Goal: Task Accomplishment & Management: Manage account settings

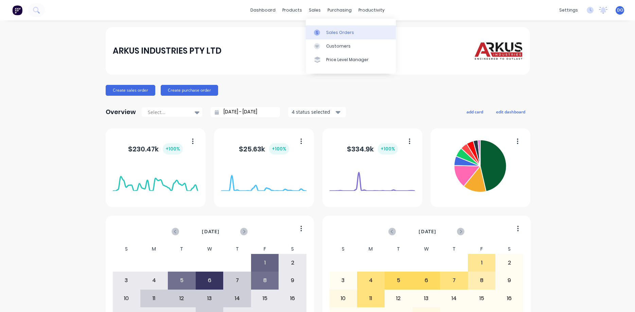
click at [333, 32] on div "Sales Orders" at bounding box center [340, 33] width 28 height 6
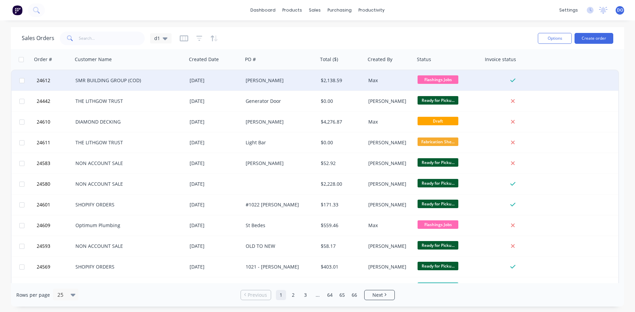
click at [340, 81] on div "$2,138.59" at bounding box center [341, 80] width 40 height 7
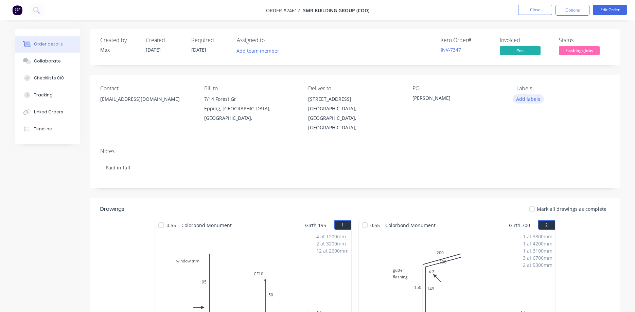
click at [526, 99] on button "Add labels" at bounding box center [527, 98] width 31 height 9
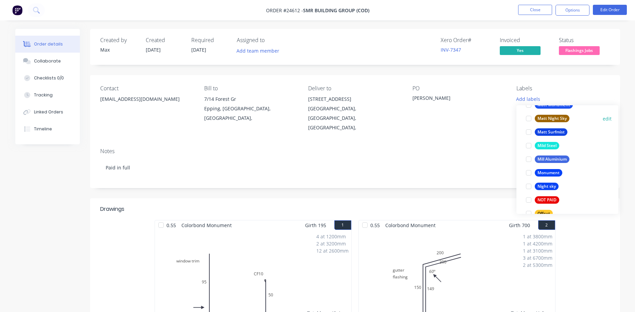
scroll to position [890, 0]
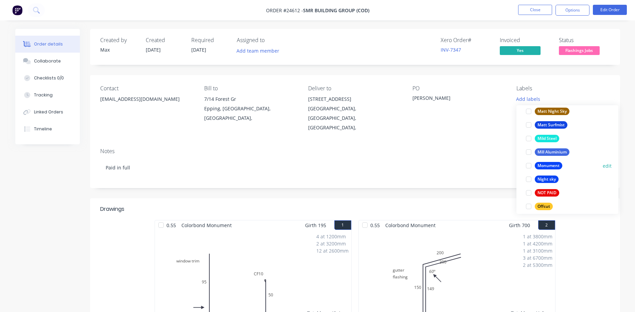
click at [528, 165] on div at bounding box center [529, 166] width 14 height 14
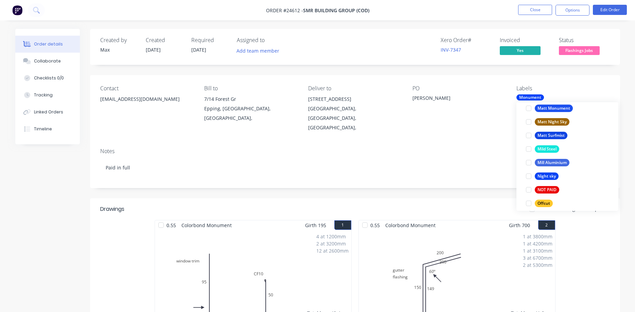
scroll to position [0, 0]
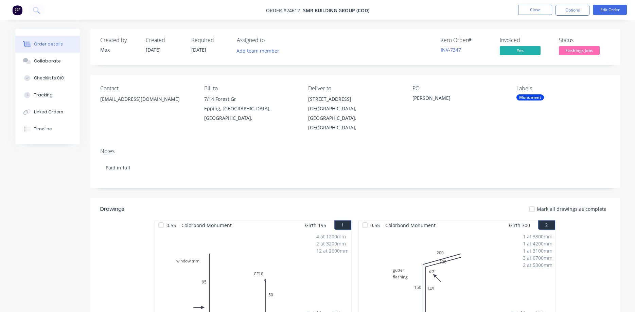
click at [347, 124] on div "Contact bing@smrservices.com.au Bill to 7/14 Forest Gr Epping, New South Wales,…" at bounding box center [355, 109] width 530 height 68
click at [576, 12] on button "Options" at bounding box center [572, 10] width 34 height 11
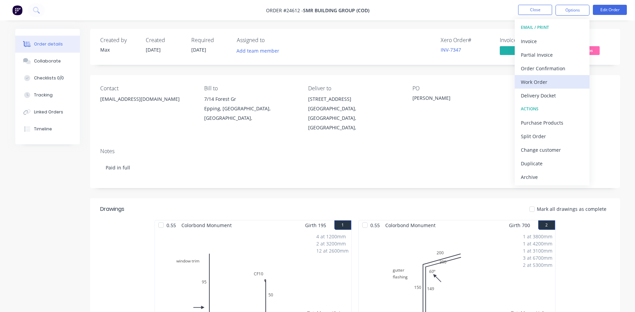
click at [539, 84] on div "Work Order" at bounding box center [552, 82] width 62 height 10
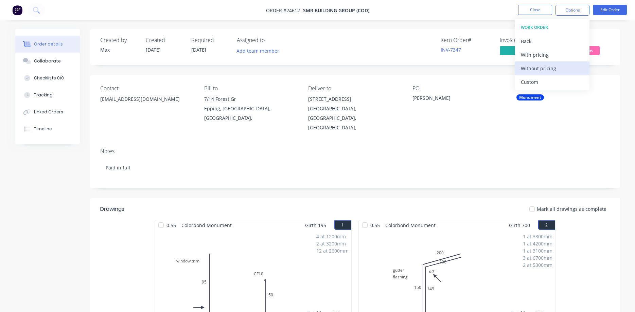
click at [537, 68] on div "Without pricing" at bounding box center [552, 69] width 62 height 10
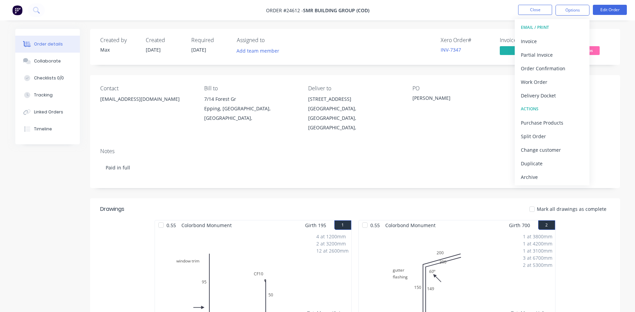
click at [474, 114] on div "PO Sutton" at bounding box center [458, 108] width 93 height 47
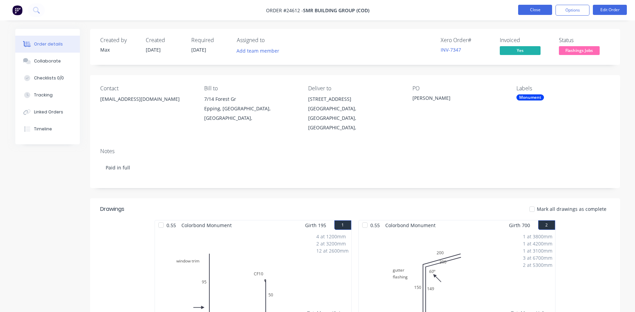
click at [542, 11] on button "Close" at bounding box center [535, 10] width 34 height 10
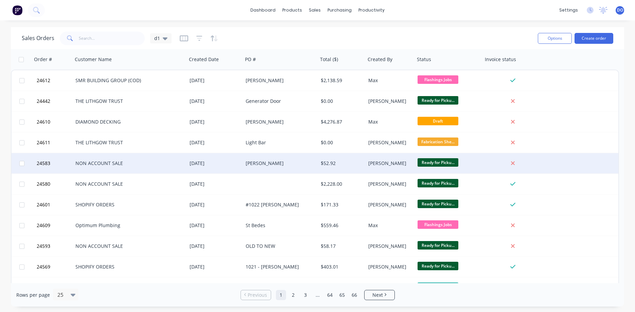
click at [364, 162] on div "$52.92" at bounding box center [342, 163] width 48 height 20
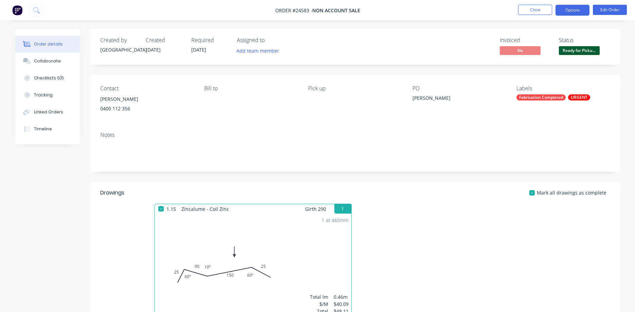
click at [571, 12] on button "Options" at bounding box center [572, 10] width 34 height 11
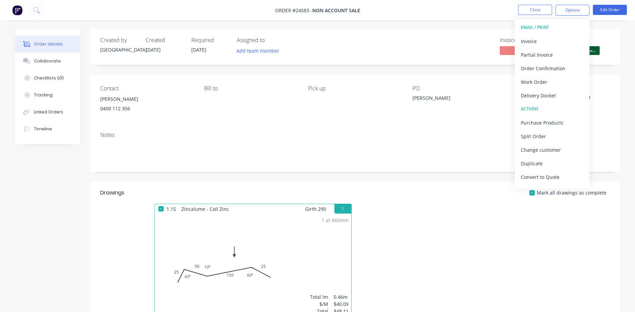
click at [453, 139] on div "Notes" at bounding box center [355, 149] width 530 height 46
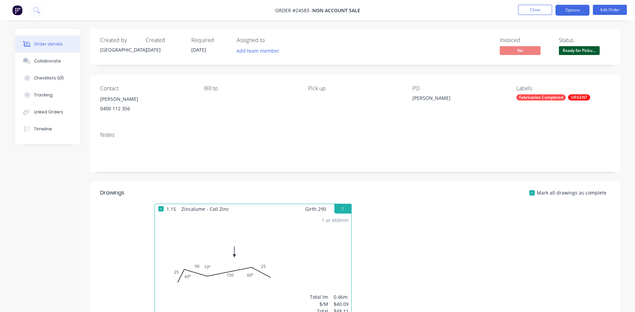
click at [566, 12] on button "Options" at bounding box center [572, 10] width 34 height 11
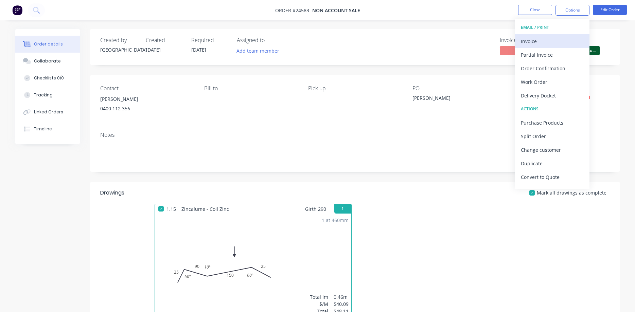
click at [543, 41] on div "Invoice" at bounding box center [552, 41] width 62 height 10
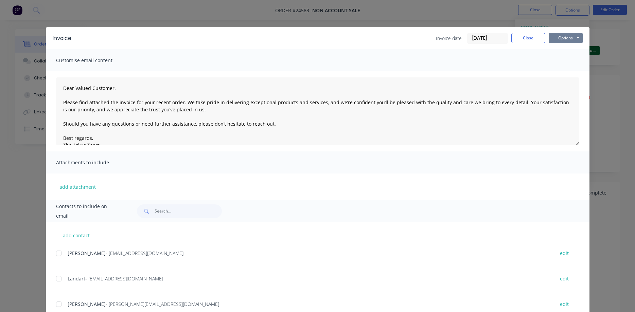
click at [555, 37] on button "Options" at bounding box center [565, 38] width 34 height 10
click at [557, 60] on button "Print" at bounding box center [569, 61] width 43 height 11
click at [528, 37] on button "Close" at bounding box center [528, 38] width 34 height 10
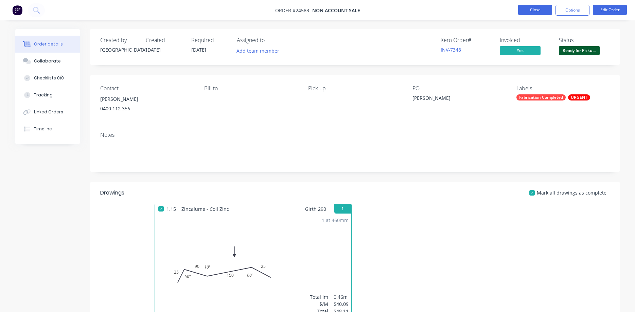
click at [538, 10] on button "Close" at bounding box center [535, 10] width 34 height 10
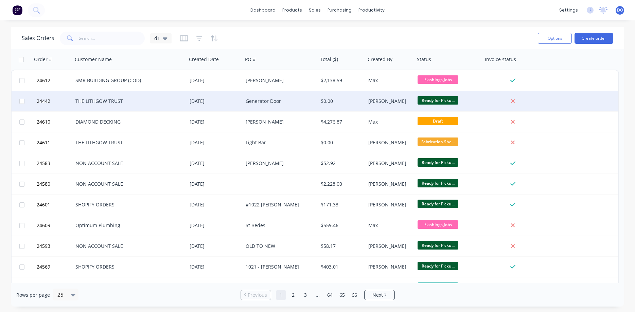
click at [366, 101] on div "[PERSON_NAME]" at bounding box center [389, 101] width 49 height 20
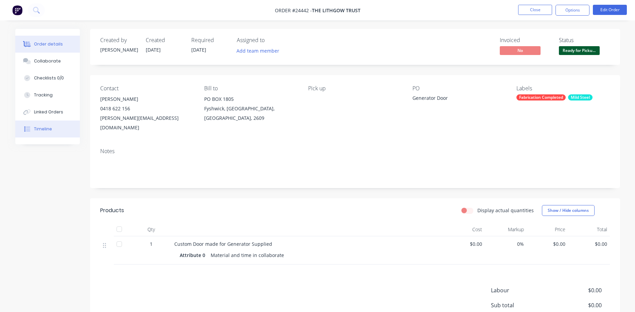
click at [40, 128] on div "Timeline" at bounding box center [43, 129] width 18 height 6
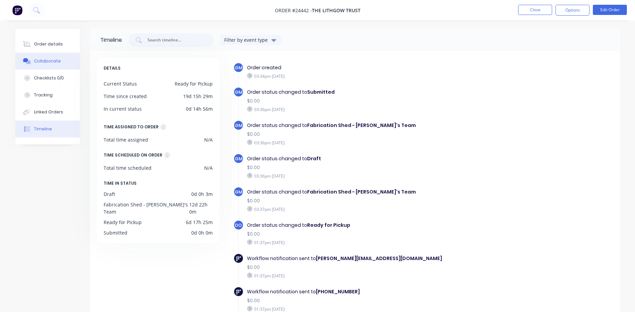
click at [47, 61] on div "Collaborate" at bounding box center [47, 61] width 27 height 6
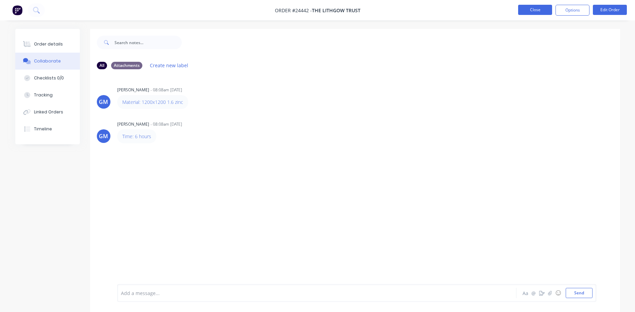
click at [539, 10] on button "Close" at bounding box center [535, 10] width 34 height 10
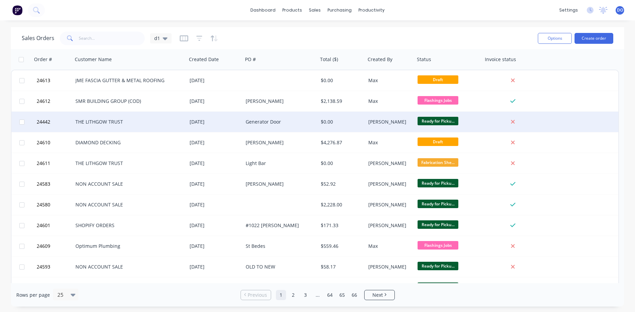
click at [319, 123] on div "$0.00" at bounding box center [342, 122] width 48 height 20
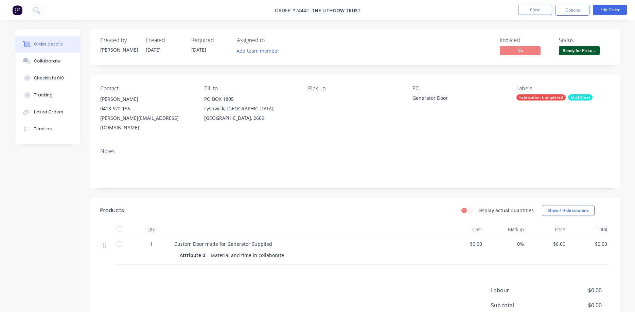
click at [482, 236] on div "$0.00" at bounding box center [464, 250] width 42 height 28
drag, startPoint x: 481, startPoint y: 235, endPoint x: 471, endPoint y: 230, distance: 11.2
click at [471, 236] on div "$0.00" at bounding box center [464, 250] width 42 height 28
click at [603, 9] on button "Edit Order" at bounding box center [610, 10] width 34 height 10
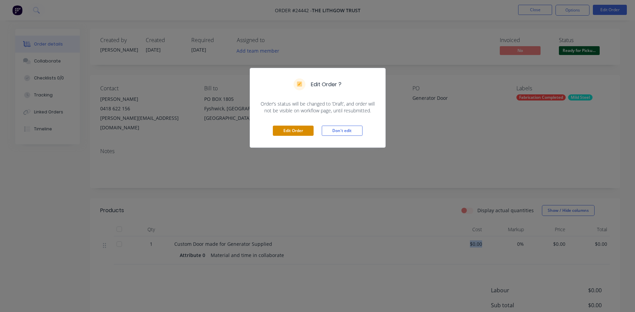
click at [298, 133] on button "Edit Order" at bounding box center [293, 131] width 41 height 10
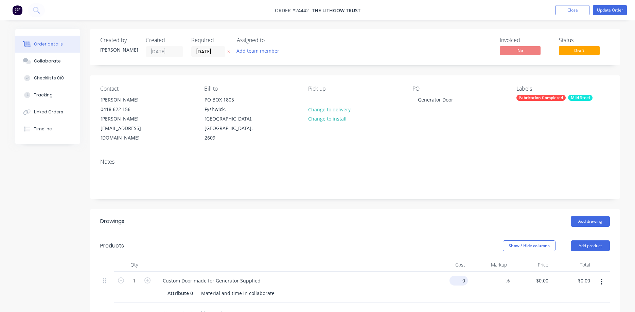
click at [466, 276] on input "0" at bounding box center [460, 281] width 16 height 10
type input "$865.00"
click at [422, 258] on div at bounding box center [291, 265] width 272 height 14
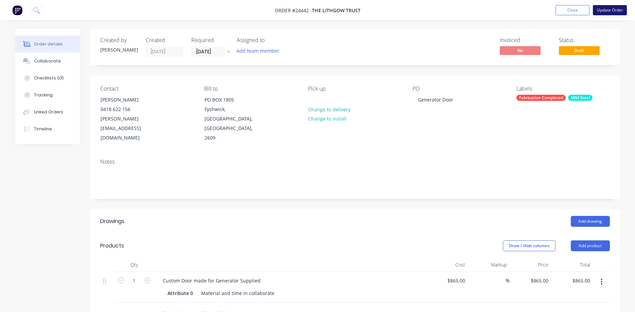
click at [614, 11] on button "Update Order" at bounding box center [610, 10] width 34 height 10
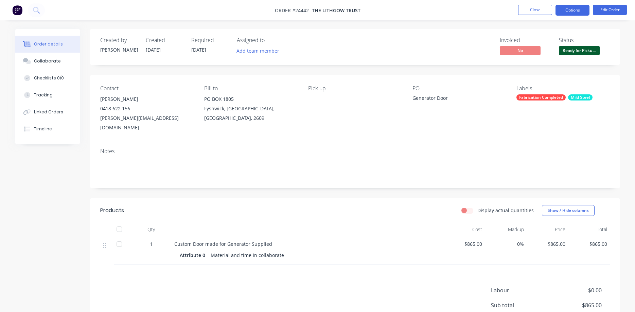
click at [569, 11] on button "Options" at bounding box center [572, 10] width 34 height 11
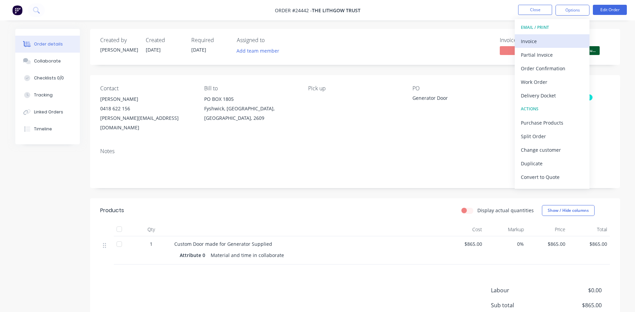
click at [536, 38] on div "Invoice" at bounding box center [552, 41] width 62 height 10
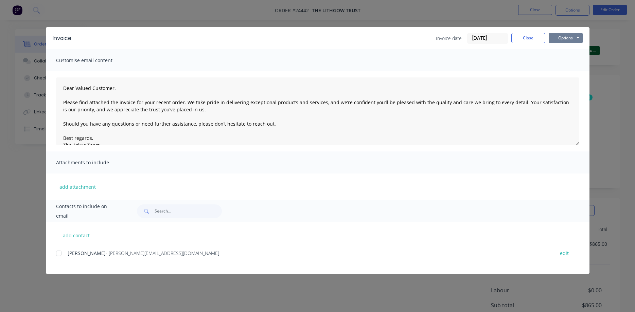
click at [563, 39] on button "Options" at bounding box center [565, 38] width 34 height 10
click at [565, 58] on button "Print" at bounding box center [569, 61] width 43 height 11
click at [535, 37] on button "Close" at bounding box center [528, 38] width 34 height 10
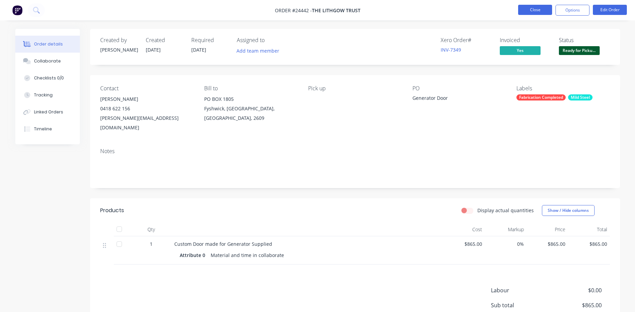
click at [535, 9] on button "Close" at bounding box center [535, 10] width 34 height 10
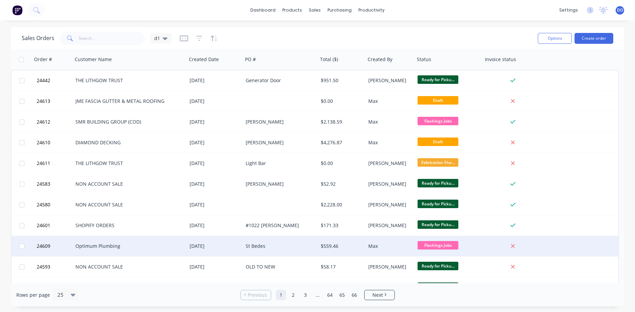
scroll to position [77, 0]
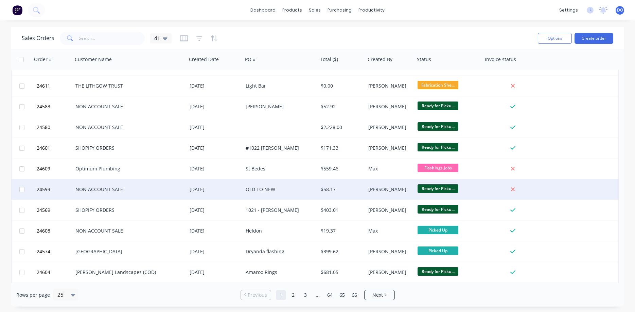
click at [467, 187] on div "Ready for Picku..." at bounding box center [446, 189] width 59 height 10
click at [498, 186] on div at bounding box center [514, 189] width 63 height 20
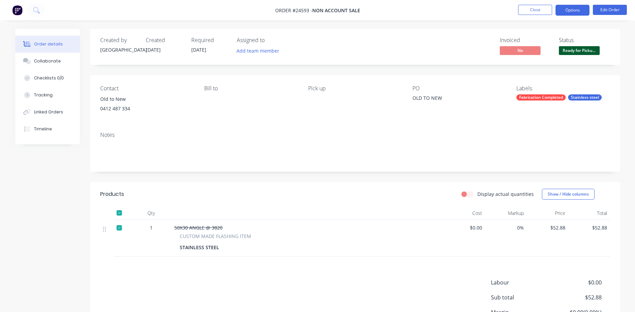
click at [574, 13] on button "Options" at bounding box center [572, 10] width 34 height 11
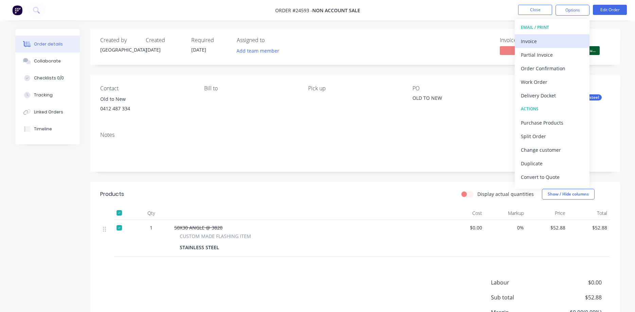
click at [536, 41] on div "Invoice" at bounding box center [552, 41] width 62 height 10
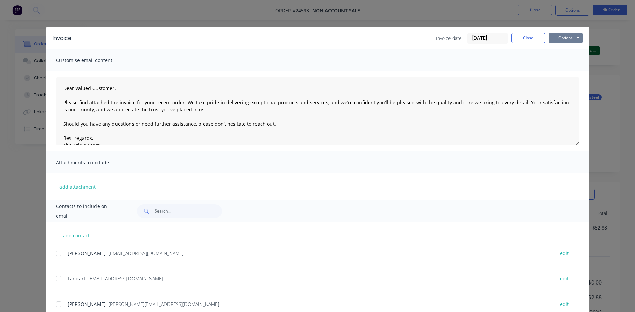
click at [561, 37] on button "Options" at bounding box center [565, 38] width 34 height 10
click at [563, 62] on button "Print" at bounding box center [569, 61] width 43 height 11
click at [535, 35] on button "Close" at bounding box center [528, 38] width 34 height 10
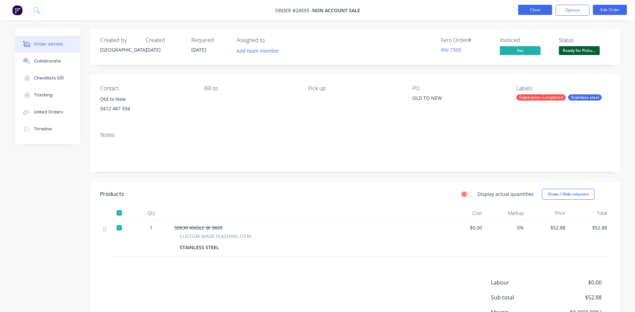
click at [534, 9] on button "Close" at bounding box center [535, 10] width 34 height 10
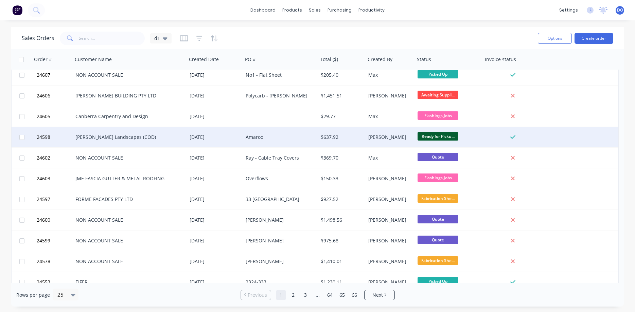
scroll to position [304, 0]
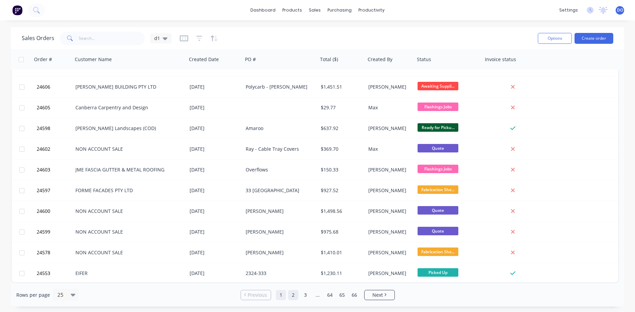
click at [292, 294] on link "2" at bounding box center [293, 295] width 10 height 10
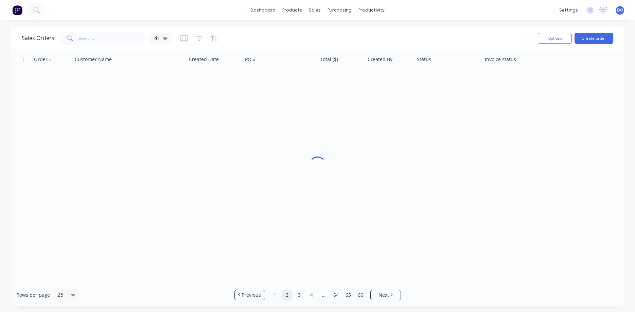
scroll to position [0, 0]
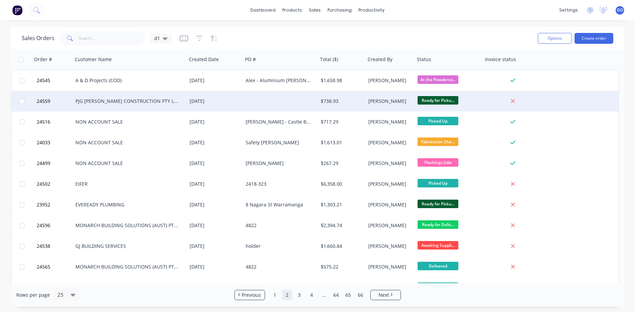
click at [383, 103] on div "[PERSON_NAME]" at bounding box center [389, 101] width 42 height 7
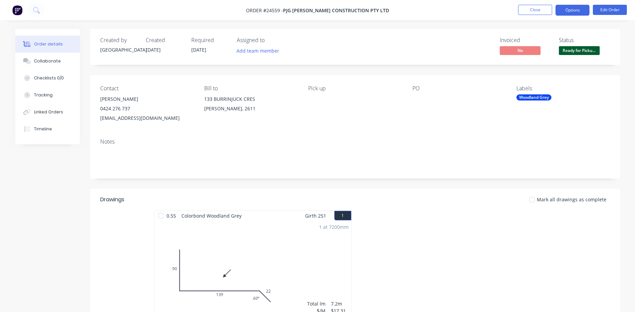
click at [571, 11] on button "Options" at bounding box center [572, 10] width 34 height 11
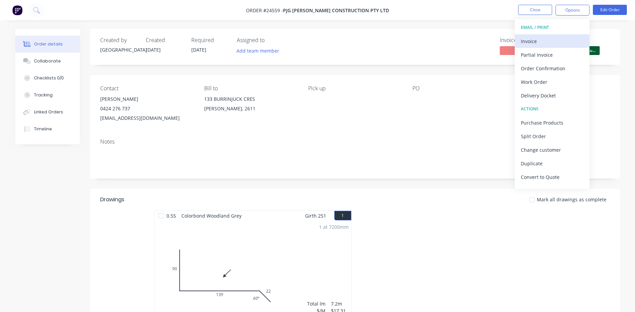
click at [540, 41] on div "Invoice" at bounding box center [552, 41] width 62 height 10
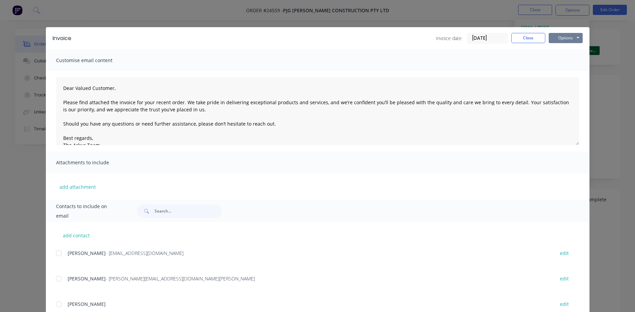
click at [564, 37] on button "Options" at bounding box center [565, 38] width 34 height 10
click at [566, 60] on button "Print" at bounding box center [569, 61] width 43 height 11
click at [524, 37] on button "Close" at bounding box center [528, 38] width 34 height 10
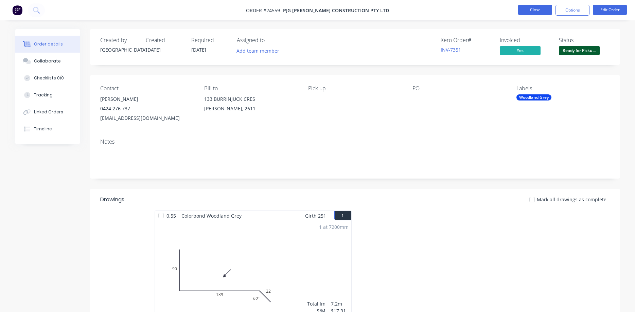
click at [535, 8] on button "Close" at bounding box center [535, 10] width 34 height 10
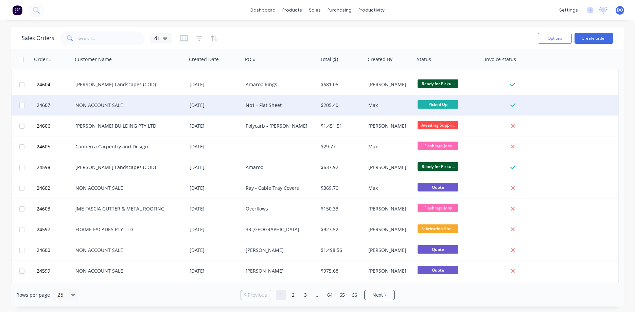
scroll to position [304, 0]
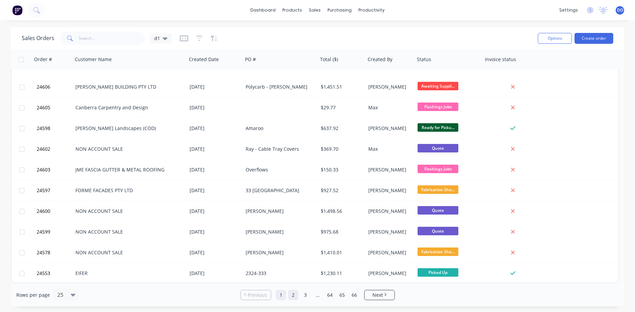
click at [293, 297] on link "2" at bounding box center [293, 295] width 10 height 10
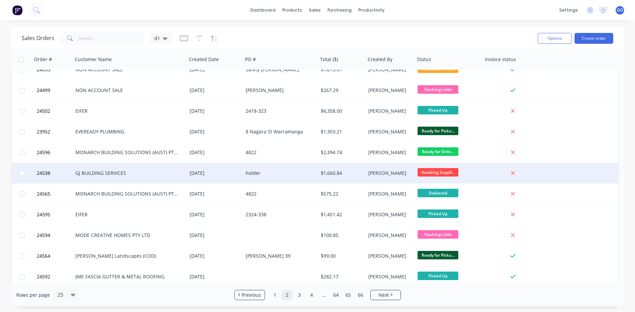
scroll to position [77, 0]
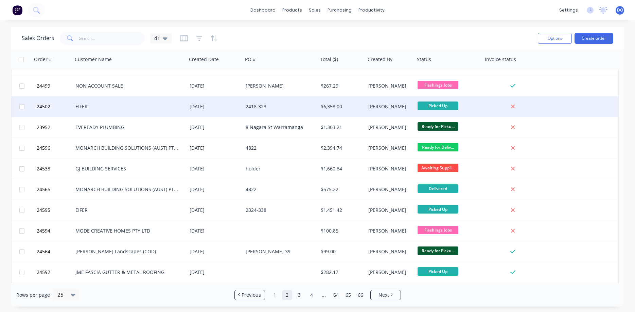
click at [469, 106] on div "Picked Up" at bounding box center [446, 107] width 59 height 10
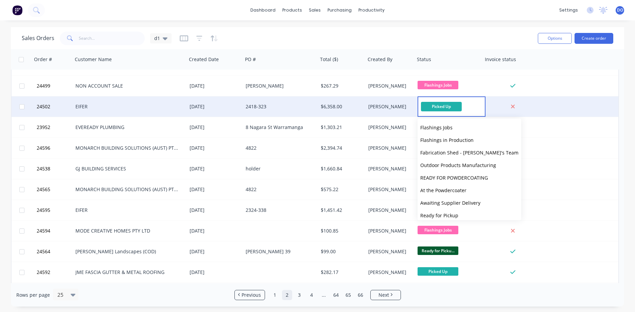
click at [401, 107] on div "[PERSON_NAME]" at bounding box center [389, 106] width 42 height 7
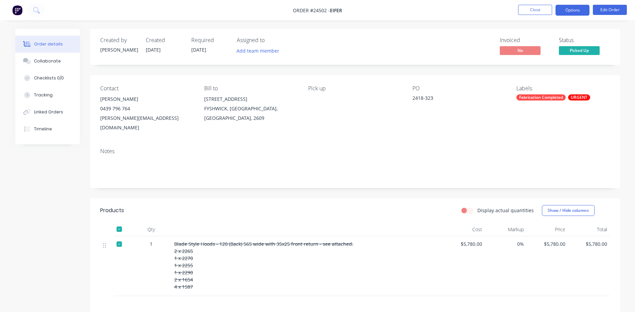
click at [567, 11] on button "Options" at bounding box center [572, 10] width 34 height 11
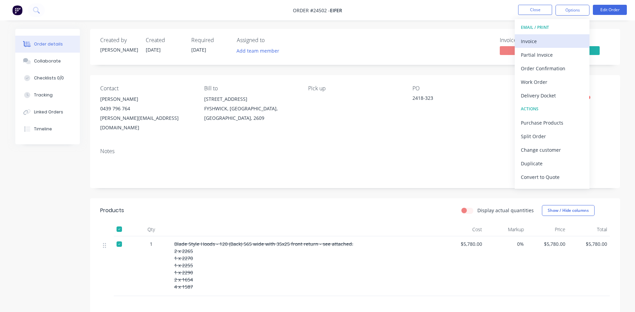
click at [537, 39] on div "Invoice" at bounding box center [552, 41] width 62 height 10
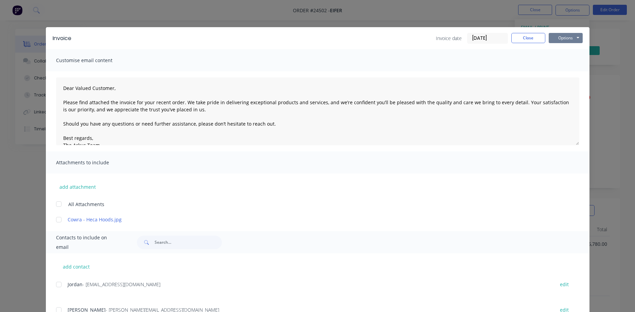
click at [559, 38] on button "Options" at bounding box center [565, 38] width 34 height 10
click at [565, 59] on button "Print" at bounding box center [569, 61] width 43 height 11
click at [538, 39] on button "Close" at bounding box center [528, 38] width 34 height 10
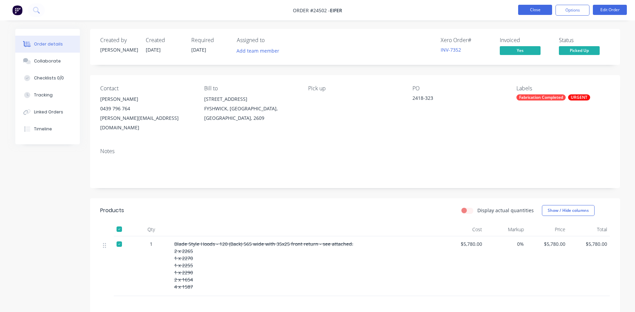
click at [535, 9] on button "Close" at bounding box center [535, 10] width 34 height 10
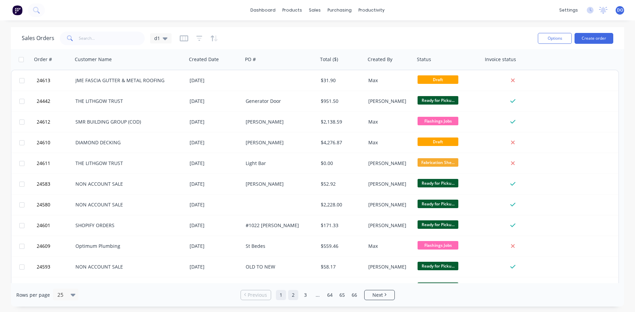
click at [292, 295] on link "2" at bounding box center [293, 295] width 10 height 10
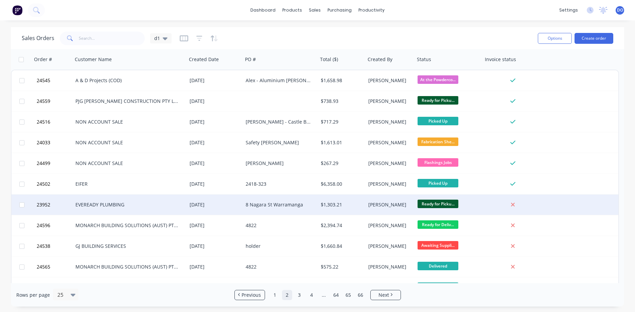
scroll to position [39, 0]
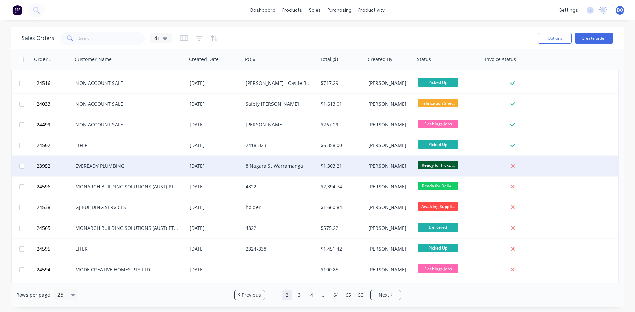
click at [478, 165] on div "Ready for Picku..." at bounding box center [448, 166] width 62 height 10
click at [390, 167] on div "[PERSON_NAME]" at bounding box center [389, 166] width 42 height 7
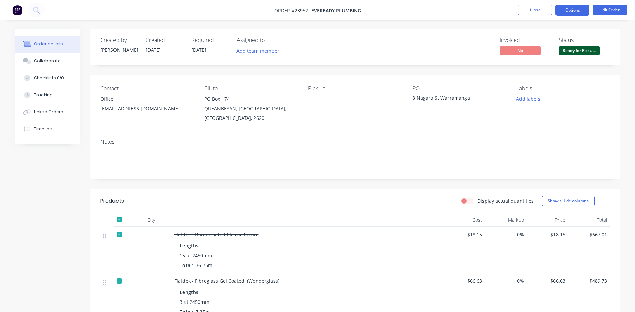
click at [578, 13] on button "Options" at bounding box center [572, 10] width 34 height 11
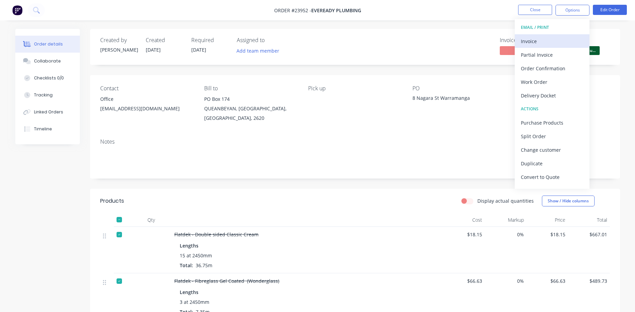
click at [538, 40] on div "Invoice" at bounding box center [552, 41] width 62 height 10
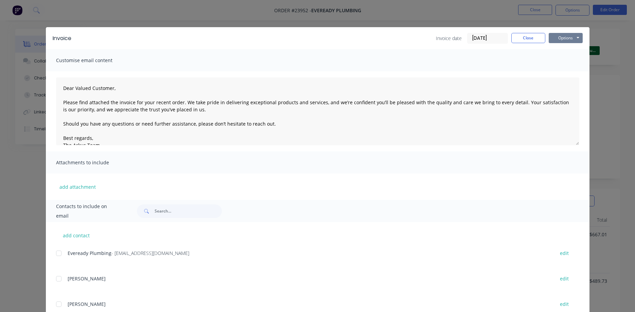
click at [564, 37] on button "Options" at bounding box center [565, 38] width 34 height 10
click at [565, 60] on button "Print" at bounding box center [569, 61] width 43 height 11
click at [520, 37] on button "Close" at bounding box center [528, 38] width 34 height 10
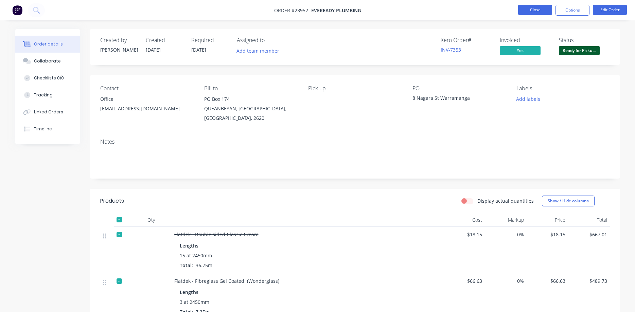
click at [533, 8] on button "Close" at bounding box center [535, 10] width 34 height 10
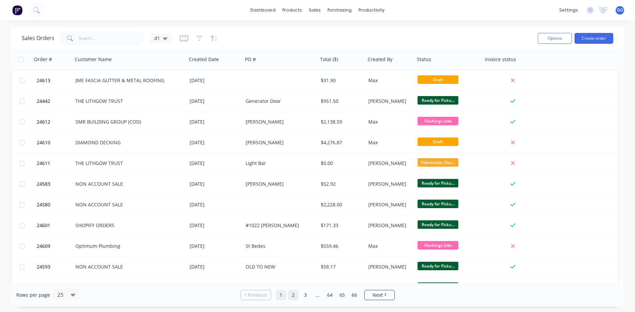
click at [294, 295] on link "2" at bounding box center [293, 295] width 10 height 10
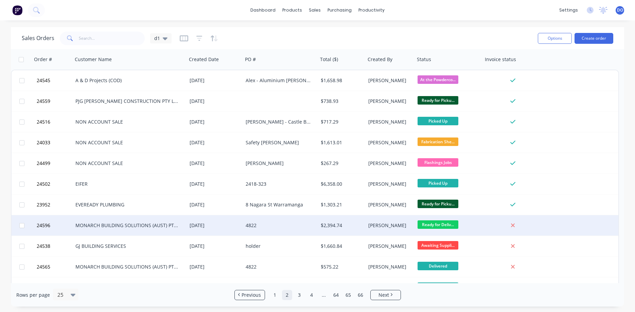
scroll to position [39, 0]
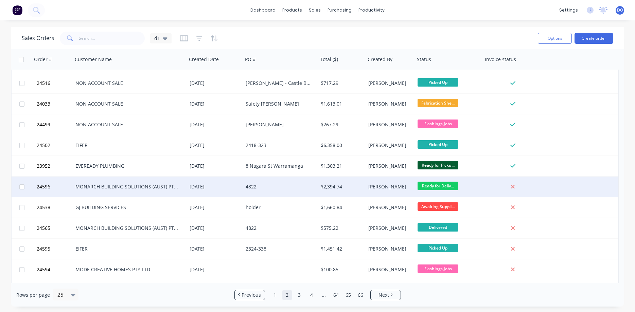
click at [486, 191] on div at bounding box center [514, 187] width 63 height 20
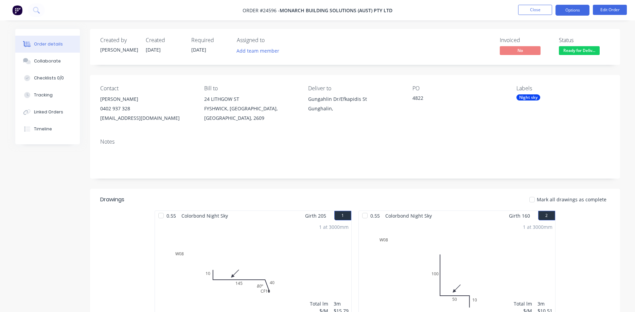
click at [576, 9] on button "Options" at bounding box center [572, 10] width 34 height 11
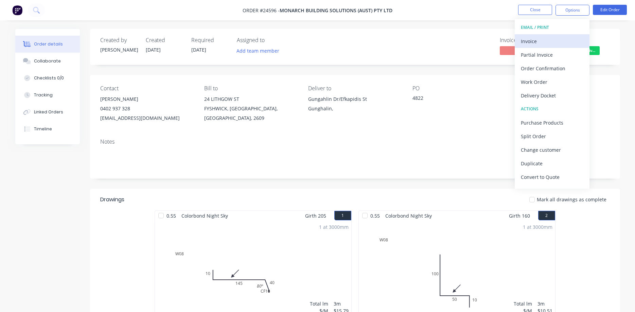
click at [542, 40] on div "Invoice" at bounding box center [552, 41] width 62 height 10
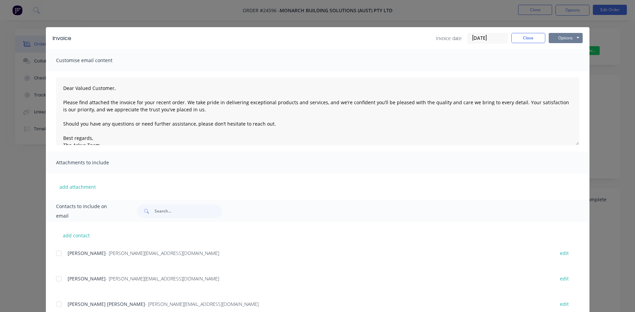
click at [562, 39] on button "Options" at bounding box center [565, 38] width 34 height 10
click at [567, 61] on button "Print" at bounding box center [569, 61] width 43 height 11
click at [533, 38] on button "Close" at bounding box center [528, 38] width 34 height 10
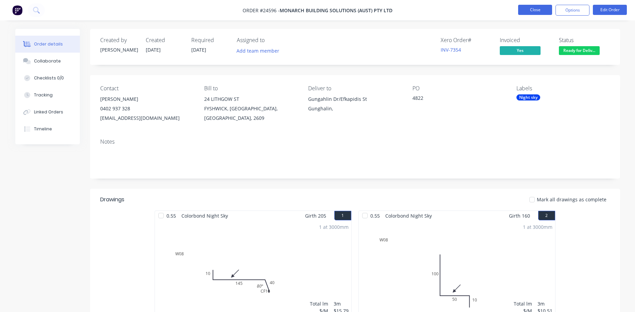
click at [536, 8] on button "Close" at bounding box center [535, 10] width 34 height 10
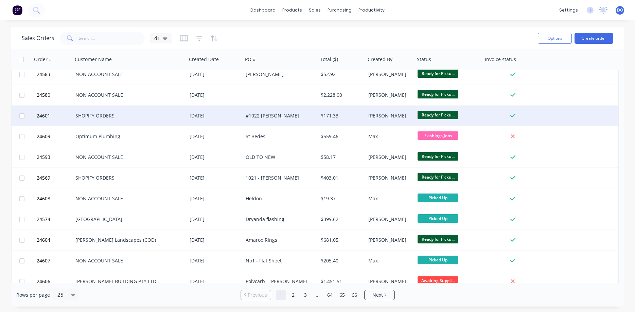
scroll to position [155, 0]
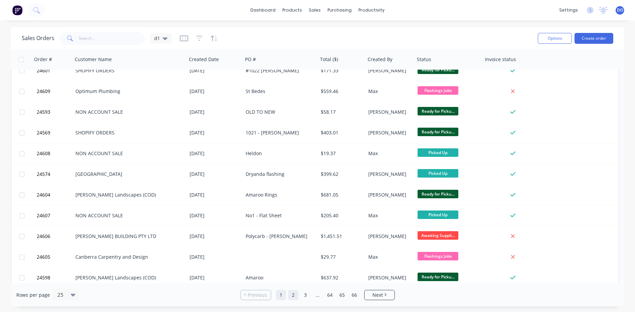
click at [293, 295] on link "2" at bounding box center [293, 295] width 10 height 10
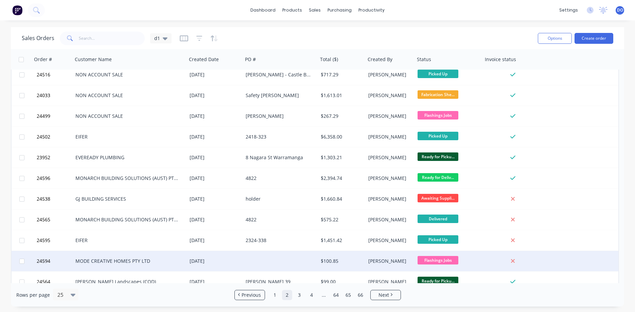
scroll to position [77, 0]
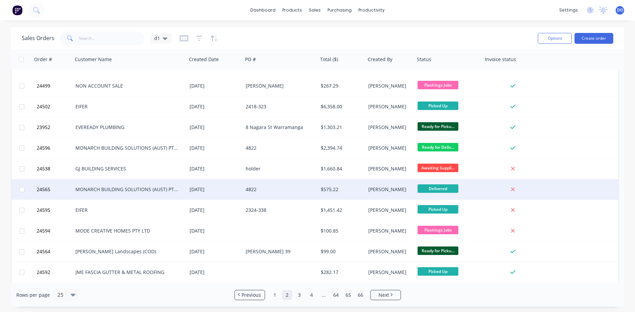
click at [402, 195] on div "[PERSON_NAME]" at bounding box center [389, 189] width 49 height 20
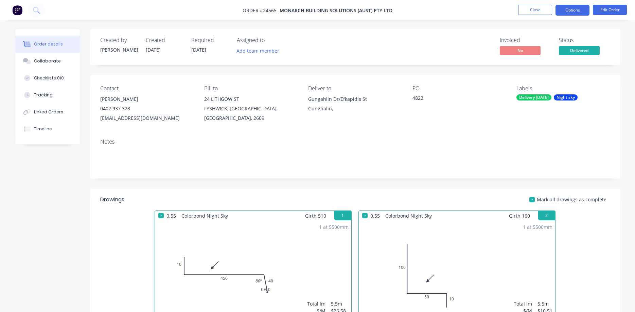
click at [575, 10] on button "Options" at bounding box center [572, 10] width 34 height 11
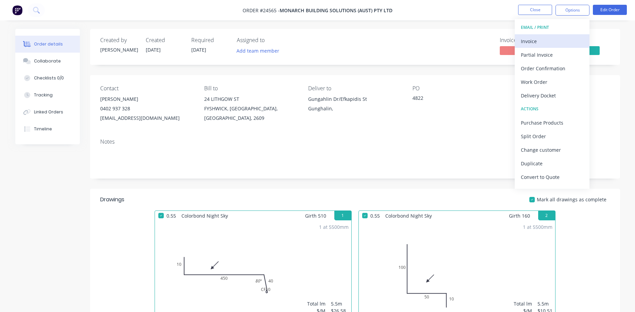
click at [535, 40] on div "Invoice" at bounding box center [552, 41] width 62 height 10
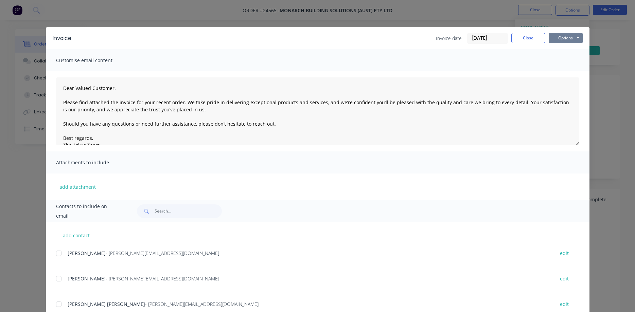
click at [560, 37] on button "Options" at bounding box center [565, 38] width 34 height 10
click at [565, 60] on button "Print" at bounding box center [569, 61] width 43 height 11
click at [524, 37] on button "Close" at bounding box center [528, 38] width 34 height 10
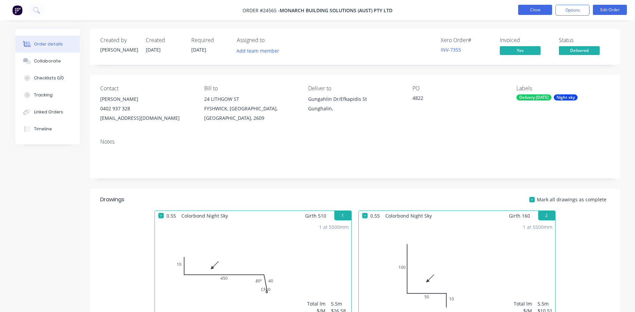
click at [537, 9] on button "Close" at bounding box center [535, 10] width 34 height 10
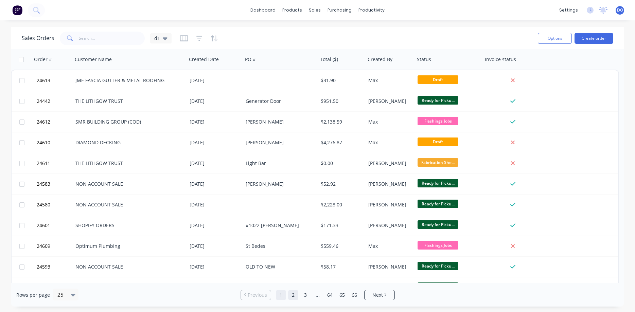
click at [293, 295] on link "2" at bounding box center [293, 295] width 10 height 10
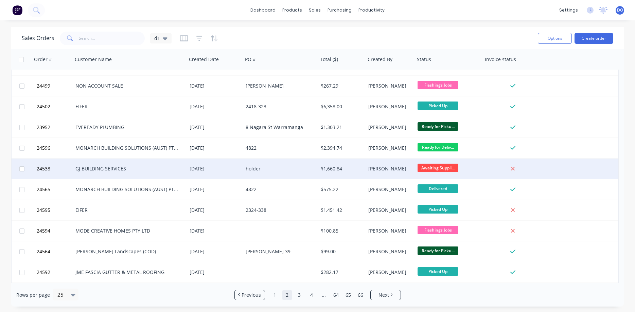
scroll to position [116, 0]
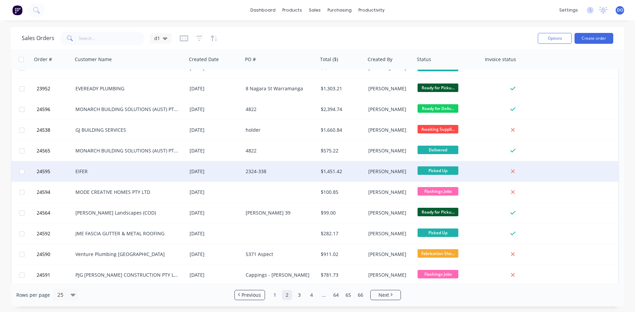
click at [382, 171] on div "[PERSON_NAME]" at bounding box center [389, 171] width 42 height 7
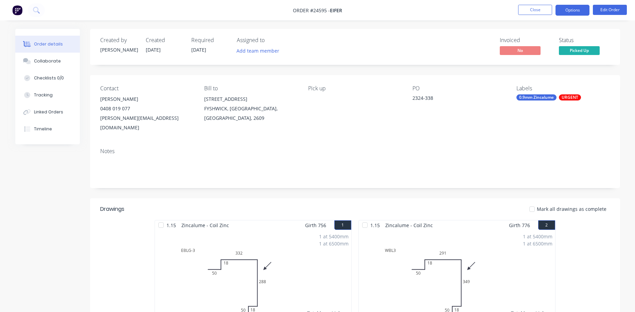
click at [578, 8] on button "Options" at bounding box center [572, 10] width 34 height 11
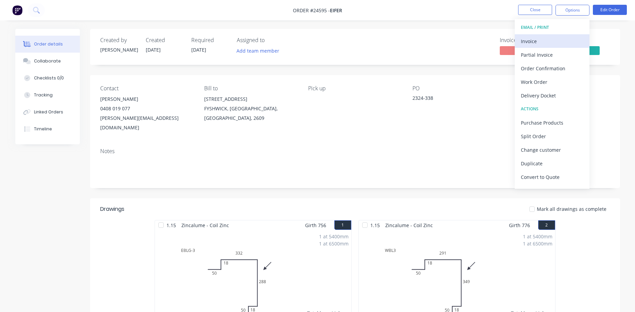
click at [549, 43] on div "Invoice" at bounding box center [552, 41] width 62 height 10
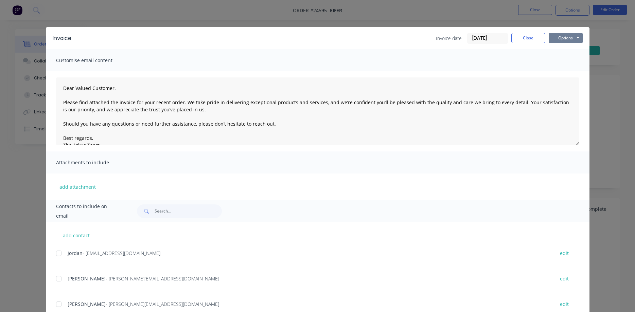
click at [570, 37] on button "Options" at bounding box center [565, 38] width 34 height 10
click at [566, 60] on button "Print" at bounding box center [569, 61] width 43 height 11
click at [531, 38] on button "Close" at bounding box center [528, 38] width 34 height 10
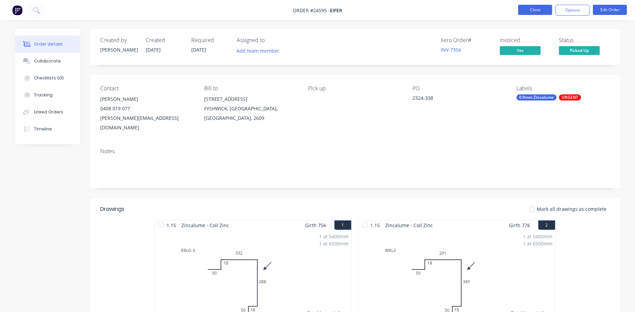
click at [540, 10] on button "Close" at bounding box center [535, 10] width 34 height 10
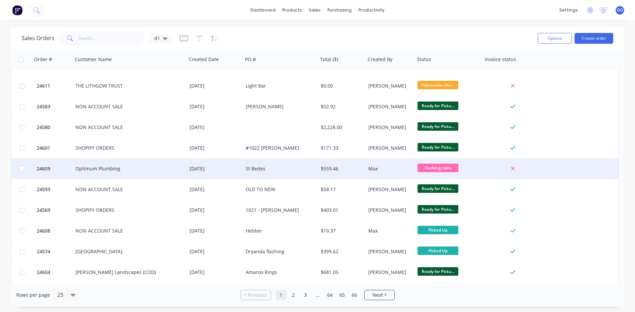
scroll to position [155, 0]
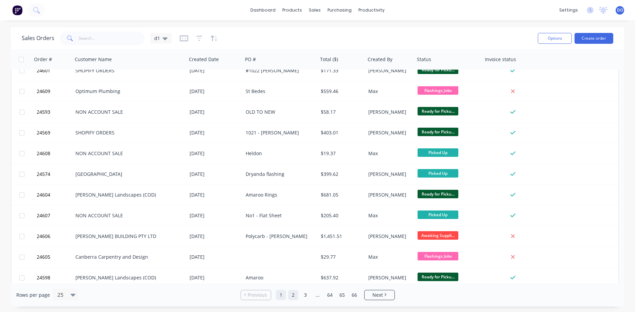
click at [292, 297] on link "2" at bounding box center [293, 295] width 10 height 10
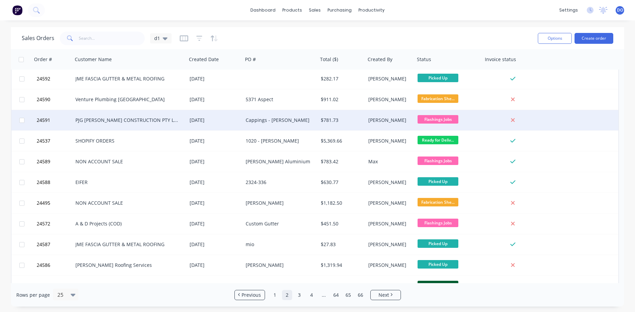
scroll to position [304, 0]
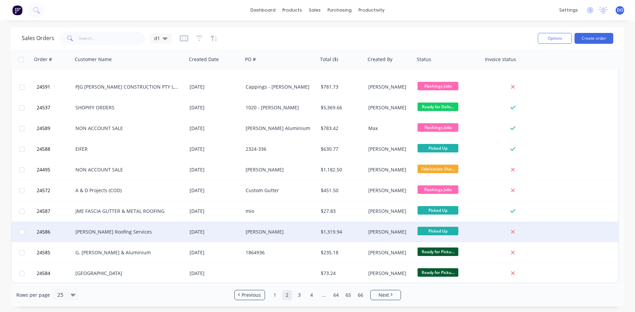
click at [390, 231] on div "[PERSON_NAME]" at bounding box center [389, 232] width 42 height 7
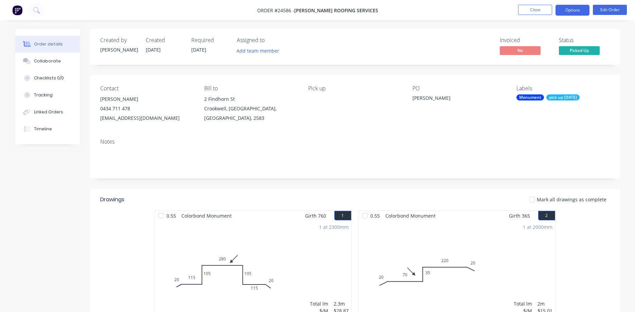
click at [578, 12] on button "Options" at bounding box center [572, 10] width 34 height 11
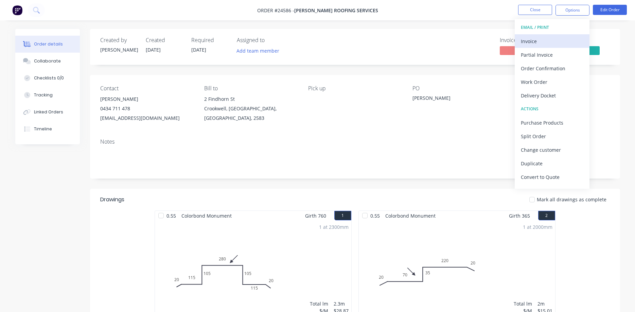
click at [540, 41] on div "Invoice" at bounding box center [552, 41] width 62 height 10
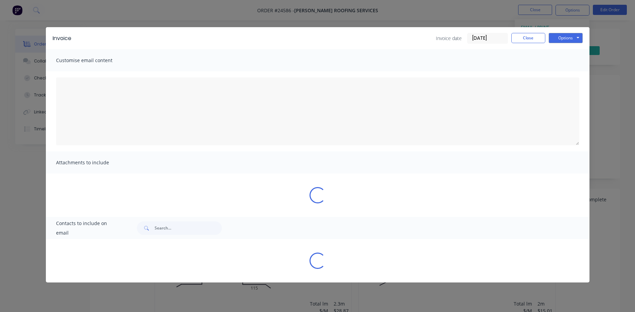
type textarea "Dear Valued Customer, Please find attached the invoice for your recent order. W…"
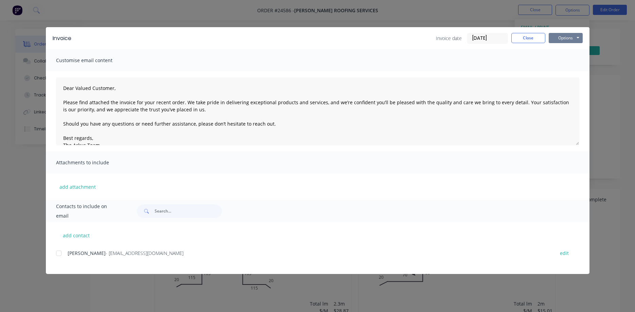
click at [562, 36] on button "Options" at bounding box center [565, 38] width 34 height 10
click at [561, 61] on button "Print" at bounding box center [569, 61] width 43 height 11
click at [529, 39] on button "Close" at bounding box center [528, 38] width 34 height 10
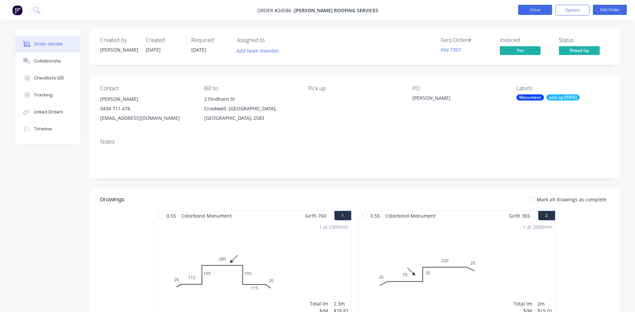
click at [535, 9] on button "Close" at bounding box center [535, 10] width 34 height 10
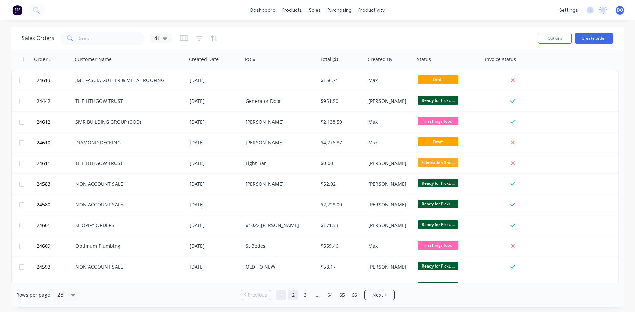
click at [295, 295] on link "2" at bounding box center [293, 295] width 10 height 10
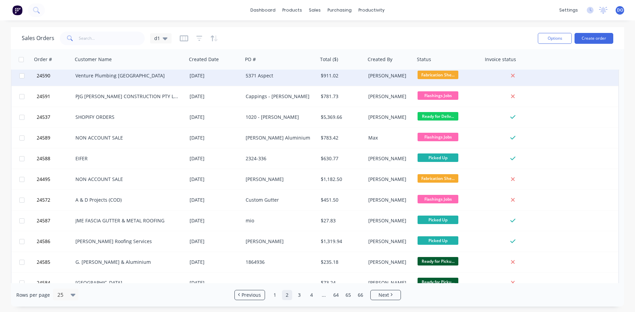
scroll to position [304, 0]
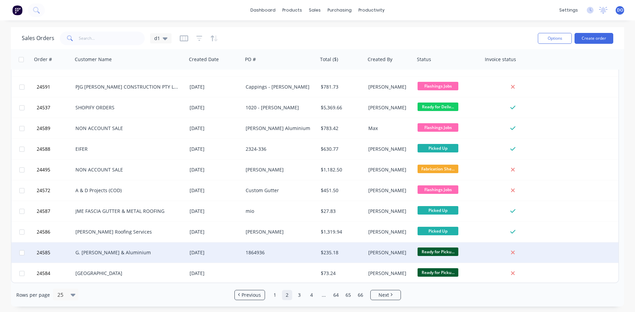
click at [391, 252] on div "[PERSON_NAME]" at bounding box center [389, 252] width 42 height 7
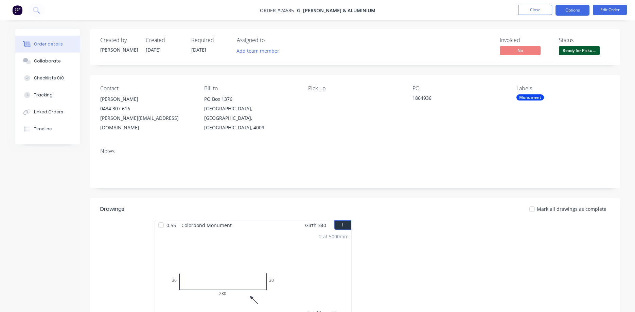
click at [567, 8] on button "Options" at bounding box center [572, 10] width 34 height 11
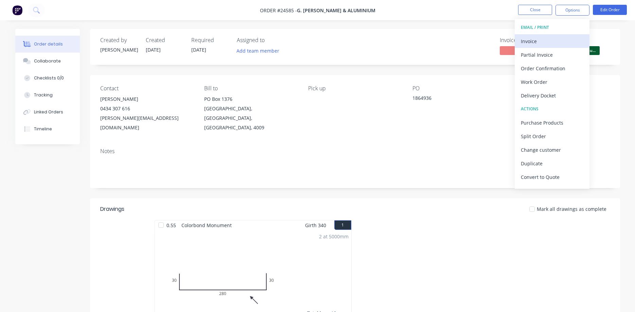
click at [536, 41] on div "Invoice" at bounding box center [552, 41] width 62 height 10
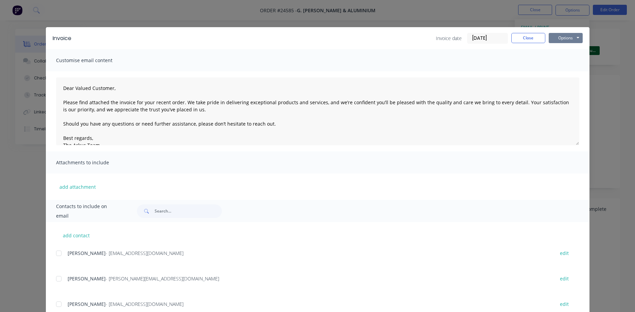
click at [561, 37] on button "Options" at bounding box center [565, 38] width 34 height 10
click at [560, 61] on button "Print" at bounding box center [569, 61] width 43 height 11
click at [524, 37] on button "Close" at bounding box center [528, 38] width 34 height 10
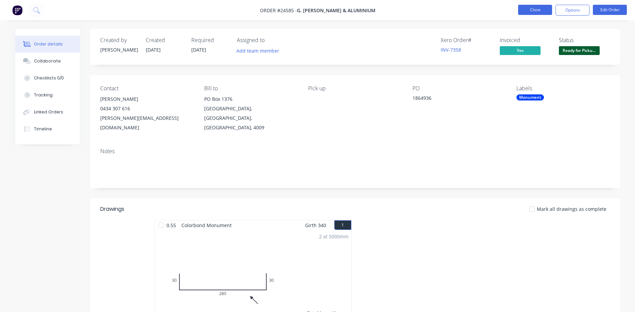
click at [531, 11] on button "Close" at bounding box center [535, 10] width 34 height 10
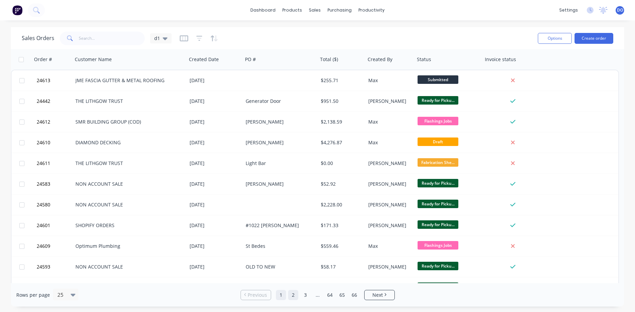
click at [293, 295] on link "2" at bounding box center [293, 295] width 10 height 10
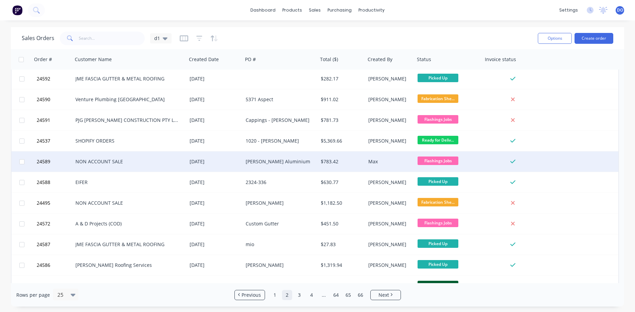
scroll to position [304, 0]
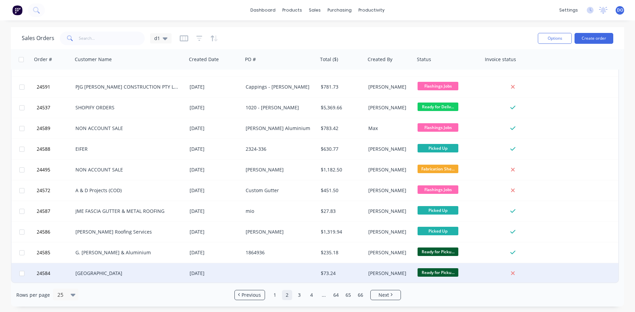
click at [370, 273] on div "[PERSON_NAME]" at bounding box center [389, 273] width 42 height 7
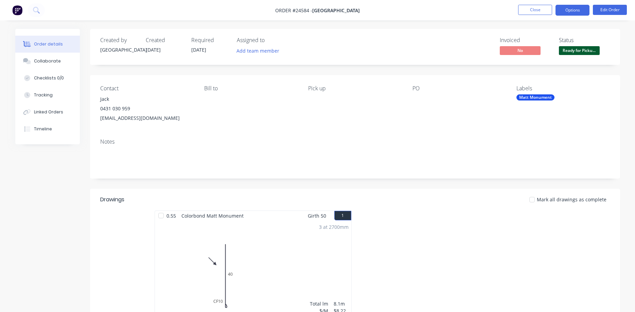
click at [573, 10] on button "Options" at bounding box center [572, 10] width 34 height 11
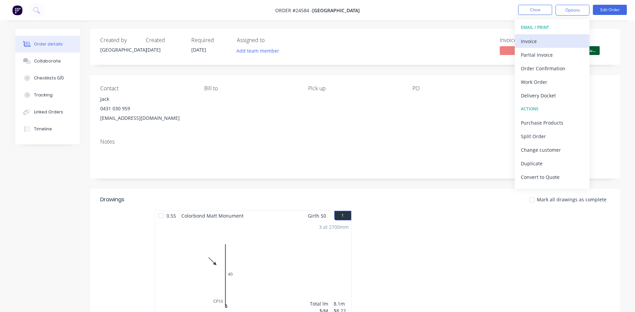
click at [540, 40] on div "Invoice" at bounding box center [552, 41] width 62 height 10
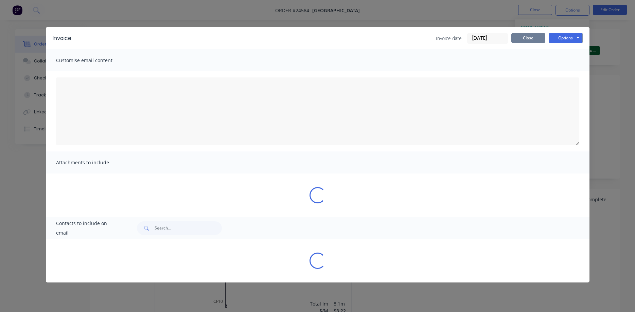
type textarea "Dear Valued Customer, Please find attached the invoice for your recent order. W…"
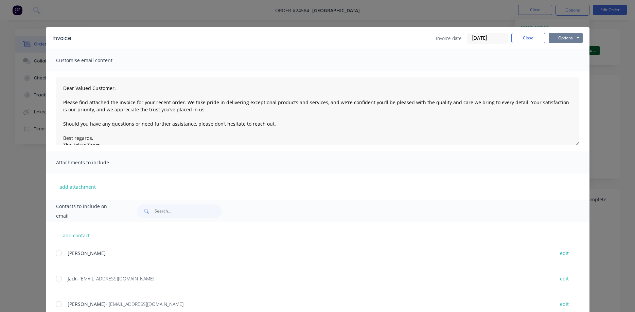
click at [559, 36] on button "Options" at bounding box center [565, 38] width 34 height 10
click at [559, 59] on button "Print" at bounding box center [569, 61] width 43 height 11
click at [522, 40] on button "Close" at bounding box center [528, 38] width 34 height 10
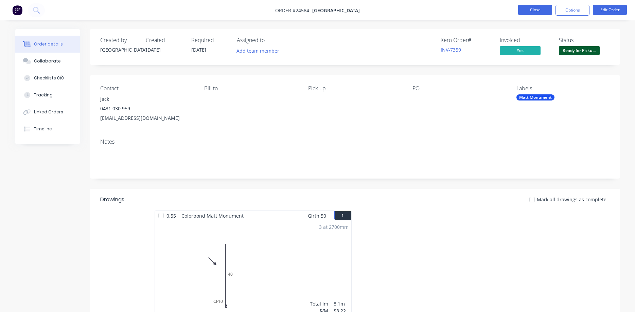
click at [531, 10] on button "Close" at bounding box center [535, 10] width 34 height 10
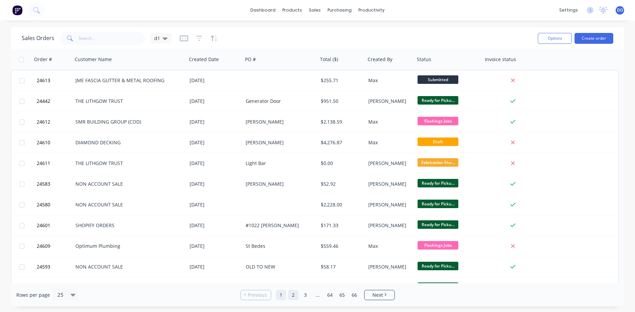
click at [292, 297] on link "2" at bounding box center [293, 295] width 10 height 10
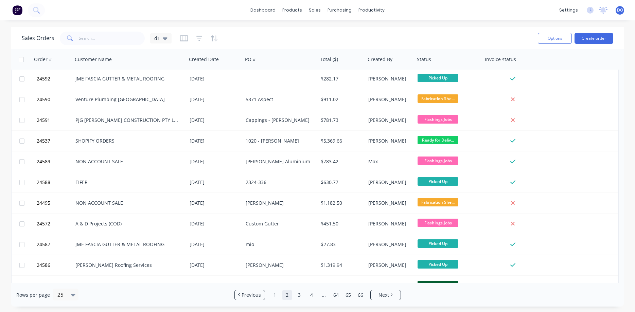
scroll to position [304, 0]
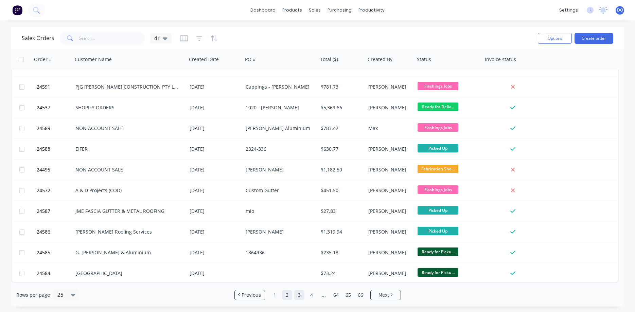
click at [299, 299] on link "3" at bounding box center [299, 295] width 10 height 10
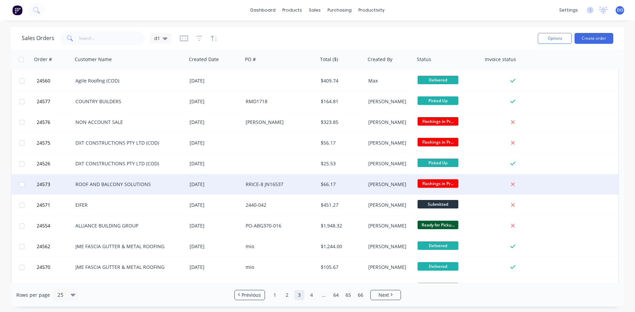
scroll to position [155, 0]
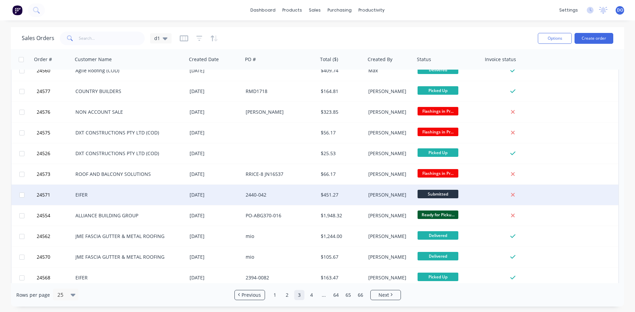
click at [302, 195] on div "2440-042" at bounding box center [279, 195] width 66 height 7
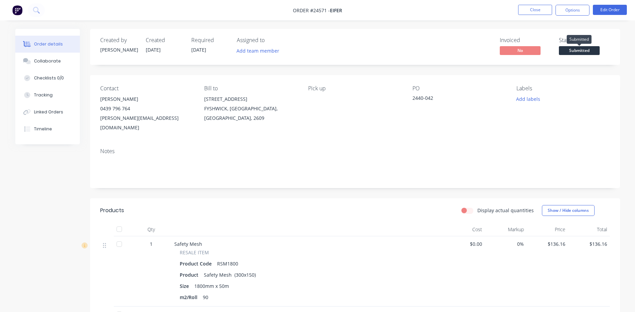
click at [579, 52] on span "Submitted" at bounding box center [579, 50] width 41 height 8
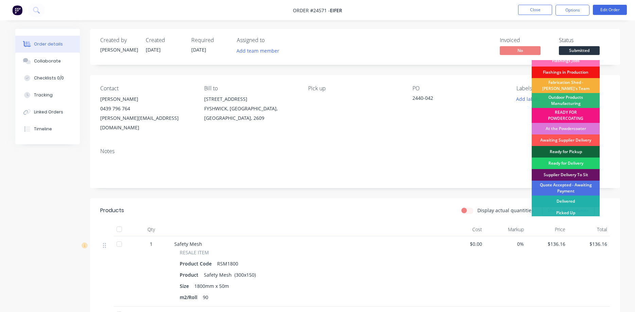
scroll to position [7, 0]
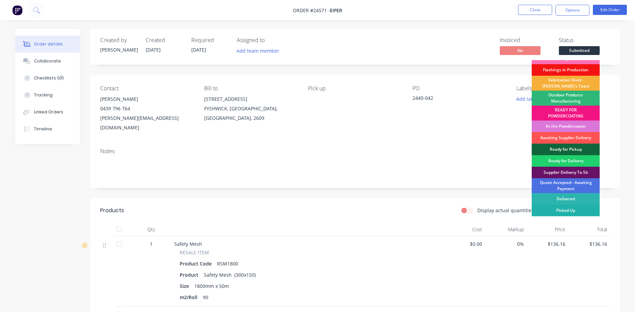
click at [572, 209] on div "Picked Up" at bounding box center [565, 211] width 68 height 12
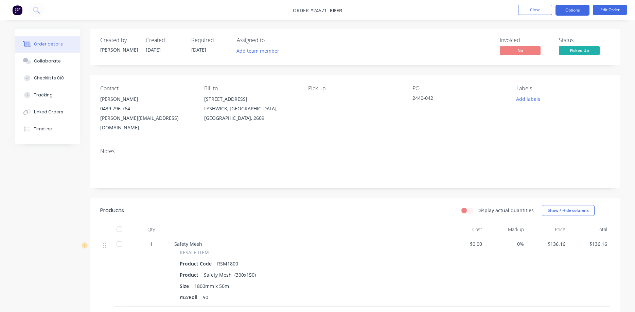
click at [575, 12] on button "Options" at bounding box center [572, 10] width 34 height 11
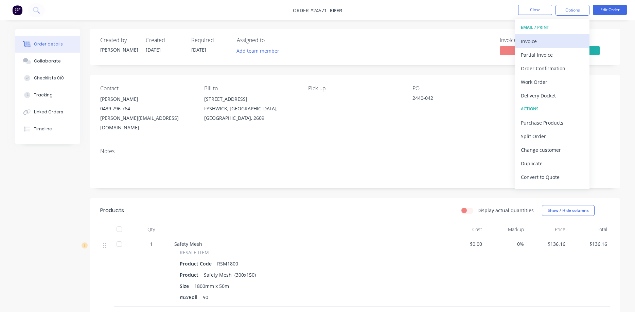
click at [543, 41] on div "Invoice" at bounding box center [552, 41] width 62 height 10
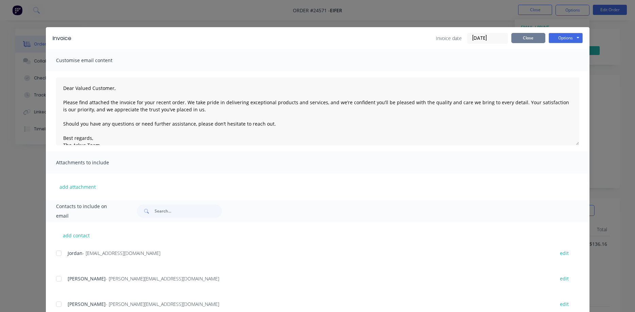
click at [525, 40] on button "Close" at bounding box center [528, 38] width 34 height 10
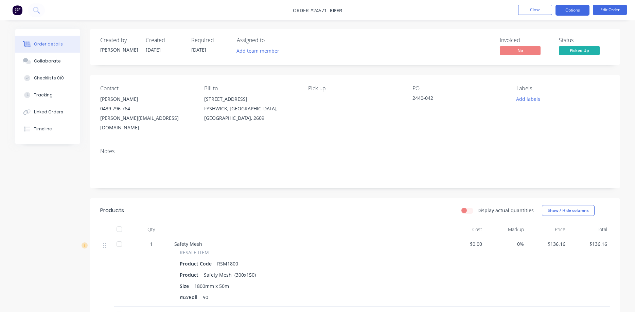
click at [570, 10] on button "Options" at bounding box center [572, 10] width 34 height 11
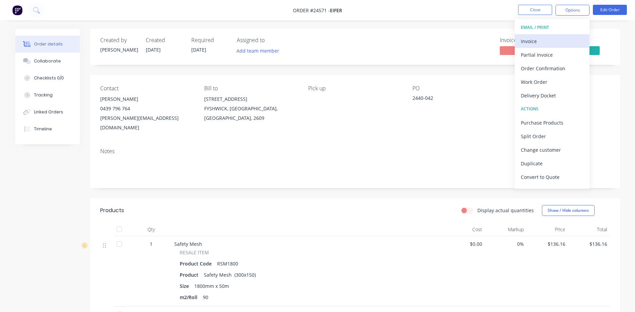
click at [547, 39] on div "Invoice" at bounding box center [552, 41] width 62 height 10
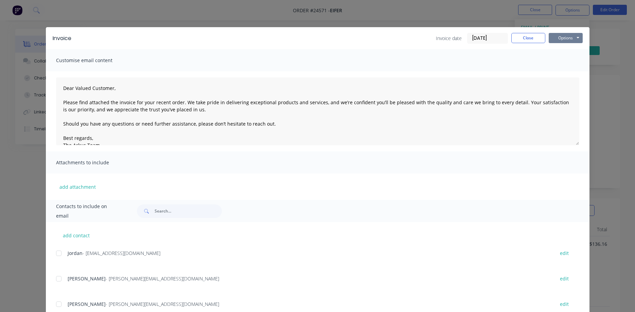
click at [563, 38] on button "Options" at bounding box center [565, 38] width 34 height 10
click at [565, 62] on button "Print" at bounding box center [569, 61] width 43 height 11
click at [532, 37] on button "Close" at bounding box center [528, 38] width 34 height 10
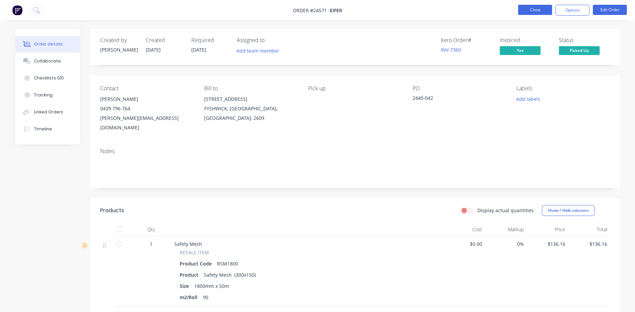
click at [538, 10] on button "Close" at bounding box center [535, 10] width 34 height 10
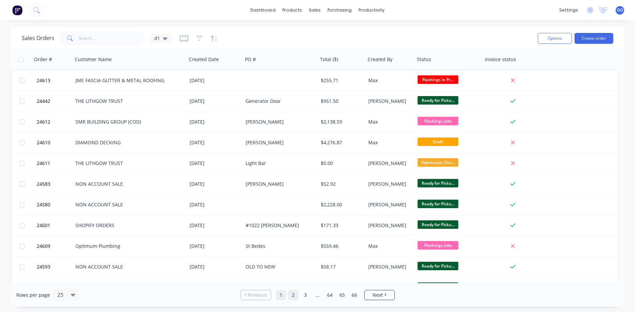
click at [295, 296] on link "2" at bounding box center [293, 295] width 10 height 10
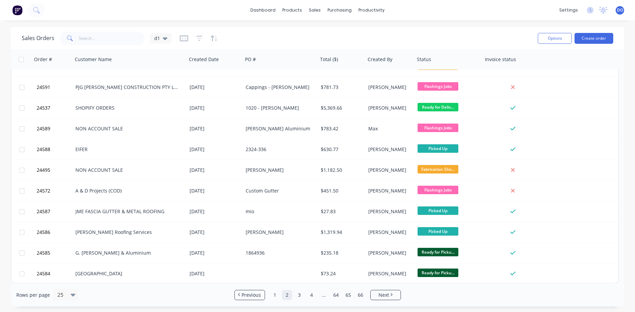
scroll to position [304, 0]
click at [300, 296] on link "3" at bounding box center [299, 295] width 10 height 10
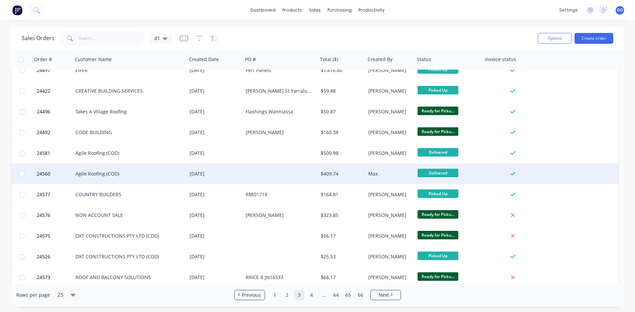
scroll to position [77, 0]
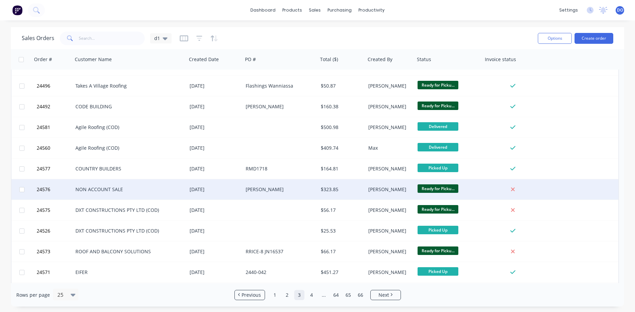
click at [377, 191] on div "[PERSON_NAME]" at bounding box center [389, 189] width 42 height 7
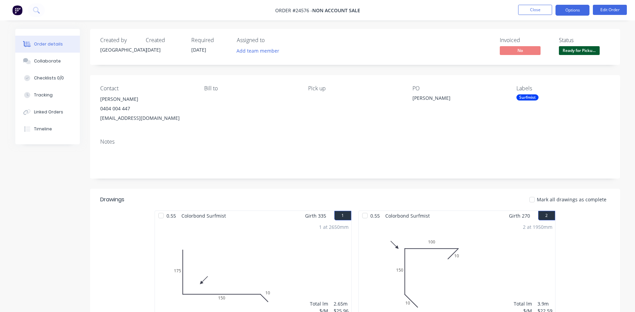
click at [566, 9] on button "Options" at bounding box center [572, 10] width 34 height 11
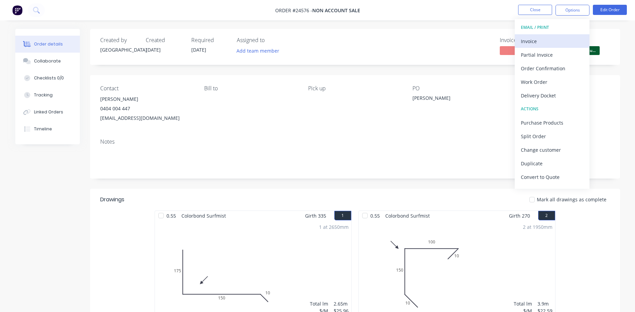
click at [539, 40] on div "Invoice" at bounding box center [552, 41] width 62 height 10
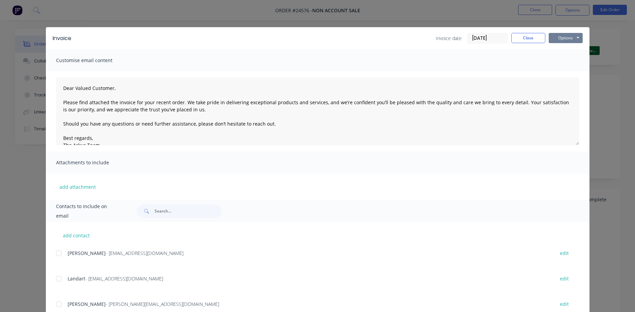
click at [562, 39] on button "Options" at bounding box center [565, 38] width 34 height 10
click at [566, 60] on button "Print" at bounding box center [569, 61] width 43 height 11
click at [533, 38] on button "Close" at bounding box center [528, 38] width 34 height 10
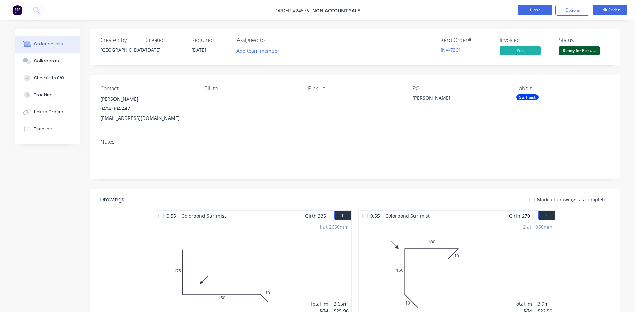
click at [536, 11] on button "Close" at bounding box center [535, 10] width 34 height 10
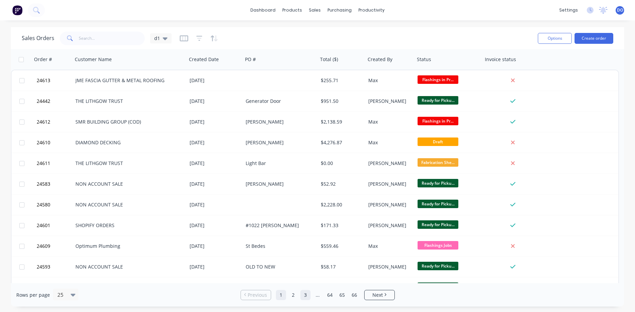
click at [305, 294] on link "3" at bounding box center [305, 295] width 10 height 10
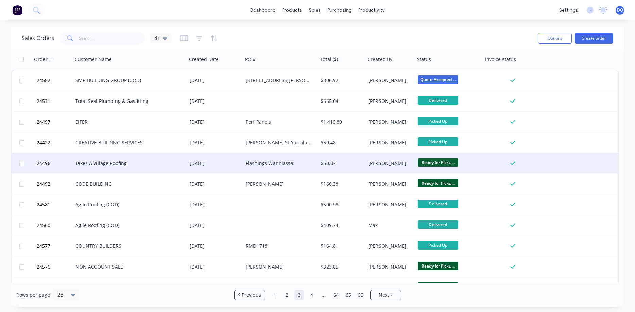
scroll to position [116, 0]
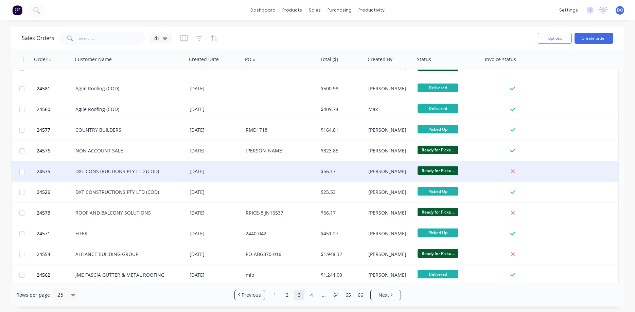
click at [487, 172] on div at bounding box center [512, 171] width 55 height 6
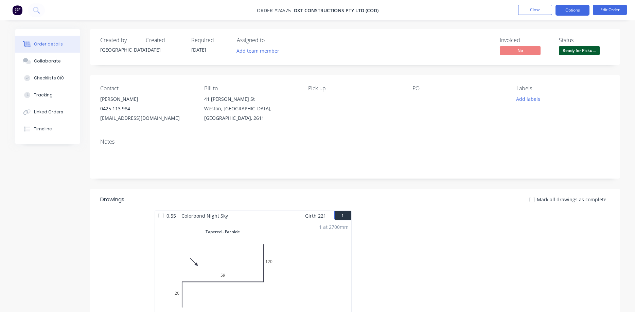
click at [575, 11] on button "Options" at bounding box center [572, 10] width 34 height 11
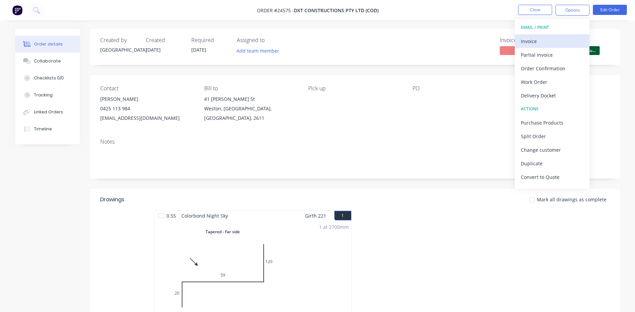
click at [540, 42] on div "Invoice" at bounding box center [552, 41] width 62 height 10
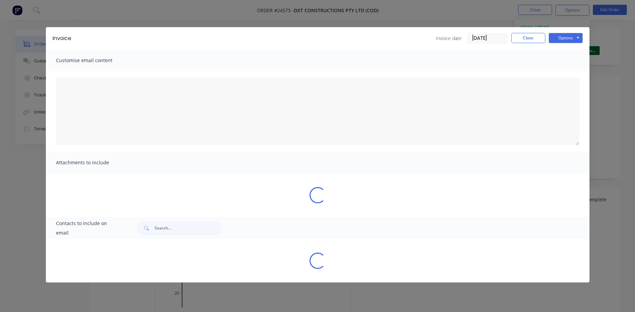
type textarea "Dear Valued Customer, Please find attached the invoice for your recent order. W…"
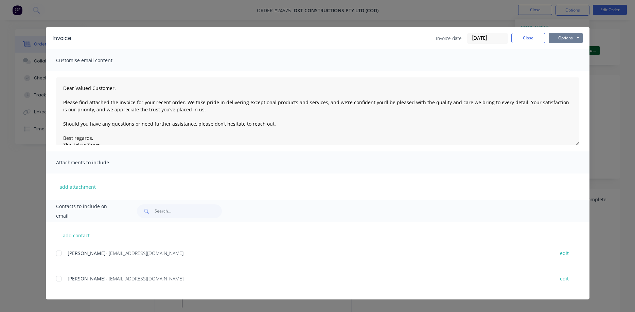
click at [565, 36] on button "Options" at bounding box center [565, 38] width 34 height 10
click at [562, 59] on button "Print" at bounding box center [569, 61] width 43 height 11
click at [525, 38] on button "Close" at bounding box center [528, 38] width 34 height 10
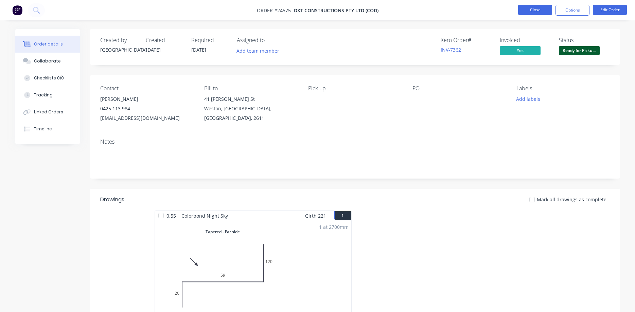
click at [536, 11] on button "Close" at bounding box center [535, 10] width 34 height 10
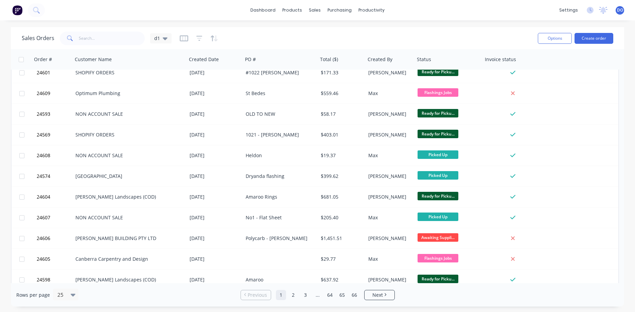
scroll to position [155, 0]
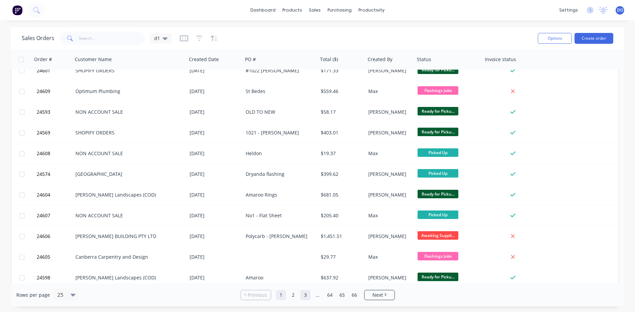
click at [304, 297] on link "3" at bounding box center [305, 295] width 10 height 10
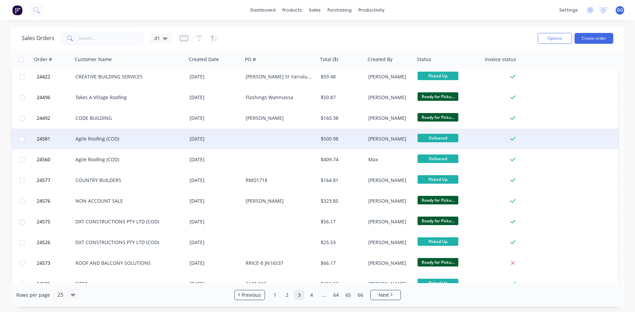
scroll to position [116, 0]
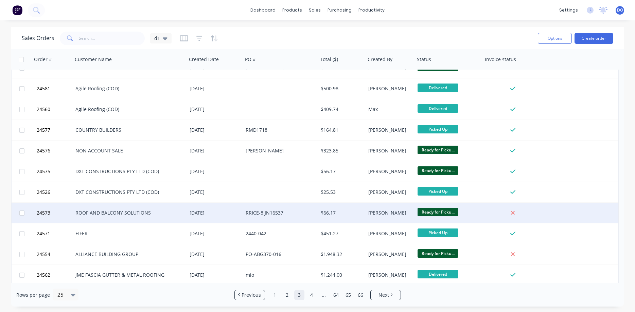
click at [476, 211] on div "Ready for Picku..." at bounding box center [446, 213] width 59 height 10
click at [387, 212] on div "[PERSON_NAME]" at bounding box center [389, 213] width 42 height 7
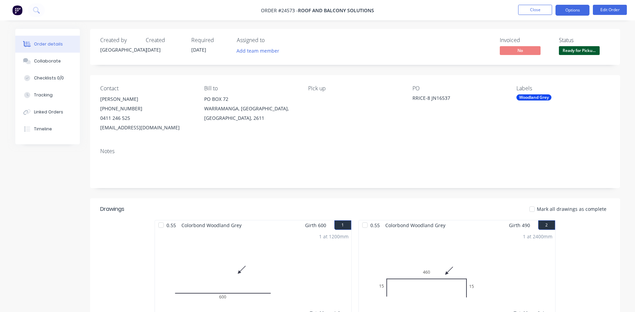
click at [575, 10] on button "Options" at bounding box center [572, 10] width 34 height 11
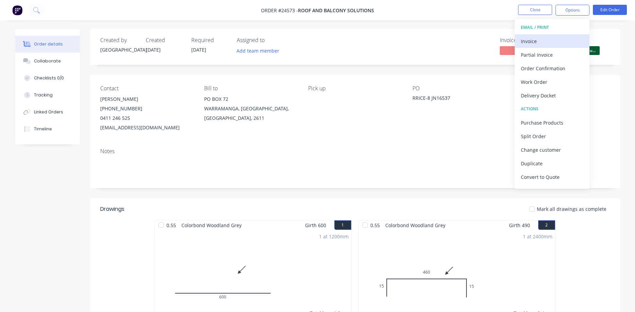
click at [536, 41] on div "Invoice" at bounding box center [552, 41] width 62 height 10
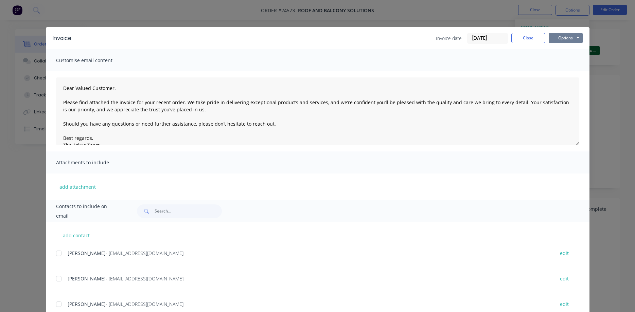
click at [564, 37] on button "Options" at bounding box center [565, 38] width 34 height 10
click at [568, 59] on button "Print" at bounding box center [569, 61] width 43 height 11
click at [529, 35] on button "Close" at bounding box center [528, 38] width 34 height 10
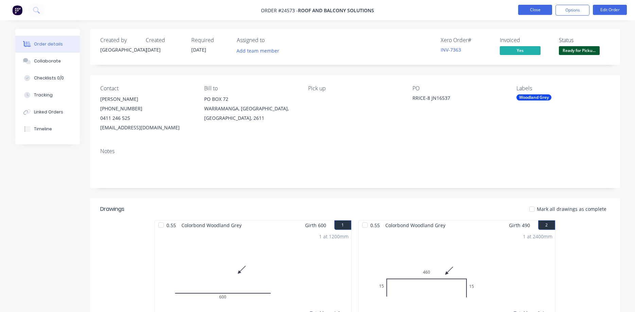
click at [535, 11] on button "Close" at bounding box center [535, 10] width 34 height 10
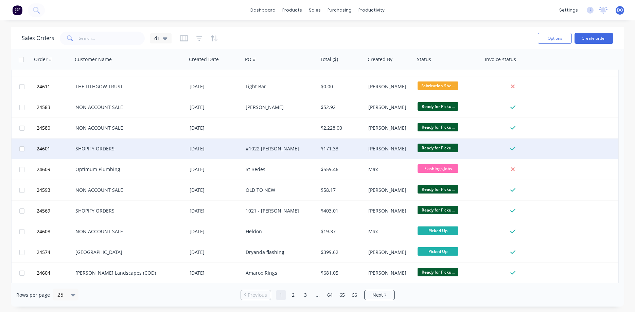
scroll to position [77, 0]
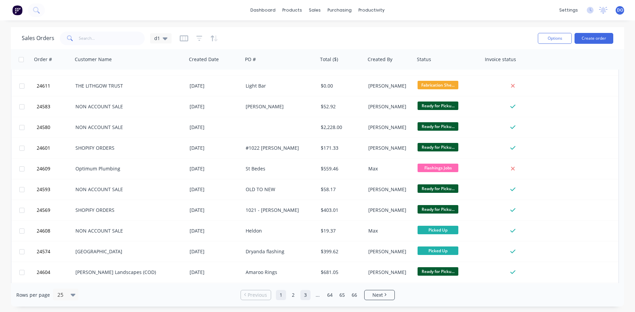
click at [303, 295] on link "3" at bounding box center [305, 295] width 10 height 10
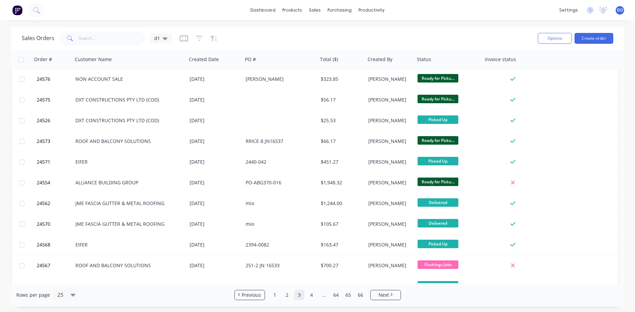
scroll to position [194, 0]
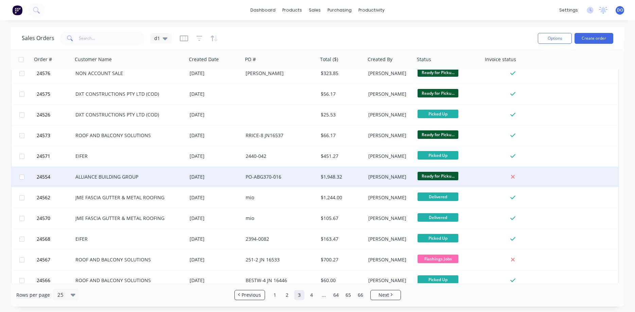
click at [474, 178] on div "Ready for Picku..." at bounding box center [446, 177] width 59 height 10
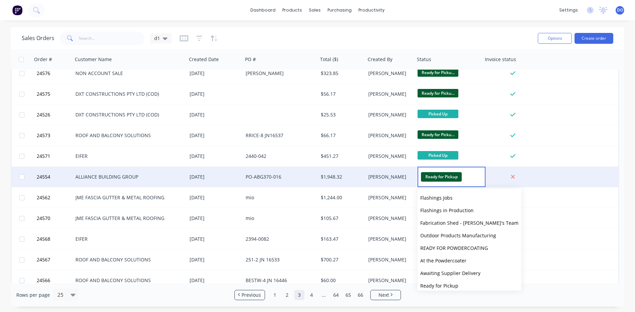
click at [399, 179] on div "[PERSON_NAME]" at bounding box center [389, 177] width 42 height 7
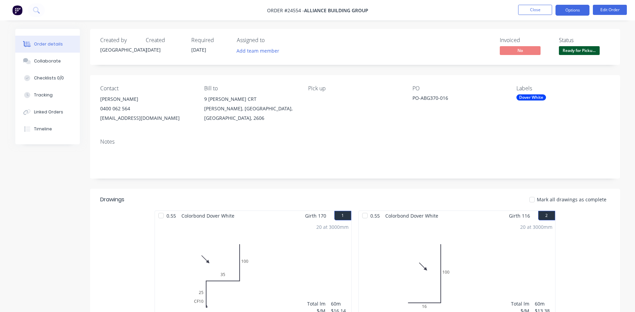
click at [573, 10] on button "Options" at bounding box center [572, 10] width 34 height 11
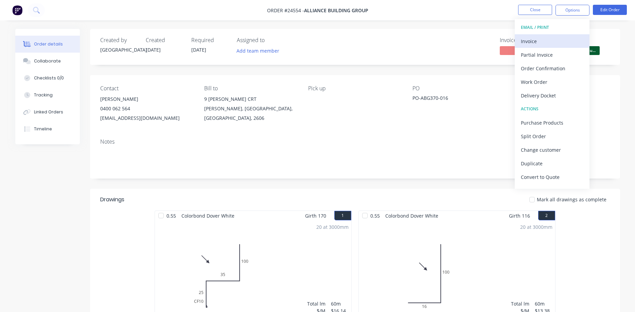
click at [547, 43] on div "Invoice" at bounding box center [552, 41] width 62 height 10
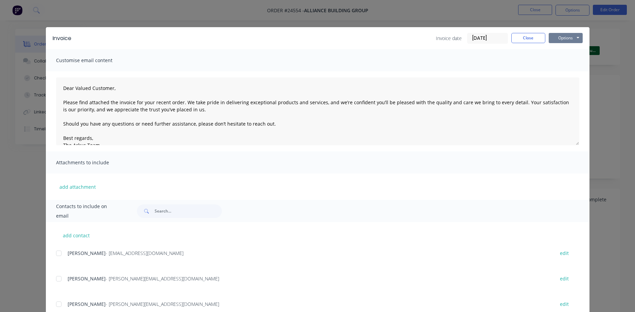
click at [559, 38] on button "Options" at bounding box center [565, 38] width 34 height 10
click at [562, 61] on button "Print" at bounding box center [569, 61] width 43 height 11
click at [525, 37] on button "Close" at bounding box center [528, 38] width 34 height 10
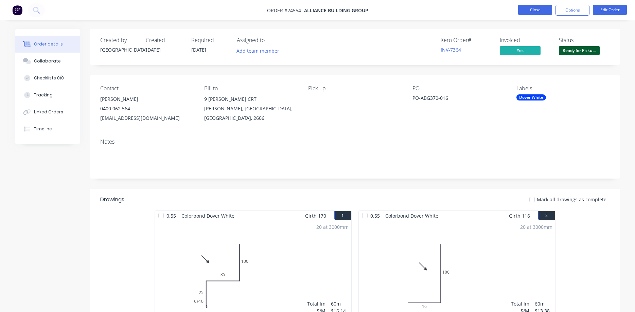
click at [531, 8] on button "Close" at bounding box center [535, 10] width 34 height 10
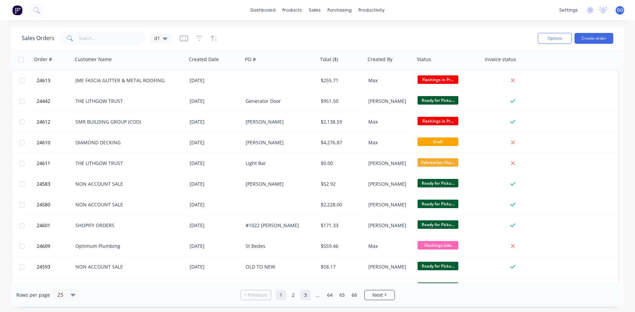
click at [306, 296] on link "3" at bounding box center [305, 295] width 10 height 10
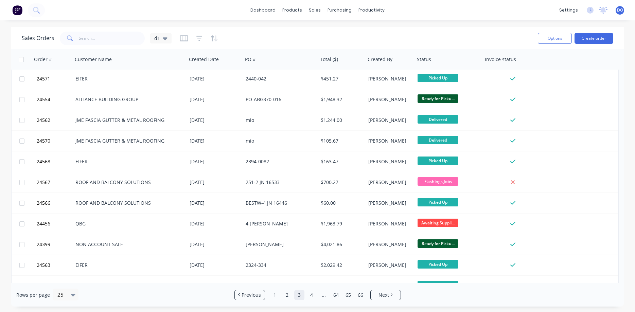
scroll to position [304, 0]
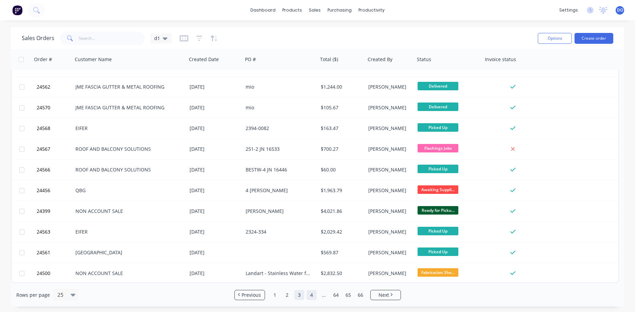
click at [311, 296] on link "4" at bounding box center [311, 295] width 10 height 10
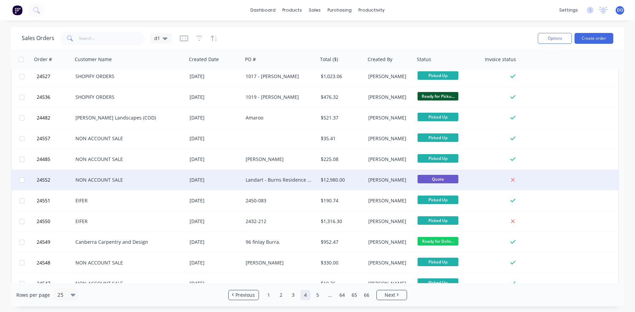
scroll to position [77, 0]
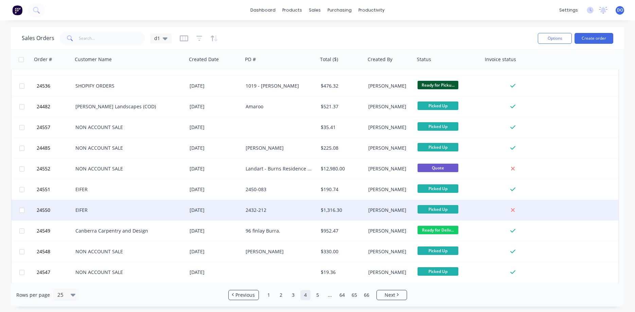
click at [366, 210] on div "[PERSON_NAME]" at bounding box center [389, 210] width 49 height 20
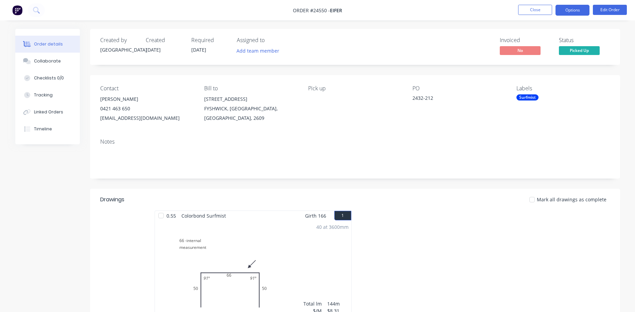
click at [574, 8] on button "Options" at bounding box center [572, 10] width 34 height 11
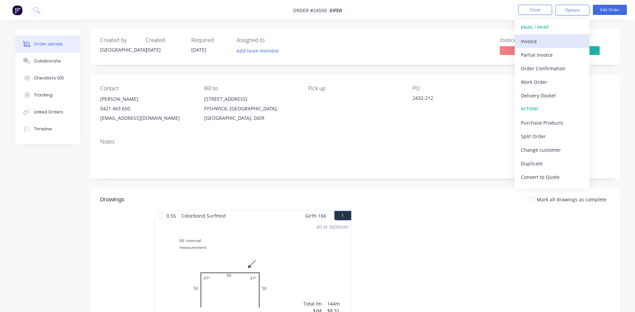
click at [537, 41] on div "Invoice" at bounding box center [552, 41] width 62 height 10
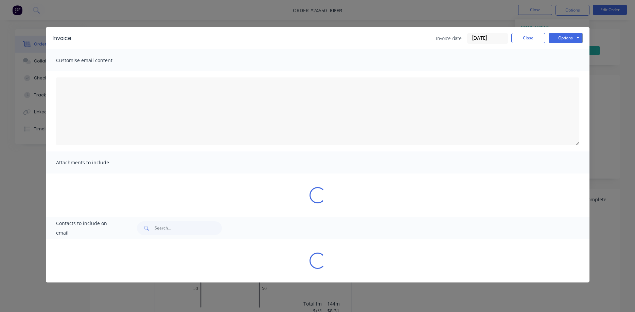
type textarea "Dear Valued Customer, Please find attached the invoice for your recent order. W…"
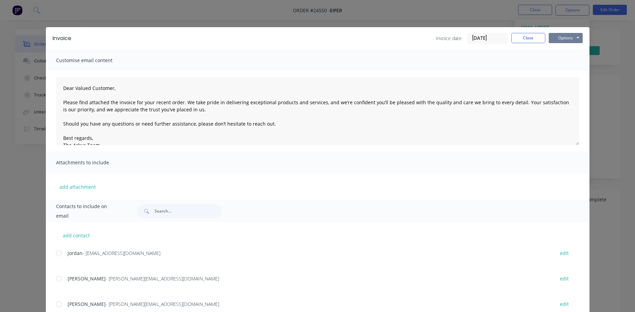
click at [561, 38] on button "Options" at bounding box center [565, 38] width 34 height 10
click at [564, 60] on button "Print" at bounding box center [569, 61] width 43 height 11
click at [530, 39] on button "Close" at bounding box center [528, 38] width 34 height 10
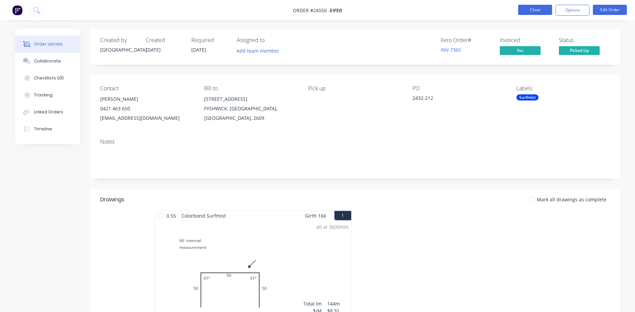
click at [534, 10] on button "Close" at bounding box center [535, 10] width 34 height 10
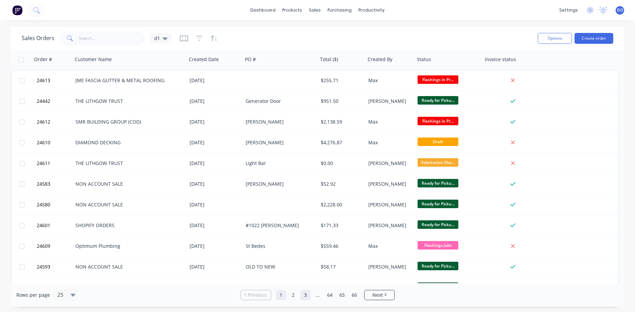
click at [307, 294] on link "3" at bounding box center [305, 295] width 10 height 10
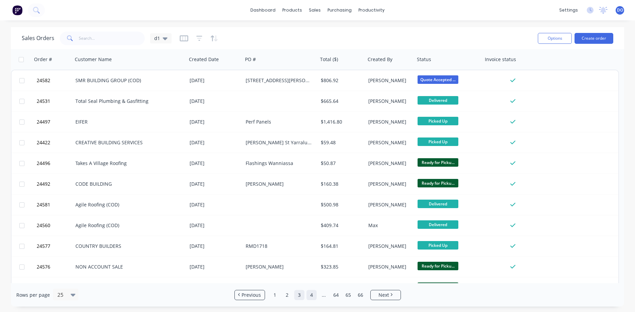
click at [313, 298] on link "4" at bounding box center [311, 295] width 10 height 10
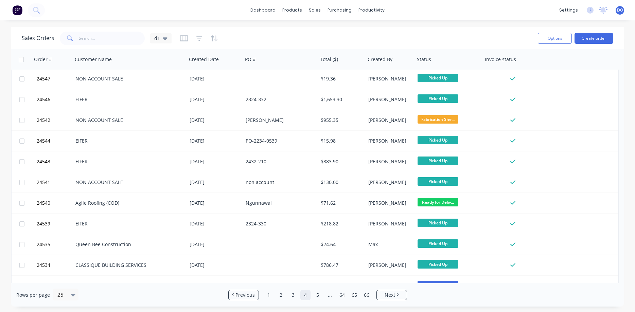
scroll to position [304, 0]
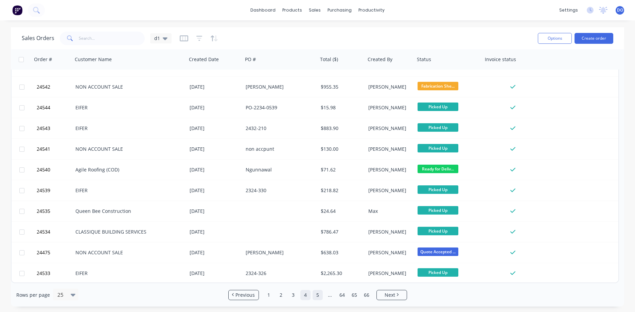
click at [318, 293] on link "5" at bounding box center [317, 295] width 10 height 10
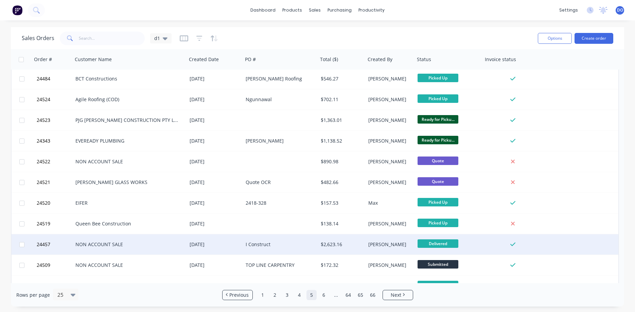
scroll to position [271, 0]
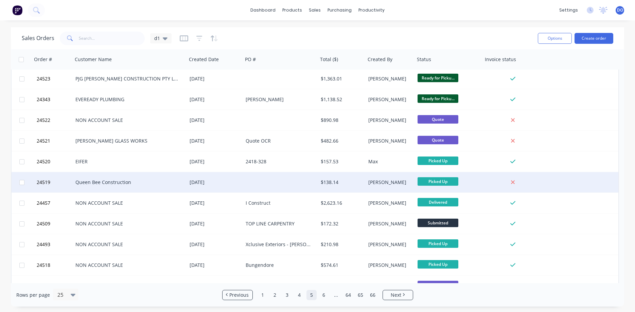
click at [390, 181] on div "[PERSON_NAME]" at bounding box center [389, 182] width 42 height 7
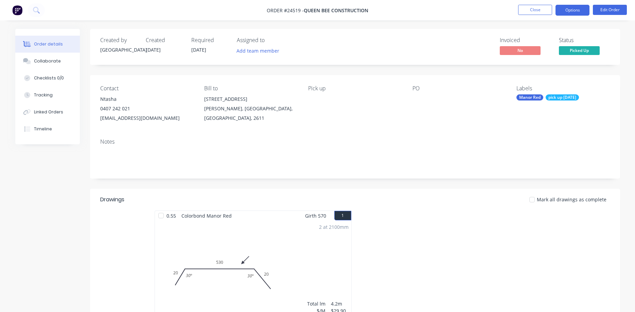
click at [571, 10] on button "Options" at bounding box center [572, 10] width 34 height 11
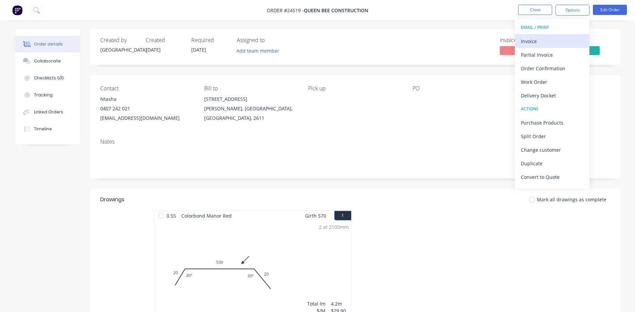
click at [541, 41] on div "Invoice" at bounding box center [552, 41] width 62 height 10
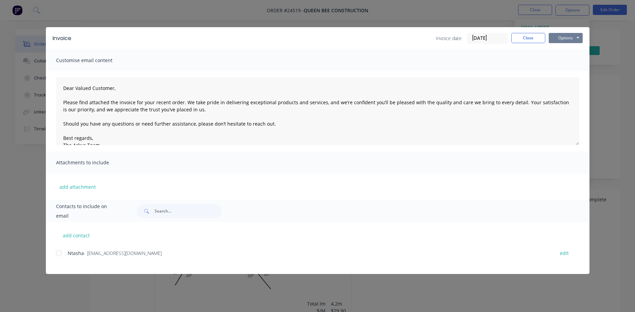
click at [565, 36] on button "Options" at bounding box center [565, 38] width 34 height 10
click at [566, 62] on button "Print" at bounding box center [569, 61] width 43 height 11
drag, startPoint x: 529, startPoint y: 39, endPoint x: 529, endPoint y: 28, distance: 11.2
click at [529, 39] on button "Close" at bounding box center [528, 38] width 34 height 10
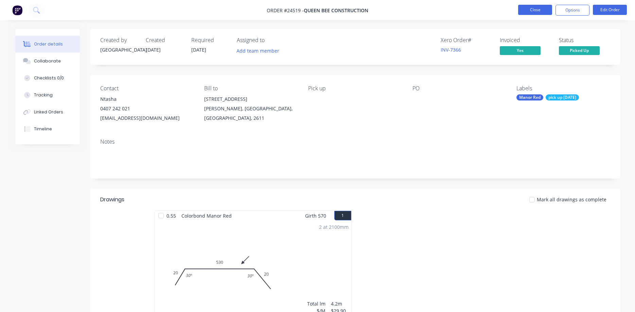
click at [538, 10] on button "Close" at bounding box center [535, 10] width 34 height 10
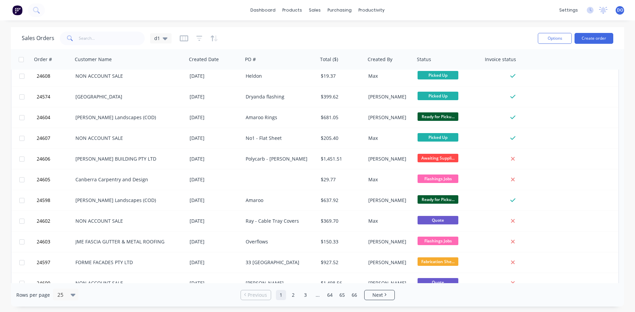
scroll to position [304, 0]
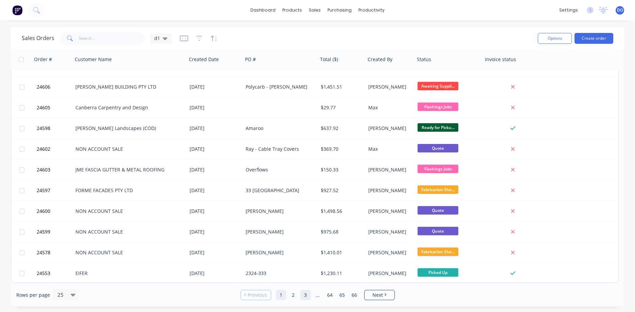
click at [306, 294] on link "3" at bounding box center [305, 295] width 10 height 10
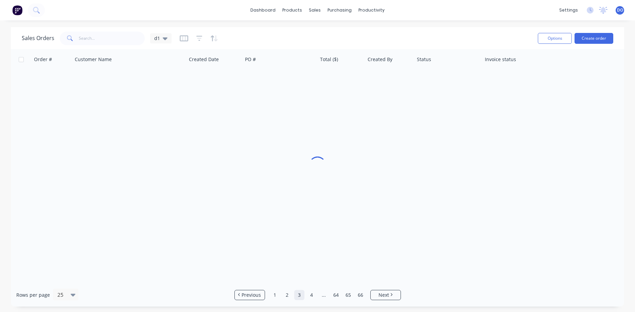
scroll to position [0, 0]
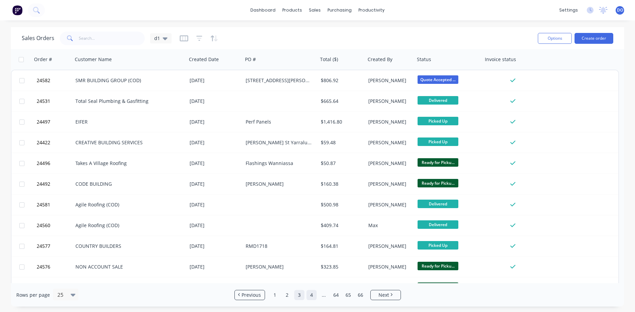
click at [309, 296] on link "4" at bounding box center [311, 295] width 10 height 10
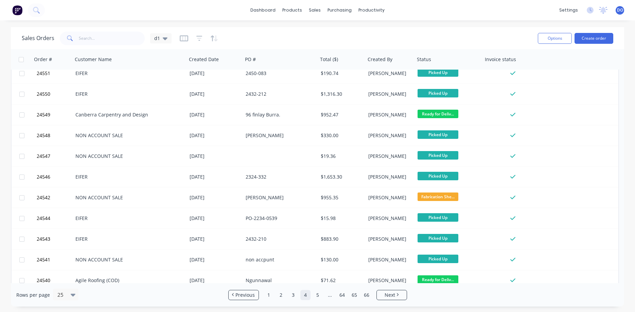
scroll to position [304, 0]
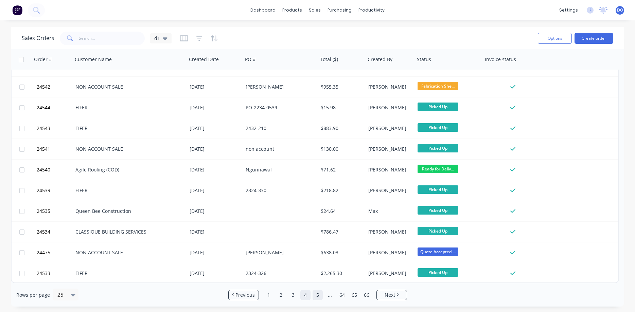
click at [315, 297] on link "5" at bounding box center [317, 295] width 10 height 10
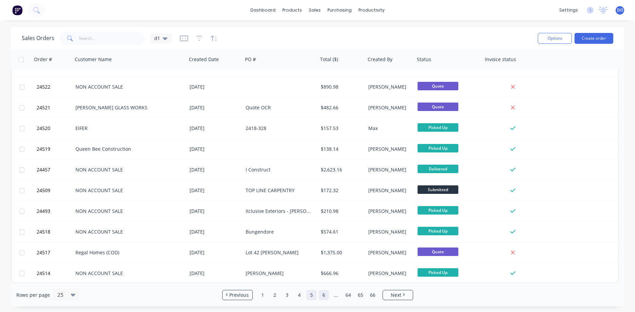
click at [323, 296] on link "6" at bounding box center [324, 295] width 10 height 10
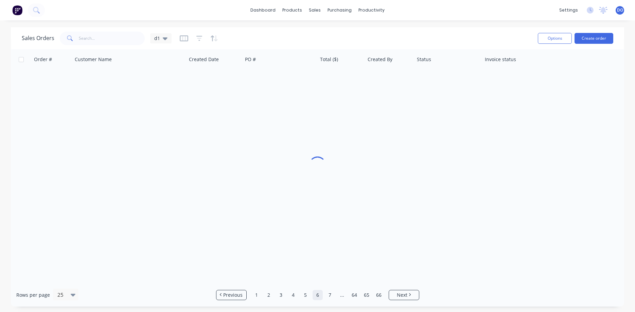
scroll to position [0, 0]
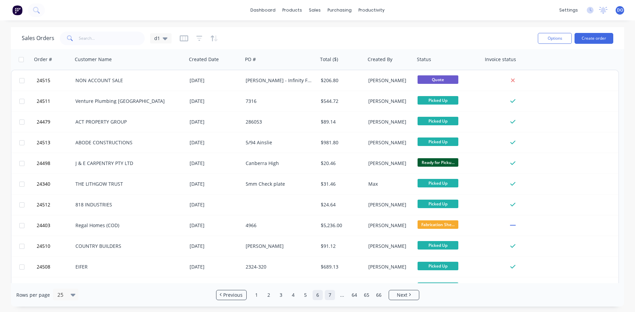
click at [330, 297] on link "7" at bounding box center [330, 295] width 10 height 10
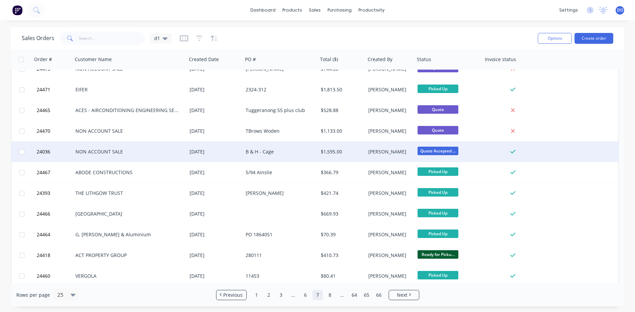
scroll to position [304, 0]
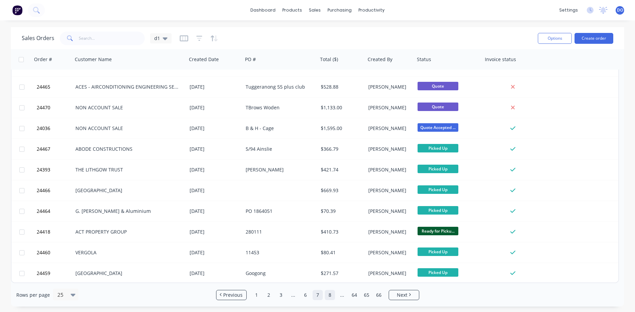
click at [330, 296] on link "8" at bounding box center [330, 295] width 10 height 10
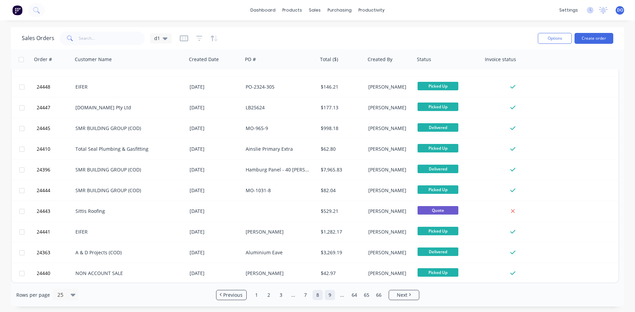
click at [329, 294] on link "9" at bounding box center [330, 295] width 10 height 10
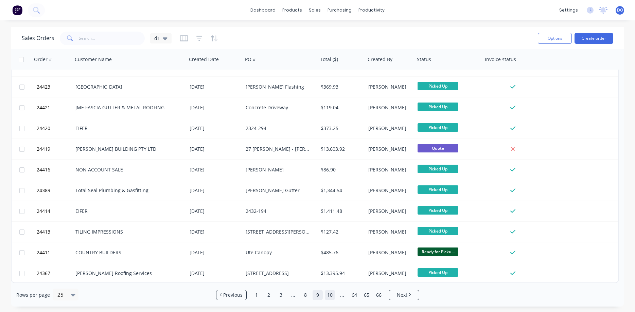
click at [330, 295] on link "10" at bounding box center [330, 295] width 10 height 10
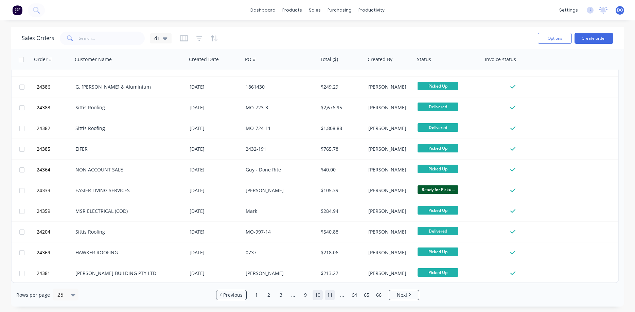
click at [330, 295] on link "11" at bounding box center [330, 295] width 10 height 10
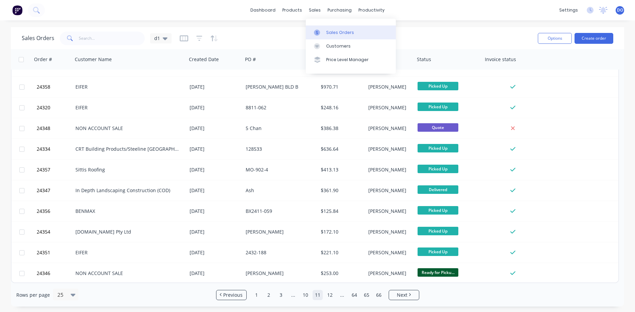
click at [332, 33] on div "Sales Orders" at bounding box center [340, 33] width 28 height 6
click at [336, 32] on div "Sales Orders" at bounding box center [340, 33] width 28 height 6
click at [332, 33] on div "Sales Orders" at bounding box center [340, 33] width 28 height 6
click at [269, 11] on link "dashboard" at bounding box center [263, 10] width 32 height 10
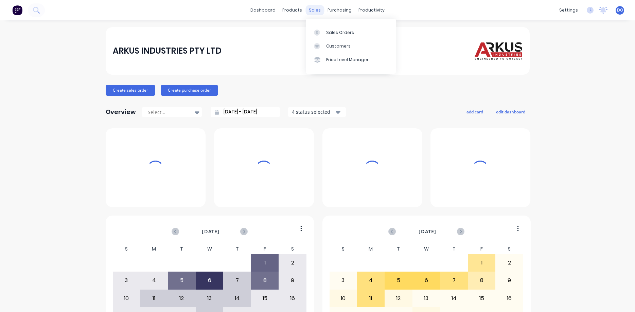
click at [316, 12] on div "sales" at bounding box center [314, 10] width 19 height 10
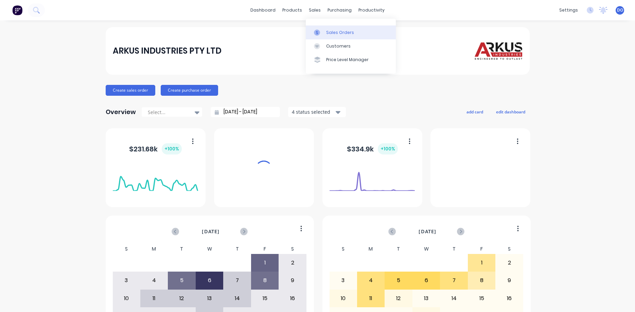
click at [341, 32] on div "Sales Orders" at bounding box center [340, 33] width 28 height 6
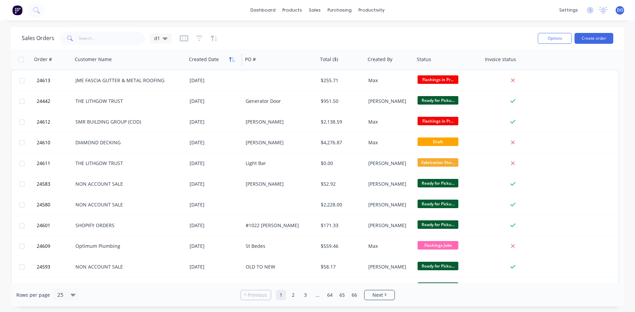
click at [230, 59] on icon "button" at bounding box center [230, 59] width 2 height 5
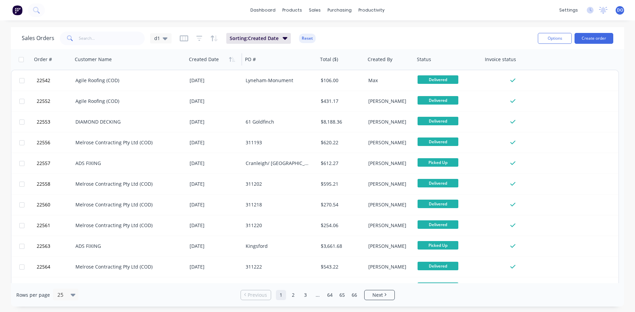
click at [230, 59] on icon "button" at bounding box center [230, 59] width 2 height 5
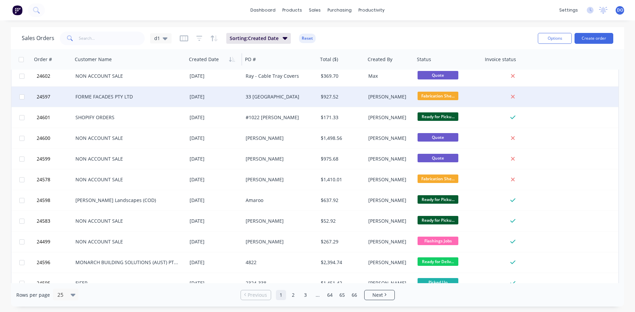
scroll to position [304, 0]
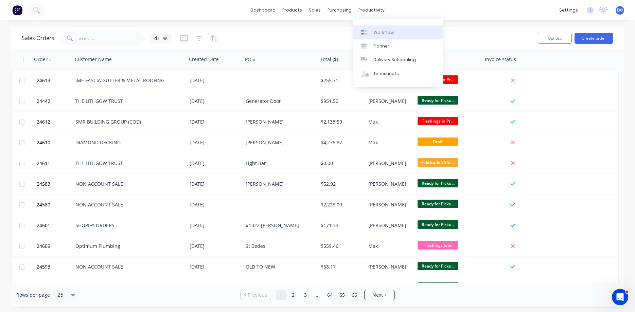
click at [378, 33] on div "Workflow" at bounding box center [383, 33] width 20 height 6
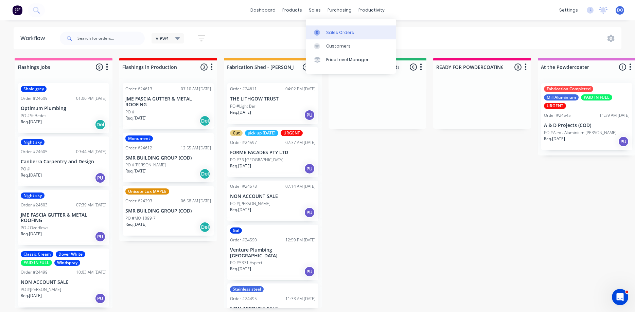
click at [335, 31] on div "Sales Orders" at bounding box center [340, 33] width 28 height 6
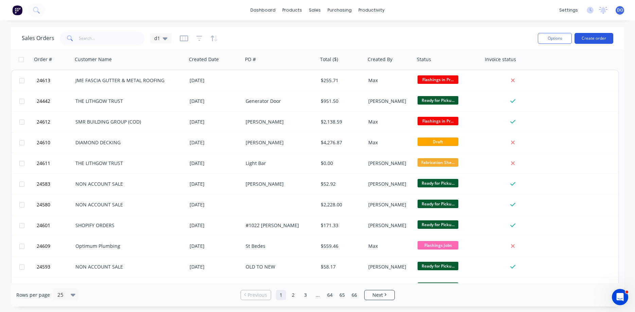
click at [592, 38] on button "Create order" at bounding box center [593, 38] width 39 height 11
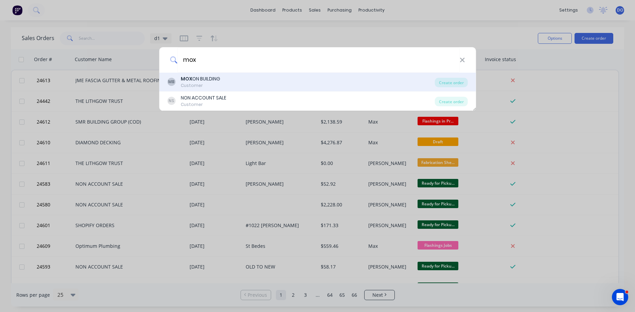
type input "mox"
click at [307, 84] on div "MB MOX ON BUILDING Customer" at bounding box center [301, 81] width 268 height 13
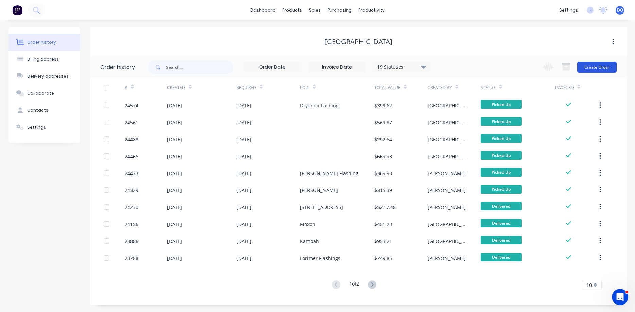
click at [599, 66] on button "Create Order" at bounding box center [596, 67] width 39 height 11
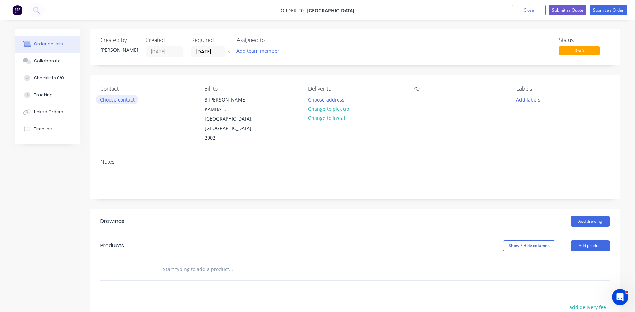
click at [114, 103] on button "Choose contact" at bounding box center [117, 99] width 42 height 9
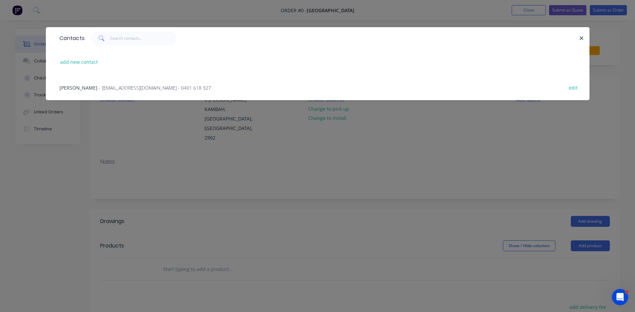
click at [113, 90] on span "- mcmoxon@hotmail.com - 0401 618 927" at bounding box center [155, 88] width 112 height 6
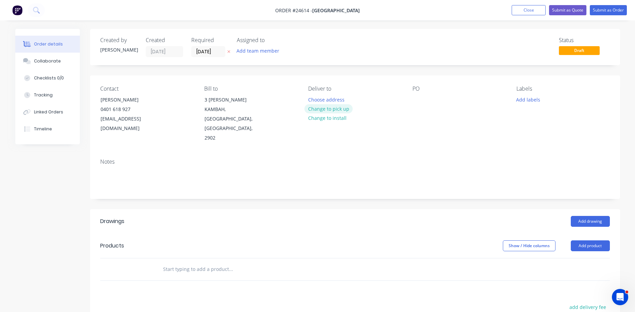
click at [329, 109] on button "Change to pick up" at bounding box center [328, 108] width 48 height 9
click at [416, 101] on div at bounding box center [417, 100] width 11 height 10
click at [589, 216] on button "Add drawing" at bounding box center [590, 221] width 39 height 11
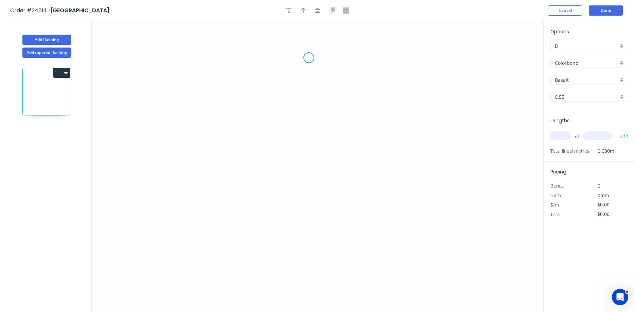
click at [310, 55] on icon "0" at bounding box center [317, 166] width 451 height 291
drag, startPoint x: 310, startPoint y: 117, endPoint x: 303, endPoint y: 119, distance: 7.9
click at [310, 117] on icon "0" at bounding box center [317, 166] width 451 height 291
drag, startPoint x: 262, startPoint y: 120, endPoint x: 260, endPoint y: 128, distance: 8.5
click at [262, 121] on icon "0 ?" at bounding box center [317, 166] width 451 height 291
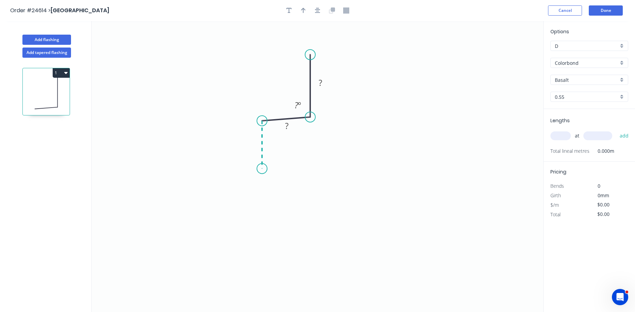
click at [260, 169] on icon "0 ? ? ? º" at bounding box center [317, 166] width 451 height 291
drag, startPoint x: 261, startPoint y: 118, endPoint x: 262, endPoint y: 113, distance: 5.1
click at [262, 113] on circle at bounding box center [262, 117] width 10 height 10
click at [321, 82] on tspan "?" at bounding box center [320, 82] width 3 height 11
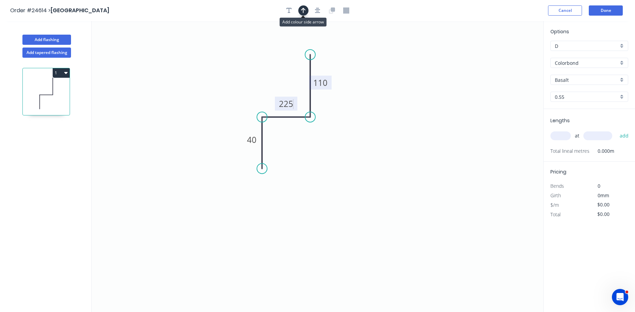
click at [304, 10] on icon "button" at bounding box center [303, 10] width 5 height 5
type input "$16.80"
drag, startPoint x: 509, startPoint y: 53, endPoint x: 291, endPoint y: 76, distance: 218.6
click at [291, 76] on icon at bounding box center [286, 71] width 20 height 20
click at [579, 78] on input "Basalt" at bounding box center [587, 79] width 64 height 7
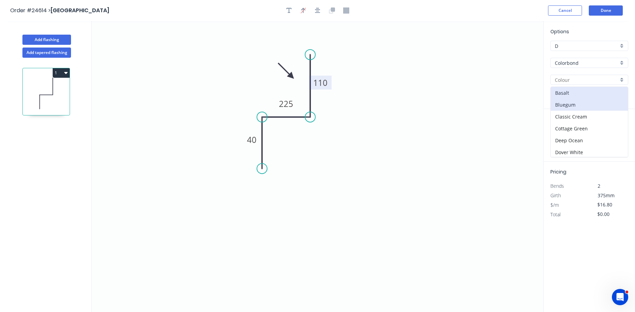
scroll to position [155, 0]
click at [573, 148] on div "Surfmist" at bounding box center [589, 152] width 77 height 12
type input "Surfmist"
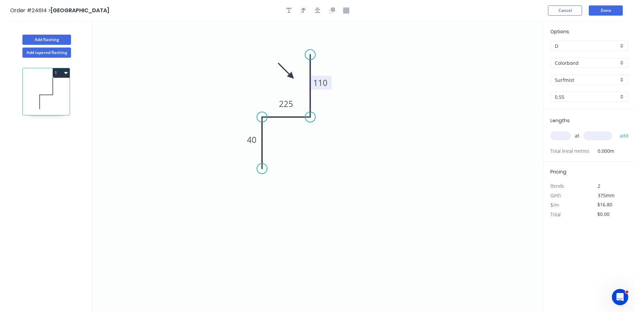
click at [560, 137] on input "text" at bounding box center [560, 135] width 20 height 9
type input "1"
type input "1000"
click at [616, 130] on button "add" at bounding box center [624, 136] width 16 height 12
click at [60, 72] on button "1" at bounding box center [61, 73] width 17 height 10
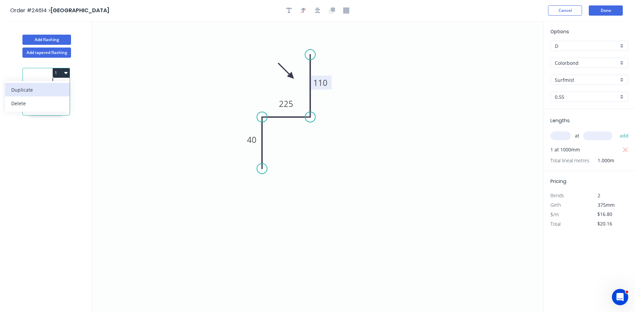
click at [48, 90] on div "Duplicate" at bounding box center [37, 90] width 52 height 10
type input "$0.00"
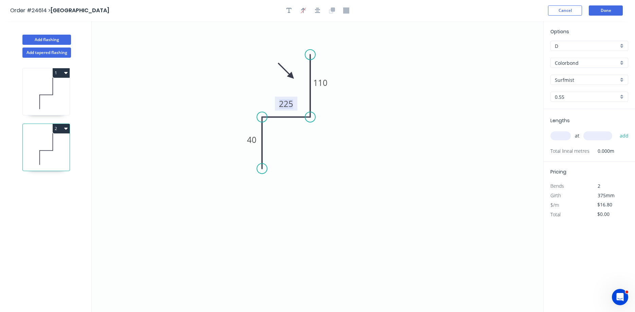
click at [281, 106] on tspan "225" at bounding box center [286, 103] width 14 height 11
click at [558, 137] on input "text" at bounding box center [560, 135] width 20 height 9
type input "$19.96"
type input "1"
type input "1000"
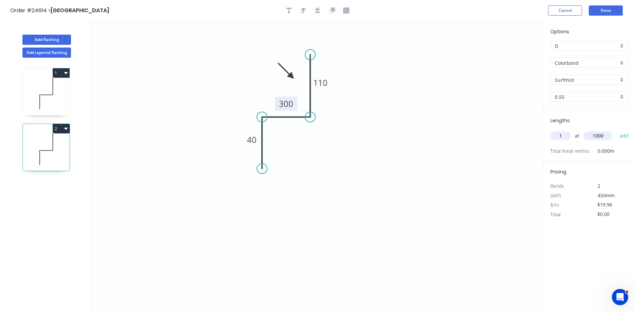
click at [616, 130] on button "add" at bounding box center [624, 136] width 16 height 12
type input "$23.95"
click at [596, 13] on button "Done" at bounding box center [606, 10] width 34 height 10
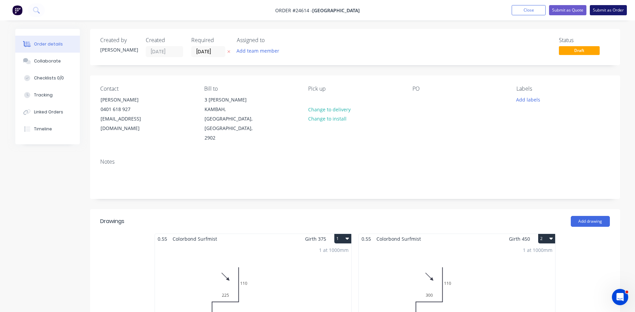
click at [612, 9] on button "Submit as Order" at bounding box center [608, 10] width 37 height 10
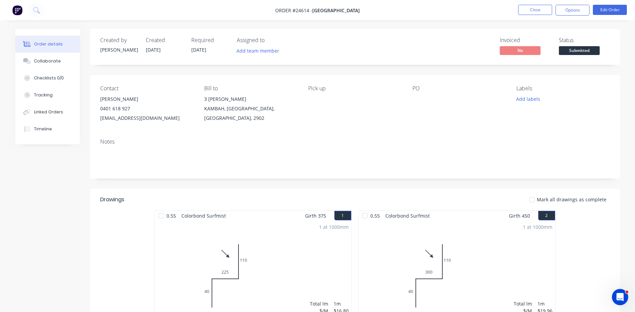
click at [578, 48] on span "Submitted" at bounding box center [579, 50] width 41 height 8
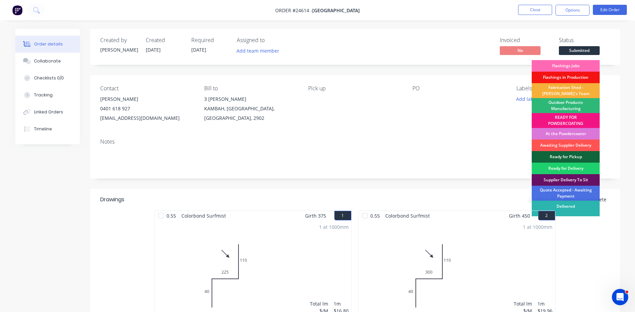
click at [574, 65] on div "Flashings Jobs" at bounding box center [565, 66] width 68 height 12
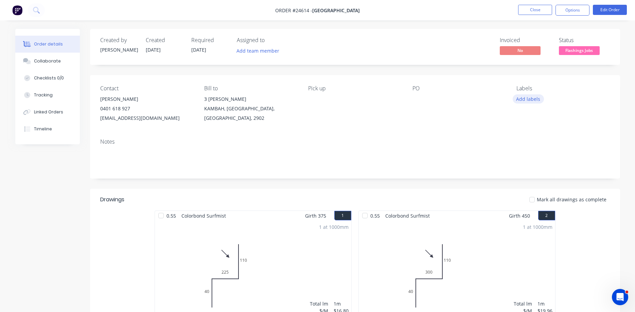
click at [526, 99] on button "Add labels" at bounding box center [527, 98] width 31 height 9
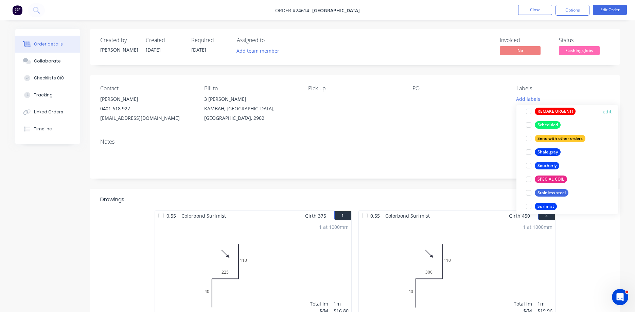
scroll to position [1239, 0]
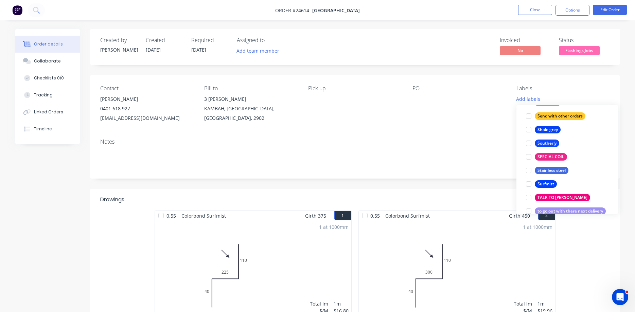
click at [527, 185] on div at bounding box center [529, 184] width 14 height 14
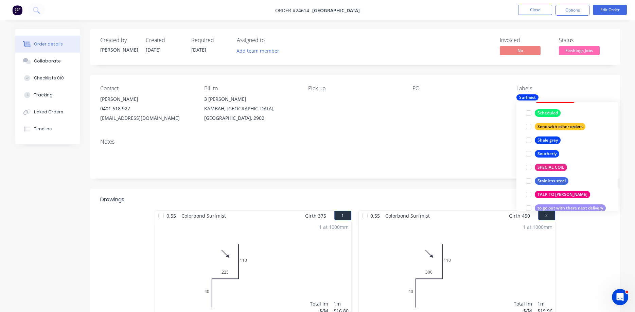
scroll to position [0, 0]
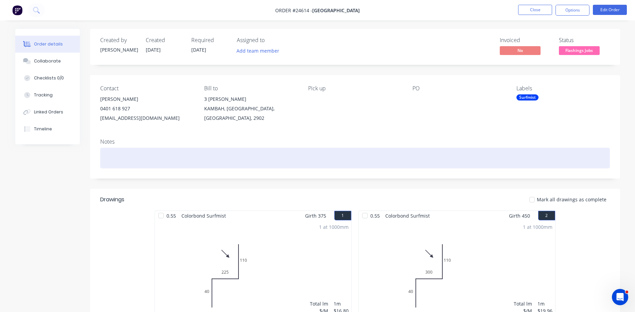
click at [472, 158] on div at bounding box center [354, 158] width 509 height 21
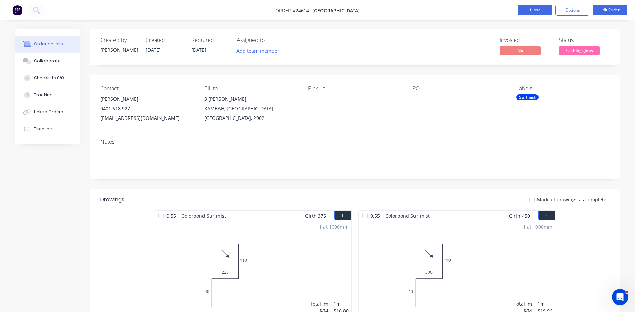
click at [541, 11] on button "Close" at bounding box center [535, 10] width 34 height 10
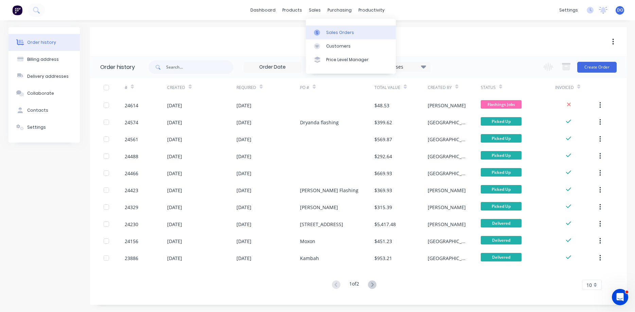
click at [342, 35] on div "Sales Orders" at bounding box center [340, 33] width 28 height 6
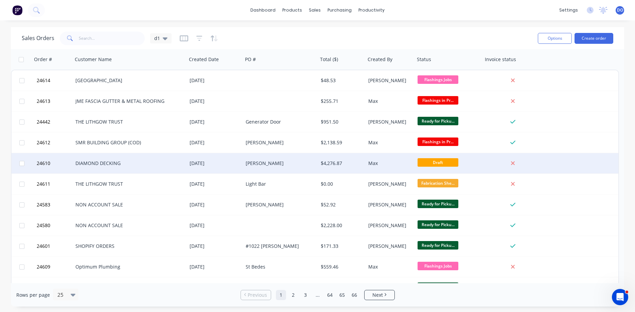
click at [130, 161] on div "DIAMOND DECKING" at bounding box center [126, 163] width 103 height 7
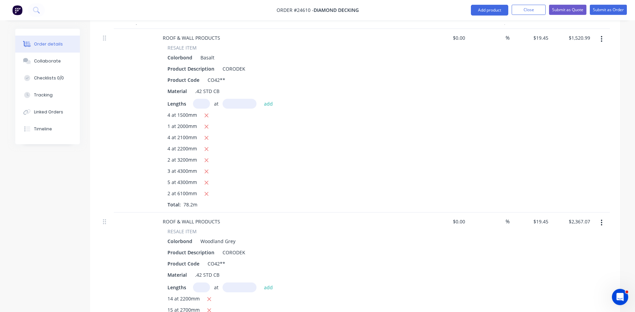
scroll to position [242, 0]
click at [523, 9] on button "Close" at bounding box center [528, 10] width 34 height 10
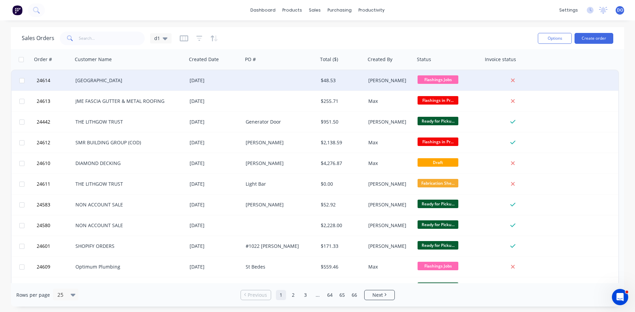
click at [139, 82] on div "[GEOGRAPHIC_DATA]" at bounding box center [126, 80] width 103 height 7
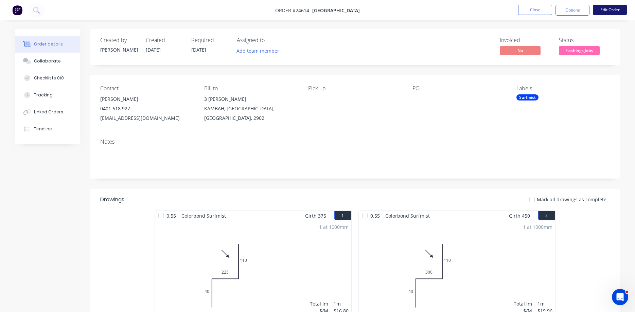
click at [602, 12] on button "Edit Order" at bounding box center [610, 10] width 34 height 10
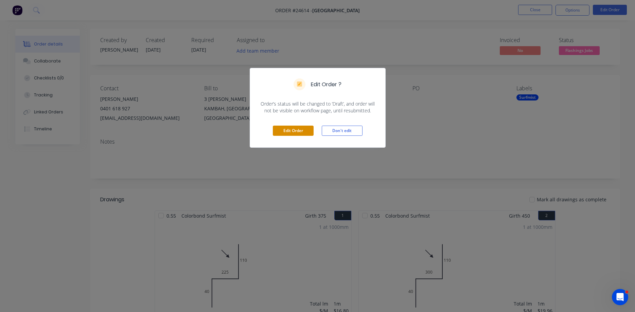
click at [292, 130] on button "Edit Order" at bounding box center [293, 131] width 41 height 10
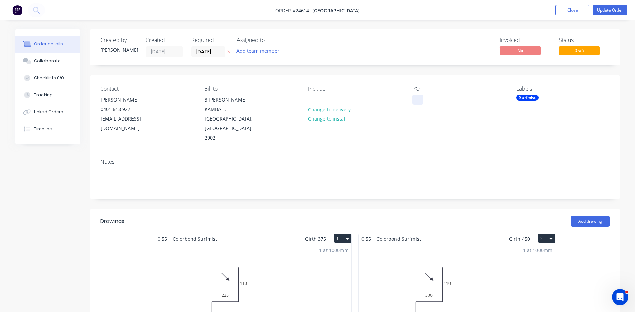
click at [417, 102] on div at bounding box center [417, 100] width 11 height 10
click at [613, 9] on button "Update Order" at bounding box center [610, 10] width 34 height 10
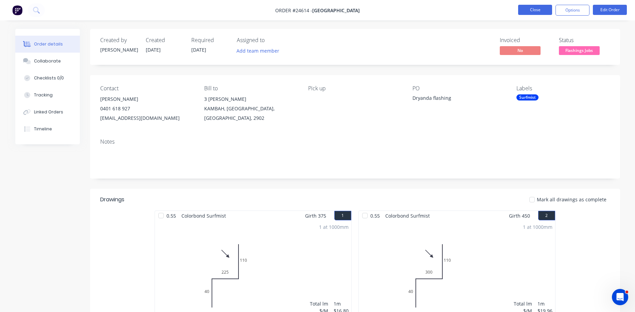
click at [539, 10] on button "Close" at bounding box center [535, 10] width 34 height 10
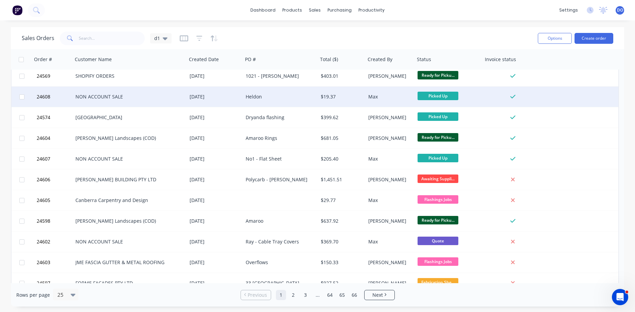
scroll to position [304, 0]
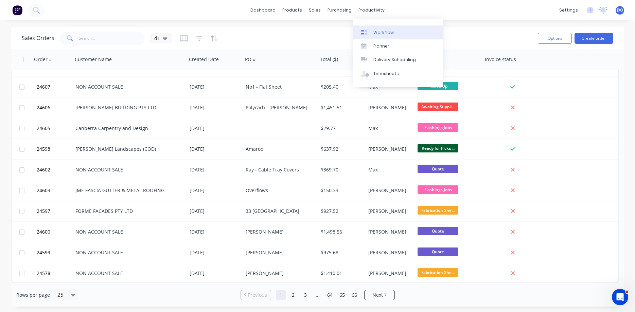
click at [383, 31] on div "Workflow" at bounding box center [383, 33] width 20 height 6
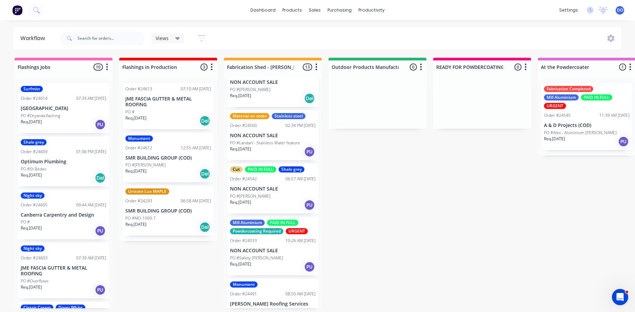
scroll to position [188, 0]
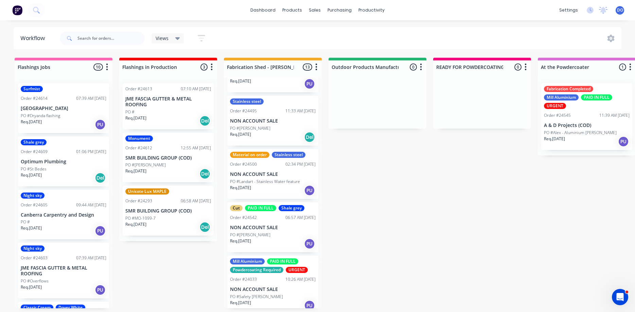
click at [269, 276] on div "Order #24033 10:26 AM 08/08/25" at bounding box center [273, 279] width 86 height 6
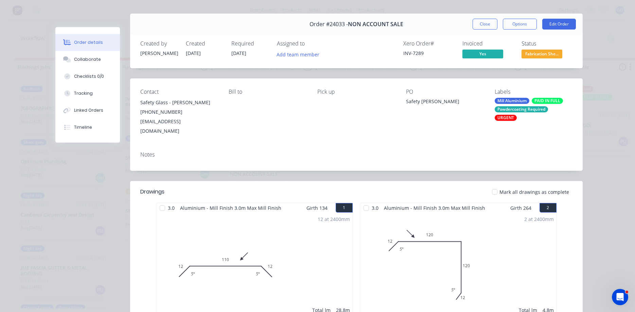
scroll to position [0, 0]
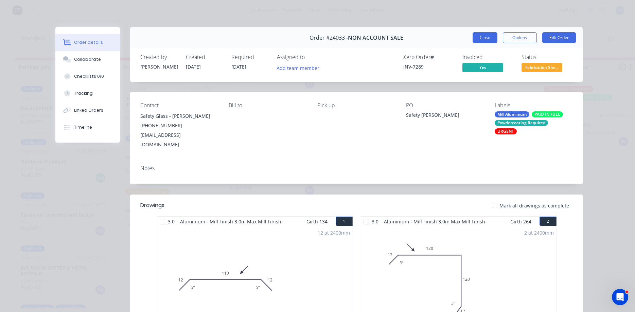
click at [486, 36] on button "Close" at bounding box center [484, 37] width 25 height 11
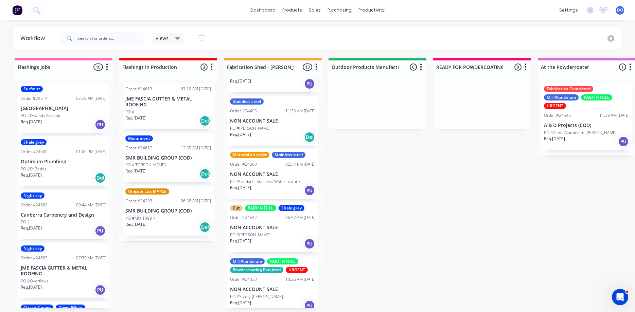
click at [274, 232] on div "PO #Ivan Strika" at bounding box center [273, 235] width 86 height 6
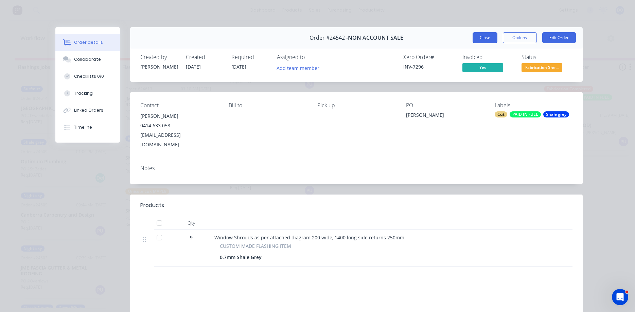
click at [487, 37] on button "Close" at bounding box center [484, 37] width 25 height 11
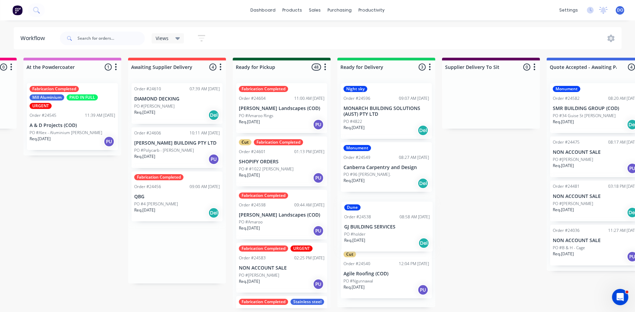
drag, startPoint x: 165, startPoint y: 201, endPoint x: 378, endPoint y: 232, distance: 214.7
click at [378, 232] on div "Flashings Jobs 10 Status colour #FF69B4 hex #FF69B4 Save Cancel Notifications E…" at bounding box center [195, 183] width 1428 height 251
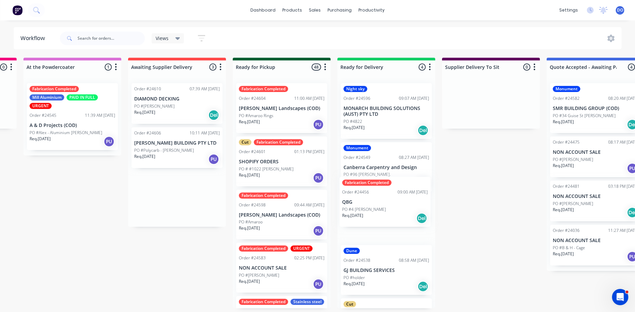
drag, startPoint x: 166, startPoint y: 203, endPoint x: 377, endPoint y: 209, distance: 210.3
click at [377, 209] on div "Flashings Jobs 10 Status colour #FF69B4 hex #FF69B4 Save Cancel Notifications E…" at bounding box center [195, 183] width 1428 height 251
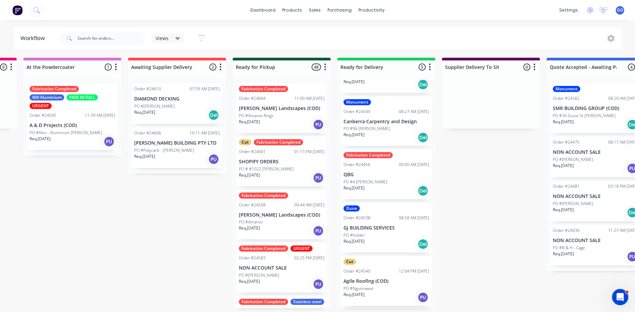
scroll to position [49, 0]
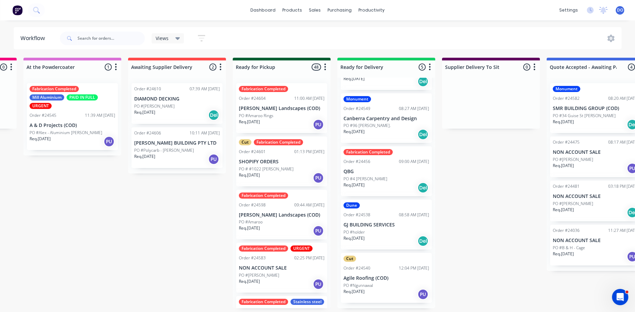
click at [382, 274] on div "Cut Order #24540 12:04 PM 04/08/25 Agile Roofing (COD) PO #Ngunnawal Req. 04/08…" at bounding box center [386, 278] width 91 height 50
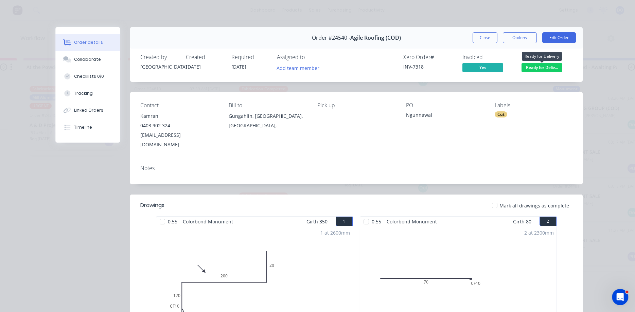
click at [546, 68] on span "Ready for Deliv..." at bounding box center [541, 67] width 41 height 8
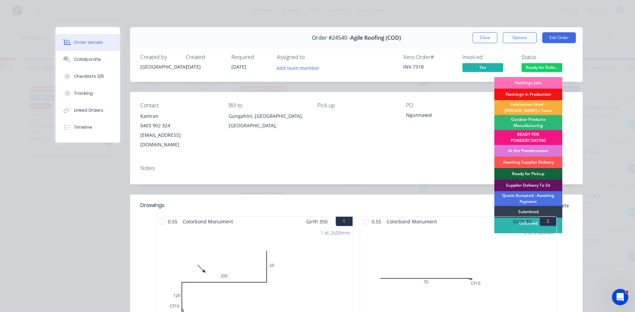
click at [558, 223] on div "Delivered" at bounding box center [528, 224] width 68 height 12
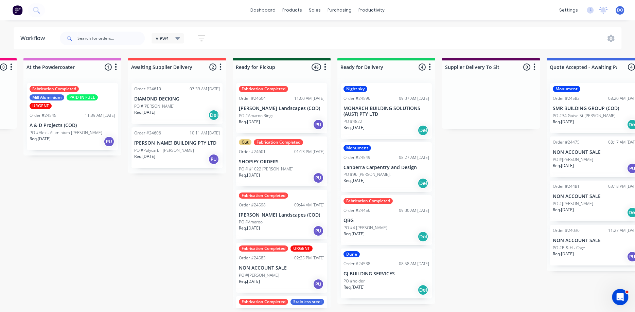
scroll to position [0, 0]
click at [585, 113] on p "PO #34 Guise St Sutton" at bounding box center [584, 116] width 63 height 6
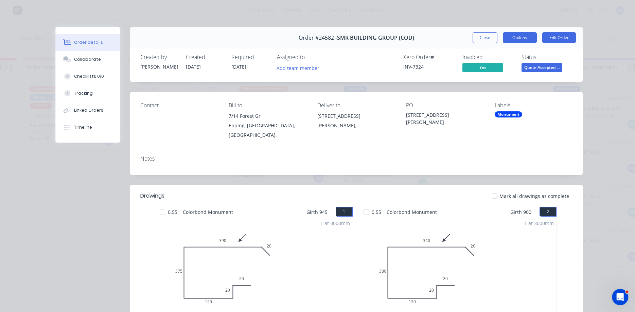
click at [526, 40] on button "Options" at bounding box center [520, 37] width 34 height 11
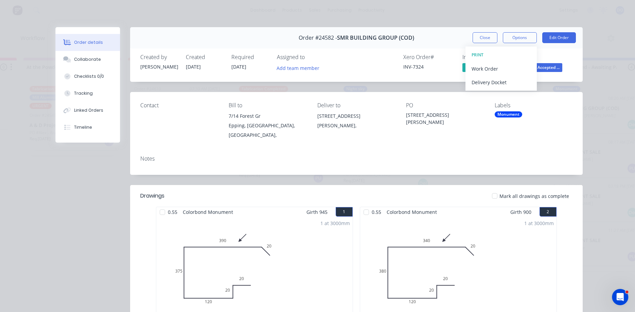
click at [432, 36] on div "Order #24582 - SMR BUILDING GROUP (COD) Close Options PRINT Work Order Delivery…" at bounding box center [356, 37] width 452 height 21
click at [555, 40] on button "Edit Order" at bounding box center [559, 37] width 34 height 11
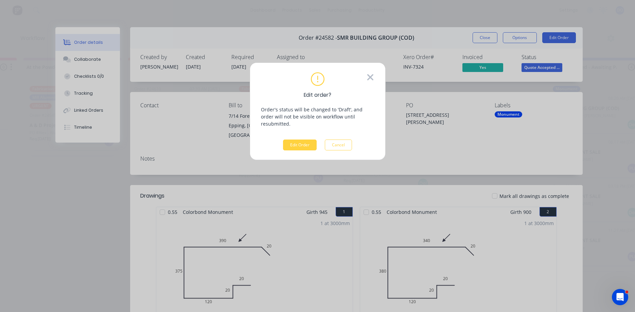
click at [373, 75] on icon at bounding box center [370, 77] width 6 height 6
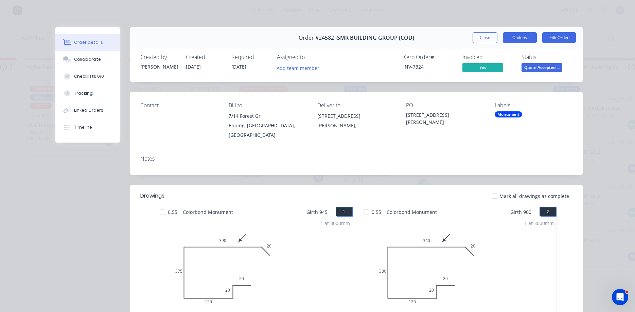
click at [516, 36] on button "Options" at bounding box center [520, 37] width 34 height 11
click at [454, 36] on div "Order #24582 - SMR BUILDING GROUP (COD) Close Options Edit Order" at bounding box center [356, 37] width 452 height 21
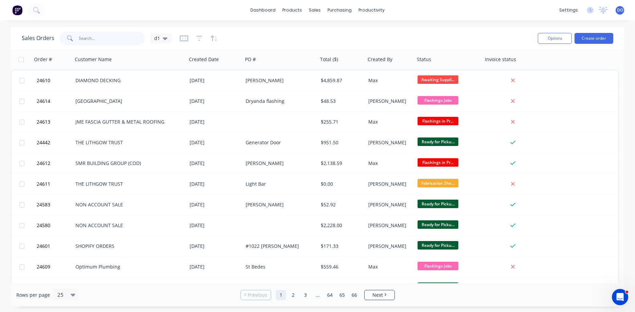
drag, startPoint x: 105, startPoint y: 39, endPoint x: 106, endPoint y: 35, distance: 4.1
click at [105, 38] on input "text" at bounding box center [112, 39] width 66 height 14
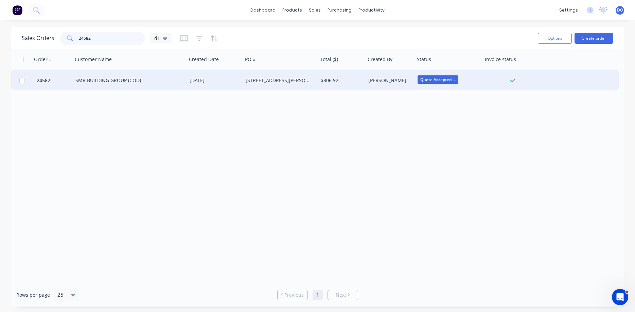
type input "24582"
click at [325, 80] on div "$806.92" at bounding box center [341, 80] width 40 height 7
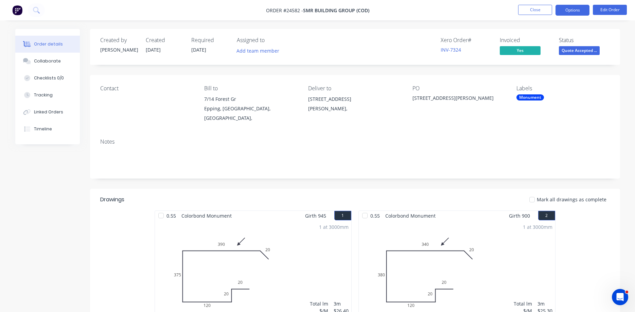
click at [576, 12] on button "Options" at bounding box center [572, 10] width 34 height 11
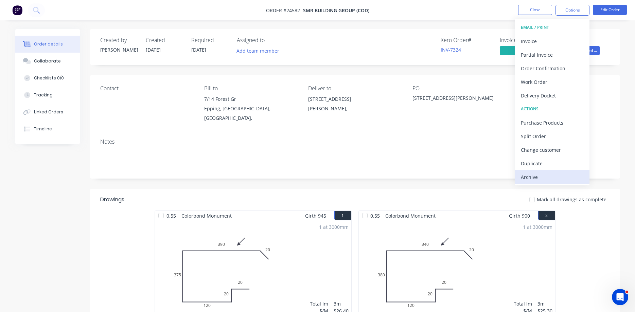
click at [531, 176] on div "Archive" at bounding box center [552, 177] width 62 height 10
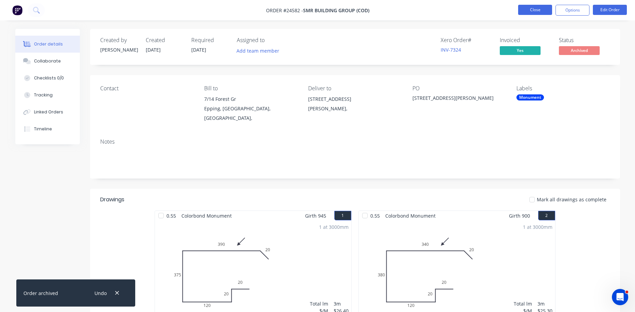
click at [535, 9] on button "Close" at bounding box center [535, 10] width 34 height 10
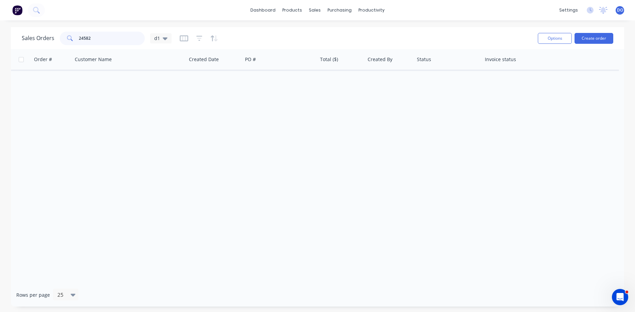
drag, startPoint x: 105, startPoint y: 36, endPoint x: 64, endPoint y: 32, distance: 41.0
click at [79, 32] on input "24582" at bounding box center [112, 39] width 66 height 14
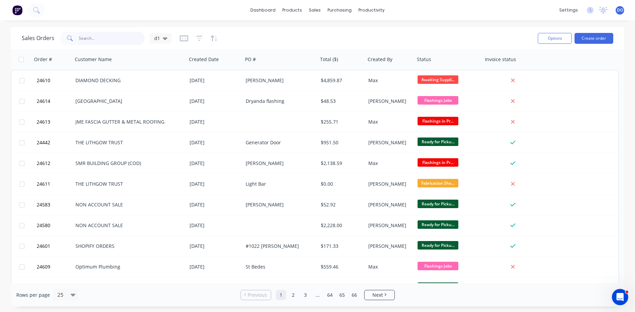
click at [104, 41] on input "text" at bounding box center [112, 39] width 66 height 14
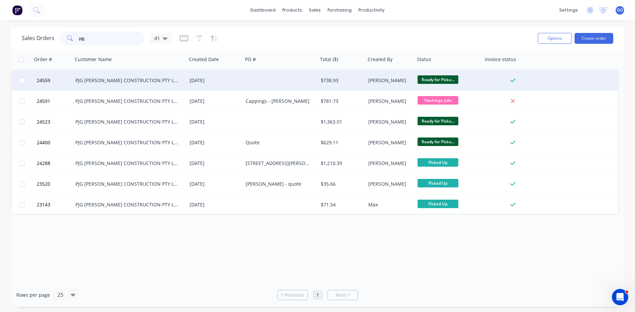
type input "pjg"
click at [178, 82] on div "PJG [PERSON_NAME] CONSTRUCTION PTY LTD" at bounding box center [126, 80] width 103 height 7
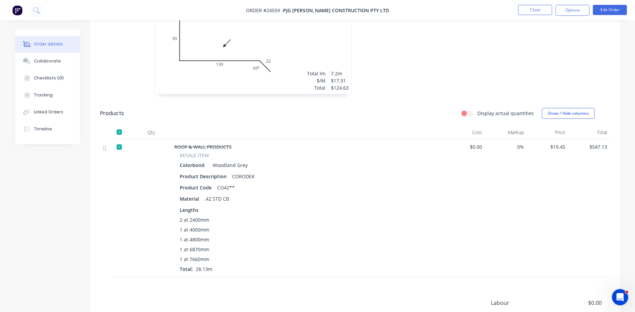
scroll to position [208, 0]
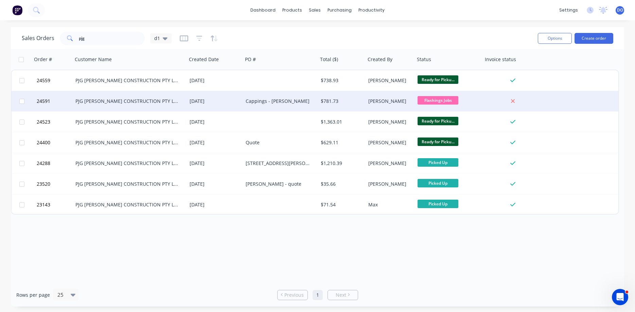
click at [250, 103] on div "Cappings - [PERSON_NAME]" at bounding box center [279, 101] width 66 height 7
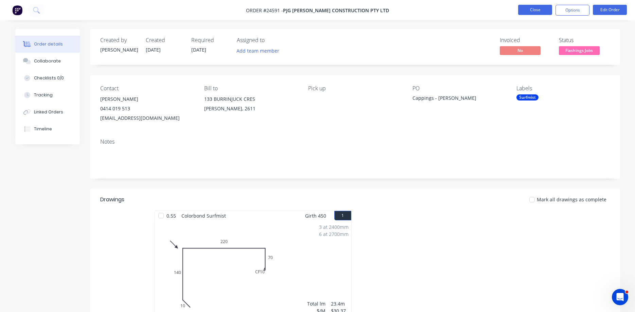
click at [540, 11] on button "Close" at bounding box center [535, 10] width 34 height 10
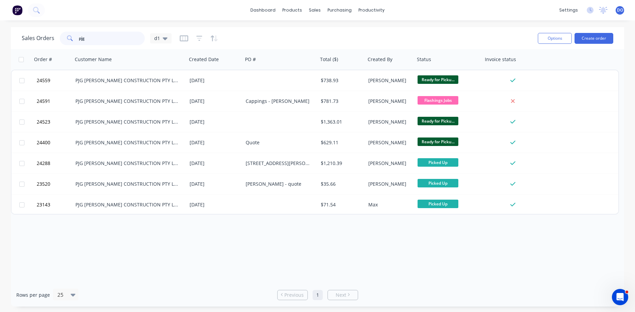
drag, startPoint x: 89, startPoint y: 38, endPoint x: 72, endPoint y: 35, distance: 16.8
click at [79, 35] on input "pjg" at bounding box center [112, 39] width 66 height 14
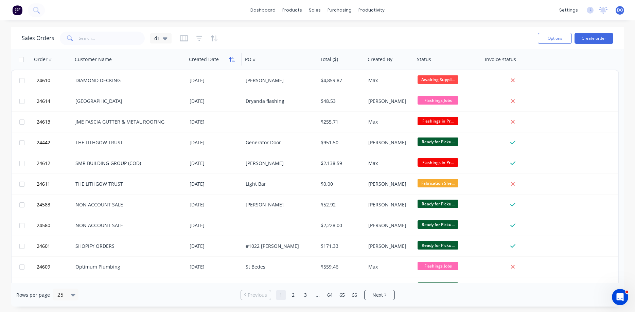
click at [233, 59] on icon "button" at bounding box center [233, 59] width 3 height 5
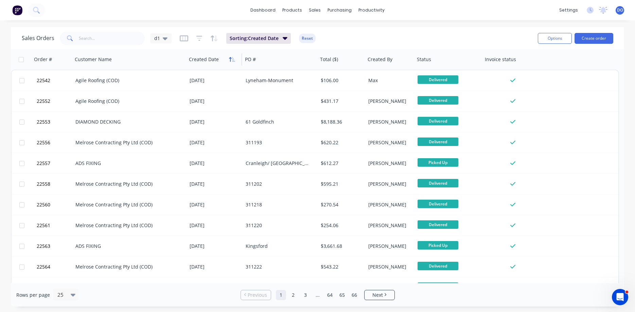
click at [231, 60] on icon "button" at bounding box center [232, 59] width 6 height 5
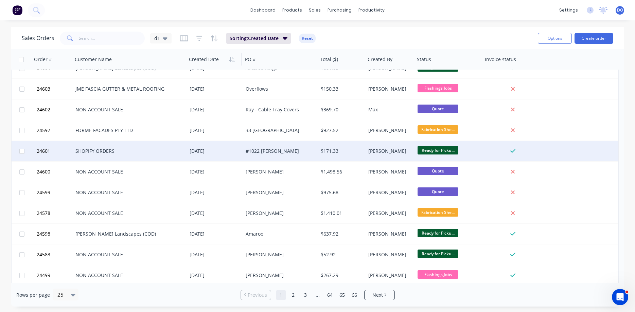
scroll to position [232, 0]
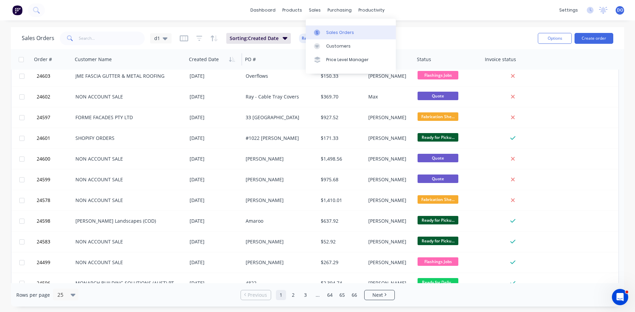
click at [333, 32] on div "Sales Orders" at bounding box center [340, 33] width 28 height 6
click at [587, 38] on button "Create order" at bounding box center [593, 38] width 39 height 11
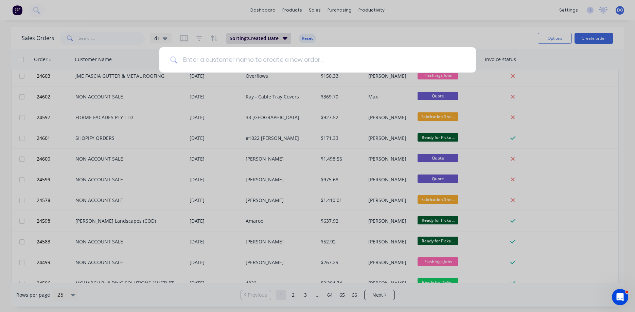
click at [325, 61] on input at bounding box center [321, 59] width 288 height 25
click at [355, 40] on div at bounding box center [317, 156] width 635 height 312
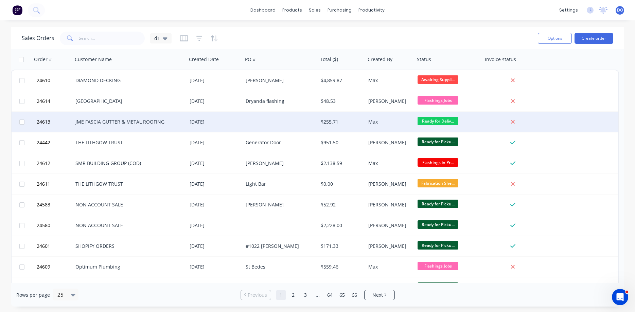
click at [331, 123] on div "$255.71" at bounding box center [341, 122] width 40 height 7
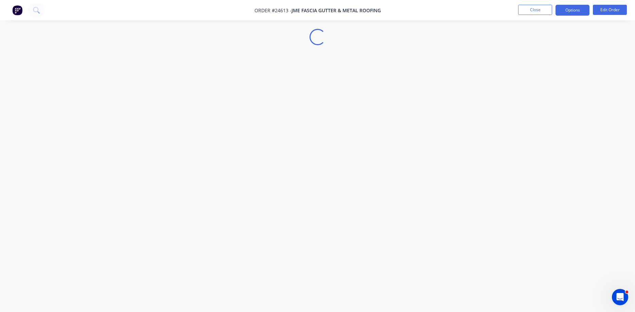
click at [569, 8] on button "Options" at bounding box center [572, 10] width 34 height 11
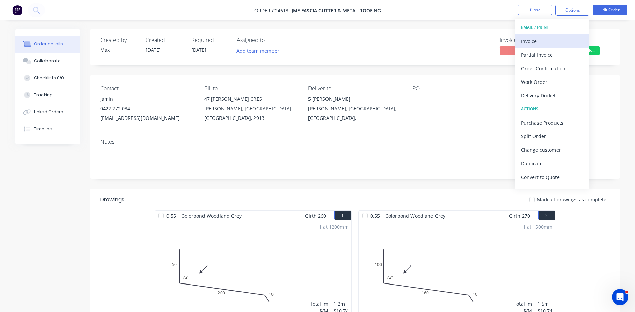
click at [547, 39] on div "Invoice" at bounding box center [552, 41] width 62 height 10
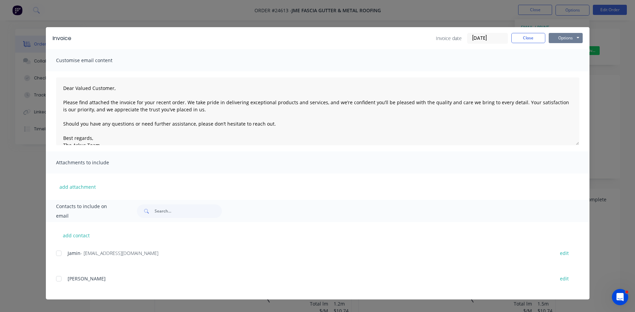
click at [561, 35] on button "Options" at bounding box center [565, 38] width 34 height 10
click at [565, 59] on button "Print" at bounding box center [569, 61] width 43 height 11
click at [533, 35] on button "Close" at bounding box center [528, 38] width 34 height 10
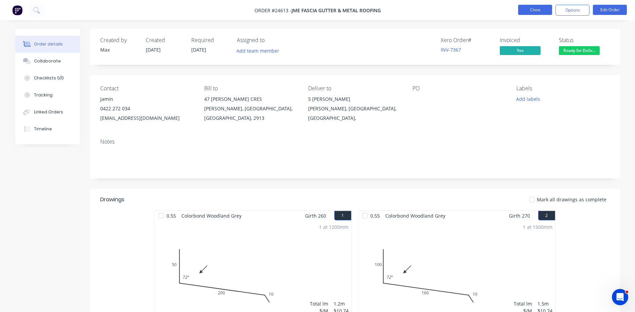
click at [531, 8] on button "Close" at bounding box center [535, 10] width 34 height 10
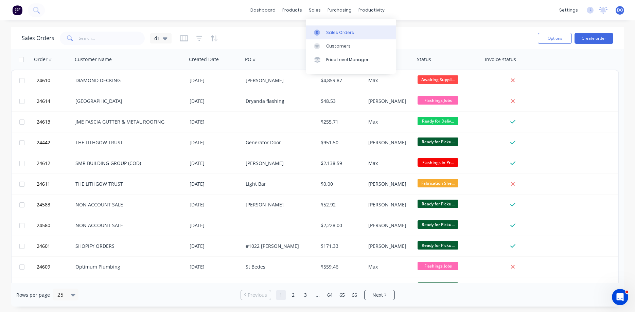
click at [327, 31] on div "Sales Orders" at bounding box center [340, 33] width 28 height 6
click at [586, 38] on button "Create order" at bounding box center [593, 38] width 39 height 11
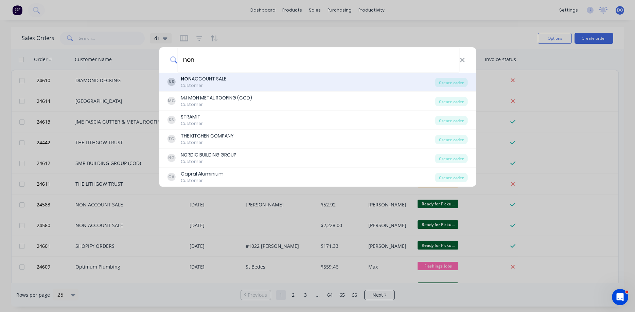
type input "non"
click at [258, 81] on div "NS NON ACCOUNT SALE Customer" at bounding box center [301, 81] width 268 height 13
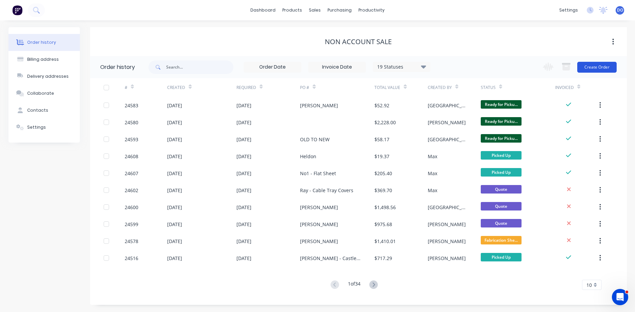
click at [592, 67] on button "Create Order" at bounding box center [596, 67] width 39 height 11
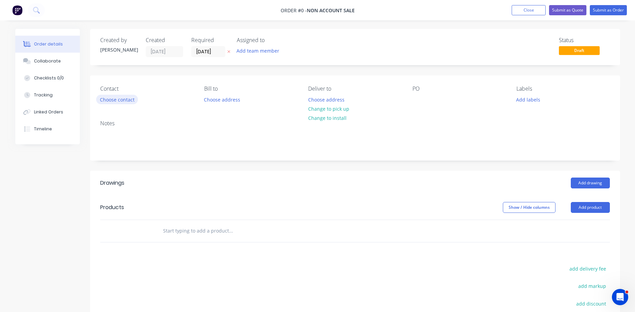
click at [117, 101] on button "Choose contact" at bounding box center [117, 99] width 42 height 9
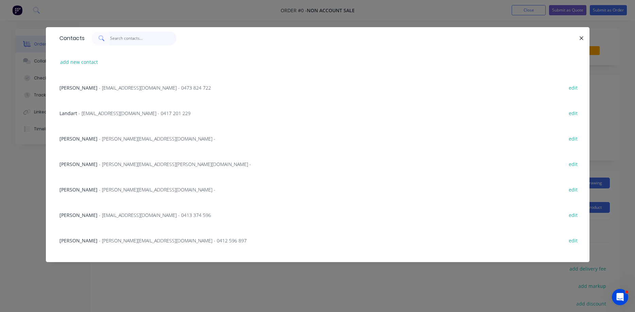
click at [126, 38] on input "text" at bounding box center [143, 39] width 66 height 14
type input "m"
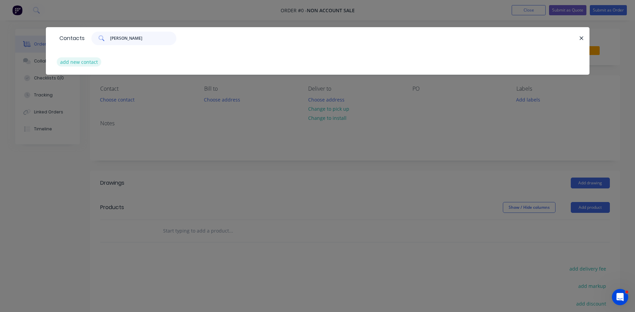
type input "Mitch Bryan"
click at [91, 60] on button "add new contact" at bounding box center [79, 61] width 45 height 9
select select "AU"
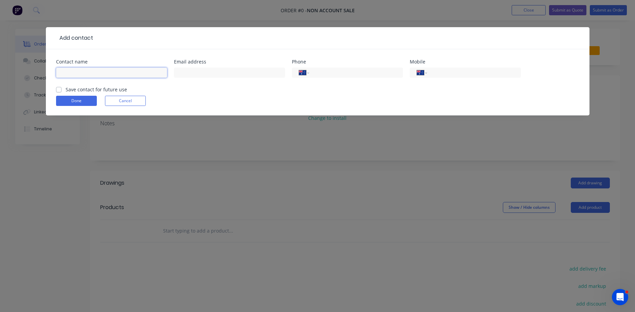
click at [98, 72] on input "text" at bounding box center [111, 73] width 111 height 10
type input "Mitch Bryant"
type input "mitchb@outlook.com"
click at [437, 74] on input "tel" at bounding box center [473, 73] width 82 height 8
type input "0456 176 910"
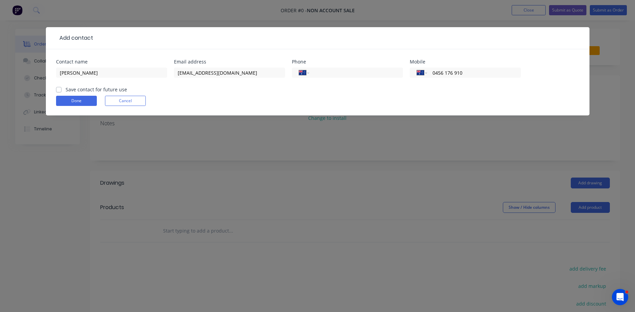
click at [66, 90] on label "Save contact for future use" at bounding box center [96, 89] width 61 height 7
click at [59, 90] on input "Save contact for future use" at bounding box center [58, 89] width 5 height 6
checkbox input "true"
click at [75, 101] on button "Done" at bounding box center [76, 101] width 41 height 10
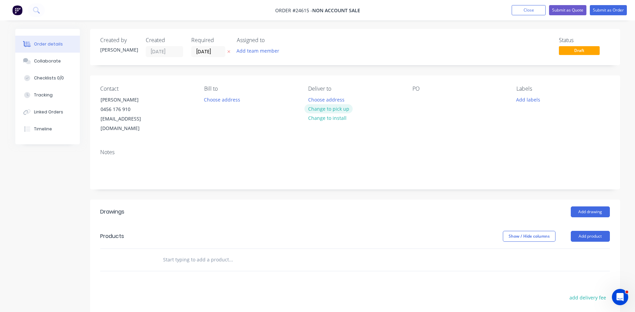
click at [332, 107] on button "Change to pick up" at bounding box center [328, 108] width 48 height 9
click at [417, 101] on div at bounding box center [417, 100] width 11 height 10
click at [591, 231] on button "Add product" at bounding box center [590, 236] width 39 height 11
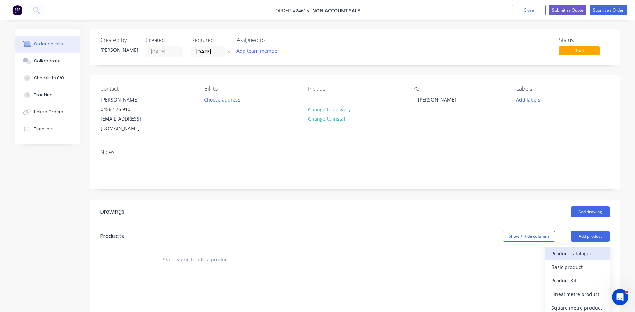
click at [578, 249] on div "Product catalogue" at bounding box center [577, 254] width 52 height 10
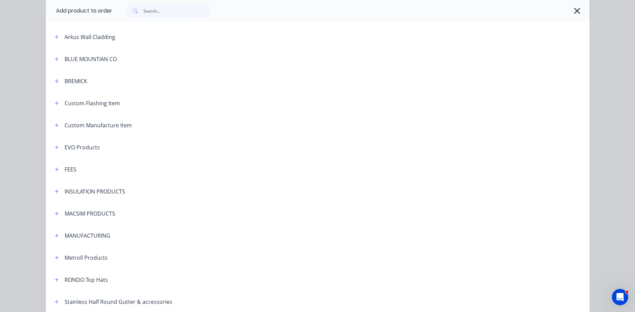
scroll to position [348, 0]
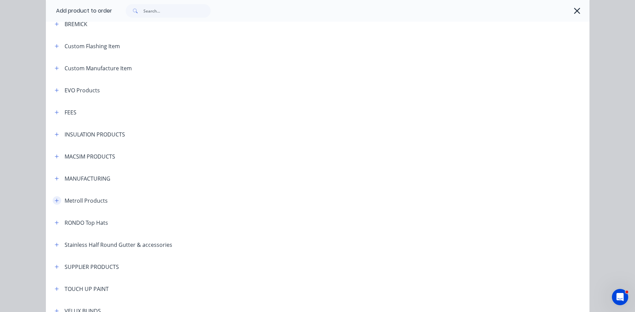
click at [54, 200] on button "button" at bounding box center [57, 200] width 8 height 8
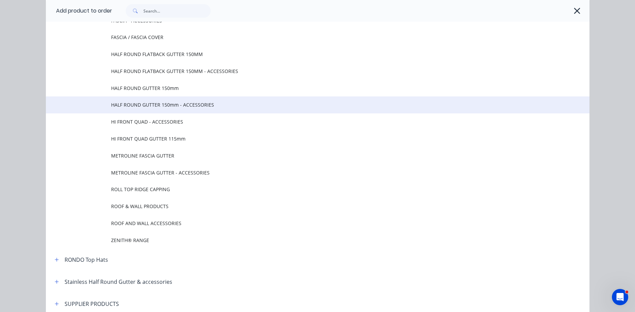
scroll to position [619, 0]
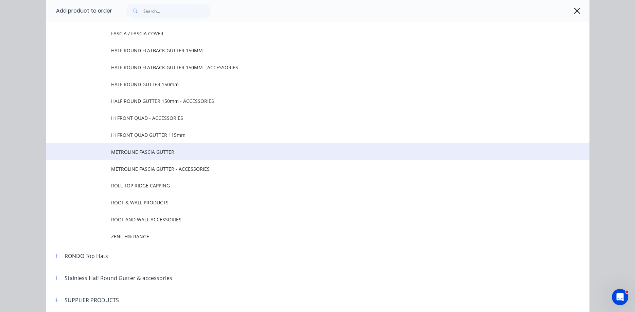
click at [146, 153] on span "METROLINE FASCIA GUTTER" at bounding box center [302, 151] width 382 height 7
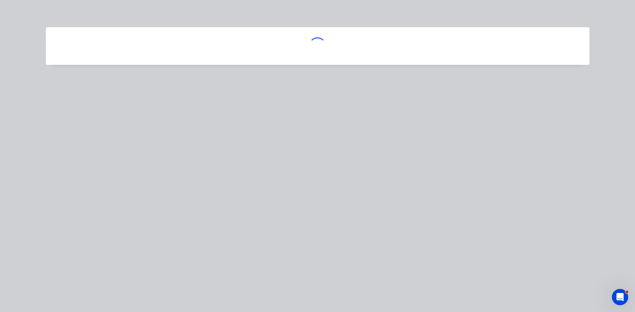
scroll to position [0, 0]
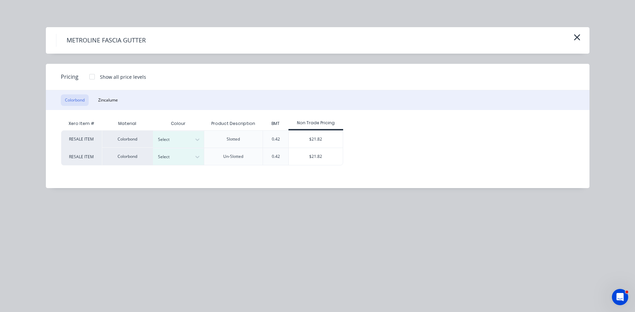
click at [91, 76] on div at bounding box center [92, 77] width 14 height 14
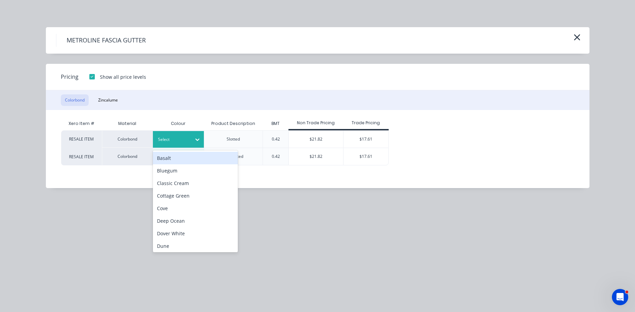
click at [199, 139] on icon at bounding box center [197, 139] width 7 height 7
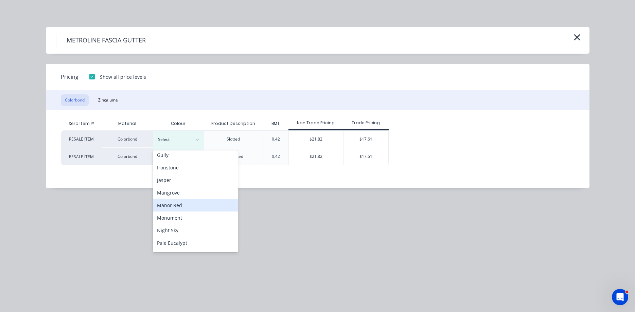
click at [183, 205] on div "Manor Red" at bounding box center [195, 205] width 85 height 13
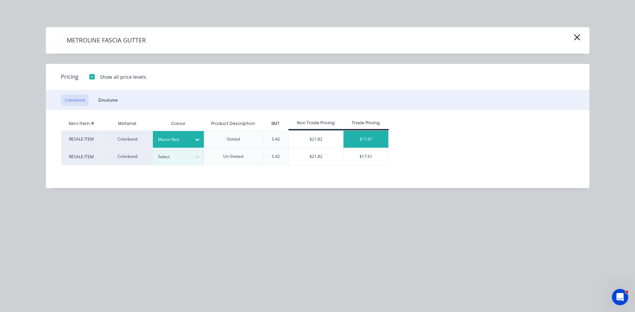
click at [346, 138] on div "$17.61" at bounding box center [365, 139] width 45 height 17
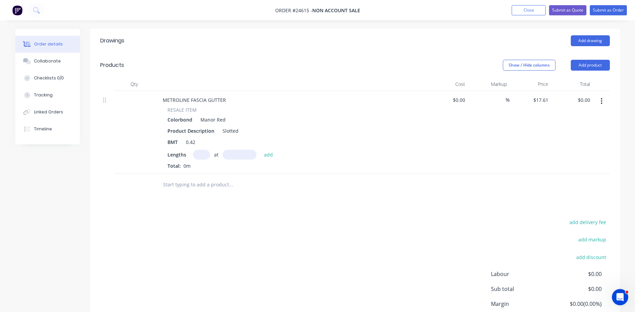
scroll to position [173, 0]
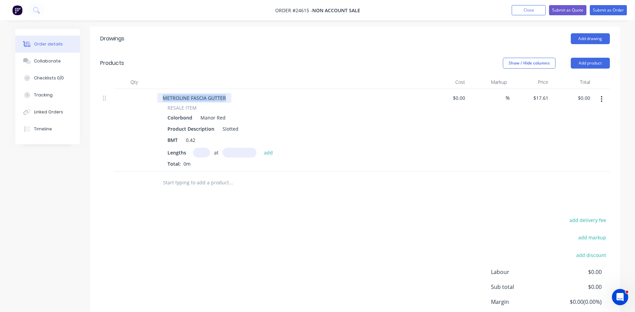
drag, startPoint x: 225, startPoint y: 89, endPoint x: 156, endPoint y: 87, distance: 69.3
click at [157, 93] on div "METROLINE FASCIA GUTTER" at bounding box center [194, 98] width 74 height 10
click at [208, 148] on input "text" at bounding box center [201, 153] width 17 height 10
type input "1"
type input "7000"
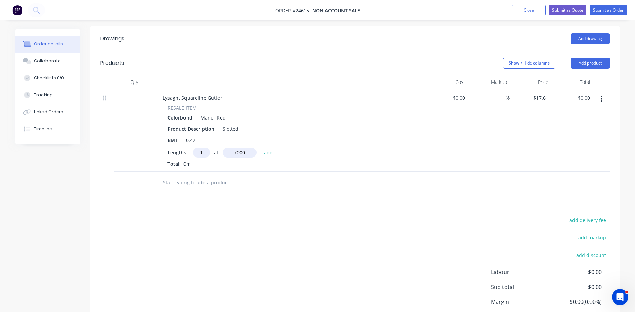
click at [260, 148] on button "add" at bounding box center [268, 152] width 16 height 9
type input "$123.27"
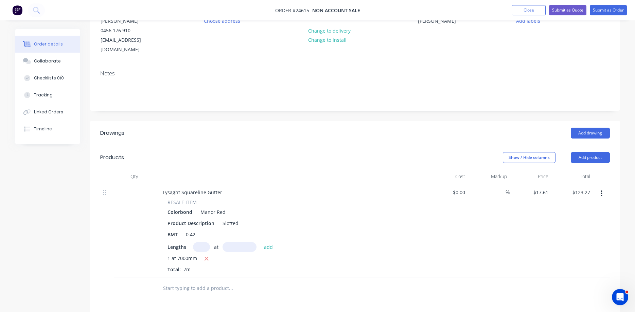
scroll to position [69, 0]
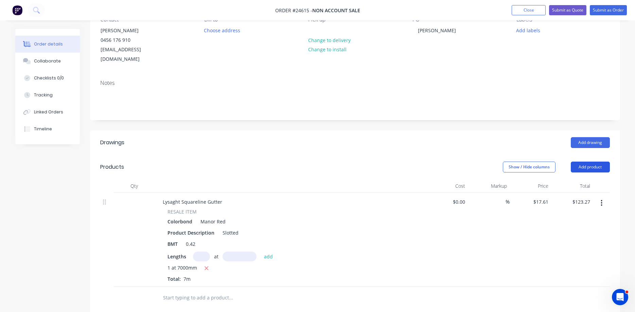
click at [590, 162] on button "Add product" at bounding box center [590, 167] width 39 height 11
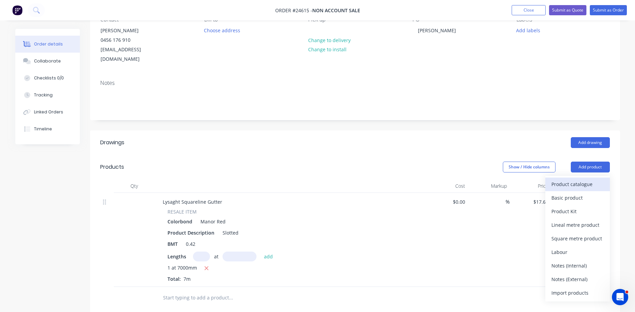
click at [574, 179] on div "Product catalogue" at bounding box center [577, 184] width 52 height 10
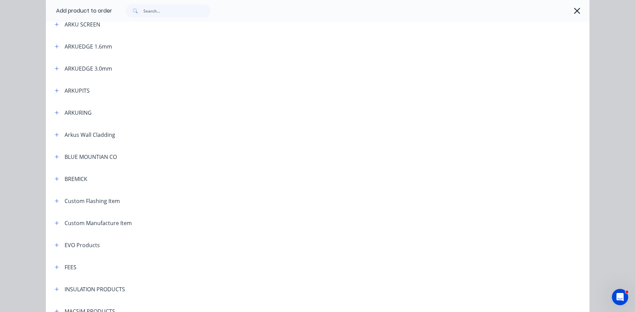
scroll to position [310, 0]
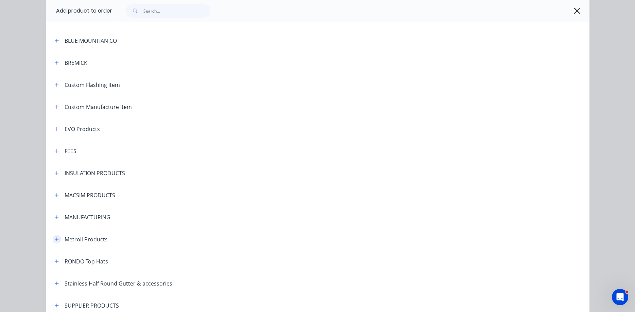
click at [57, 239] on icon "button" at bounding box center [57, 239] width 4 height 4
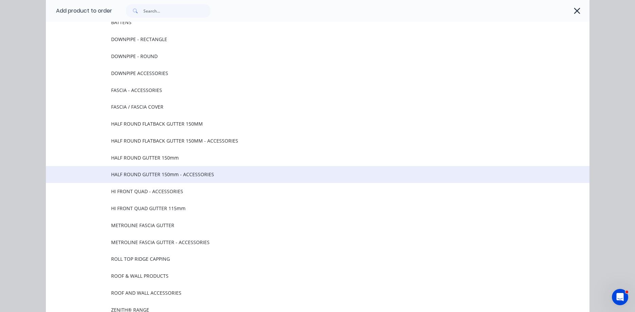
scroll to position [581, 0]
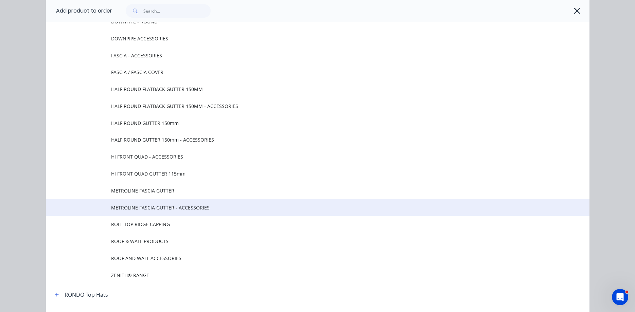
click at [156, 209] on span "METROLINE FASCIA GUTTER - ACCESSORIES" at bounding box center [302, 207] width 382 height 7
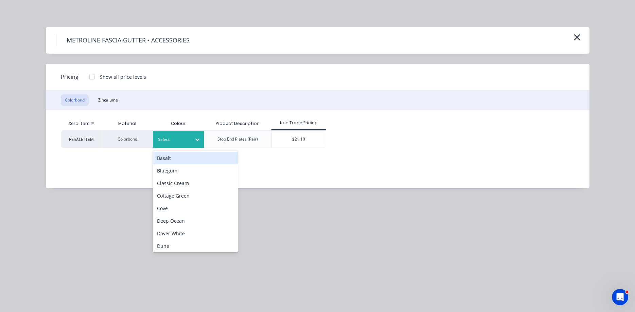
click at [198, 139] on icon at bounding box center [197, 139] width 7 height 7
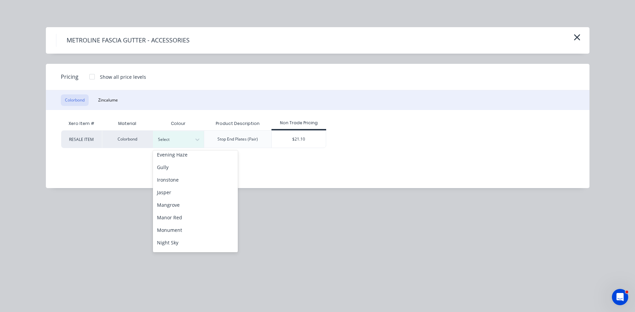
scroll to position [116, 0]
click at [181, 204] on div "Manor Red" at bounding box center [195, 205] width 85 height 13
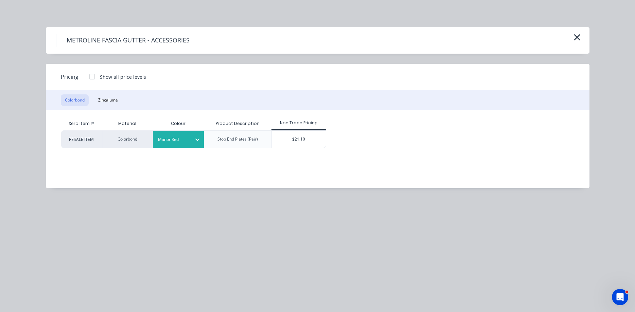
click at [91, 77] on div at bounding box center [92, 77] width 14 height 14
click at [303, 139] on div "$21.10" at bounding box center [299, 139] width 54 height 17
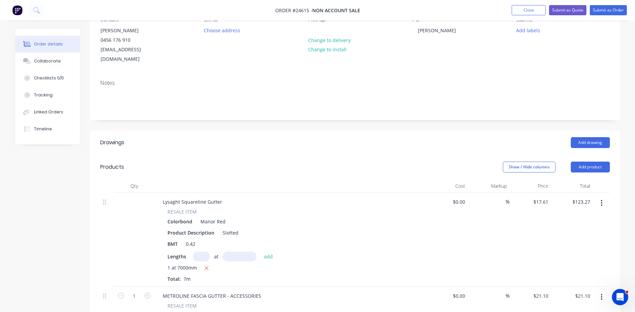
scroll to position [139, 0]
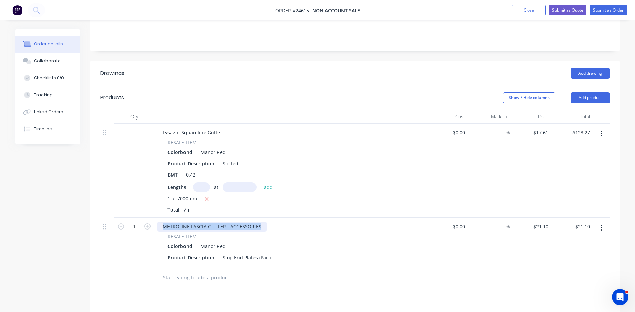
drag, startPoint x: 259, startPoint y: 217, endPoint x: 154, endPoint y: 215, distance: 105.0
click at [157, 222] on div "METROLINE FASCIA GUTTER - ACCESSORIES" at bounding box center [211, 227] width 109 height 10
click at [324, 241] on div "Colorbond Manor Red" at bounding box center [290, 246] width 246 height 10
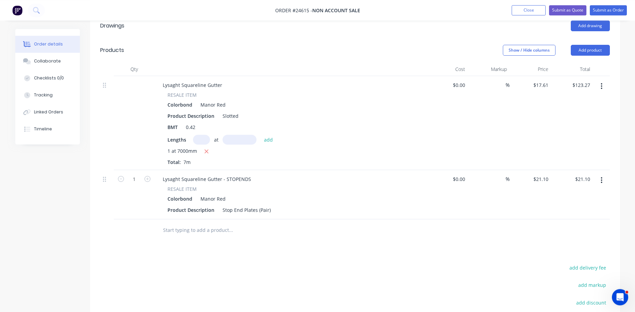
scroll to position [173, 0]
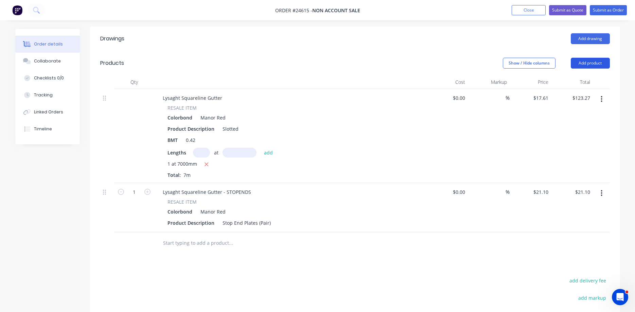
click at [583, 58] on button "Add product" at bounding box center [590, 63] width 39 height 11
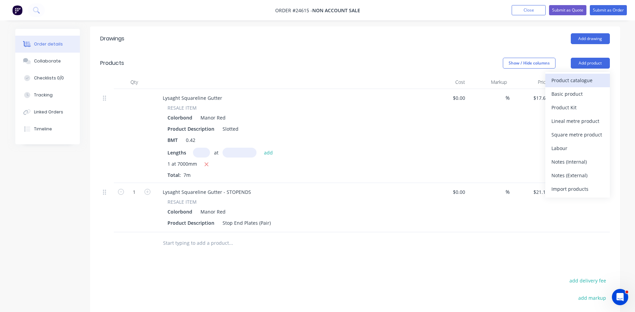
click at [575, 75] on div "Product catalogue" at bounding box center [577, 80] width 52 height 10
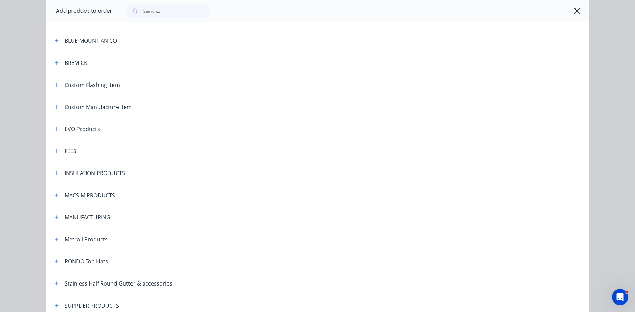
scroll to position [387, 0]
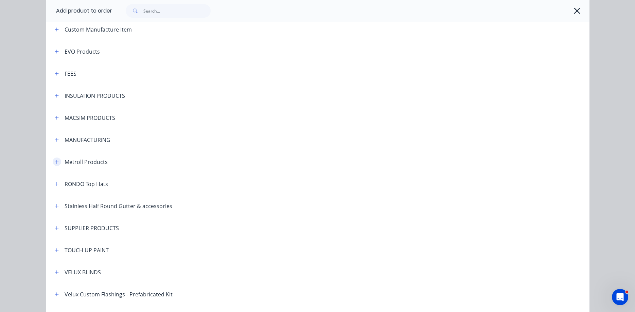
click at [56, 162] on icon "button" at bounding box center [57, 162] width 4 height 4
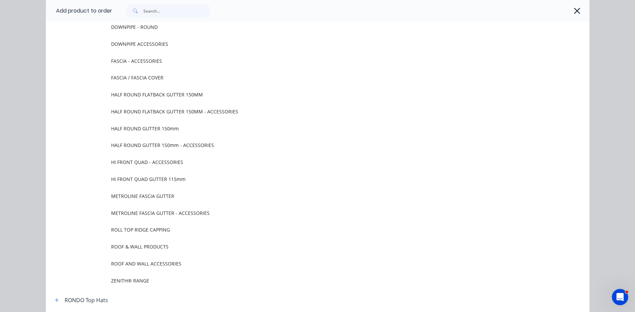
scroll to position [581, 0]
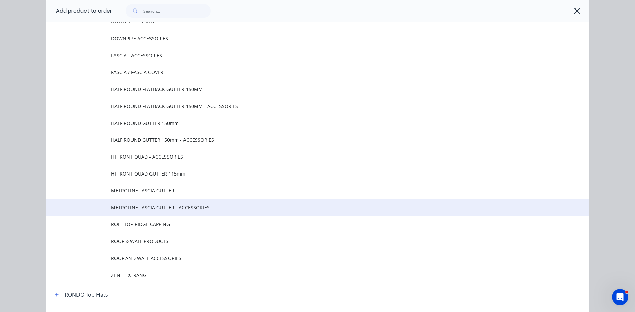
click at [150, 208] on span "METROLINE FASCIA GUTTER - ACCESSORIES" at bounding box center [302, 207] width 382 height 7
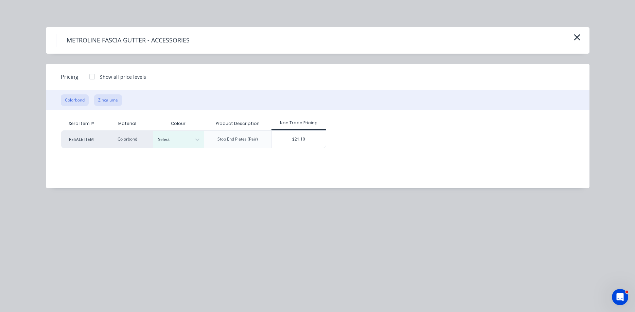
click at [109, 102] on button "Zincalume" at bounding box center [108, 100] width 28 height 12
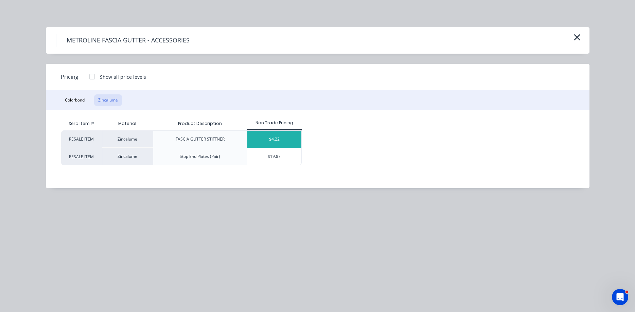
click at [273, 140] on div "$4.22" at bounding box center [274, 139] width 54 height 17
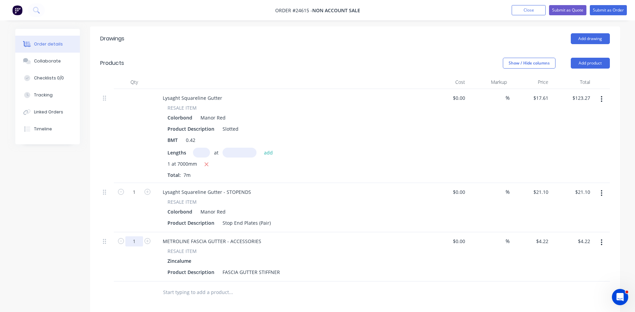
click at [139, 197] on input "1" at bounding box center [134, 192] width 18 height 10
type input "7"
type input "$29.54"
click at [273, 256] on div "Zincalume" at bounding box center [290, 261] width 246 height 10
drag, startPoint x: 259, startPoint y: 232, endPoint x: 157, endPoint y: 232, distance: 102.9
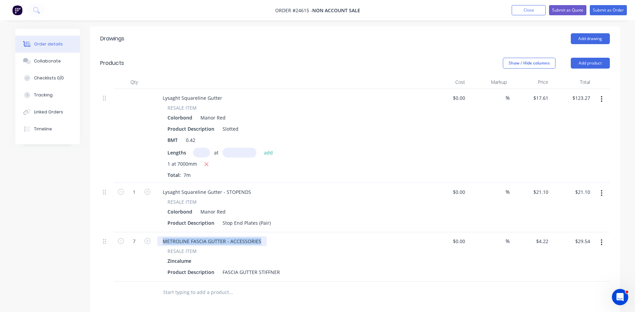
click at [157, 236] on div "METROLINE FASCIA GUTTER - ACCESSORIES" at bounding box center [211, 241] width 109 height 10
click at [299, 256] on div "Zincalume" at bounding box center [290, 261] width 246 height 10
drag, startPoint x: 278, startPoint y: 263, endPoint x: 222, endPoint y: 264, distance: 56.4
click at [222, 267] on div "FASCIA GUTTER STIFFNER" at bounding box center [251, 272] width 63 height 10
click at [320, 248] on div "RESALE ITEM" at bounding box center [290, 251] width 246 height 7
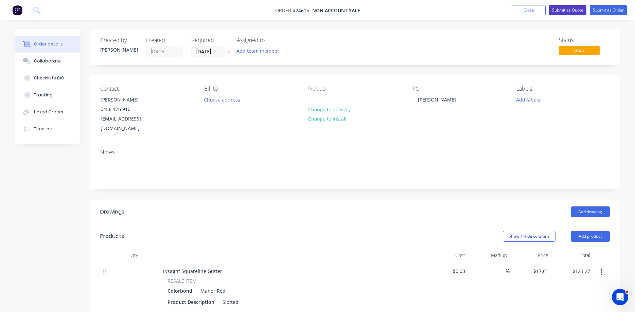
click at [564, 10] on button "Submit as Quote" at bounding box center [567, 10] width 37 height 10
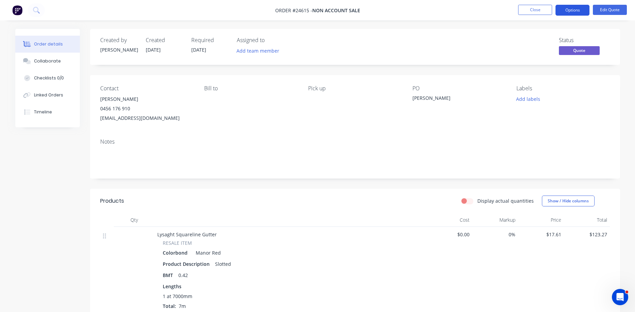
click at [573, 10] on button "Options" at bounding box center [572, 10] width 34 height 11
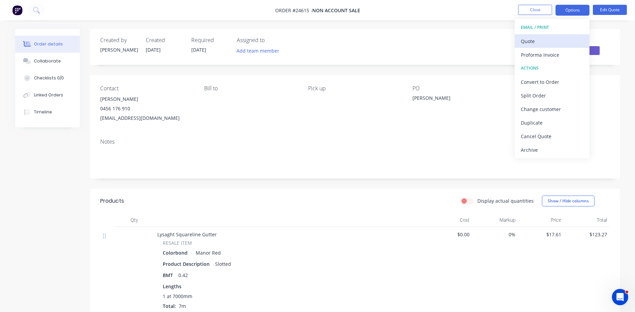
click at [538, 41] on div "Quote" at bounding box center [552, 41] width 62 height 10
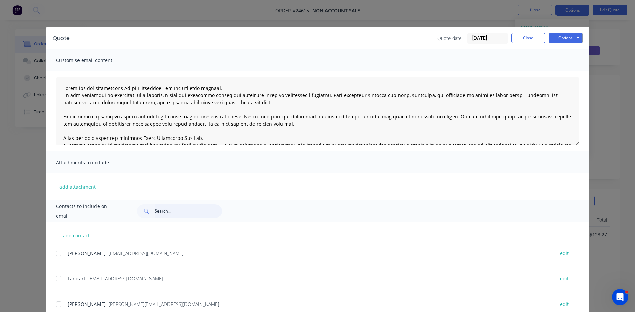
click at [177, 208] on input "text" at bounding box center [188, 211] width 67 height 14
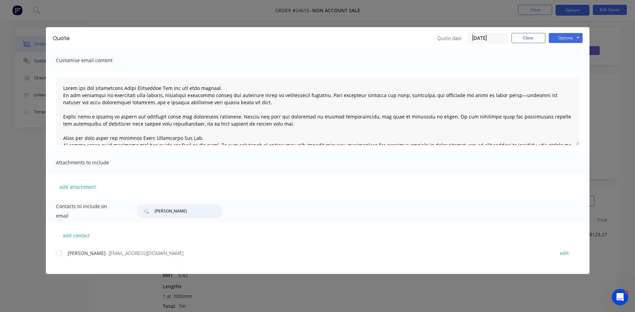
click at [60, 253] on div at bounding box center [59, 254] width 14 height 14
type input "mitch bry"
click at [567, 37] on button "Options" at bounding box center [565, 38] width 34 height 10
click at [569, 71] on button "Email" at bounding box center [569, 72] width 43 height 11
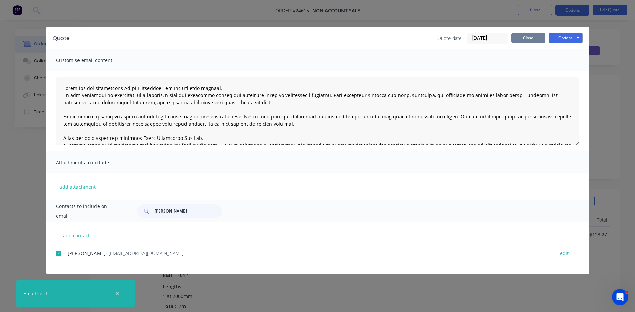
click at [532, 36] on button "Close" at bounding box center [528, 38] width 34 height 10
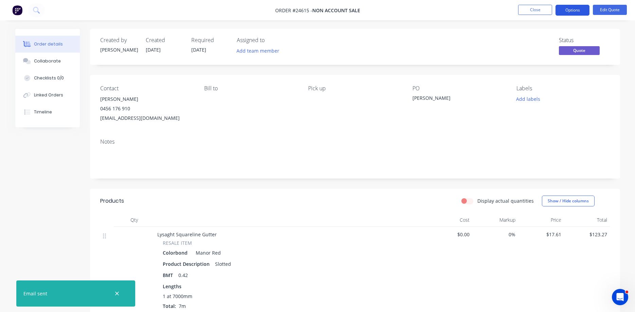
click at [577, 8] on button "Options" at bounding box center [572, 10] width 34 height 11
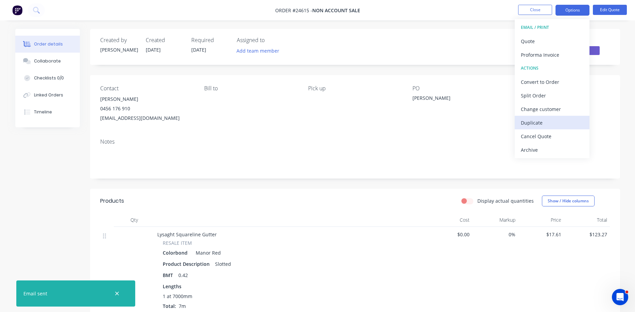
click at [534, 124] on div "Duplicate" at bounding box center [552, 123] width 62 height 10
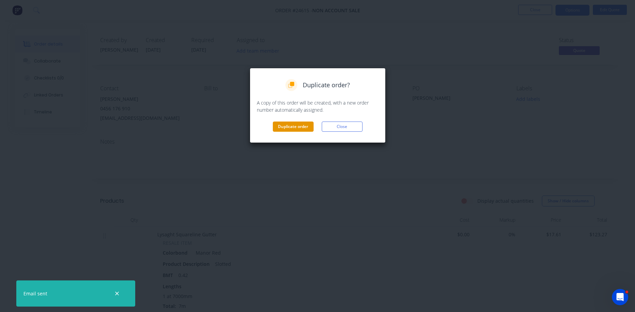
click at [302, 127] on button "Duplicate order" at bounding box center [293, 127] width 41 height 10
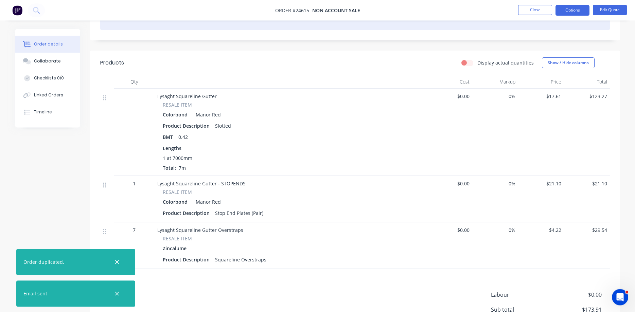
scroll to position [173, 0]
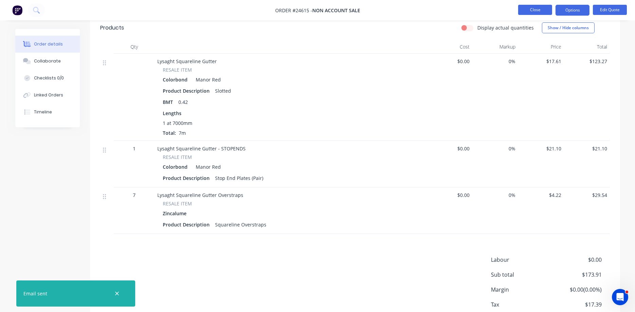
click at [537, 9] on button "Close" at bounding box center [535, 10] width 34 height 10
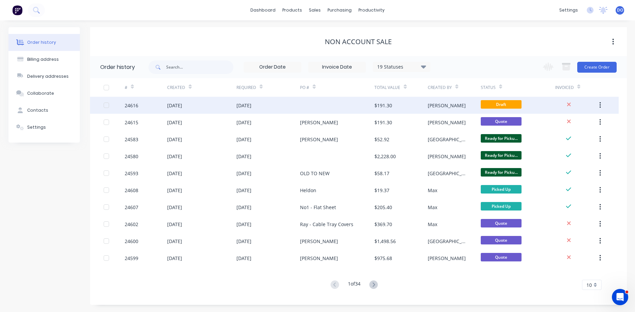
click at [371, 105] on div at bounding box center [337, 105] width 74 height 17
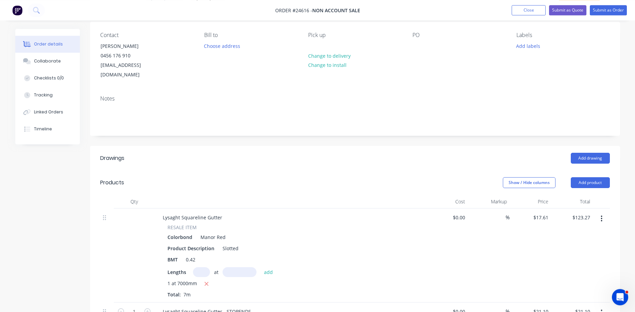
scroll to position [69, 0]
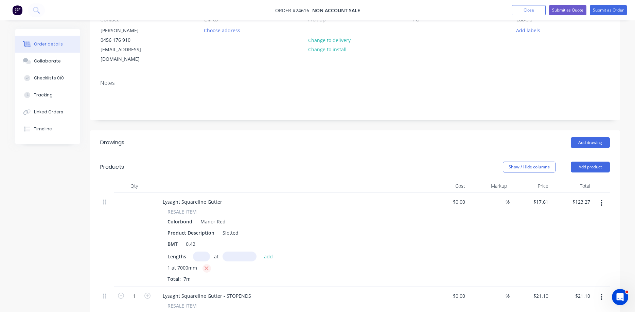
click at [206, 267] on icon "button" at bounding box center [207, 269] width 4 height 4
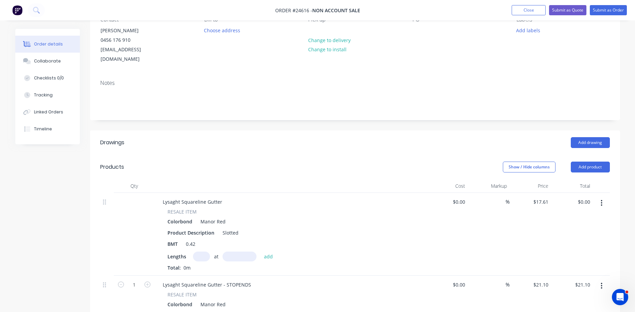
type input "$0.00"
click at [201, 252] on input "text" at bounding box center [201, 257] width 17 height 10
type input "2"
type input "7000"
click at [260, 252] on button "add" at bounding box center [268, 256] width 16 height 9
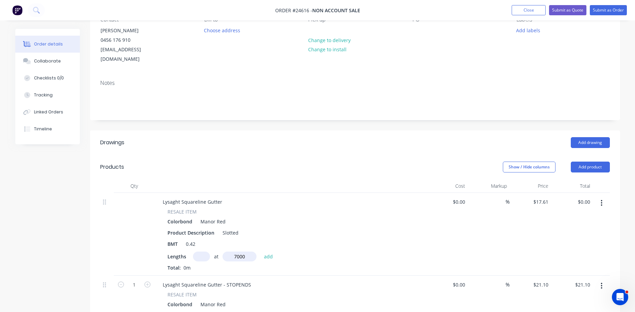
type input "$246.54"
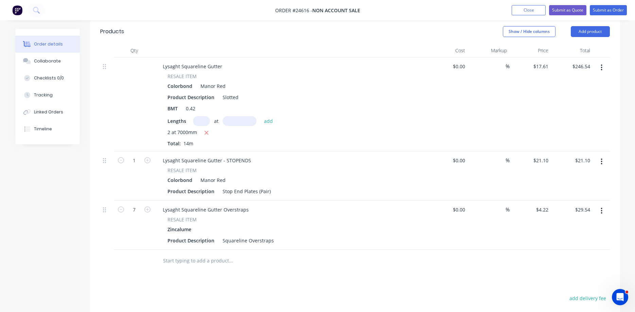
scroll to position [242, 0]
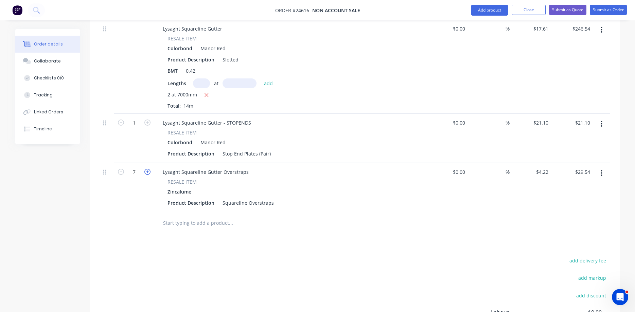
click at [146, 169] on icon "button" at bounding box center [147, 172] width 6 height 6
type input "8"
type input "$33.76"
click at [146, 169] on icon "button" at bounding box center [147, 172] width 6 height 6
type input "9"
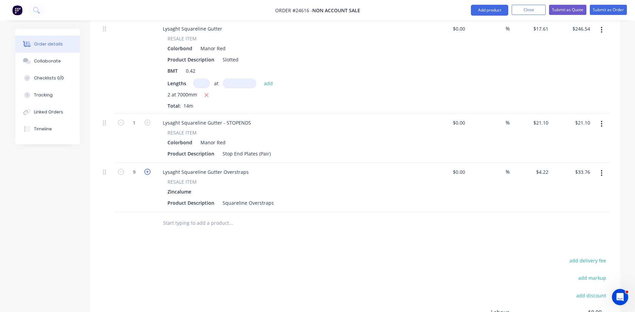
type input "$37.98"
click at [146, 169] on icon "button" at bounding box center [147, 172] width 6 height 6
type input "10"
type input "$42.20"
click at [146, 169] on icon "button" at bounding box center [147, 172] width 6 height 6
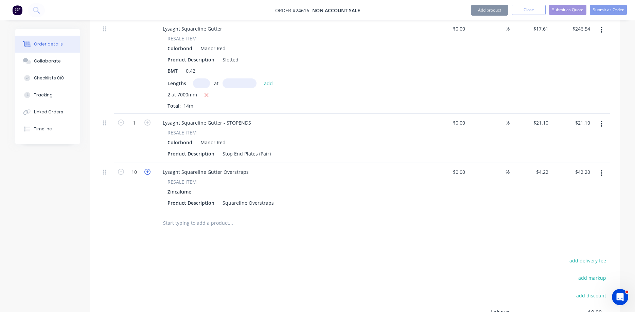
type input "11"
type input "$46.42"
click at [146, 169] on icon "button" at bounding box center [147, 172] width 6 height 6
type input "12"
type input "$50.64"
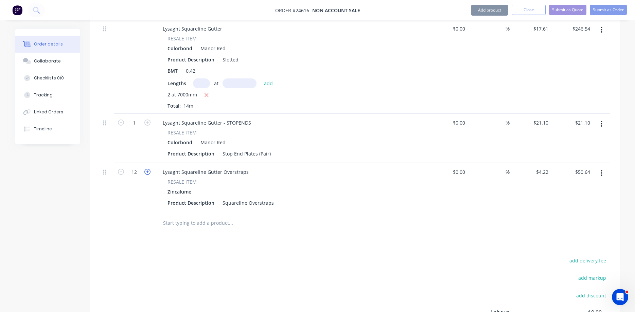
click at [146, 169] on icon "button" at bounding box center [147, 172] width 6 height 6
type input "13"
type input "$54.86"
click at [146, 169] on icon "button" at bounding box center [147, 172] width 6 height 6
type input "14"
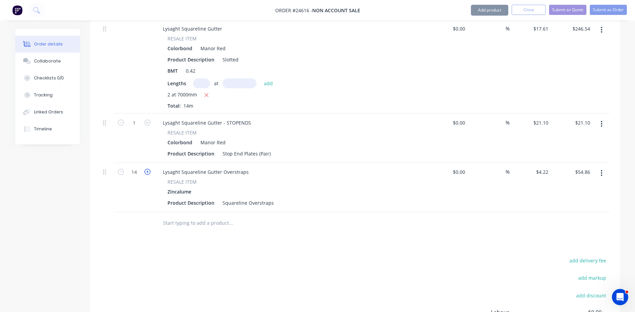
type input "$59.08"
click at [146, 169] on icon "button" at bounding box center [147, 172] width 6 height 6
type input "15"
type input "$63.30"
click at [121, 169] on icon "button" at bounding box center [121, 172] width 6 height 6
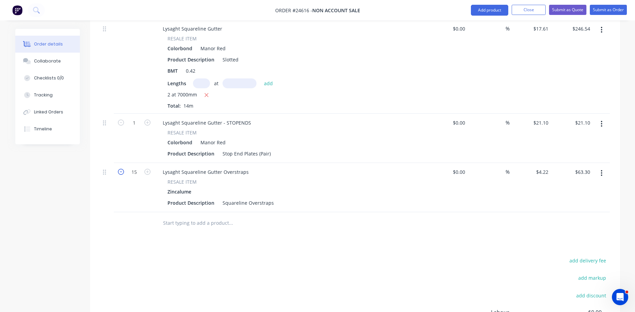
type input "14"
type input "$59.08"
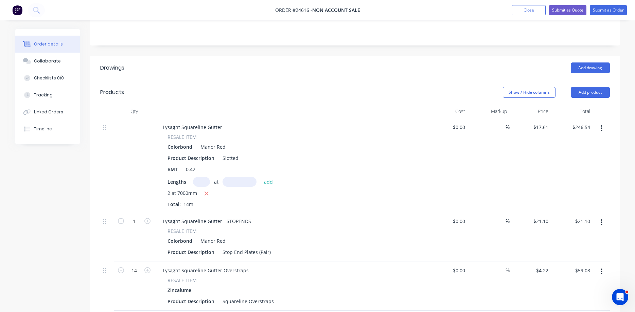
scroll to position [139, 0]
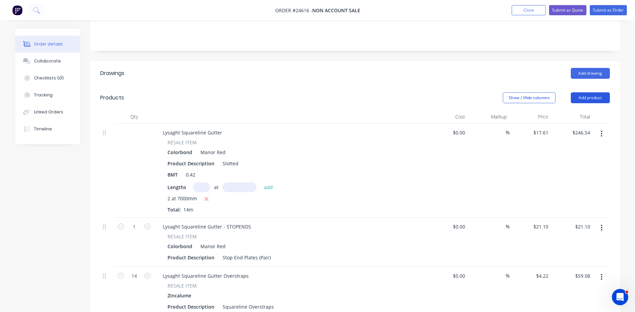
click at [581, 92] on button "Add product" at bounding box center [590, 97] width 39 height 11
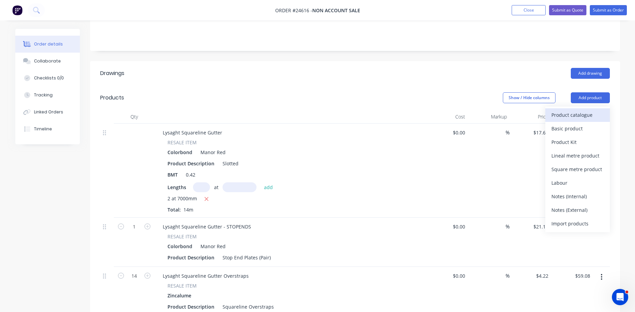
click at [573, 110] on div "Product catalogue" at bounding box center [577, 115] width 52 height 10
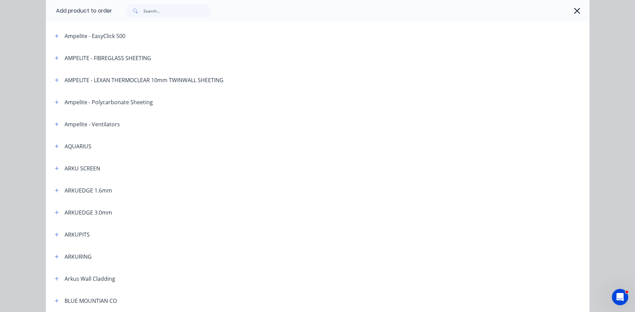
scroll to position [0, 0]
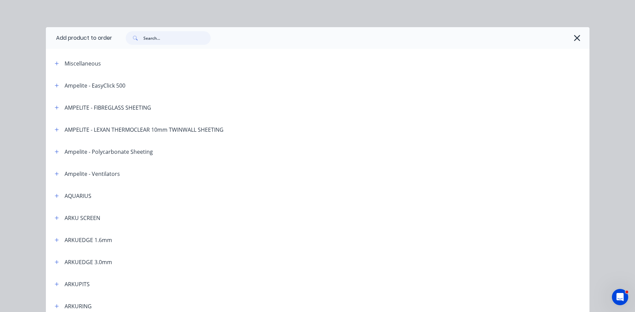
click at [173, 41] on input "text" at bounding box center [176, 38] width 67 height 14
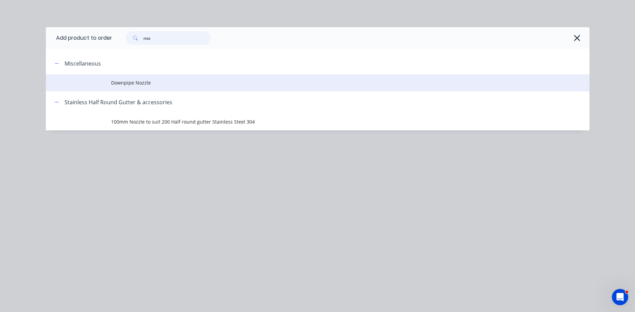
type input "noz"
click at [135, 82] on span "Downpipe Nozzle" at bounding box center [302, 82] width 382 height 7
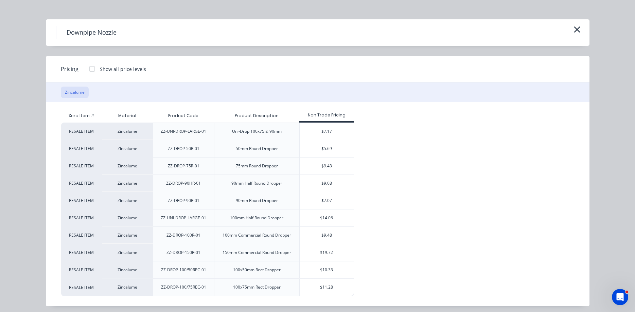
scroll to position [12, 0]
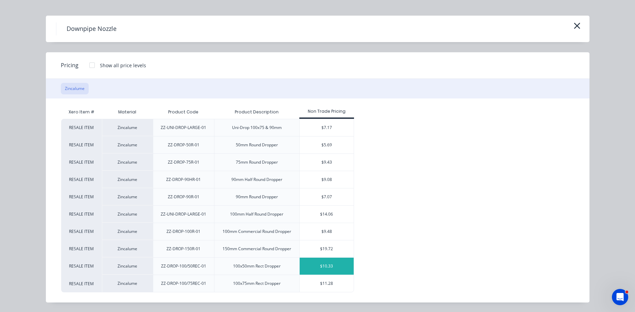
click at [329, 266] on div "$10.33" at bounding box center [327, 266] width 54 height 17
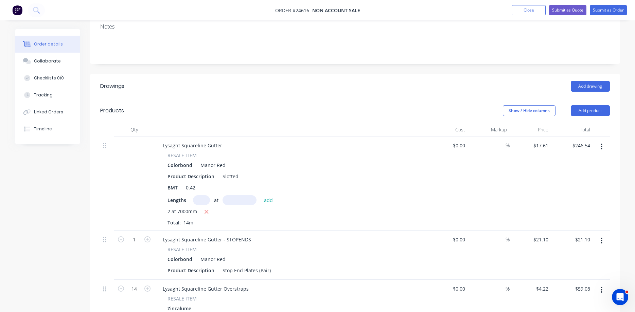
scroll to position [35, 0]
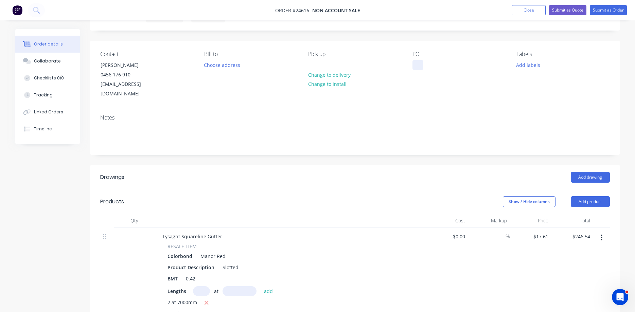
click at [418, 63] on div at bounding box center [417, 65] width 11 height 10
click at [570, 12] on button "Submit as Quote" at bounding box center [567, 10] width 37 height 10
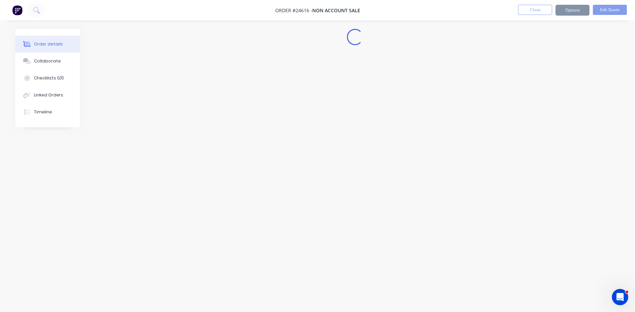
scroll to position [0, 0]
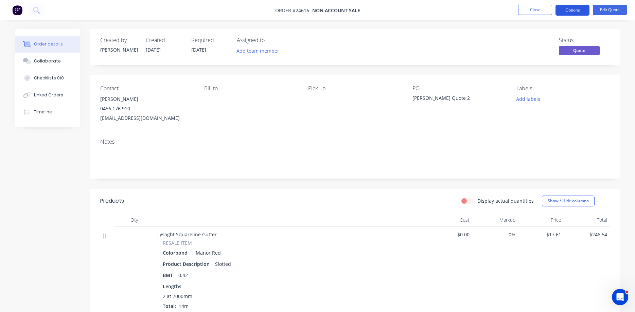
click at [575, 10] on button "Options" at bounding box center [572, 10] width 34 height 11
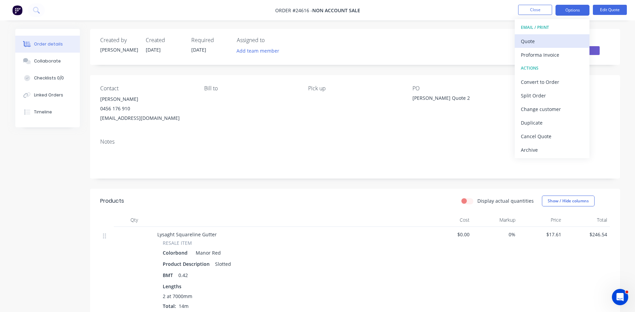
click at [537, 41] on div "Quote" at bounding box center [552, 41] width 62 height 10
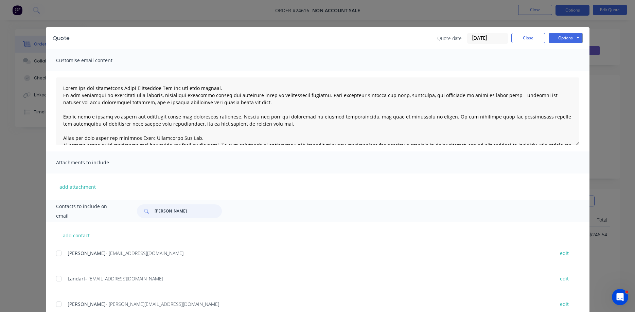
click at [185, 214] on input "mitch bry" at bounding box center [188, 211] width 67 height 14
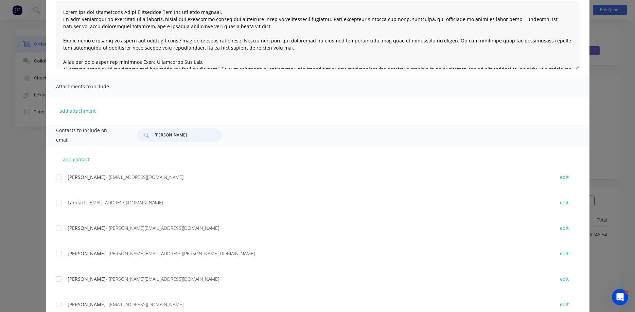
scroll to position [77, 0]
type input "mitch bry"
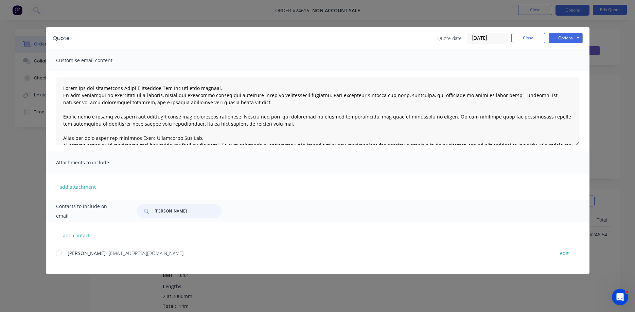
scroll to position [0, 0]
click at [57, 253] on div at bounding box center [59, 254] width 14 height 14
click at [566, 39] on button "Options" at bounding box center [565, 38] width 34 height 10
click at [568, 73] on button "Email" at bounding box center [569, 72] width 43 height 11
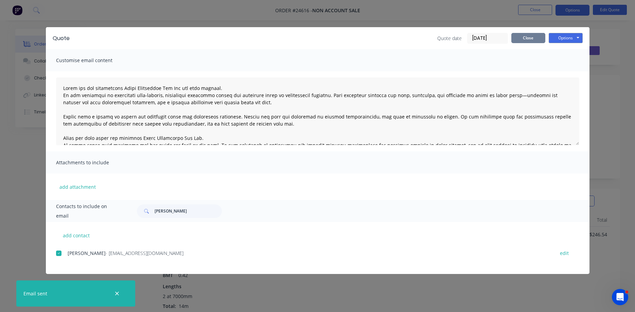
click at [531, 40] on button "Close" at bounding box center [528, 38] width 34 height 10
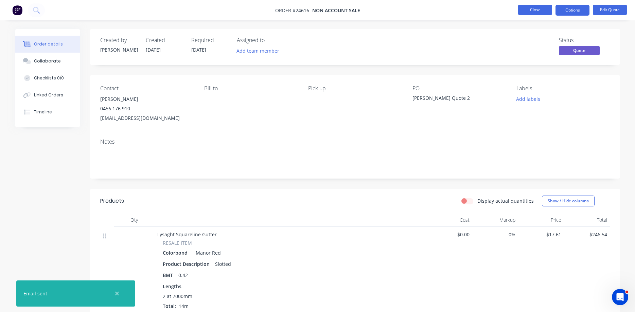
click at [534, 11] on button "Close" at bounding box center [535, 10] width 34 height 10
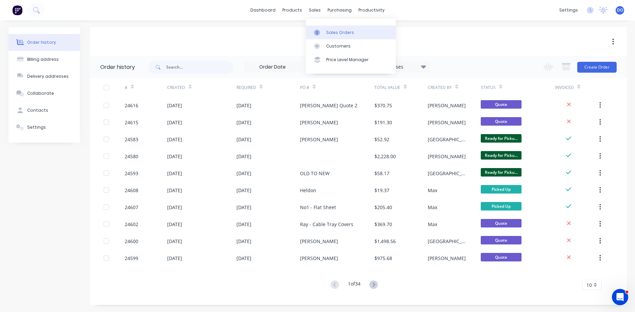
click at [329, 31] on div "Sales Orders" at bounding box center [340, 33] width 28 height 6
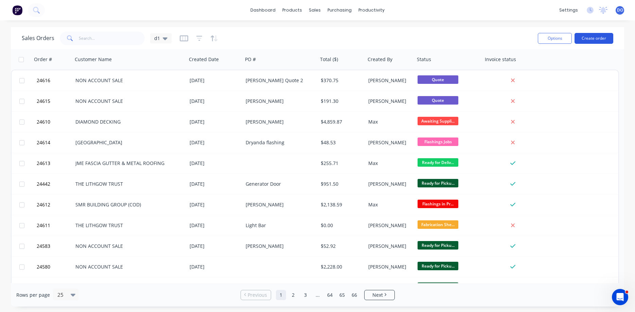
click at [591, 38] on button "Create order" at bounding box center [593, 38] width 39 height 11
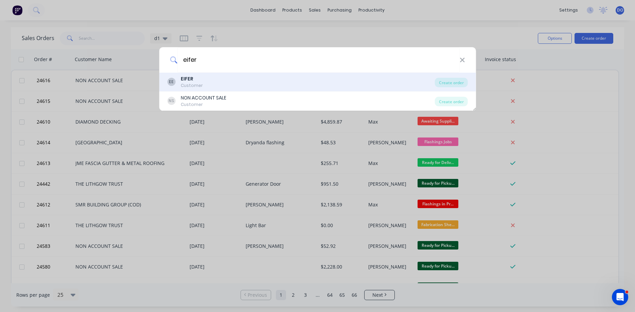
type input "eifer"
click at [253, 79] on div "EE EIFER Customer" at bounding box center [301, 81] width 268 height 13
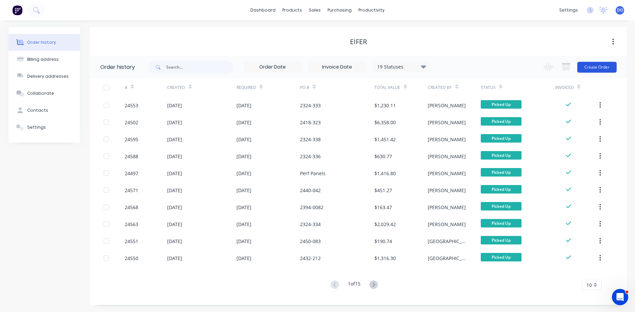
click at [598, 66] on button "Create Order" at bounding box center [596, 67] width 39 height 11
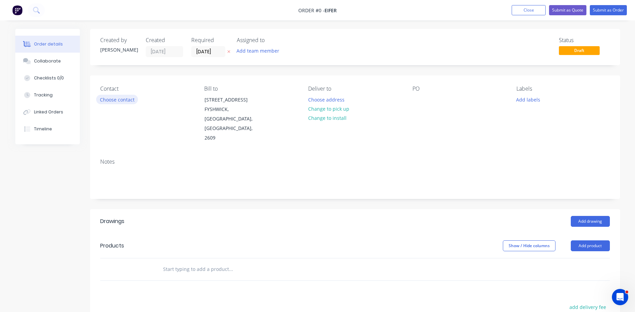
click at [100, 99] on button "Choose contact" at bounding box center [117, 99] width 42 height 9
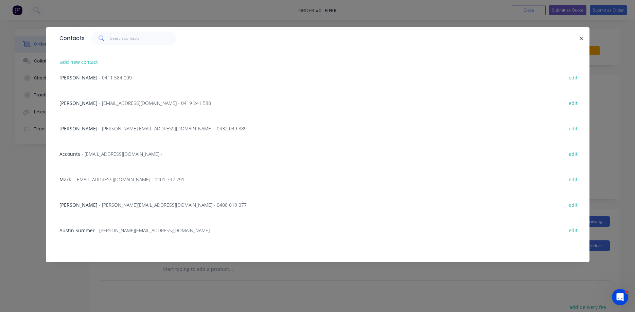
scroll to position [194, 0]
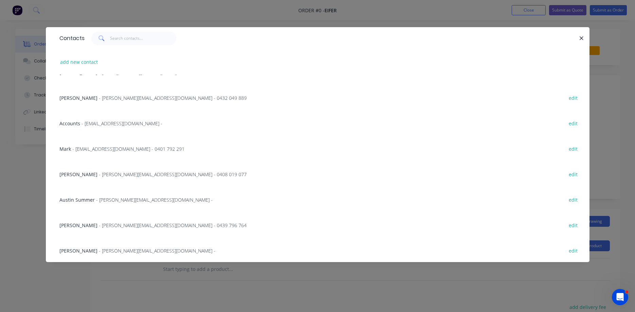
click at [111, 224] on span "- mattison@eifer.com.au - 0439 796 764" at bounding box center [173, 225] width 148 height 6
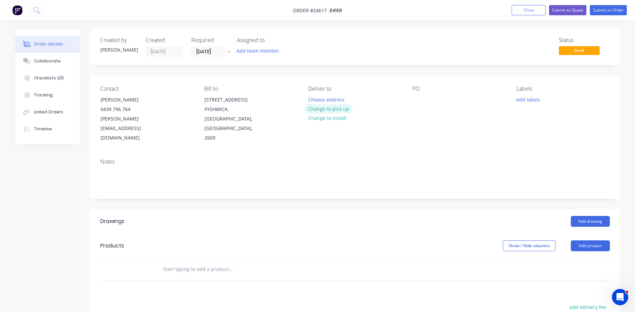
click at [326, 109] on button "Change to pick up" at bounding box center [328, 108] width 48 height 9
click at [415, 101] on div at bounding box center [417, 100] width 11 height 10
click at [587, 216] on button "Add drawing" at bounding box center [590, 221] width 39 height 11
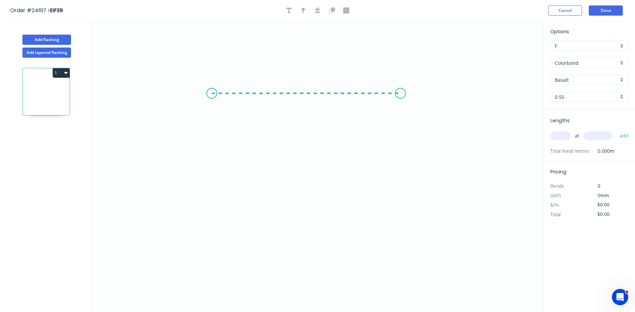
drag, startPoint x: 212, startPoint y: 93, endPoint x: 400, endPoint y: 104, distance: 189.1
click at [400, 104] on icon "0" at bounding box center [317, 166] width 451 height 291
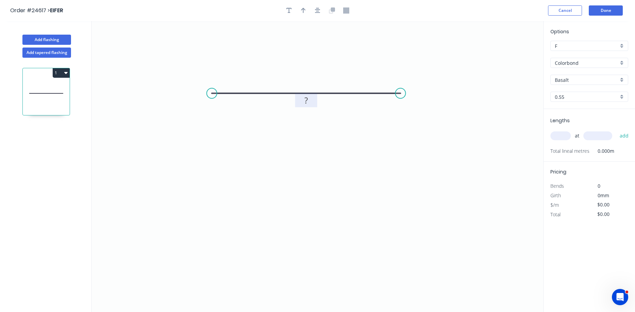
click at [308, 103] on rect at bounding box center [306, 101] width 14 height 10
click at [305, 12] on icon "button" at bounding box center [303, 10] width 5 height 6
type input "$33.40"
click at [510, 53] on icon at bounding box center [510, 45] width 6 height 22
click at [511, 53] on icon at bounding box center [510, 45] width 6 height 22
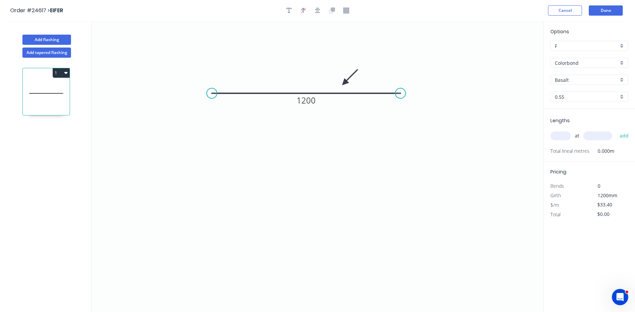
drag, startPoint x: 509, startPoint y: 52, endPoint x: 344, endPoint y: 83, distance: 167.6
click at [344, 83] on icon at bounding box center [350, 78] width 20 height 20
click at [580, 82] on input "Basalt" at bounding box center [587, 79] width 64 height 7
click at [582, 128] on div "Night Sky" at bounding box center [589, 131] width 77 height 12
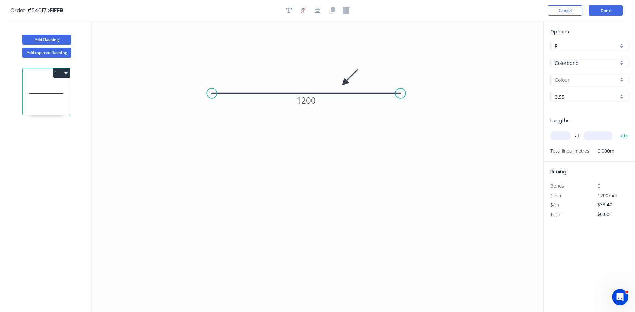
type input "Night Sky"
click at [565, 137] on input "text" at bounding box center [560, 135] width 20 height 9
type input "15"
type input "3000"
click at [616, 130] on button "add" at bounding box center [624, 136] width 16 height 12
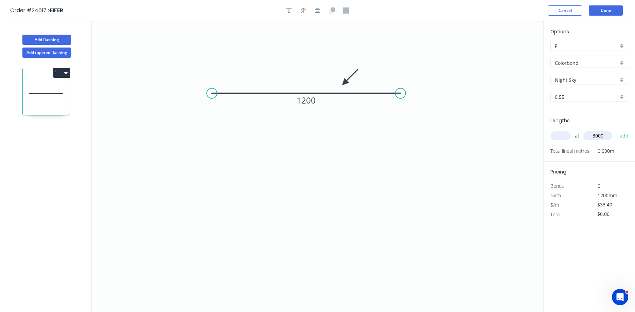
type input "$1,503.00"
click at [608, 9] on button "Done" at bounding box center [606, 10] width 34 height 10
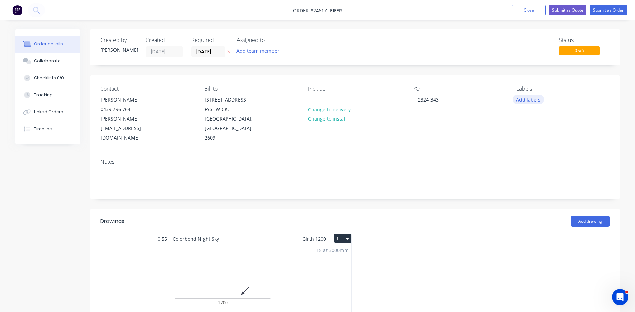
click at [533, 98] on button "Add labels" at bounding box center [527, 99] width 31 height 9
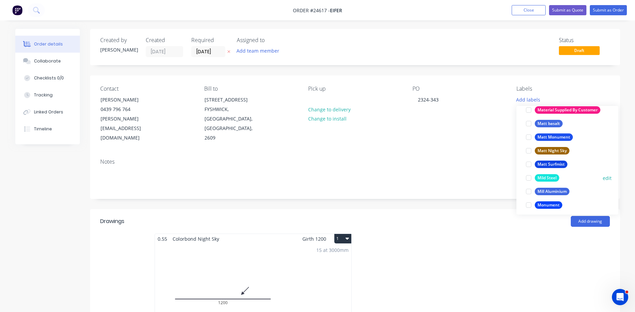
scroll to position [890, 0]
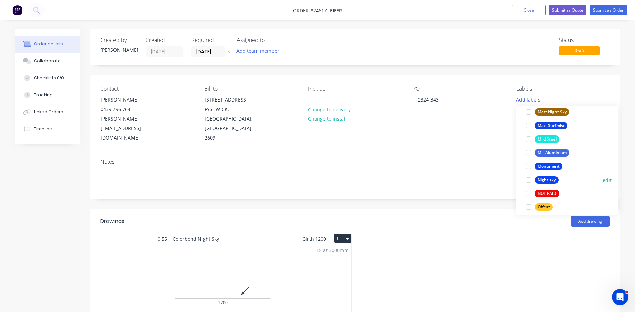
click at [525, 178] on div at bounding box center [529, 180] width 14 height 14
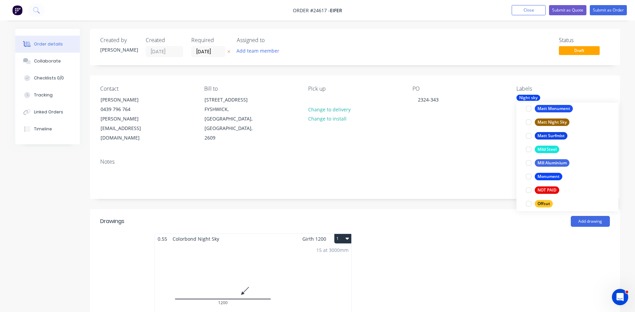
scroll to position [0, 0]
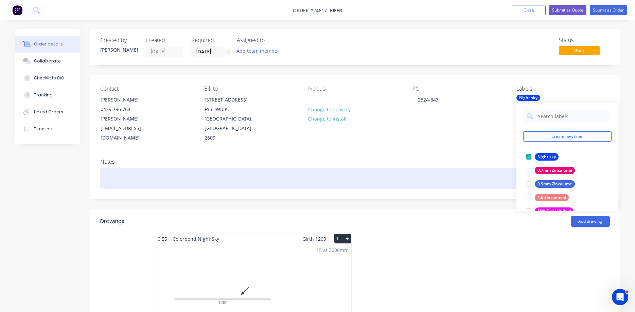
click at [477, 170] on div at bounding box center [354, 178] width 509 height 21
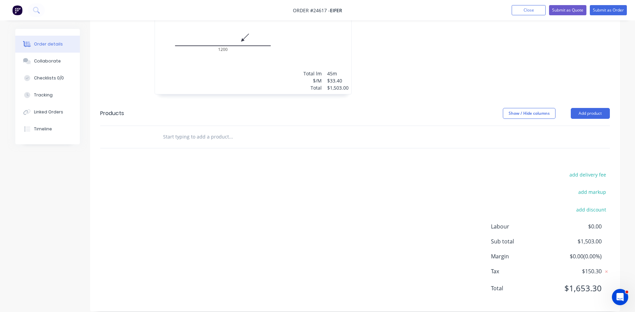
scroll to position [149, 0]
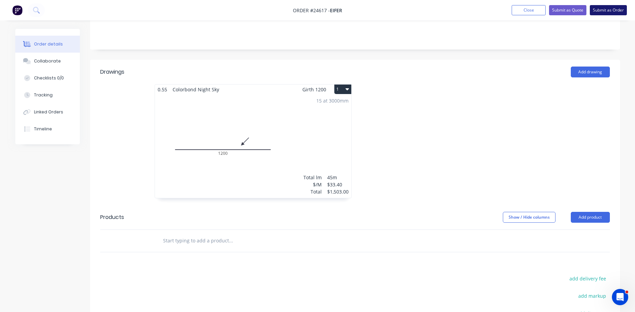
click at [606, 10] on button "Submit as Order" at bounding box center [608, 10] width 37 height 10
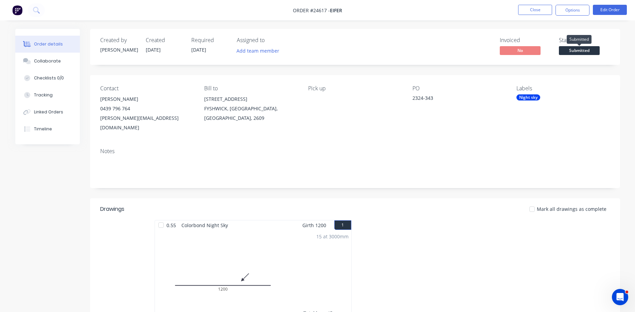
click at [581, 51] on span "Submitted" at bounding box center [579, 50] width 41 height 8
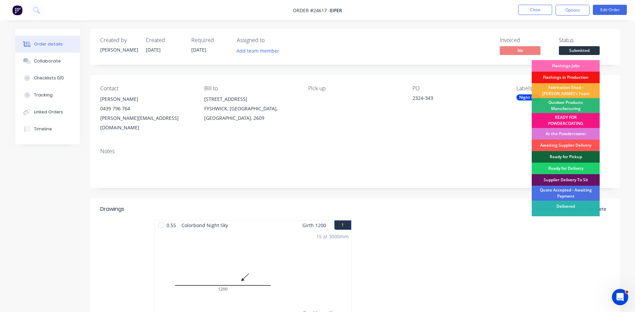
click at [572, 65] on div "Flashings Jobs" at bounding box center [565, 66] width 68 height 12
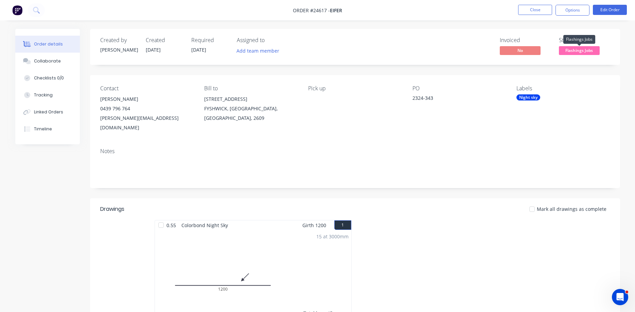
click at [576, 51] on span "Flashings Jobs" at bounding box center [579, 50] width 41 height 8
click at [535, 12] on button "Close" at bounding box center [535, 10] width 34 height 10
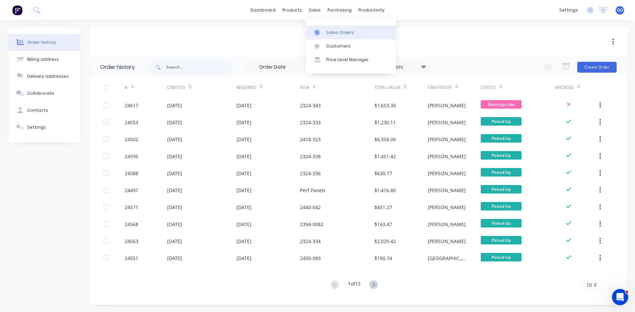
click at [327, 34] on div "Sales Orders" at bounding box center [340, 33] width 28 height 6
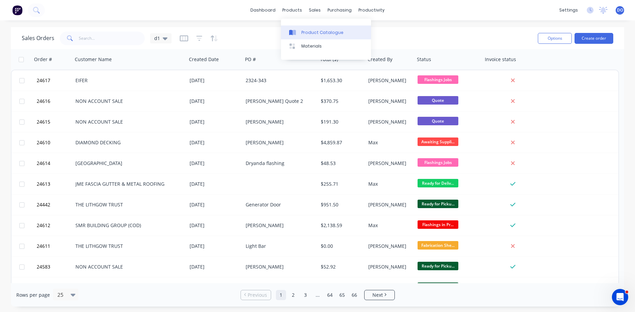
click at [306, 30] on div "Product Catalogue" at bounding box center [322, 33] width 42 height 6
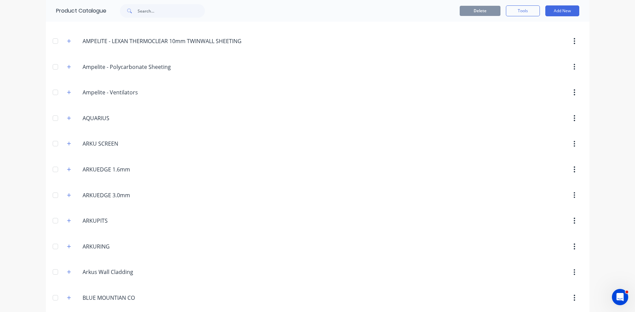
scroll to position [155, 0]
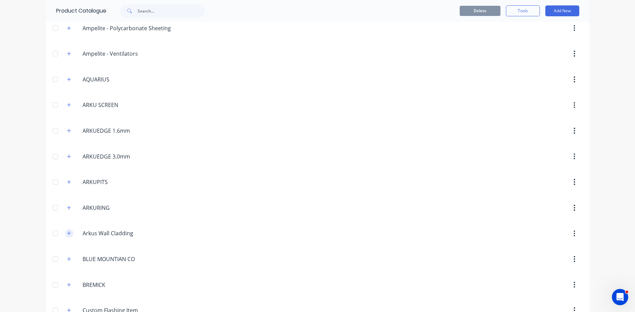
click at [68, 232] on icon "button" at bounding box center [69, 233] width 4 height 5
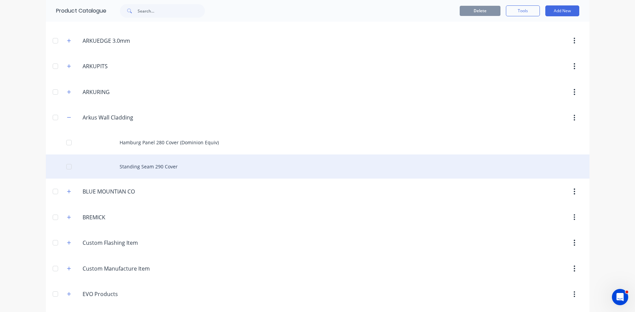
scroll to position [271, 0]
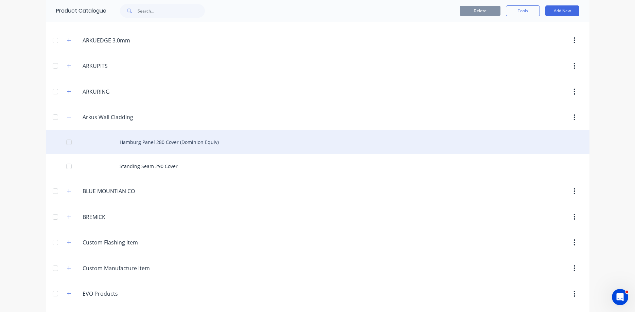
click at [163, 141] on div "Hamburg Panel 280 Cover (Dominion Equiv)" at bounding box center [317, 142] width 543 height 24
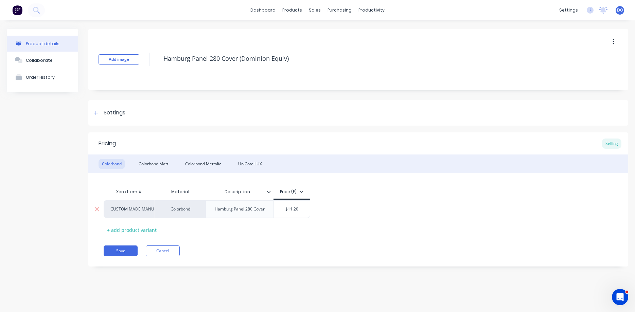
type input "$11.20"
click at [301, 209] on input "$11.20" at bounding box center [292, 209] width 36 height 6
type textarea "x"
type input "$11.2"
type textarea "x"
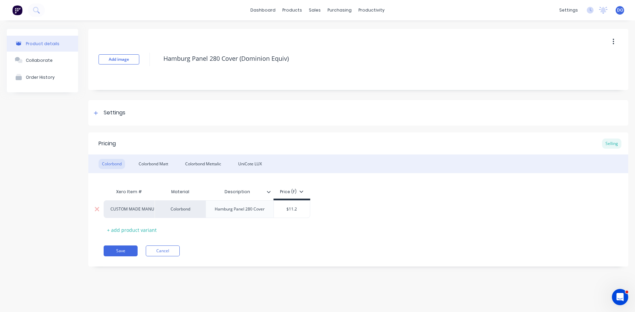
type input "$11."
type textarea "x"
type input "$11"
type textarea "x"
type input "$1"
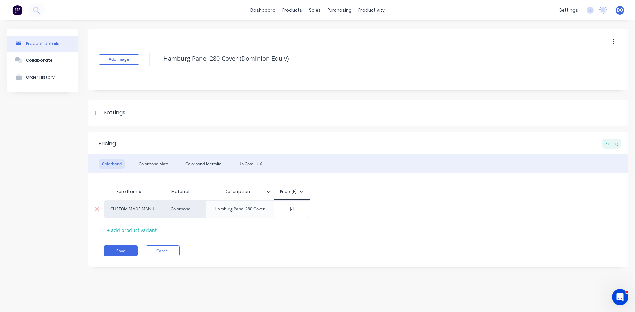
type textarea "x"
type input "$12"
type textarea "x"
type input "$12."
type textarea "x"
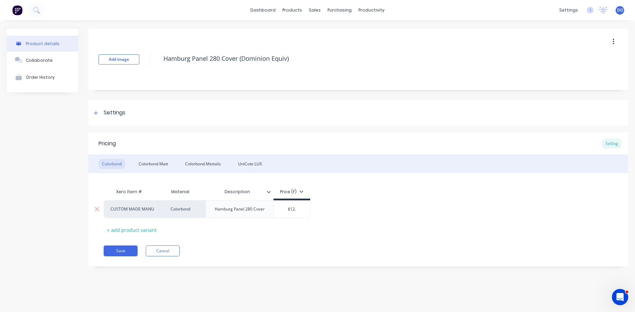
type input "$12.8"
type textarea "x"
click at [162, 164] on div "Colorbond Matt" at bounding box center [153, 164] width 36 height 10
drag, startPoint x: 299, startPoint y: 210, endPoint x: 291, endPoint y: 210, distance: 7.8
click at [291, 210] on input "$14.20" at bounding box center [292, 209] width 36 height 6
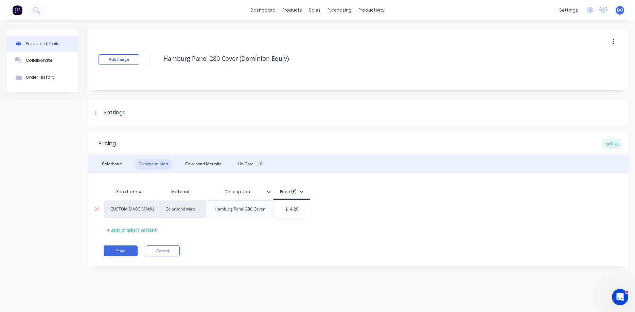
type input "$16"
type textarea "x"
type input "$16."
type textarea "x"
type input "$16.3"
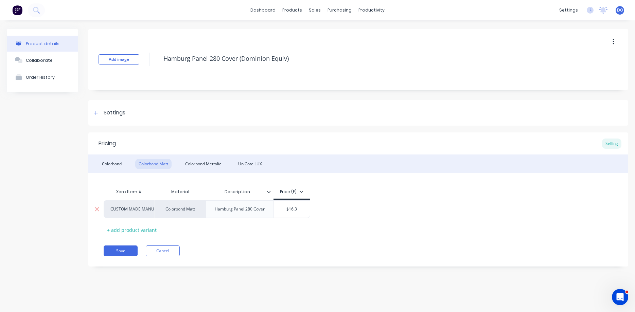
type textarea "x"
click at [206, 164] on div "Colorbond Mettalic" at bounding box center [203, 164] width 43 height 10
type input "$16.80"
drag, startPoint x: 298, startPoint y: 210, endPoint x: 291, endPoint y: 209, distance: 7.5
click at [291, 209] on input "$16.80" at bounding box center [292, 209] width 36 height 6
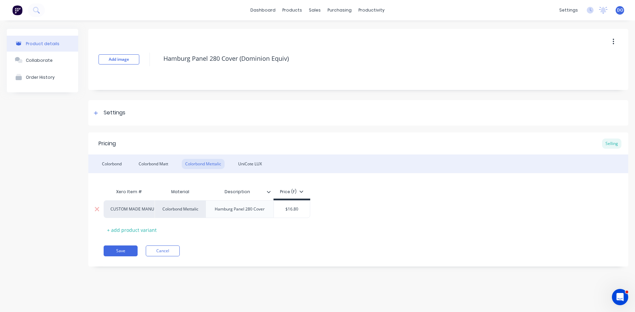
type textarea "x"
type input "$19"
type textarea "x"
type input "$19."
type textarea "x"
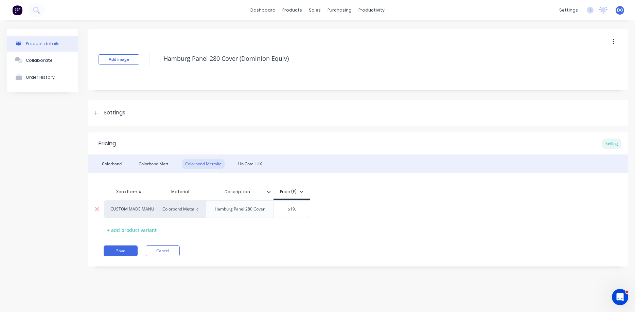
type input "$19.3"
type textarea "x"
click at [251, 164] on div "UniCote LUX" at bounding box center [250, 164] width 31 height 10
type input "$17.65"
drag, startPoint x: 298, startPoint y: 211, endPoint x: 288, endPoint y: 208, distance: 10.5
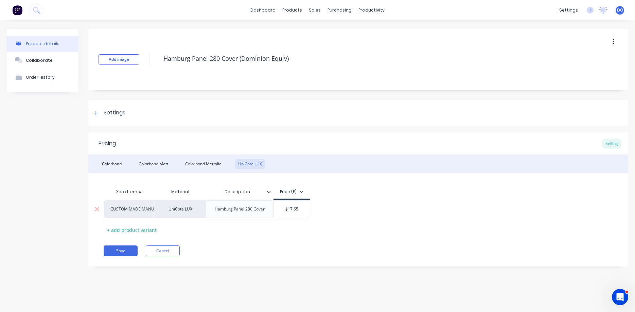
click at [288, 208] on input "$17.65" at bounding box center [292, 209] width 36 height 6
type textarea "x"
type input "$2"
type textarea "x"
type input "$20"
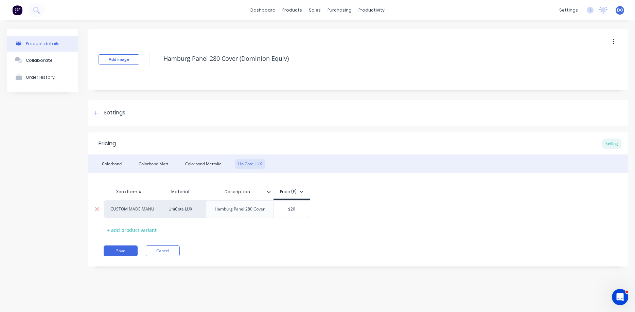
type textarea "x"
type input "$20."
type textarea "x"
type input "$20.2"
type textarea "x"
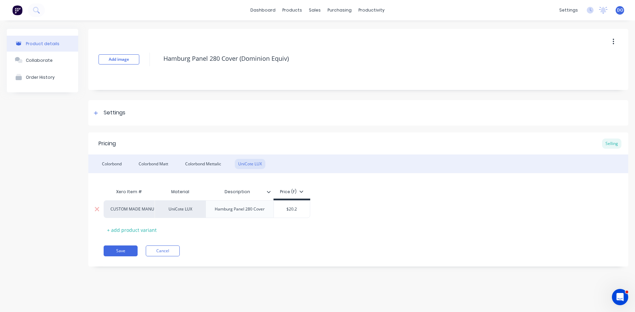
type input "$20.29"
type textarea "x"
type input "$20.2"
type textarea "x"
type input "$20.20"
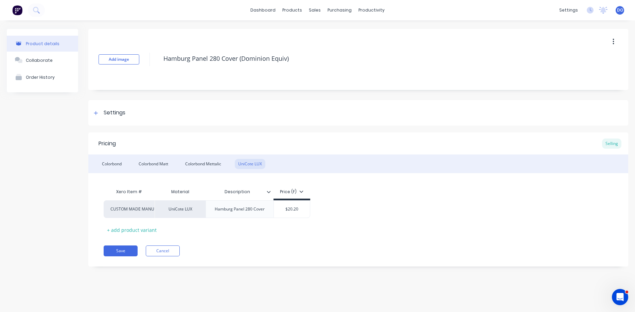
click at [296, 239] on div "Pricing Selling Colorbond Colorbond Matt Colorbond Mettalic UniCote LUX Xero It…" at bounding box center [358, 199] width 540 height 134
click at [124, 252] on button "Save" at bounding box center [121, 251] width 34 height 11
type textarea "x"
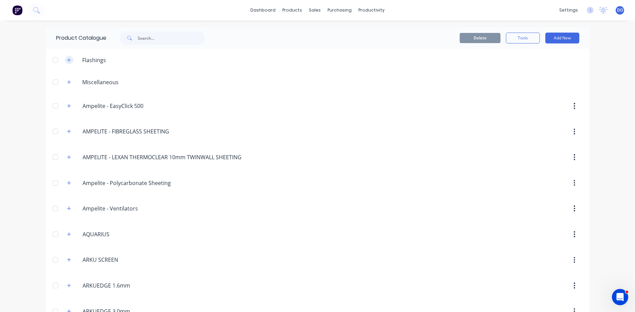
click at [70, 61] on icon "button" at bounding box center [69, 60] width 4 height 5
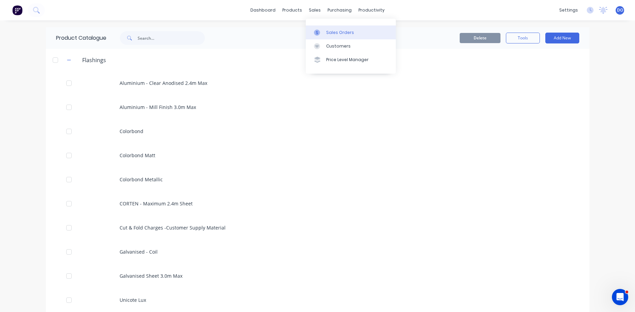
click at [328, 30] on div "Sales Orders" at bounding box center [340, 33] width 28 height 6
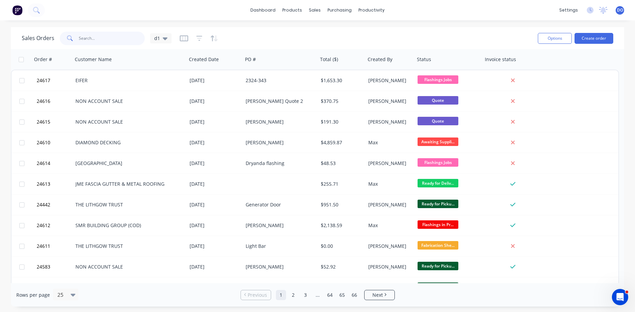
click at [119, 40] on input "text" at bounding box center [112, 39] width 66 height 14
type input "regal"
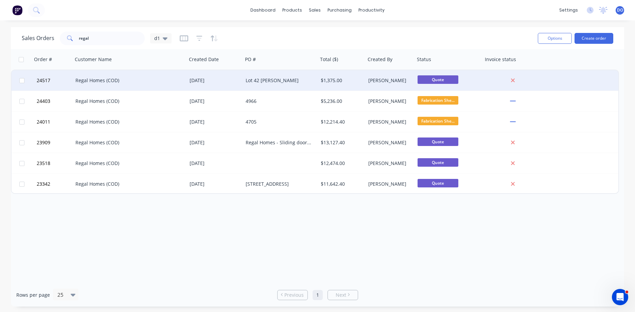
click at [205, 81] on div "[DATE]" at bounding box center [215, 80] width 51 height 7
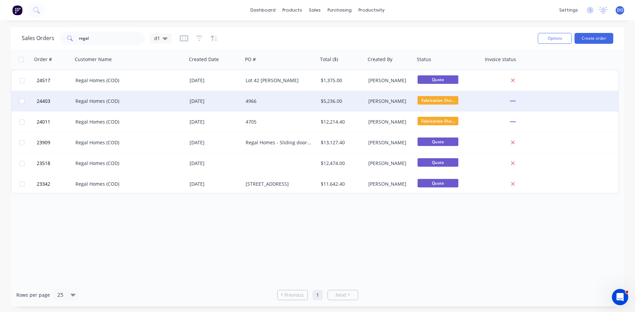
click at [271, 101] on div "4966" at bounding box center [279, 101] width 66 height 7
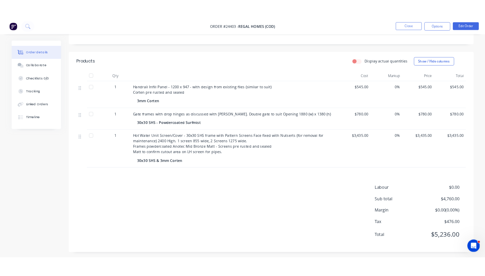
scroll to position [149, 0]
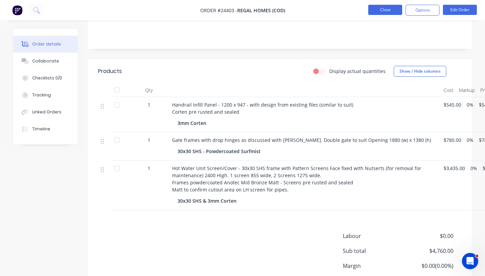
click at [388, 10] on button "Close" at bounding box center [385, 10] width 34 height 10
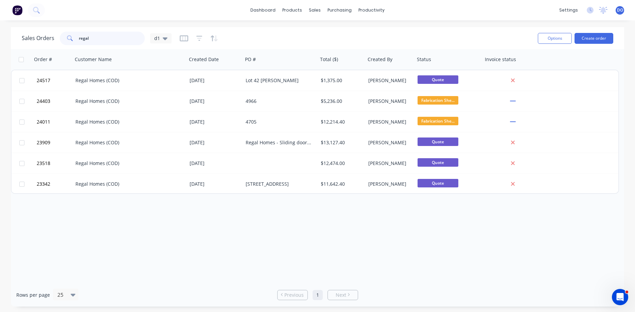
drag, startPoint x: 90, startPoint y: 39, endPoint x: 75, endPoint y: 38, distance: 15.3
click at [79, 38] on input "regal" at bounding box center [112, 39] width 66 height 14
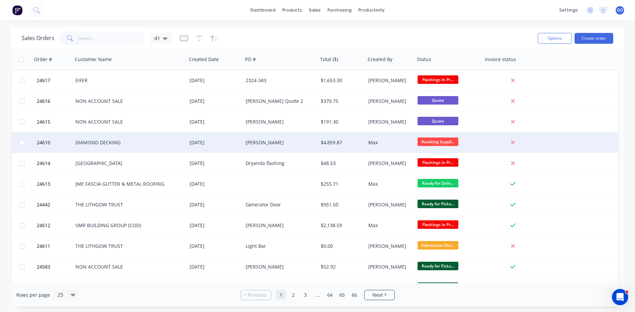
click at [159, 145] on div "DIAMOND DECKING" at bounding box center [126, 142] width 103 height 7
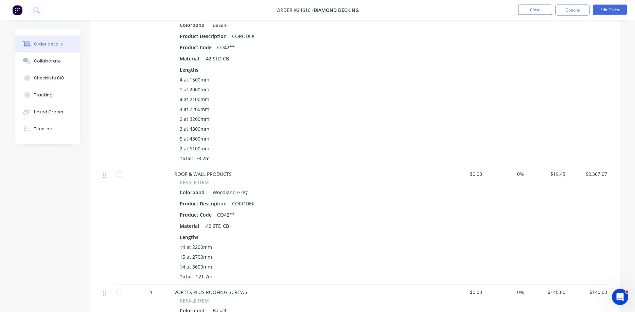
scroll to position [277, 0]
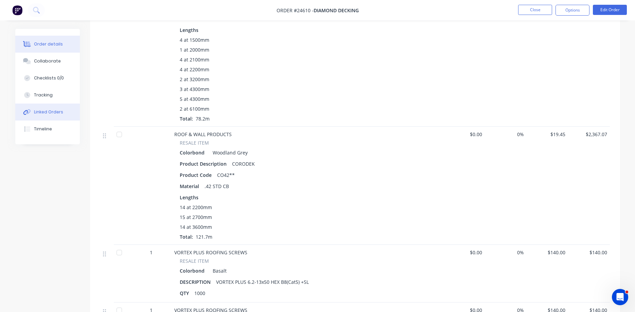
click at [53, 113] on div "Linked Orders" at bounding box center [48, 112] width 29 height 6
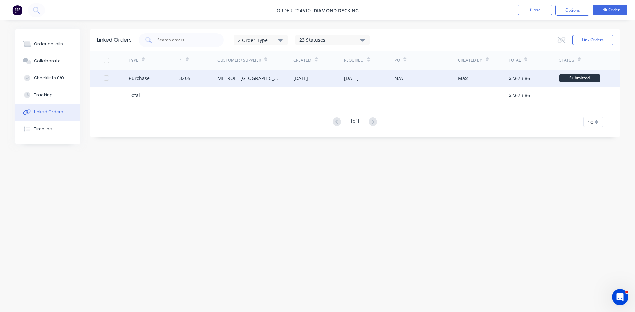
click at [239, 78] on div "METROLL CANBERRA" at bounding box center [248, 78] width 62 height 7
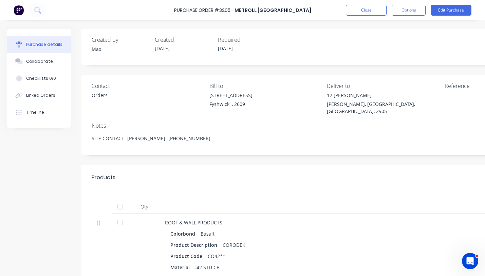
type textarea "x"
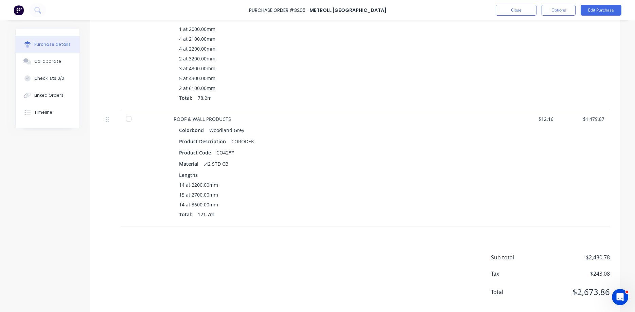
scroll to position [272, 0]
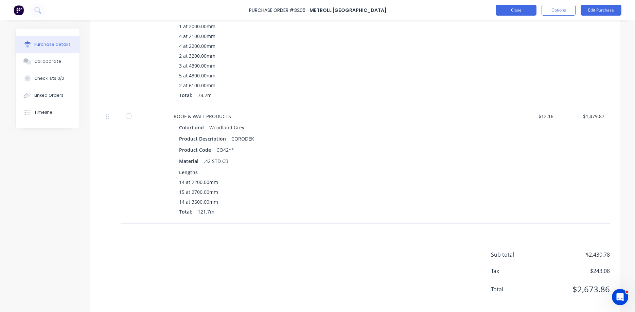
click at [515, 12] on button "Close" at bounding box center [515, 10] width 41 height 11
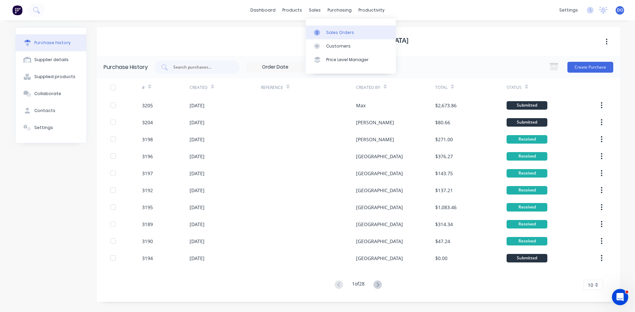
click at [331, 34] on div "Sales Orders" at bounding box center [340, 33] width 28 height 6
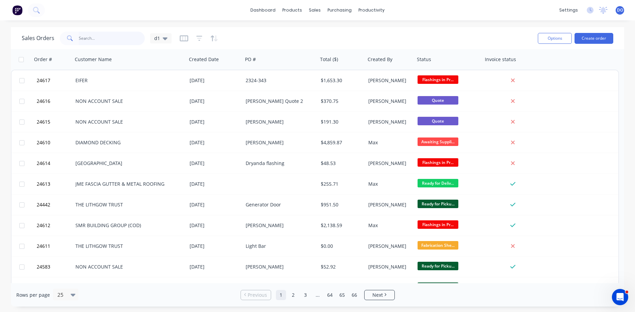
click at [110, 35] on input "text" at bounding box center [112, 39] width 66 height 14
type input "tony"
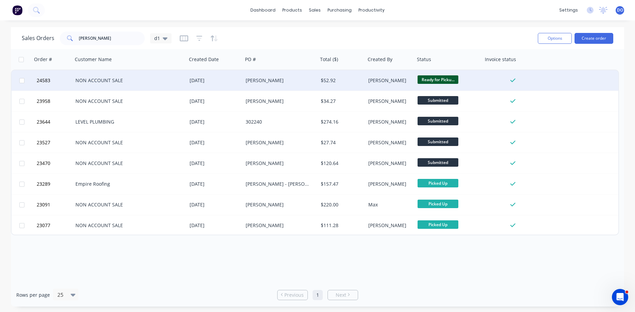
click at [204, 81] on div "[DATE]" at bounding box center [215, 80] width 51 height 7
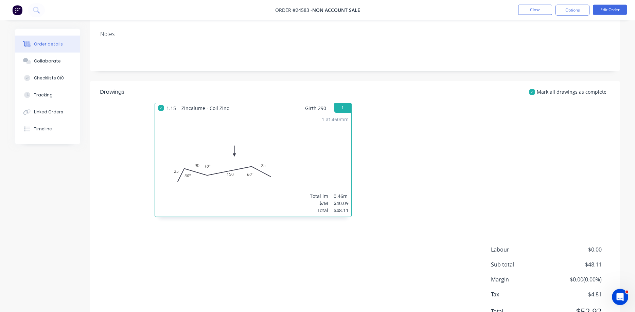
scroll to position [104, 0]
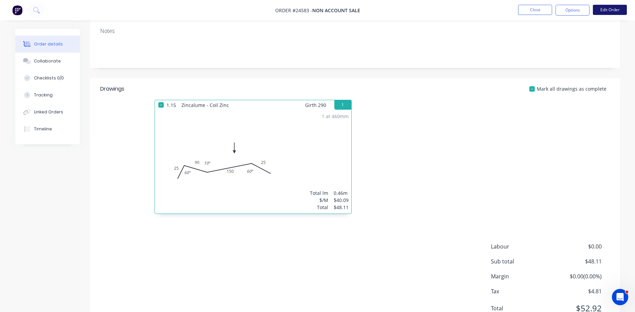
click at [600, 8] on button "Edit Order" at bounding box center [610, 10] width 34 height 10
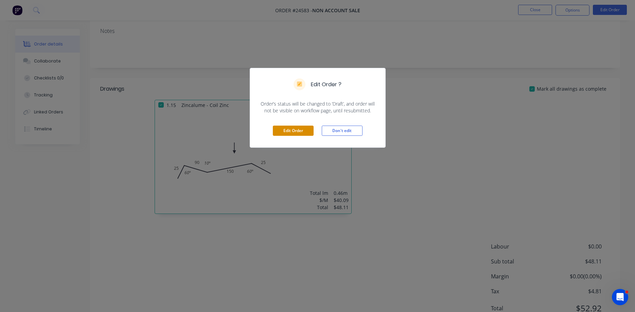
click at [296, 129] on button "Edit Order" at bounding box center [293, 131] width 41 height 10
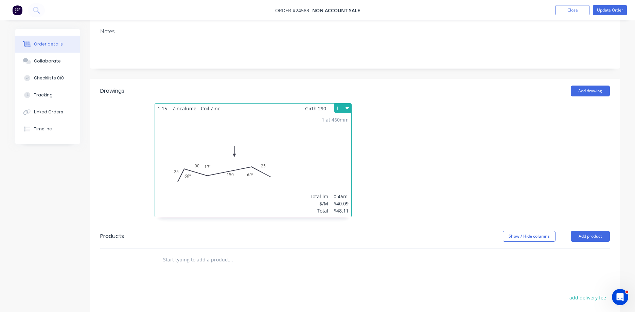
click at [328, 167] on div "1 at 460mm Total lm $/M Total 0.46m $40.09 $48.11" at bounding box center [253, 165] width 196 height 104
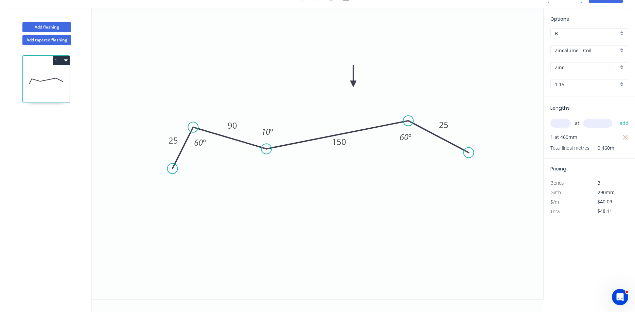
click at [621, 32] on div "B" at bounding box center [589, 33] width 78 height 10
click at [571, 85] on div "D" at bounding box center [589, 82] width 77 height 12
type input "D"
type input "$28.29"
type input "$33.95"
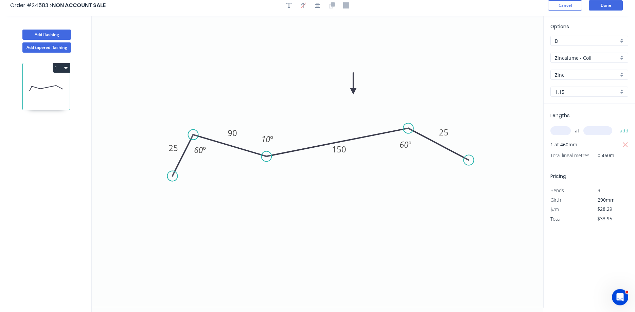
scroll to position [0, 0]
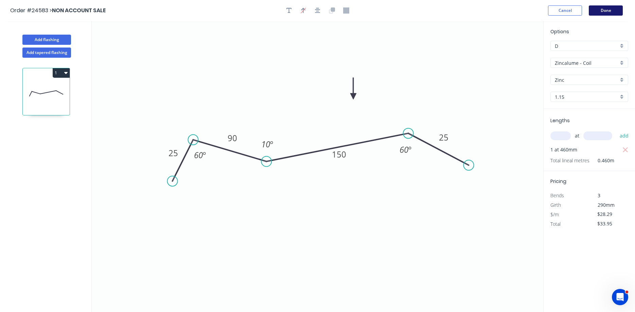
click at [601, 11] on button "Done" at bounding box center [606, 10] width 34 height 10
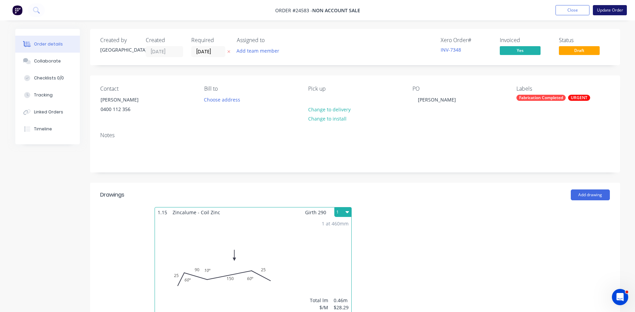
click at [611, 10] on button "Update Order" at bounding box center [610, 10] width 34 height 10
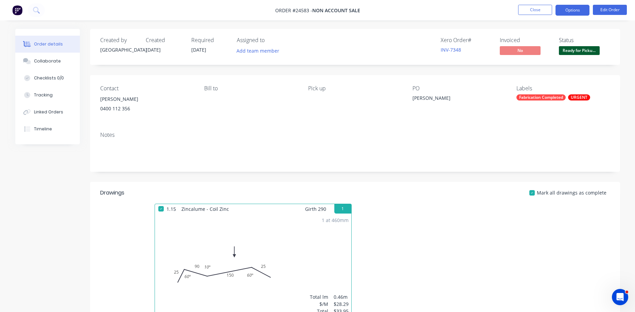
click at [575, 10] on button "Options" at bounding box center [572, 10] width 34 height 11
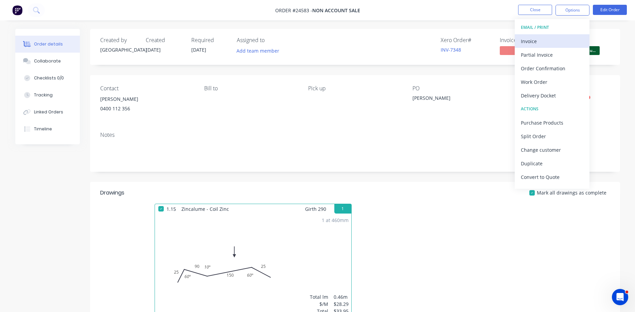
click at [544, 38] on div "Invoice" at bounding box center [552, 41] width 62 height 10
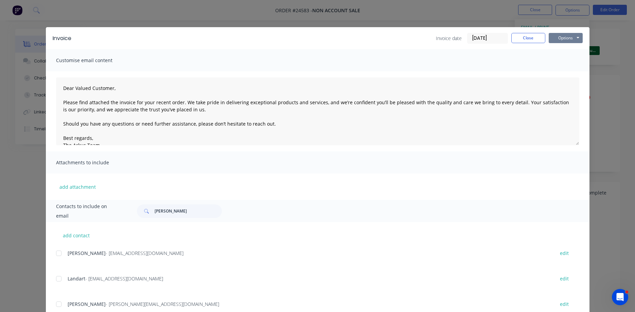
click at [556, 37] on button "Options" at bounding box center [565, 38] width 34 height 10
click at [569, 62] on button "Print" at bounding box center [569, 61] width 43 height 11
click at [527, 38] on button "Close" at bounding box center [528, 38] width 34 height 10
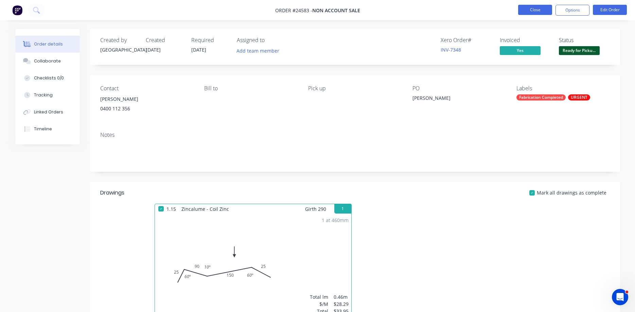
click at [531, 12] on button "Close" at bounding box center [535, 10] width 34 height 10
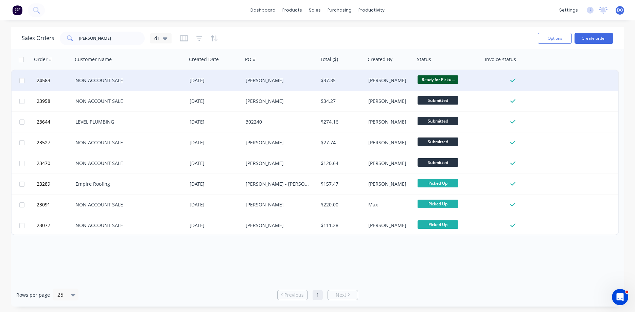
click at [432, 80] on span "Ready for Picku..." at bounding box center [437, 79] width 41 height 8
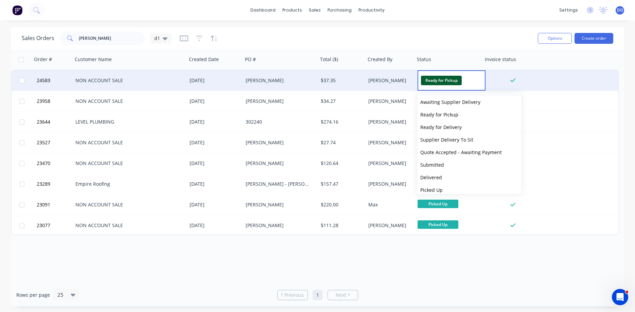
scroll to position [79, 0]
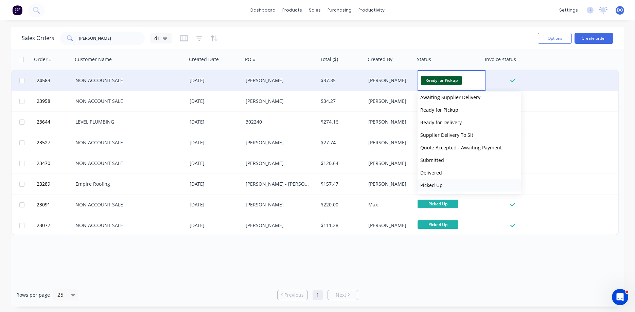
click at [437, 185] on span "Picked Up" at bounding box center [431, 185] width 22 height 6
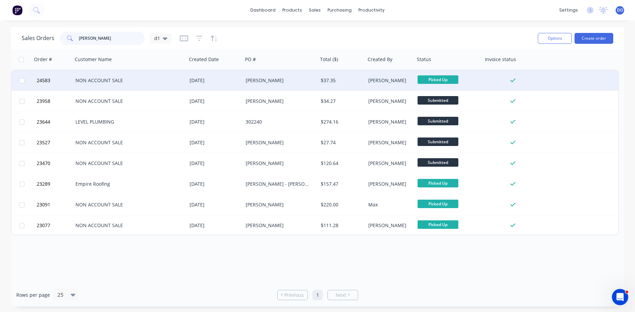
drag, startPoint x: 91, startPoint y: 39, endPoint x: 58, endPoint y: 40, distance: 33.6
click at [79, 40] on input "tony" at bounding box center [112, 39] width 66 height 14
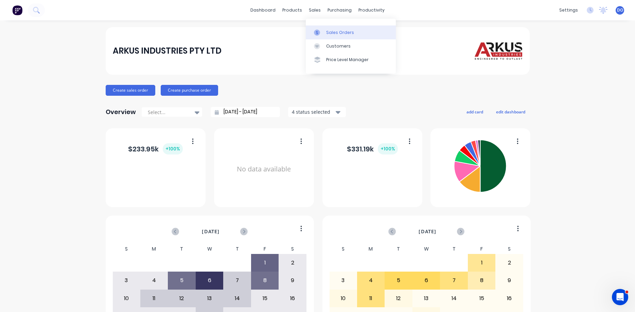
click at [332, 32] on div "Sales Orders" at bounding box center [340, 33] width 28 height 6
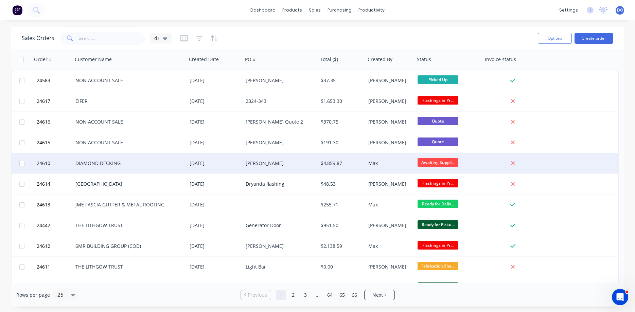
click at [282, 163] on div "[PERSON_NAME]" at bounding box center [279, 163] width 66 height 7
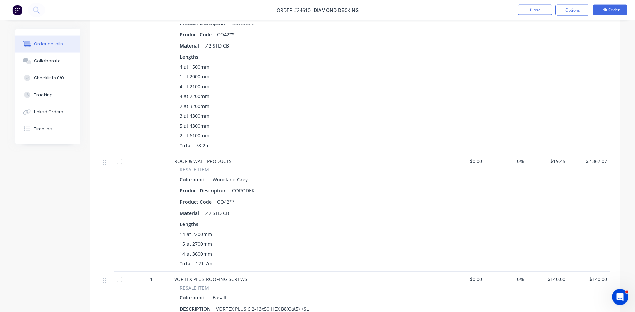
scroll to position [312, 0]
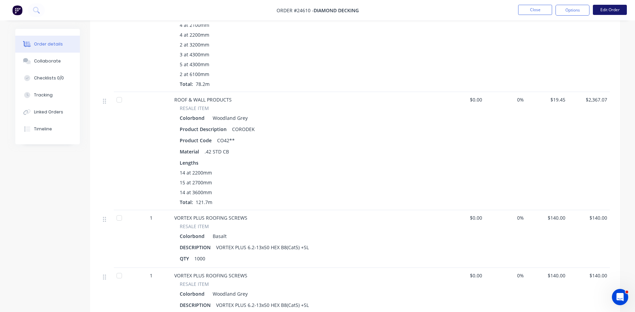
click at [605, 8] on button "Edit Order" at bounding box center [610, 10] width 34 height 10
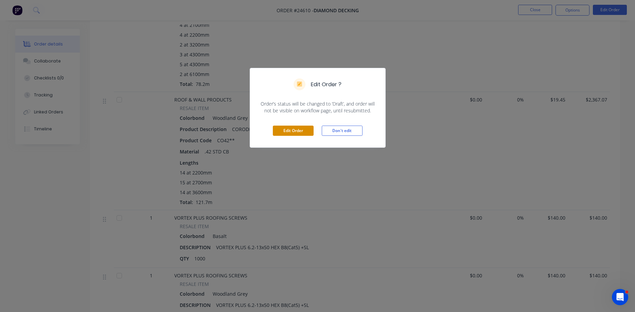
click at [300, 131] on button "Edit Order" at bounding box center [293, 131] width 41 height 10
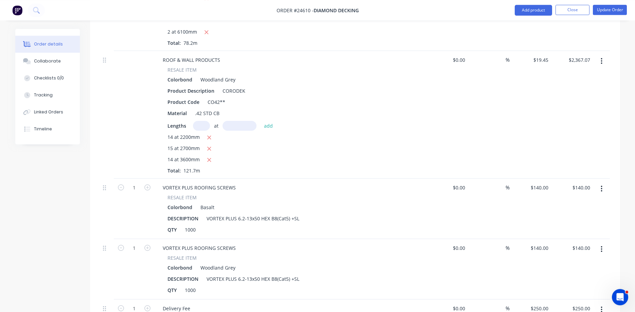
scroll to position [416, 0]
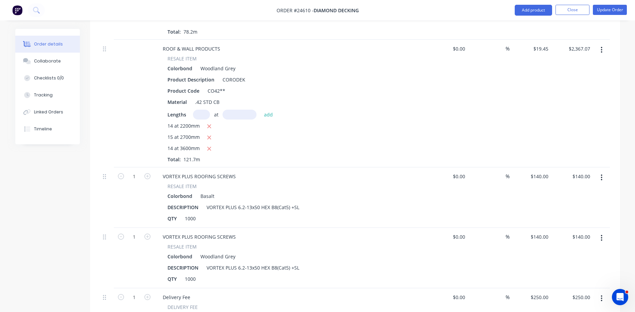
click at [199, 110] on input "text" at bounding box center [201, 115] width 17 height 10
type input "14"
type input "2430"
click at [260, 110] on button "add" at bounding box center [268, 114] width 16 height 9
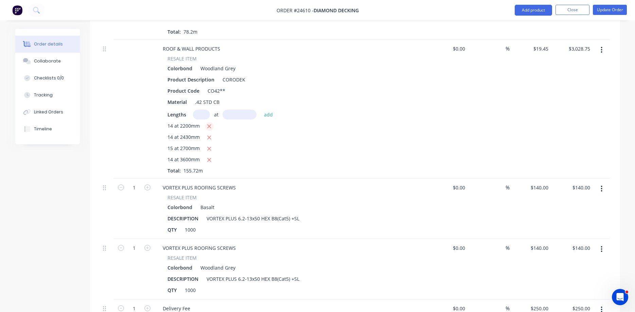
click at [208, 125] on icon "button" at bounding box center [210, 127] width 4 height 4
type input "$2,429.69"
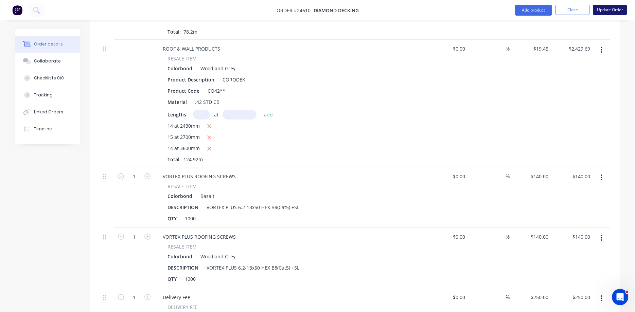
click at [601, 12] on button "Update Order" at bounding box center [610, 10] width 34 height 10
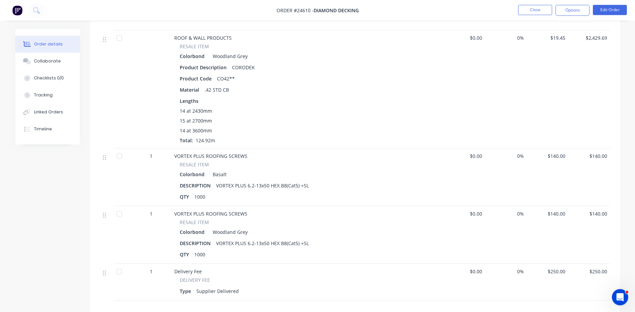
scroll to position [346, 0]
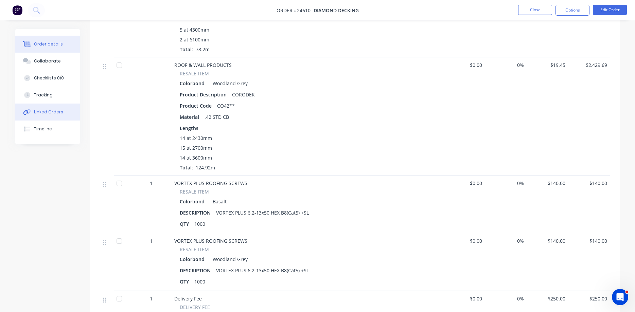
click at [43, 112] on div "Linked Orders" at bounding box center [48, 112] width 29 height 6
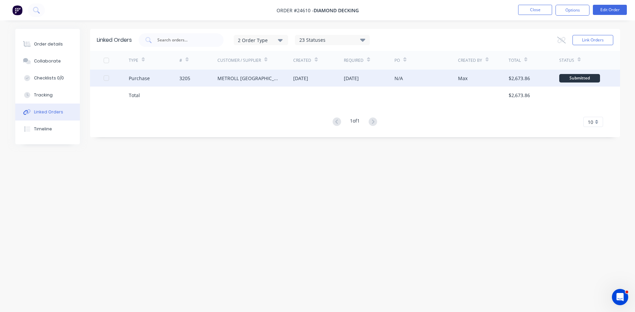
click at [252, 80] on div "METROLL CANBERRA" at bounding box center [248, 78] width 62 height 7
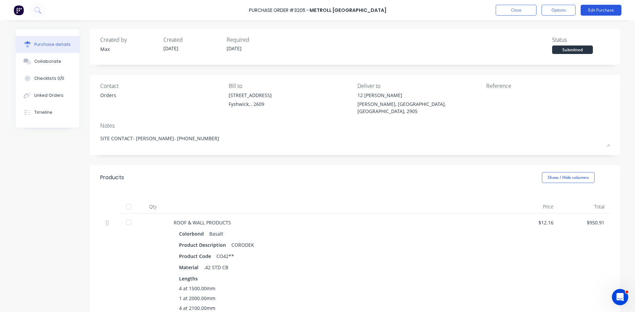
click at [593, 9] on button "Edit Purchase" at bounding box center [600, 10] width 41 height 11
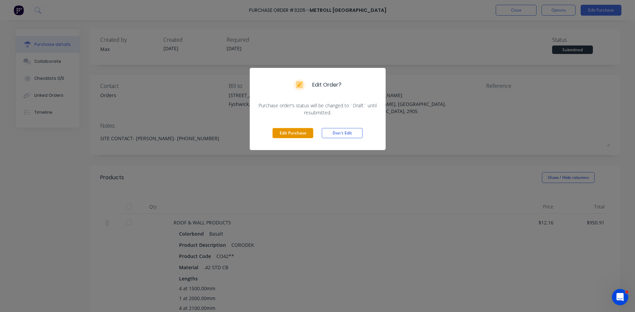
click at [299, 131] on button "Edit Purchase" at bounding box center [292, 133] width 41 height 10
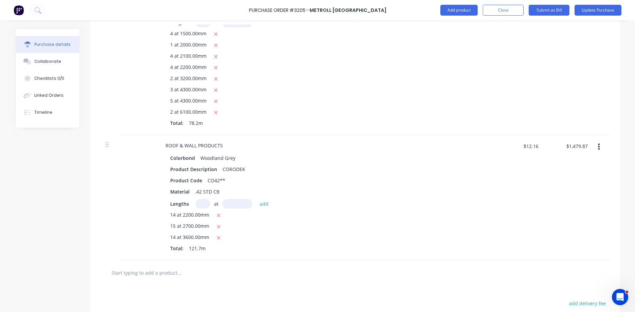
scroll to position [271, 0]
click at [219, 213] on icon "button" at bounding box center [219, 215] width 4 height 4
type textarea "x"
type input "$1,105.34"
click at [204, 199] on input at bounding box center [203, 203] width 14 height 9
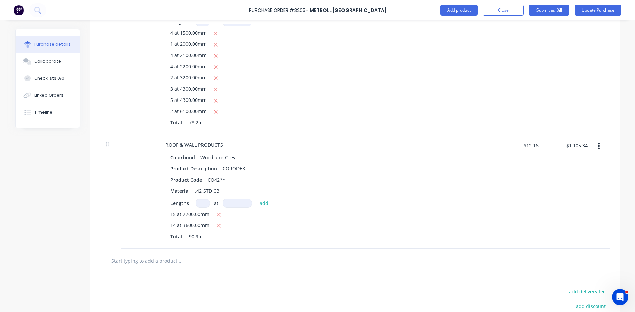
type textarea "x"
type input "1"
type textarea "x"
type input "14"
type textarea "x"
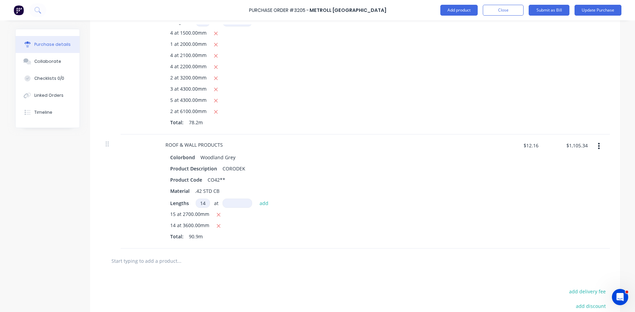
type input "2"
type textarea "x"
type input "24"
type textarea "x"
type input "243"
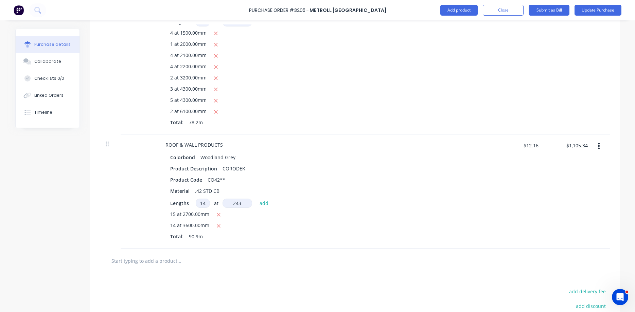
type textarea "x"
type input "2430"
type textarea "x"
type input "$1,519.03"
click at [589, 12] on button "Update Purchase" at bounding box center [597, 10] width 47 height 11
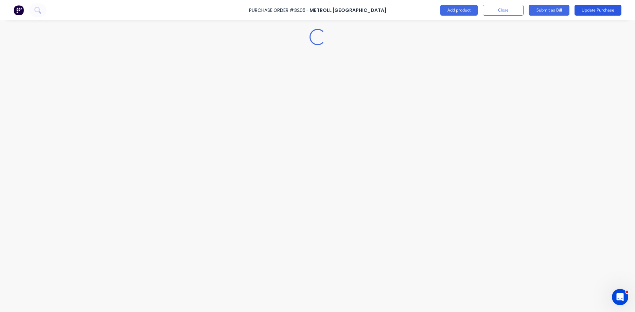
scroll to position [0, 0]
type textarea "x"
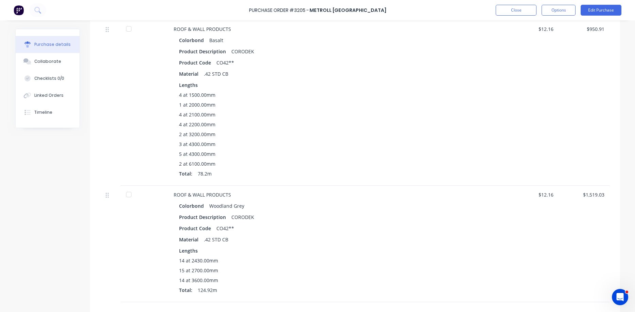
scroll to position [77, 0]
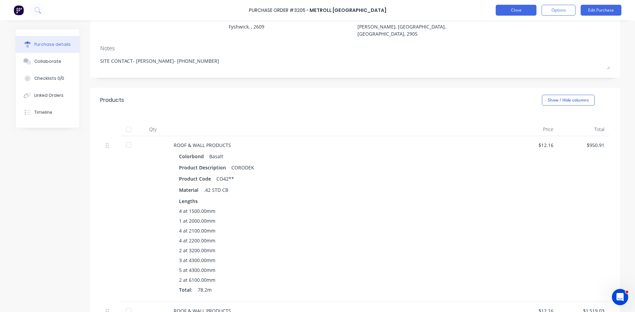
click at [517, 9] on button "Close" at bounding box center [515, 10] width 41 height 11
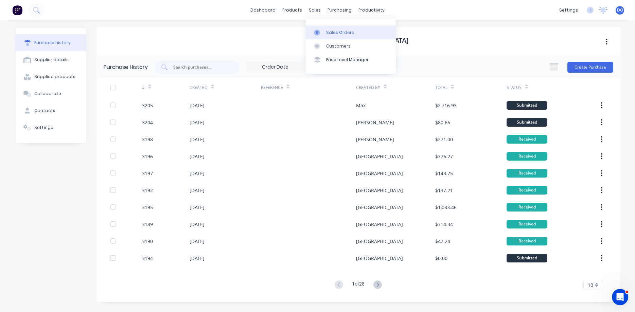
click at [333, 32] on div "Sales Orders" at bounding box center [340, 33] width 28 height 6
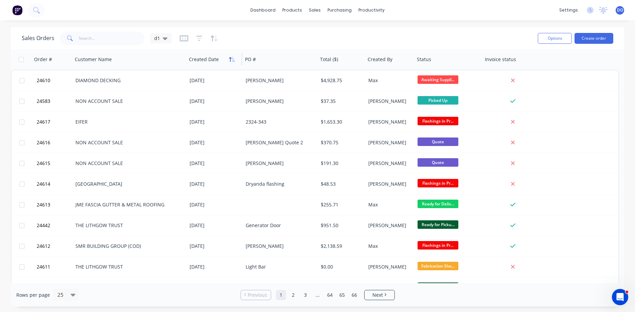
click at [231, 59] on icon "button" at bounding box center [230, 59] width 2 height 5
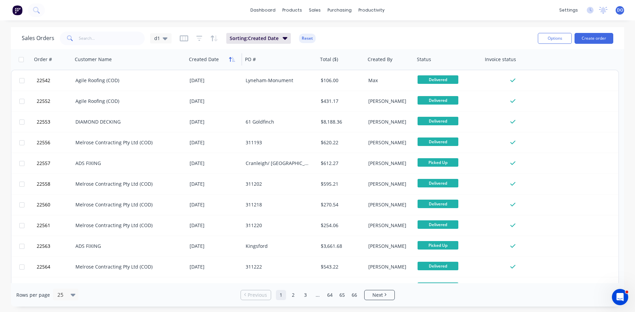
click at [231, 59] on icon "button" at bounding box center [232, 59] width 6 height 5
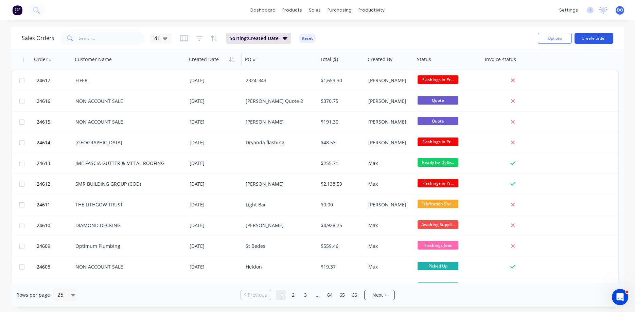
click at [596, 36] on button "Create order" at bounding box center [593, 38] width 39 height 11
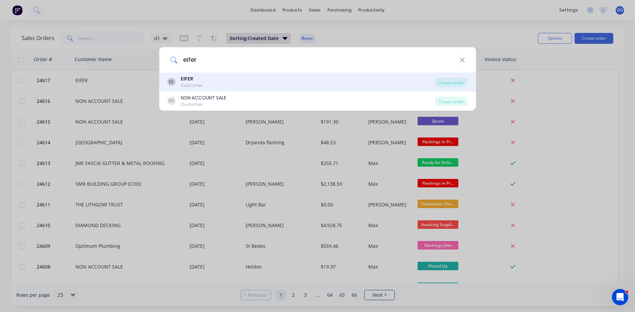
type input "eifer"
click at [195, 84] on div "Customer" at bounding box center [192, 86] width 22 height 6
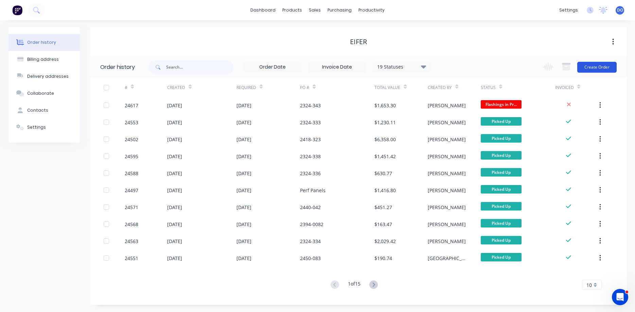
click at [593, 69] on button "Create Order" at bounding box center [596, 67] width 39 height 11
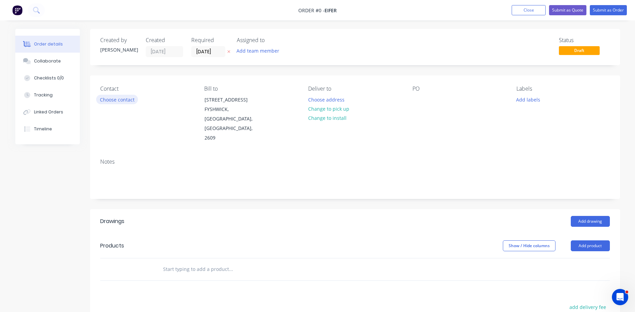
click at [110, 99] on button "Choose contact" at bounding box center [117, 99] width 42 height 9
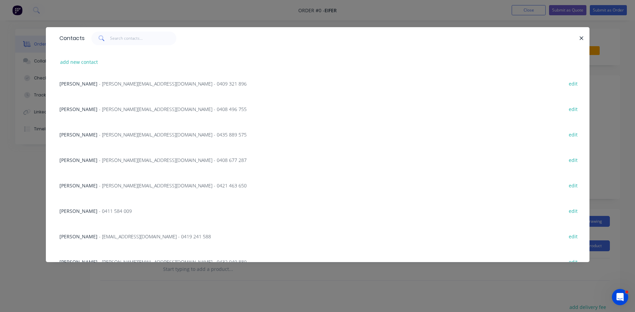
scroll to position [39, 0]
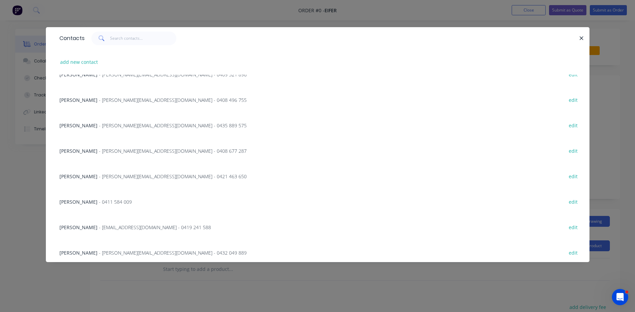
click at [101, 177] on span "- bradh@eifer.com.au - 0421 463 650" at bounding box center [173, 176] width 148 height 6
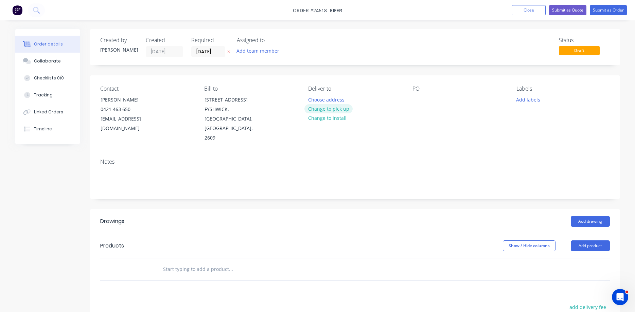
click at [336, 109] on button "Change to pick up" at bounding box center [328, 108] width 48 height 9
click at [417, 100] on div at bounding box center [417, 100] width 11 height 10
click at [590, 216] on button "Add drawing" at bounding box center [590, 221] width 39 height 11
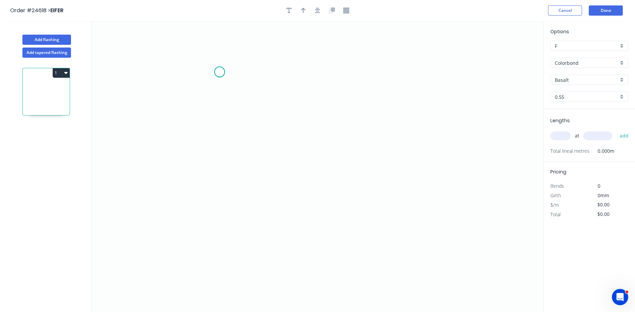
click at [219, 72] on icon "0" at bounding box center [317, 166] width 451 height 291
click at [329, 73] on icon "0" at bounding box center [317, 166] width 451 height 291
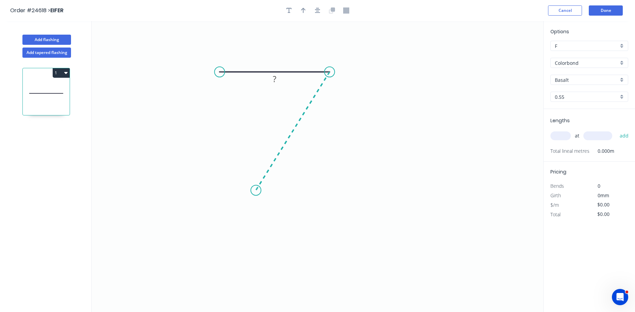
click at [256, 191] on icon "0 ?" at bounding box center [317, 166] width 451 height 291
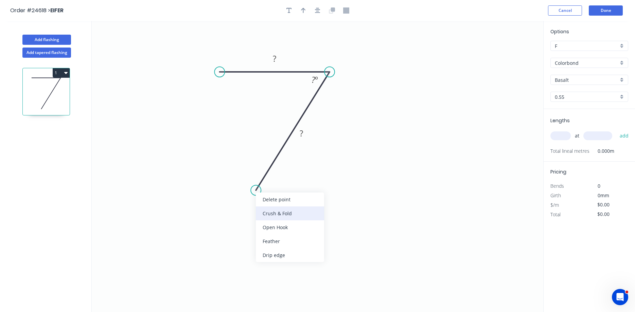
click at [272, 214] on div "Crush & Fold" at bounding box center [290, 213] width 68 height 14
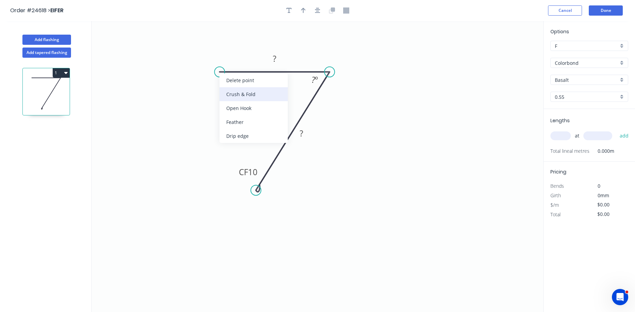
click at [244, 97] on div "Crush & Fold" at bounding box center [253, 94] width 68 height 14
click at [240, 94] on div "Flip bend" at bounding box center [253, 93] width 68 height 14
drag, startPoint x: 240, startPoint y: 84, endPoint x: 228, endPoint y: 58, distance: 28.9
click at [228, 58] on rect at bounding box center [216, 57] width 27 height 14
drag, startPoint x: 237, startPoint y: 171, endPoint x: 266, endPoint y: 196, distance: 38.8
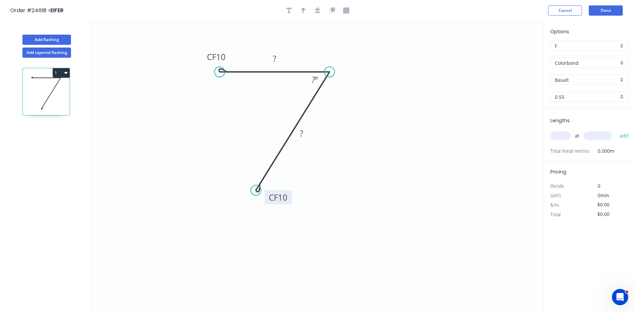
click at [266, 196] on rect at bounding box center [278, 198] width 27 height 14
click at [279, 62] on rect at bounding box center [275, 59] width 14 height 10
type input "$11.52"
click at [315, 77] on tspan "º" at bounding box center [316, 79] width 3 height 11
click at [303, 8] on icon "button" at bounding box center [303, 10] width 5 height 5
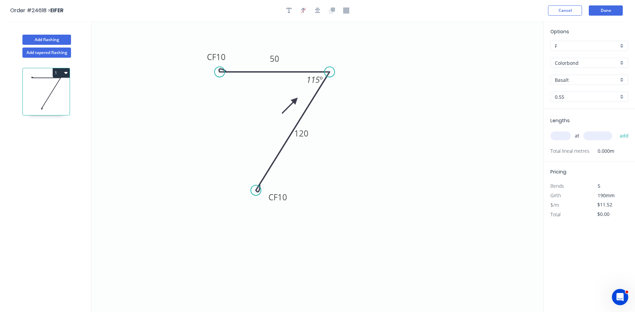
drag, startPoint x: 508, startPoint y: 55, endPoint x: 295, endPoint y: 100, distance: 217.7
click at [295, 100] on icon at bounding box center [290, 106] width 20 height 20
click at [574, 77] on input "Basalt" at bounding box center [587, 79] width 64 height 7
click at [570, 137] on div "Windspray" at bounding box center [589, 139] width 77 height 12
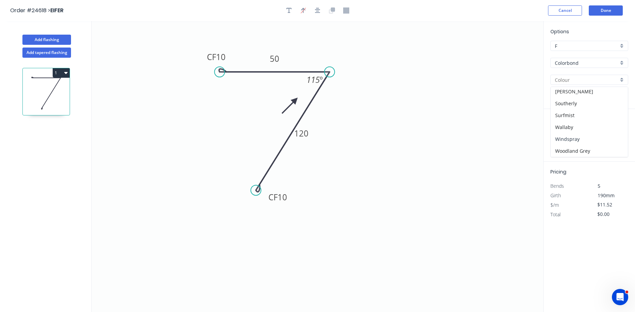
type input "Windspray"
click at [558, 137] on input "text" at bounding box center [560, 135] width 20 height 9
type input "10"
type input "4200"
click at [616, 130] on button "add" at bounding box center [624, 136] width 16 height 12
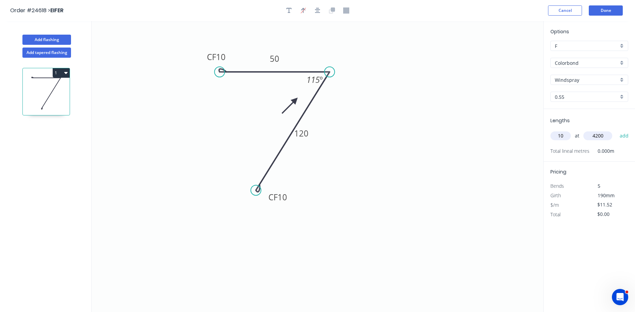
type input "$483.84"
click at [57, 41] on button "Add flashing" at bounding box center [46, 40] width 49 height 10
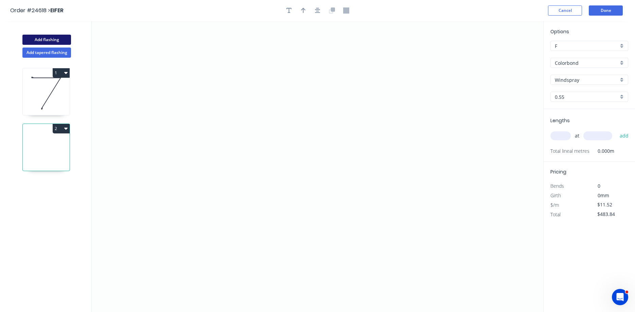
type input "$0.00"
click at [226, 64] on icon "0" at bounding box center [317, 166] width 451 height 291
click at [333, 69] on icon "0" at bounding box center [317, 166] width 451 height 291
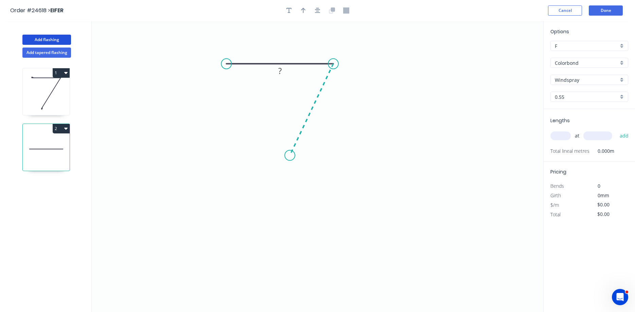
click at [290, 156] on icon "0 ?" at bounding box center [317, 166] width 451 height 291
click at [278, 48] on tspan "?" at bounding box center [279, 50] width 3 height 11
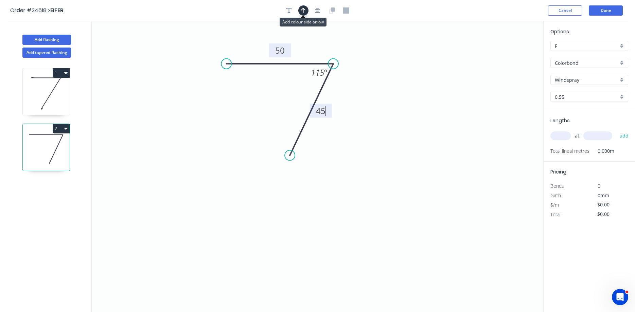
click at [302, 10] on icon "button" at bounding box center [303, 10] width 5 height 5
type input "$5.67"
click at [508, 53] on icon at bounding box center [509, 47] width 6 height 22
drag, startPoint x: 509, startPoint y: 54, endPoint x: 343, endPoint y: 76, distance: 167.9
click at [343, 76] on icon at bounding box center [348, 71] width 20 height 20
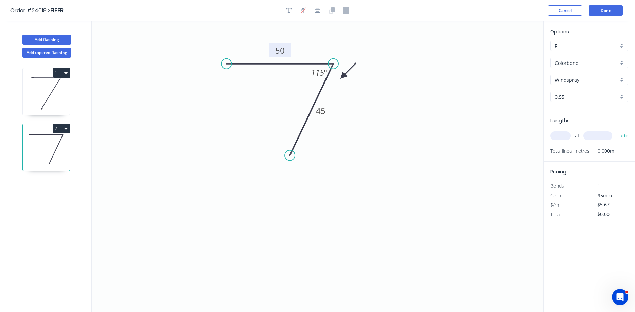
click at [561, 133] on input "text" at bounding box center [560, 135] width 20 height 9
type input "4"
type input "3000"
click at [616, 130] on button "add" at bounding box center [624, 136] width 16 height 12
type input "$68.04"
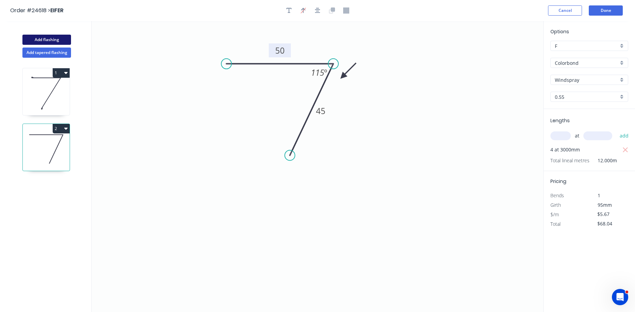
click at [59, 40] on button "Add flashing" at bounding box center [46, 40] width 49 height 10
type input "$0.00"
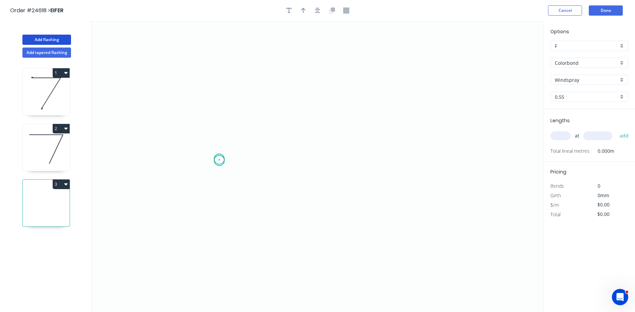
drag, startPoint x: 219, startPoint y: 161, endPoint x: 214, endPoint y: 132, distance: 29.4
click at [219, 158] on icon "0" at bounding box center [317, 166] width 451 height 291
click at [196, 83] on icon "0" at bounding box center [317, 166] width 451 height 291
click at [381, 94] on icon "0 ?" at bounding box center [317, 166] width 451 height 291
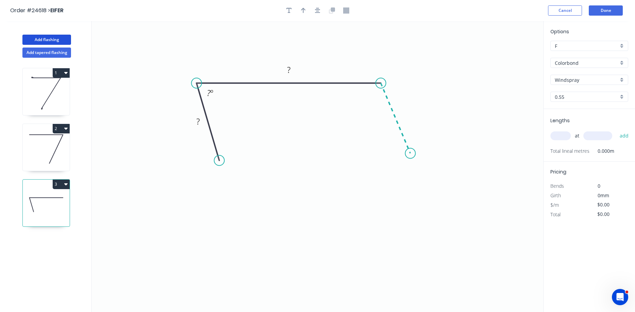
click at [410, 154] on icon "0 ? ? ? º" at bounding box center [317, 166] width 451 height 291
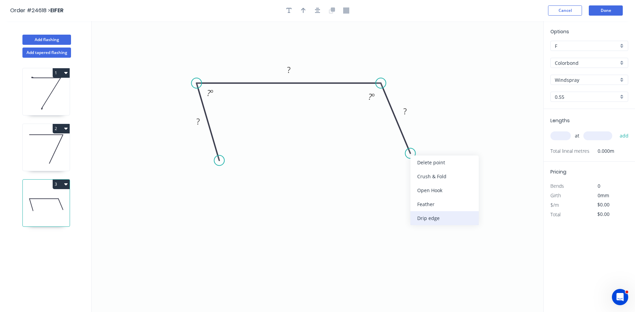
click at [422, 216] on div "Drip edge" at bounding box center [444, 218] width 68 height 14
click at [417, 172] on div "Flip bend" at bounding box center [445, 176] width 68 height 14
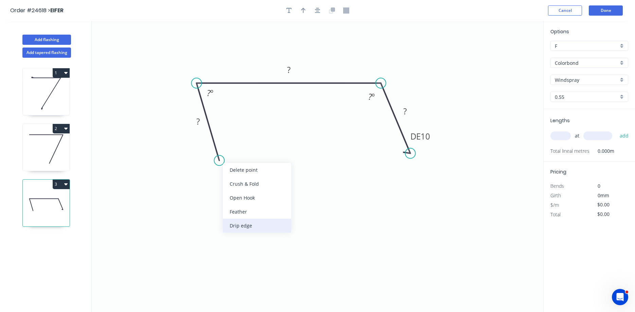
click at [239, 225] on div "Drip edge" at bounding box center [257, 226] width 68 height 14
drag, startPoint x: 190, startPoint y: 153, endPoint x: 231, endPoint y: 163, distance: 42.3
click at [231, 163] on rect at bounding box center [244, 163] width 28 height 14
drag, startPoint x: 432, startPoint y: 137, endPoint x: 401, endPoint y: 161, distance: 39.5
click at [401, 161] on rect at bounding box center [388, 160] width 28 height 14
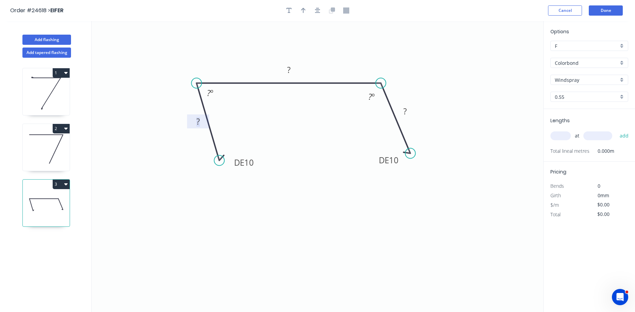
click at [197, 124] on tspan "?" at bounding box center [197, 121] width 3 height 11
click at [306, 8] on button "button" at bounding box center [303, 10] width 10 height 10
type input "$21.01"
click at [508, 53] on icon at bounding box center [509, 47] width 6 height 22
click at [508, 53] on icon at bounding box center [508, 45] width 6 height 22
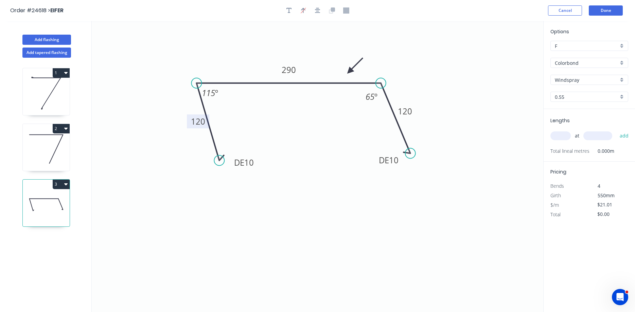
drag, startPoint x: 508, startPoint y: 52, endPoint x: 349, endPoint y: 71, distance: 160.1
click at [349, 71] on icon at bounding box center [355, 66] width 20 height 20
drag, startPoint x: 557, startPoint y: 135, endPoint x: 571, endPoint y: 114, distance: 25.2
click at [557, 135] on input "text" at bounding box center [560, 135] width 20 height 9
type input "6"
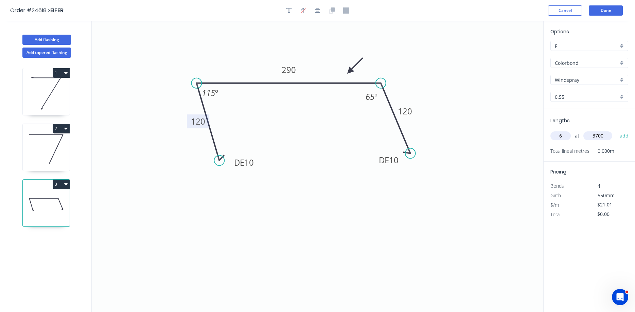
type input "3700"
click at [616, 130] on button "add" at bounding box center [624, 136] width 16 height 12
type input "$466.42"
drag, startPoint x: 413, startPoint y: 152, endPoint x: 405, endPoint y: 153, distance: 7.5
click at [405, 153] on circle at bounding box center [405, 153] width 10 height 10
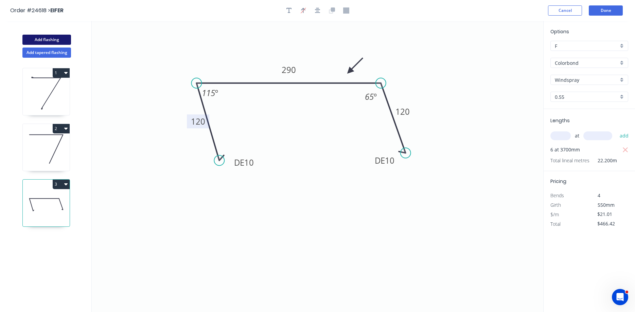
click at [53, 40] on button "Add flashing" at bounding box center [46, 40] width 49 height 10
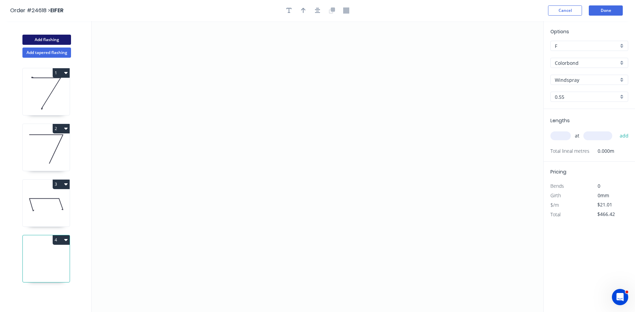
type input "$0.00"
click at [217, 139] on icon "0" at bounding box center [317, 166] width 451 height 291
click at [217, 79] on icon "0" at bounding box center [317, 166] width 451 height 291
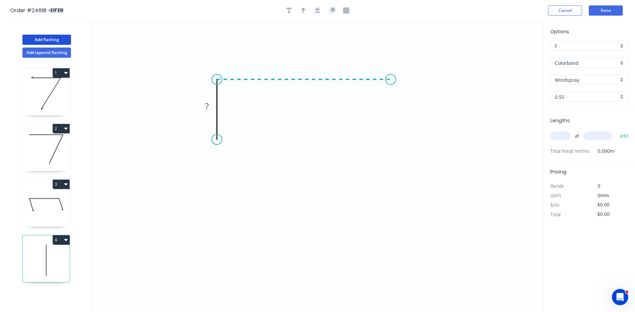
drag, startPoint x: 391, startPoint y: 84, endPoint x: 392, endPoint y: 90, distance: 6.2
click at [391, 84] on icon "0 ?" at bounding box center [317, 166] width 451 height 291
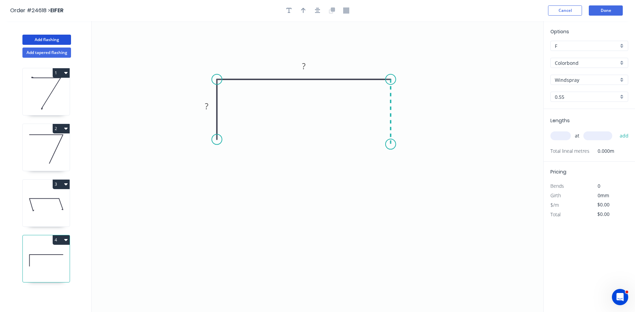
click at [386, 144] on icon "0 ? ?" at bounding box center [317, 166] width 451 height 291
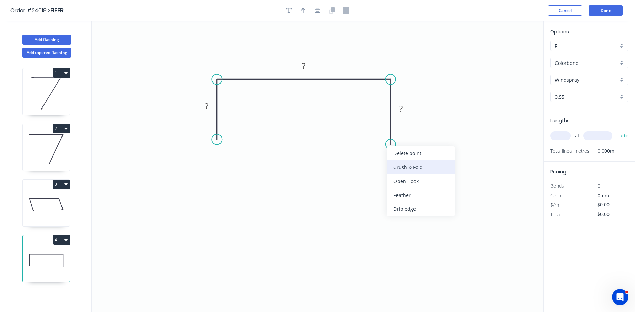
click at [409, 164] on div "Crush & Fold" at bounding box center [420, 167] width 68 height 14
click at [402, 166] on div "Flip bend" at bounding box center [425, 168] width 68 height 14
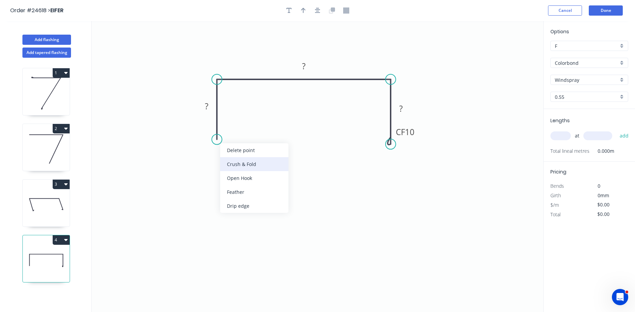
click at [232, 163] on div "Crush & Fold" at bounding box center [254, 164] width 68 height 14
drag, startPoint x: 191, startPoint y: 126, endPoint x: 228, endPoint y: 139, distance: 39.0
click at [228, 139] on rect at bounding box center [239, 139] width 27 height 14
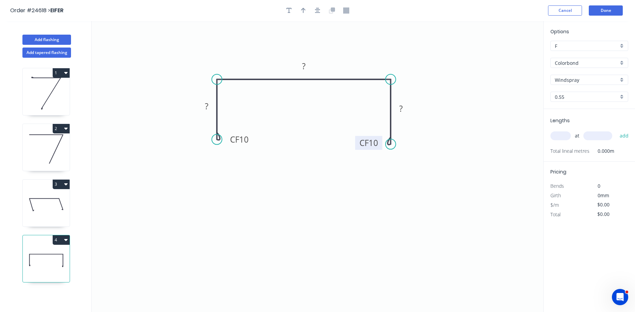
drag, startPoint x: 417, startPoint y: 132, endPoint x: 381, endPoint y: 143, distance: 37.9
click at [381, 143] on rect at bounding box center [368, 143] width 27 height 14
drag, startPoint x: 391, startPoint y: 146, endPoint x: 390, endPoint y: 160, distance: 14.6
click at [390, 160] on circle at bounding box center [390, 159] width 10 height 10
click at [211, 108] on rect at bounding box center [207, 107] width 14 height 10
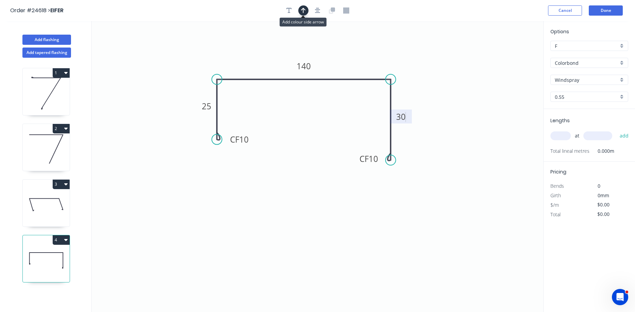
click at [302, 10] on icon "button" at bounding box center [303, 10] width 5 height 5
type input "$15.43"
click at [509, 53] on icon at bounding box center [509, 47] width 6 height 22
drag, startPoint x: 509, startPoint y: 53, endPoint x: 351, endPoint y: 69, distance: 159.4
click at [351, 69] on icon at bounding box center [357, 64] width 20 height 20
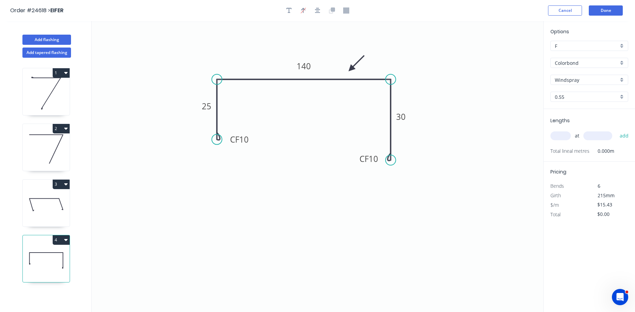
drag, startPoint x: 563, startPoint y: 138, endPoint x: 570, endPoint y: 124, distance: 14.6
click at [564, 137] on input "text" at bounding box center [560, 135] width 20 height 9
type input "2"
type input "4200"
click at [616, 130] on button "add" at bounding box center [624, 136] width 16 height 12
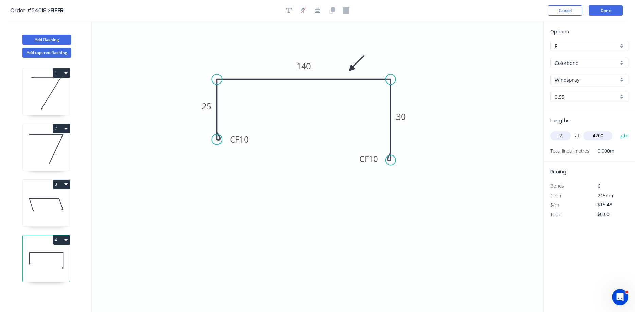
type input "$129.61"
click at [602, 12] on button "Done" at bounding box center [606, 10] width 34 height 10
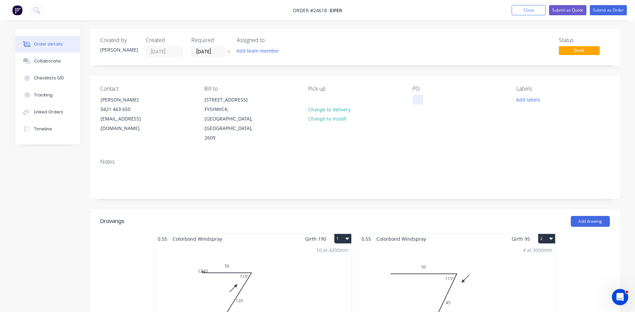
click at [414, 101] on div at bounding box center [417, 100] width 11 height 10
click at [385, 130] on div "Pick up Change to delivery Change to install" at bounding box center [354, 114] width 93 height 57
click at [526, 98] on button "Add labels" at bounding box center [527, 99] width 31 height 9
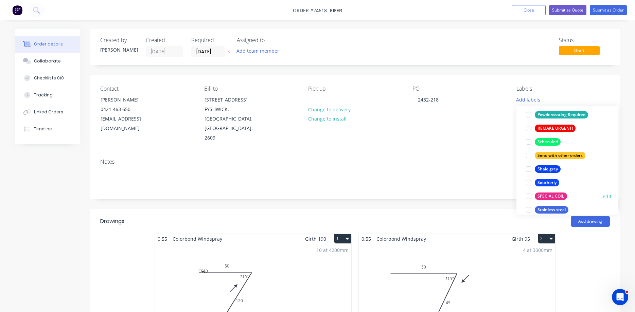
scroll to position [1345, 0]
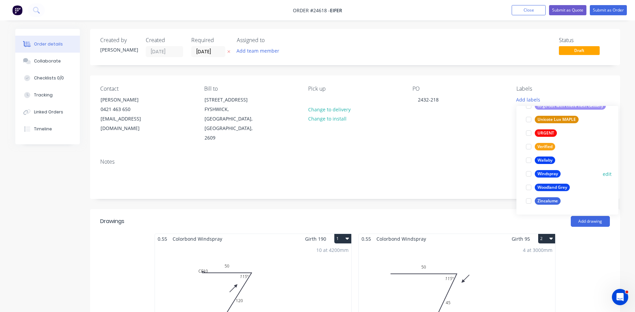
click at [529, 173] on div at bounding box center [529, 174] width 14 height 14
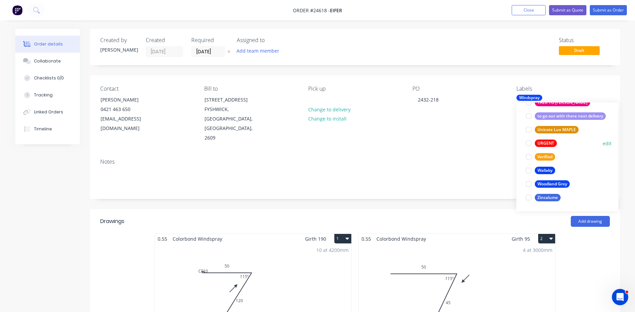
click at [528, 142] on div at bounding box center [529, 144] width 14 height 14
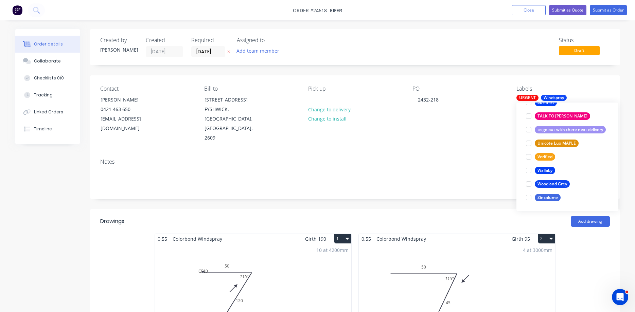
scroll to position [14, 0]
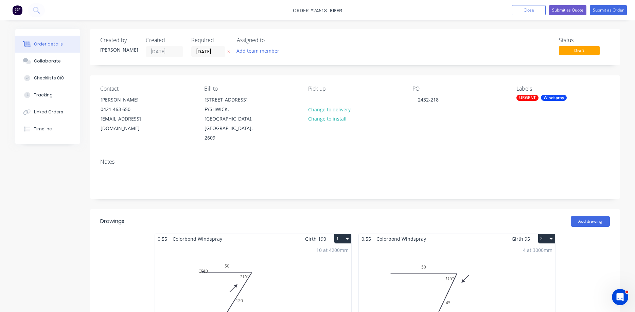
click at [472, 153] on div "Notes" at bounding box center [355, 176] width 530 height 46
click at [605, 11] on button "Submit as Order" at bounding box center [608, 10] width 37 height 10
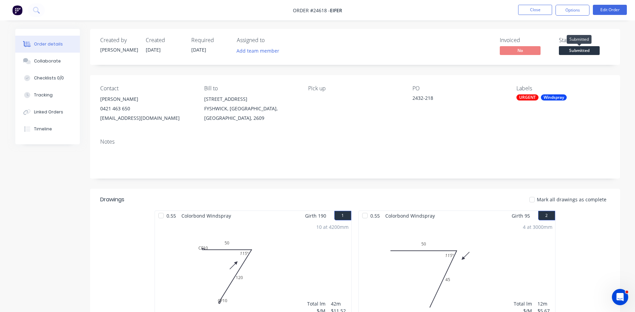
click at [580, 50] on span "Submitted" at bounding box center [579, 50] width 41 height 8
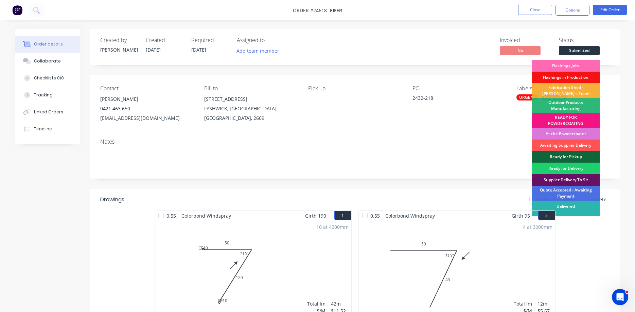
click at [571, 65] on div "Flashings Jobs" at bounding box center [565, 66] width 68 height 12
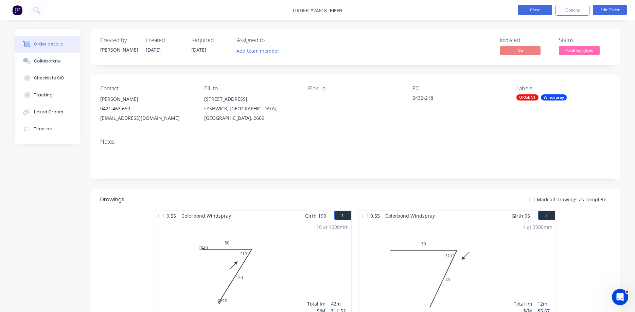
click at [538, 9] on button "Close" at bounding box center [535, 10] width 34 height 10
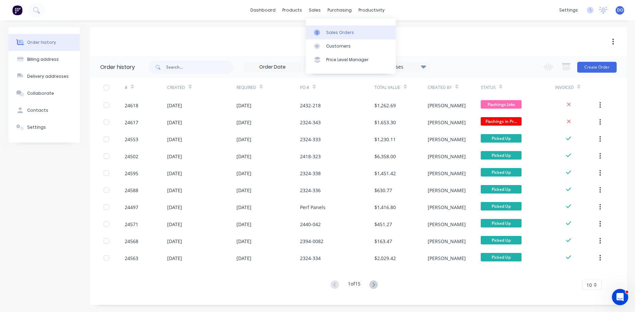
click at [331, 32] on div "Sales Orders" at bounding box center [340, 33] width 28 height 6
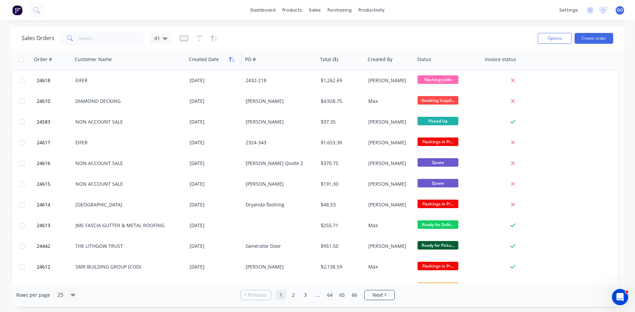
click at [228, 59] on button "button" at bounding box center [232, 59] width 10 height 10
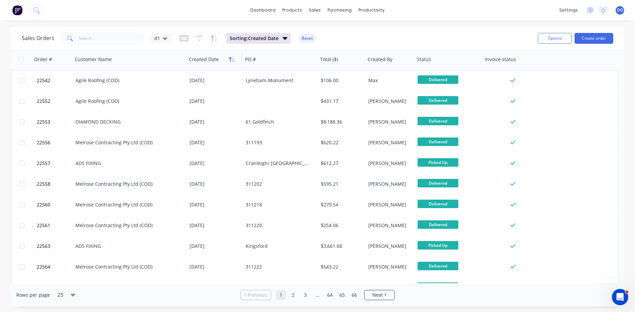
click at [230, 59] on icon "button" at bounding box center [232, 59] width 6 height 5
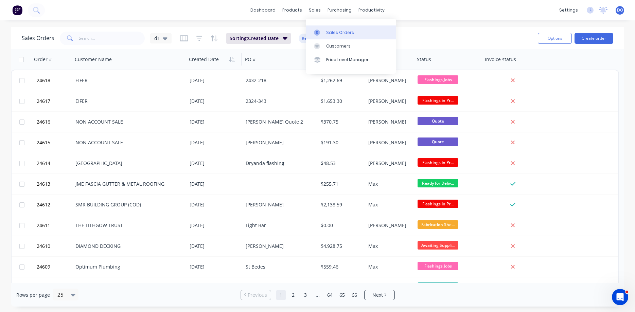
click at [335, 32] on div "Sales Orders" at bounding box center [340, 33] width 28 height 6
click at [594, 38] on button "Create order" at bounding box center [593, 38] width 39 height 11
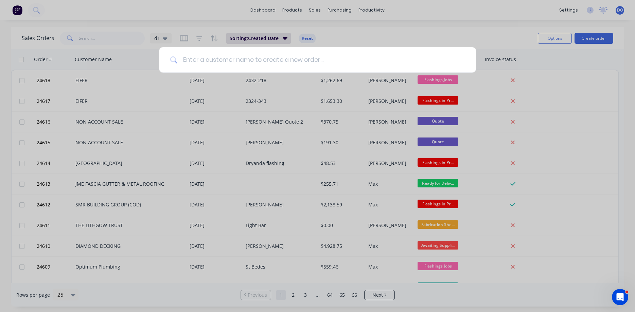
click at [320, 60] on input at bounding box center [321, 59] width 288 height 25
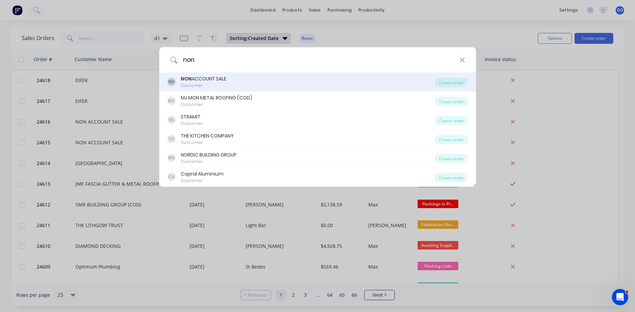
type input "non"
click at [215, 82] on div "NON ACCOUNT SALE" at bounding box center [204, 78] width 46 height 7
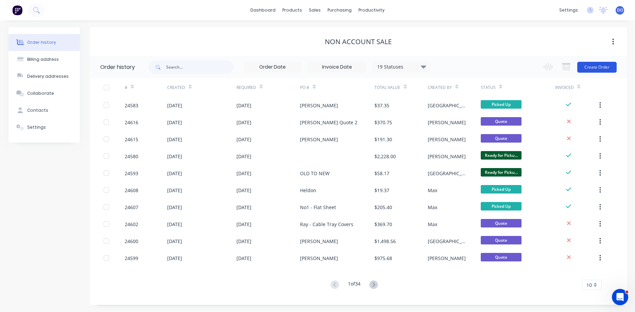
click at [592, 67] on button "Create Order" at bounding box center [596, 67] width 39 height 11
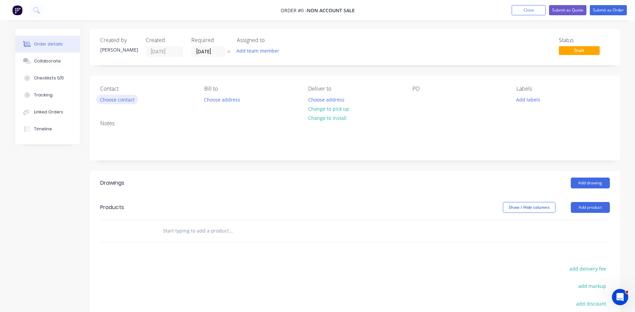
click at [121, 101] on button "Choose contact" at bounding box center [117, 99] width 42 height 9
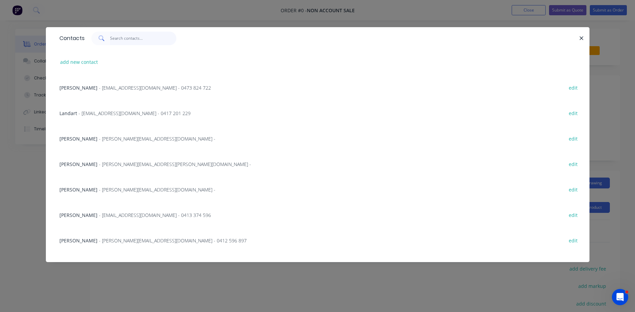
click at [112, 38] on input "text" at bounding box center [143, 39] width 66 height 14
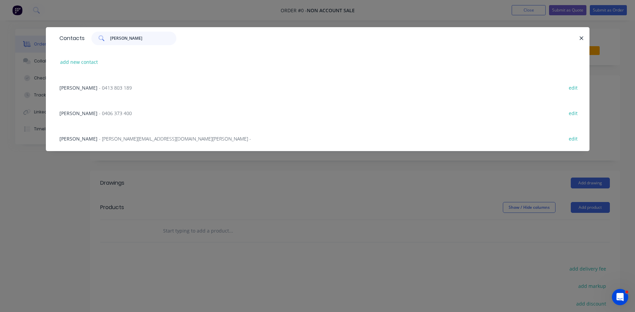
type input "bradley"
click at [122, 138] on span "- bradley.prior@jimsbuildingmaintenance.com.au -" at bounding box center [175, 139] width 152 height 6
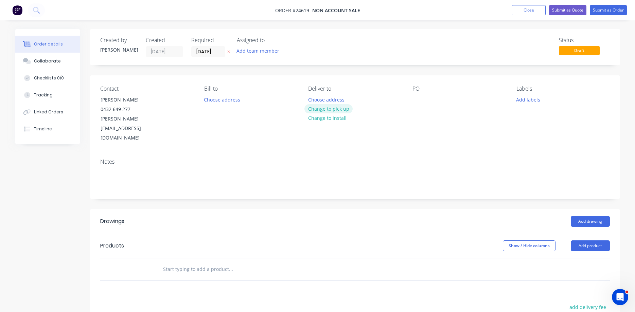
click at [325, 111] on button "Change to pick up" at bounding box center [328, 108] width 48 height 9
click at [413, 97] on div at bounding box center [417, 100] width 11 height 10
click at [417, 99] on div at bounding box center [417, 100] width 11 height 10
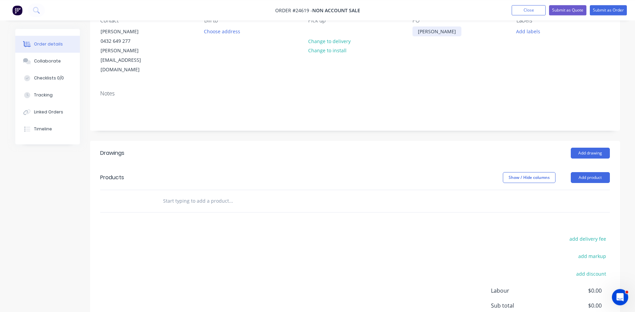
scroll to position [69, 0]
click at [588, 147] on button "Add drawing" at bounding box center [590, 152] width 39 height 11
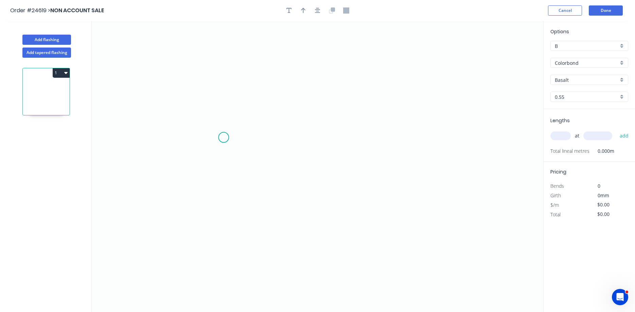
click at [223, 138] on icon "0" at bounding box center [317, 166] width 451 height 291
click at [222, 71] on icon "0" at bounding box center [317, 166] width 451 height 291
click at [371, 74] on icon "0 ?" at bounding box center [317, 166] width 451 height 291
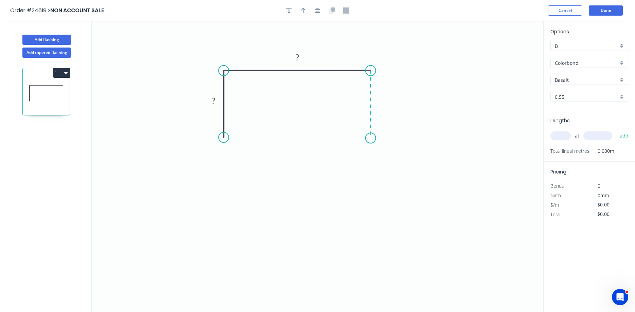
click at [368, 138] on icon "0 ? ?" at bounding box center [317, 166] width 451 height 291
click at [216, 100] on rect at bounding box center [213, 101] width 14 height 10
click at [301, 9] on button "button" at bounding box center [303, 10] width 10 height 10
type input "$21.02"
click at [509, 54] on icon at bounding box center [509, 47] width 6 height 22
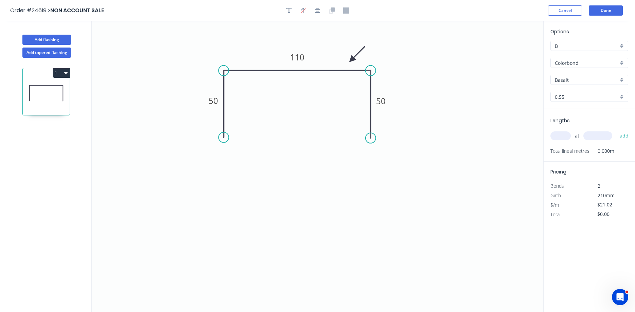
drag, startPoint x: 509, startPoint y: 54, endPoint x: 351, endPoint y: 60, distance: 158.7
click at [351, 60] on icon at bounding box center [357, 54] width 20 height 20
click at [582, 48] on input "B" at bounding box center [587, 45] width 64 height 7
click at [572, 84] on div "C" at bounding box center [589, 83] width 77 height 12
type input "C"
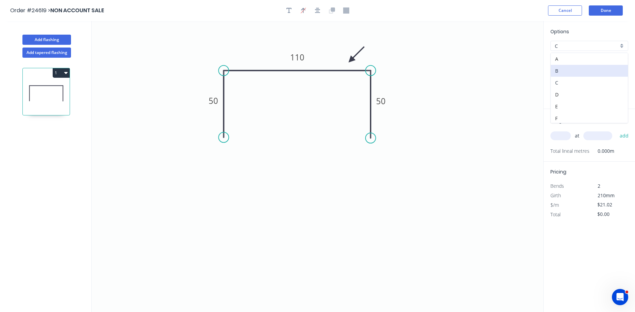
type input "$17.31"
click at [584, 48] on input "C" at bounding box center [587, 45] width 64 height 7
click at [525, 85] on icon "0 50 110 50" at bounding box center [317, 166] width 451 height 291
type input "C"
click at [576, 79] on input "Basalt" at bounding box center [587, 79] width 64 height 7
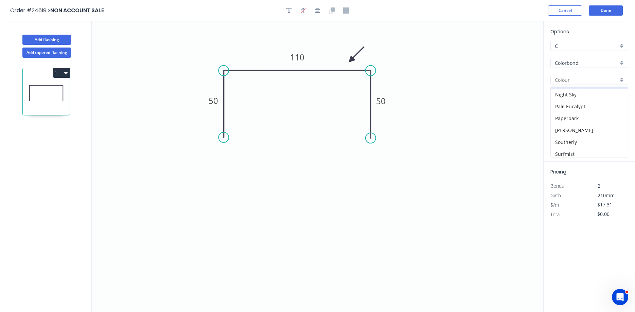
scroll to position [155, 0]
click at [569, 149] on div "Surfmist" at bounding box center [589, 152] width 77 height 12
type input "Surfmist"
click at [558, 137] on input "text" at bounding box center [560, 135] width 20 height 9
type input "1"
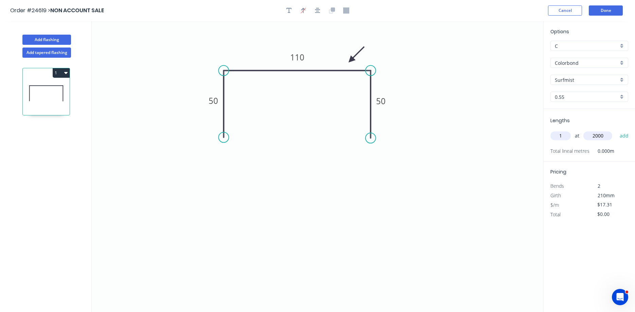
type input "2000"
click at [616, 130] on button "add" at bounding box center [624, 136] width 16 height 12
type input "$34.62"
click at [611, 10] on button "Done" at bounding box center [606, 10] width 34 height 10
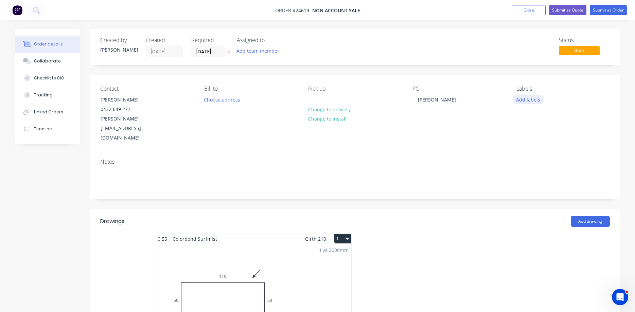
click at [526, 101] on button "Add labels" at bounding box center [527, 99] width 31 height 9
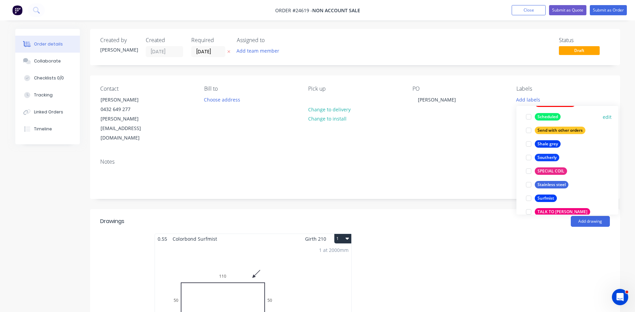
scroll to position [1239, 0]
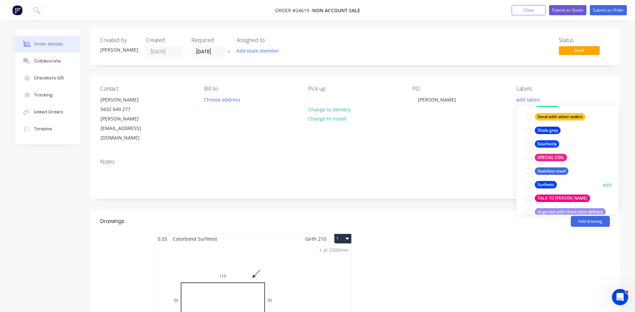
click at [527, 184] on div at bounding box center [529, 185] width 14 height 14
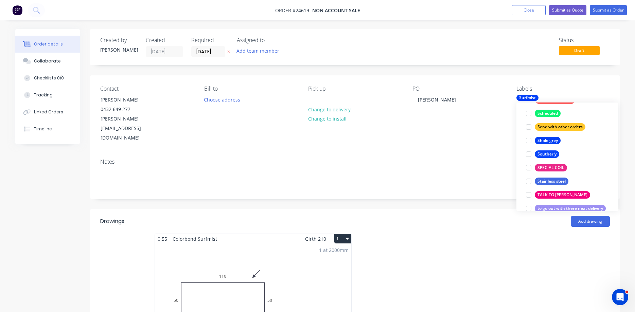
scroll to position [0, 0]
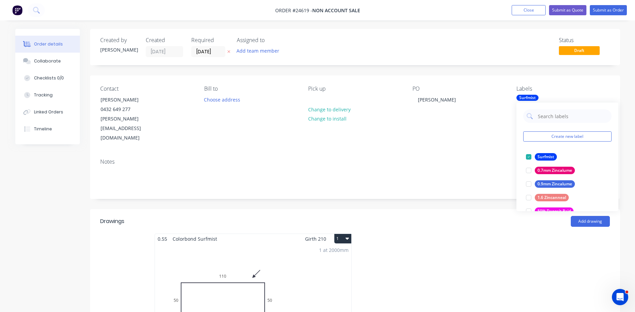
click at [465, 153] on div "Notes" at bounding box center [355, 176] width 530 height 46
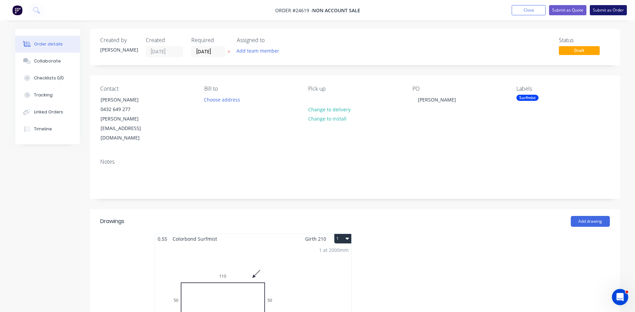
click at [603, 8] on button "Submit as Order" at bounding box center [608, 10] width 37 height 10
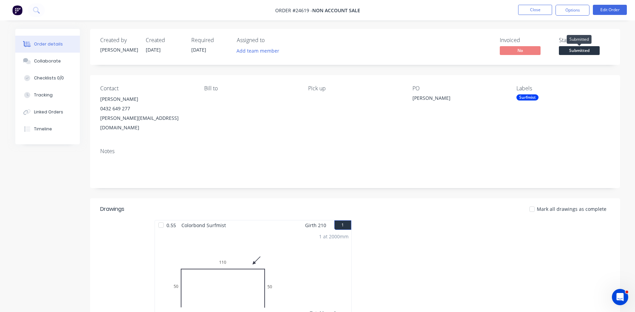
click at [574, 52] on span "Submitted" at bounding box center [579, 50] width 41 height 8
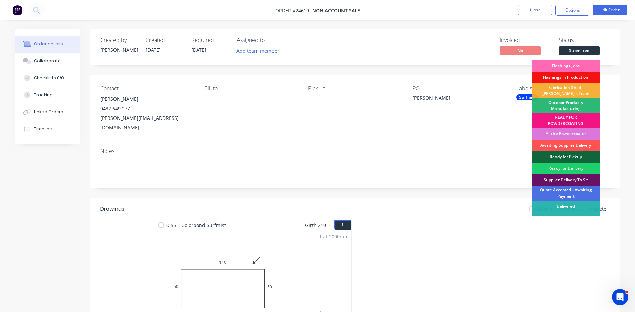
click at [569, 65] on div "Flashings Jobs" at bounding box center [565, 66] width 68 height 12
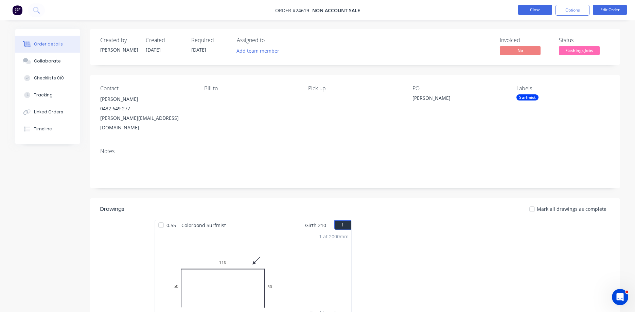
click at [537, 10] on button "Close" at bounding box center [535, 10] width 34 height 10
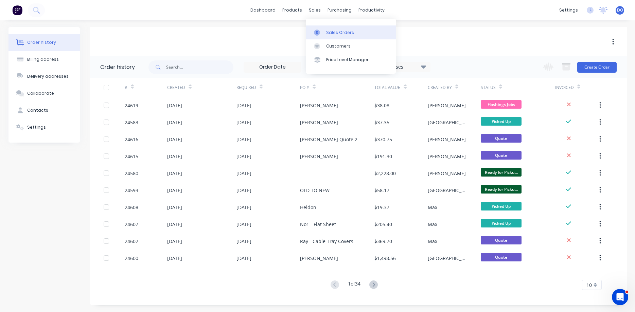
click at [336, 32] on div "Sales Orders" at bounding box center [340, 33] width 28 height 6
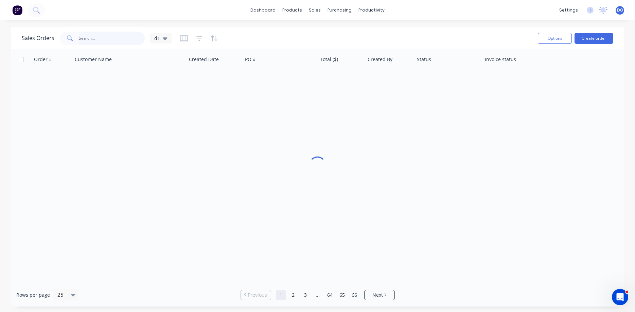
click at [112, 39] on input "text" at bounding box center [112, 39] width 66 height 14
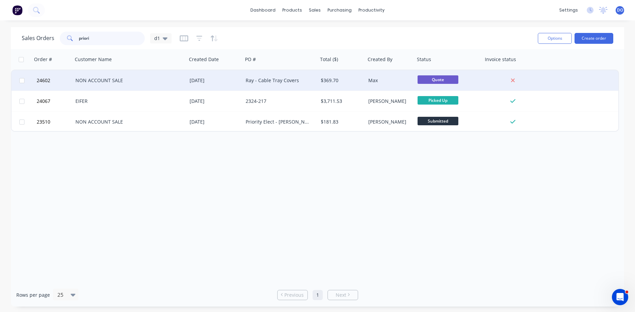
type input "priori"
click at [268, 81] on div "Ray - Cable Tray Covers" at bounding box center [279, 80] width 66 height 7
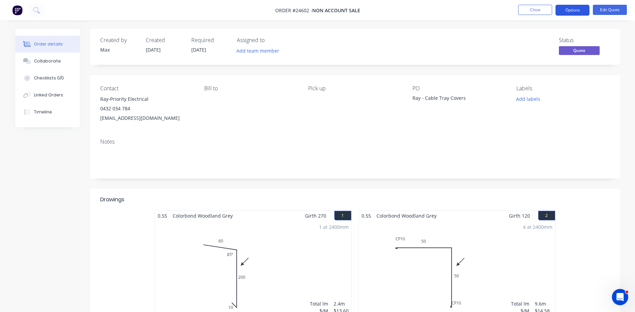
click at [570, 11] on button "Options" at bounding box center [572, 10] width 34 height 11
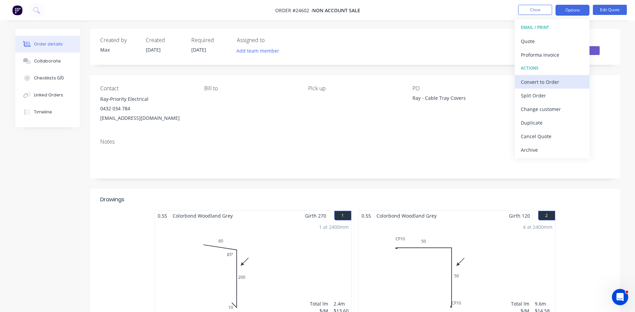
click at [544, 81] on div "Convert to Order" at bounding box center [552, 82] width 62 height 10
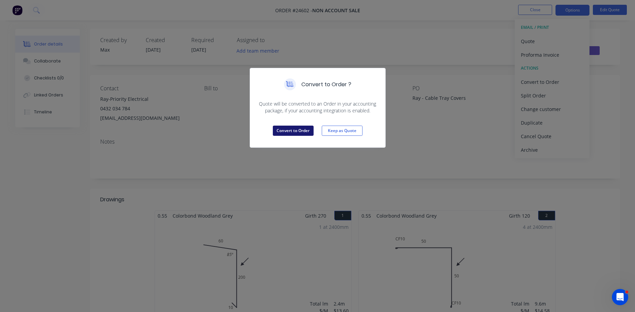
click at [299, 130] on button "Convert to Order" at bounding box center [293, 131] width 41 height 10
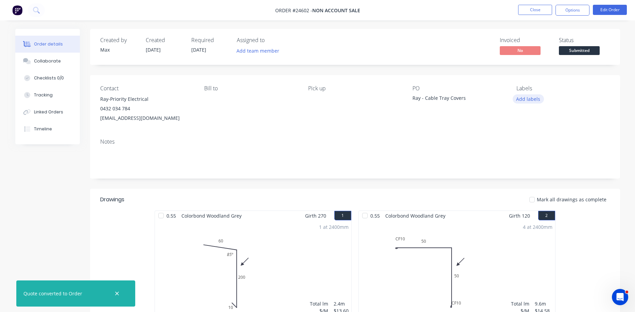
click at [525, 97] on button "Add labels" at bounding box center [527, 98] width 31 height 9
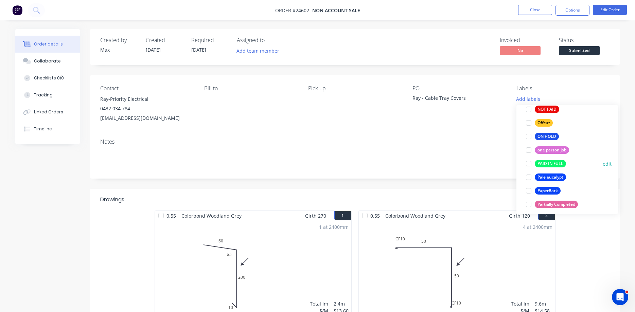
scroll to position [968, 0]
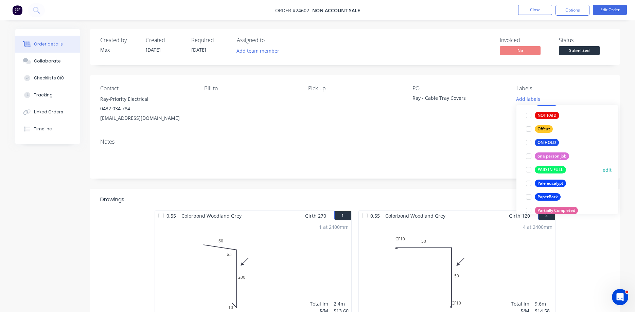
click at [528, 169] on div at bounding box center [529, 170] width 14 height 14
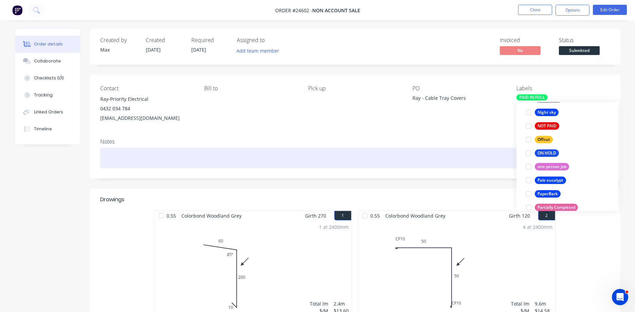
scroll to position [0, 0]
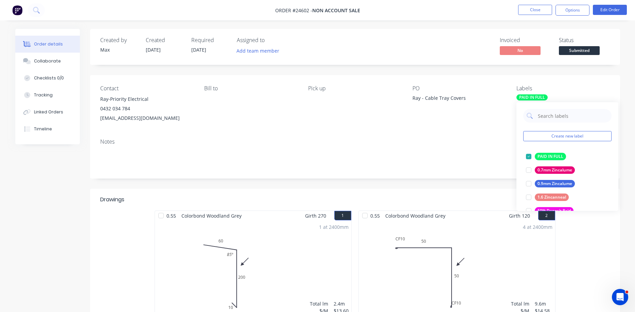
click at [444, 138] on div "Notes" at bounding box center [355, 156] width 530 height 46
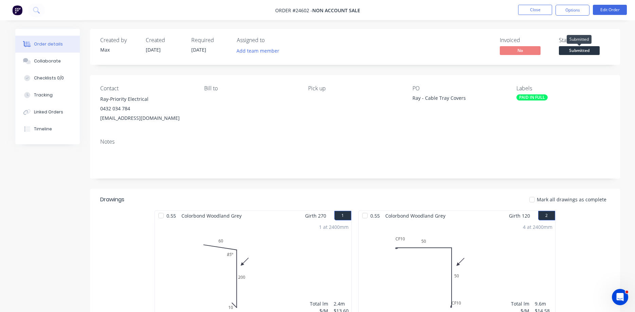
click at [573, 51] on span "Submitted" at bounding box center [579, 50] width 41 height 8
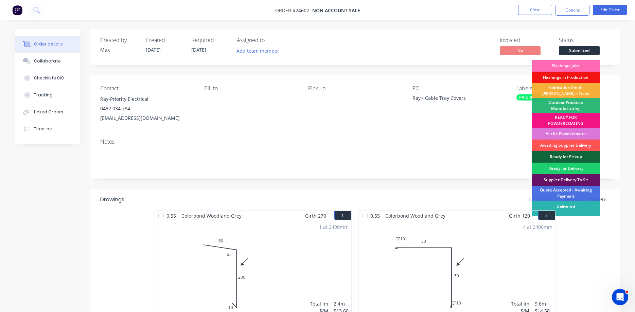
click at [569, 65] on div "Flashings Jobs" at bounding box center [565, 66] width 68 height 12
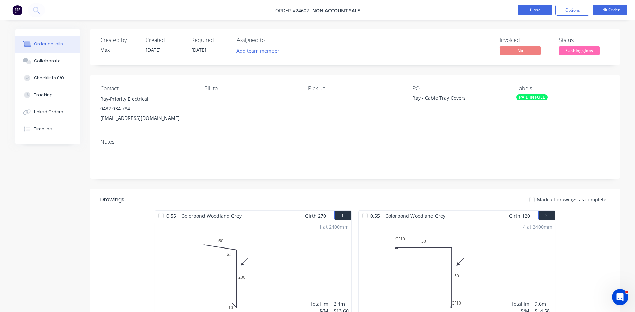
click at [525, 9] on button "Close" at bounding box center [535, 10] width 34 height 10
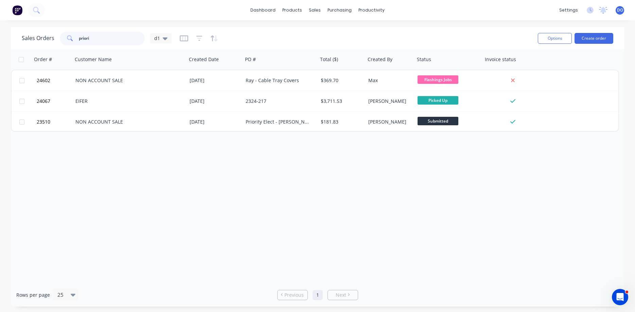
drag, startPoint x: 97, startPoint y: 38, endPoint x: 65, endPoint y: 37, distance: 33.0
click at [79, 37] on input "priori" at bounding box center [112, 39] width 66 height 14
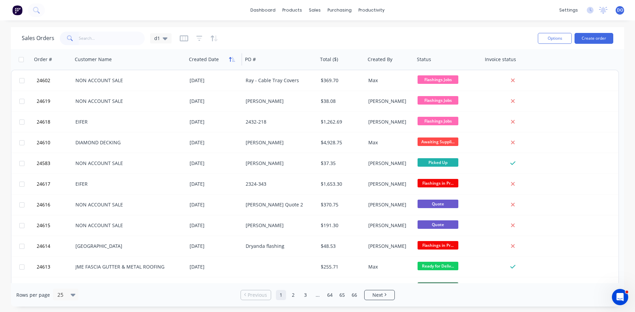
click at [233, 61] on icon "button" at bounding box center [233, 59] width 3 height 5
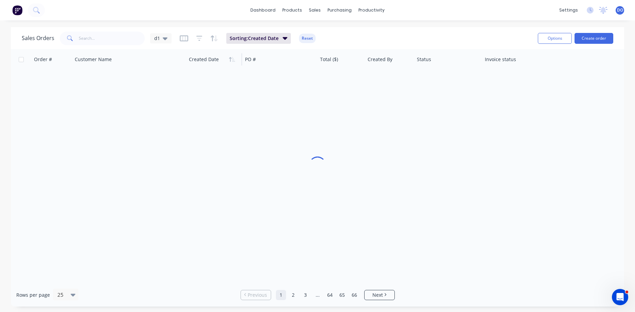
click at [233, 61] on icon "button" at bounding box center [233, 59] width 3 height 5
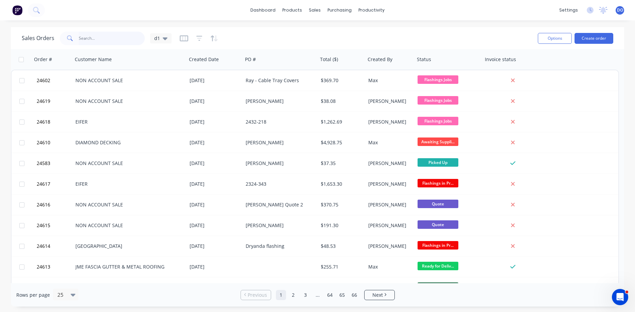
click at [105, 38] on input "text" at bounding box center [112, 39] width 66 height 14
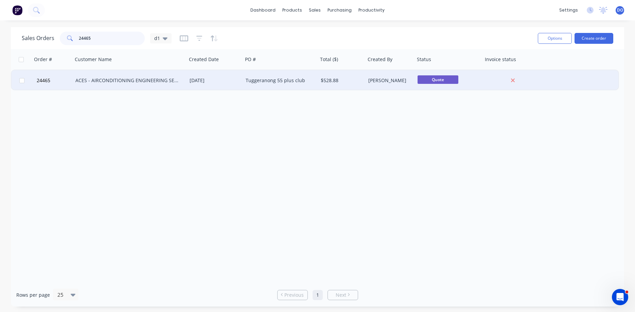
type input "24465"
click at [185, 81] on div "ACES - AIRCONDITIONING ENGINEERING SERVICE P/L" at bounding box center [130, 80] width 114 height 20
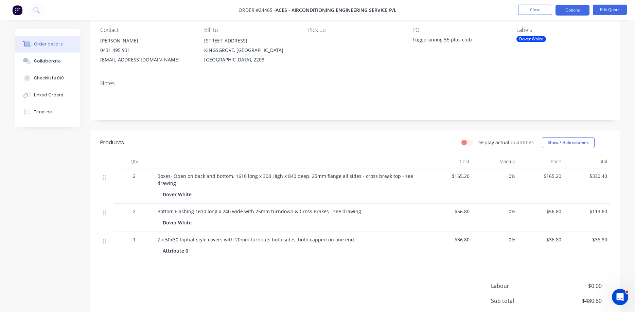
scroll to position [69, 0]
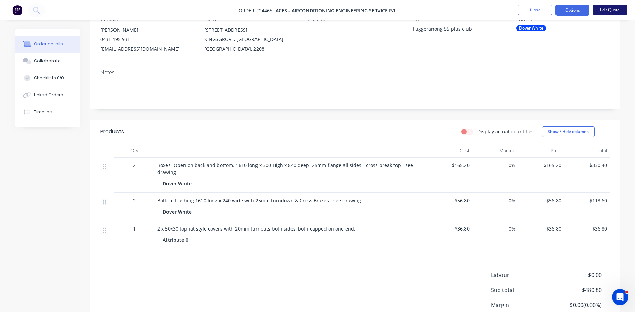
click at [607, 10] on button "Edit Quote" at bounding box center [610, 10] width 34 height 10
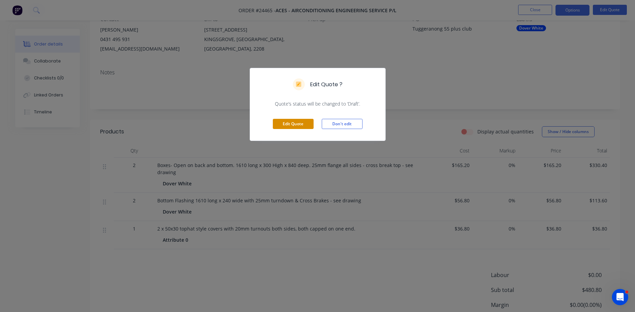
click at [290, 126] on button "Edit Quote" at bounding box center [293, 124] width 41 height 10
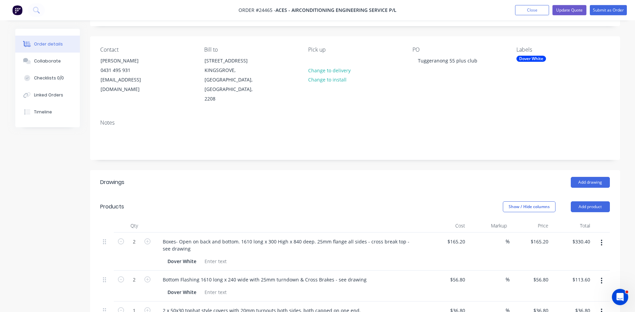
scroll to position [104, 0]
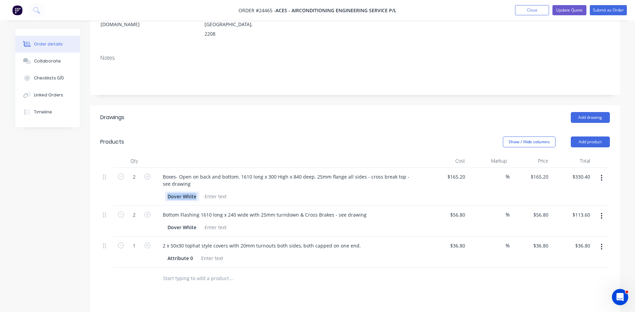
drag, startPoint x: 195, startPoint y: 186, endPoint x: 159, endPoint y: 183, distance: 36.2
click at [165, 192] on div "Dover White" at bounding box center [182, 197] width 34 height 10
drag, startPoint x: 195, startPoint y: 218, endPoint x: 163, endPoint y: 217, distance: 31.9
click at [165, 222] on div "Dover White" at bounding box center [182, 227] width 34 height 10
drag, startPoint x: 192, startPoint y: 250, endPoint x: 160, endPoint y: 248, distance: 31.6
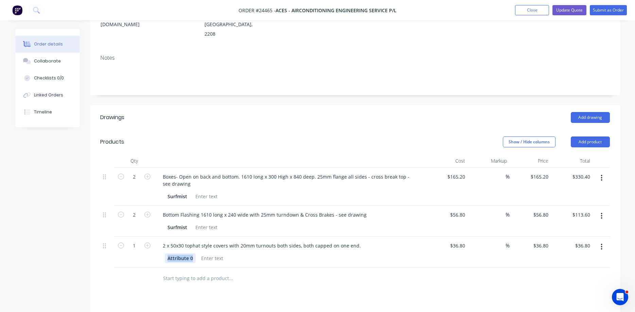
click at [165, 253] on div "Attribute 0" at bounding box center [180, 258] width 31 height 10
click at [234, 253] on div "Surfmist" at bounding box center [289, 258] width 249 height 10
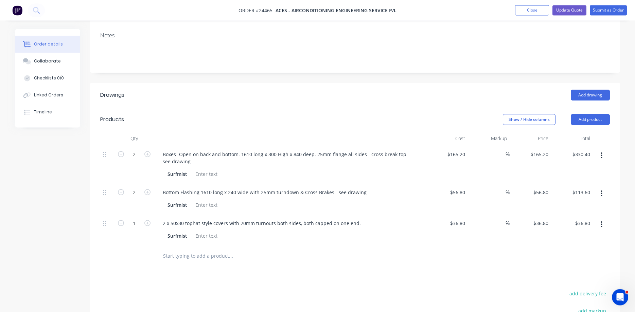
scroll to position [35, 0]
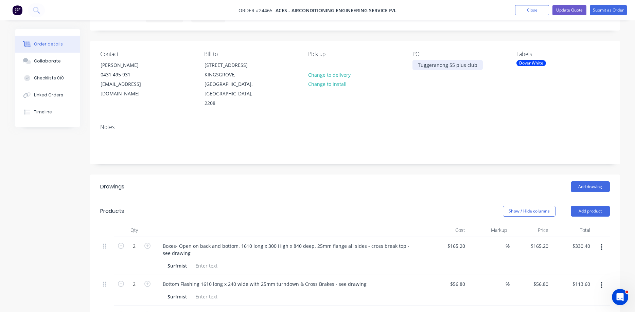
click at [453, 65] on div "Tuggeranong 55 plus club" at bounding box center [447, 65] width 70 height 10
drag, startPoint x: 475, startPoint y: 65, endPoint x: 399, endPoint y: 59, distance: 76.3
click at [412, 60] on div "Tuggeranong 55 plus club" at bounding box center [447, 65] width 70 height 10
click at [608, 12] on button "Submit as Order" at bounding box center [608, 10] width 37 height 10
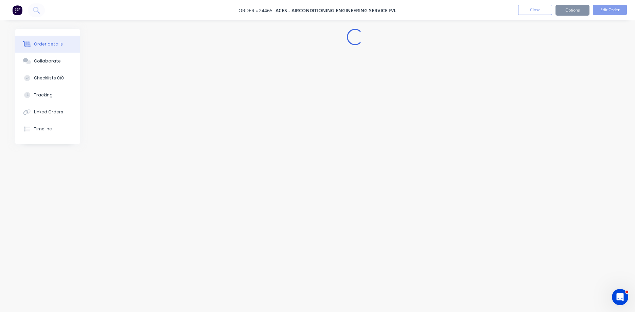
scroll to position [0, 0]
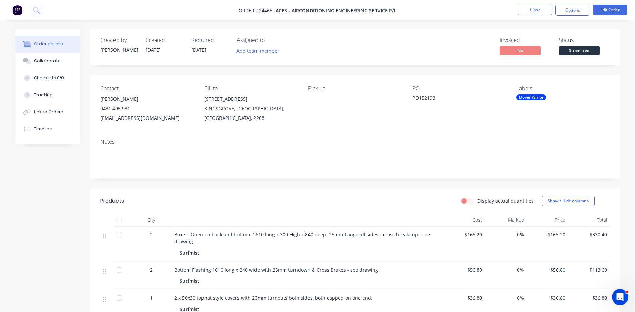
click at [584, 53] on span "Submitted" at bounding box center [579, 50] width 41 height 8
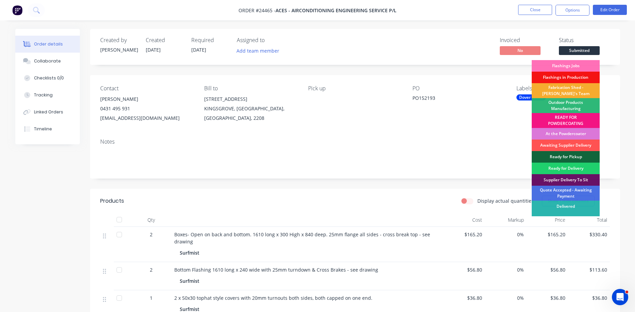
click at [563, 92] on div "Fabrication Shed - [PERSON_NAME]'s Team" at bounding box center [565, 90] width 68 height 15
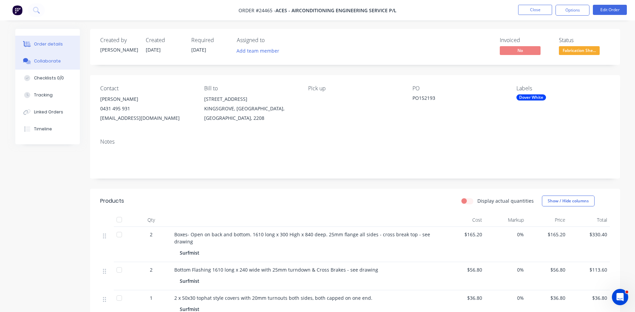
click at [47, 59] on div "Collaborate" at bounding box center [47, 61] width 27 height 6
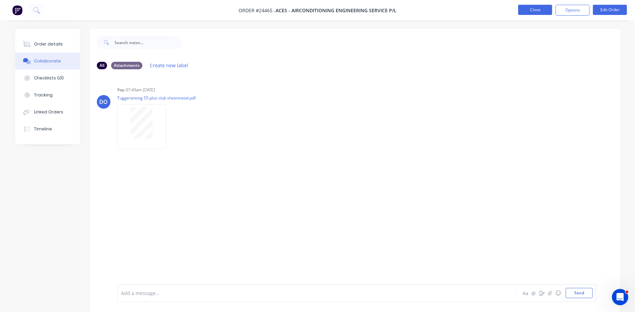
click at [522, 8] on button "Close" at bounding box center [535, 10] width 34 height 10
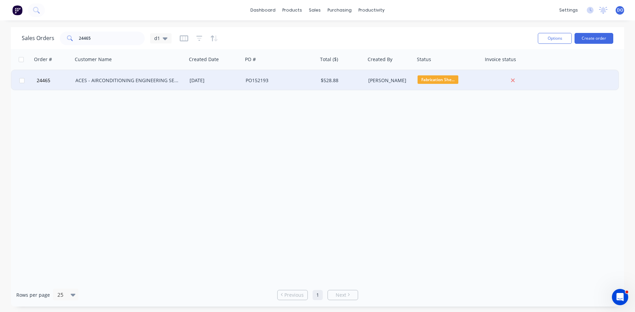
click at [163, 82] on div "ACES - AIRCONDITIONING ENGINEERING SERVICE P/L" at bounding box center [126, 80] width 103 height 7
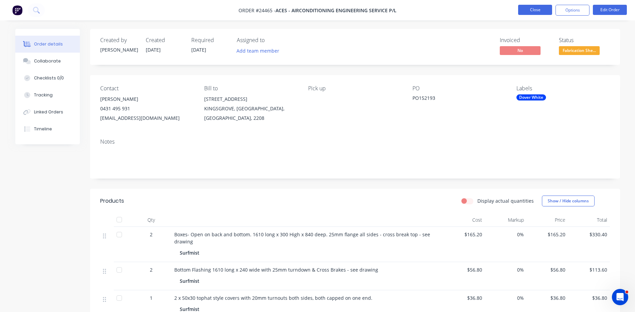
click at [533, 10] on button "Close" at bounding box center [535, 10] width 34 height 10
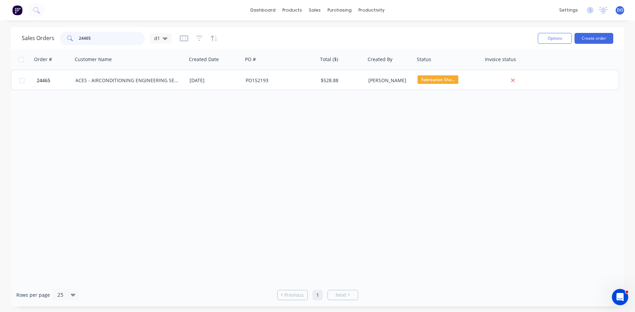
drag, startPoint x: 95, startPoint y: 39, endPoint x: 54, endPoint y: 35, distance: 41.0
click at [79, 35] on input "24465" at bounding box center [112, 39] width 66 height 14
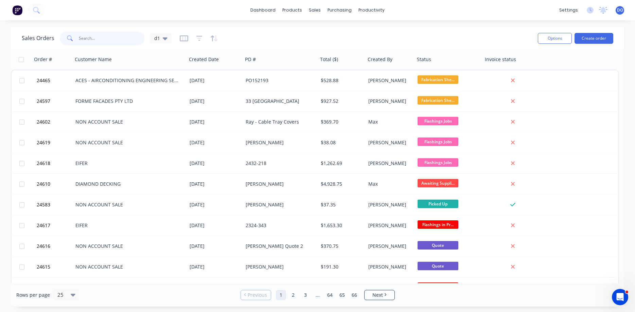
click at [93, 40] on input "text" at bounding box center [112, 39] width 66 height 14
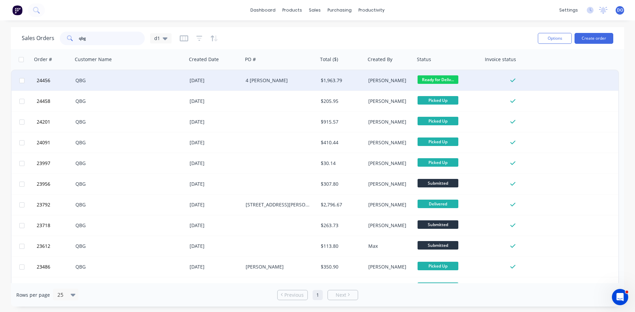
type input "qbg"
click at [160, 79] on div "QBG" at bounding box center [126, 80] width 103 height 7
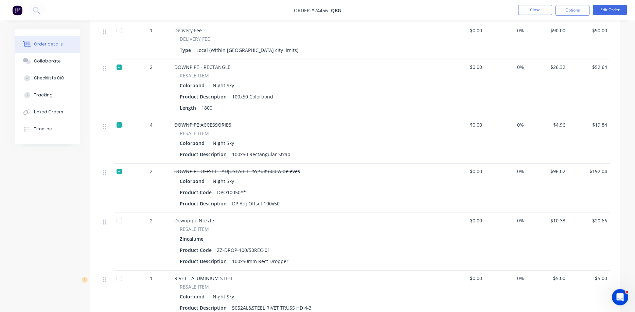
scroll to position [727, 0]
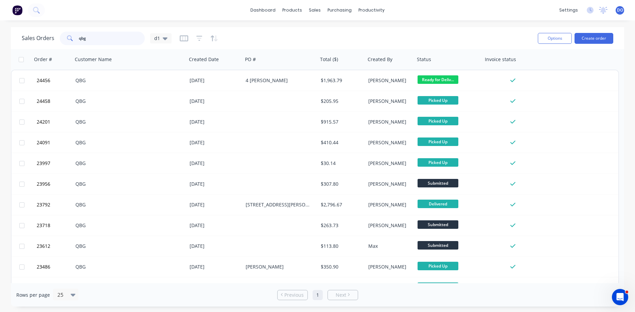
drag, startPoint x: 96, startPoint y: 38, endPoint x: 63, endPoint y: 38, distance: 32.9
click at [79, 38] on input "qbg" at bounding box center [112, 39] width 66 height 14
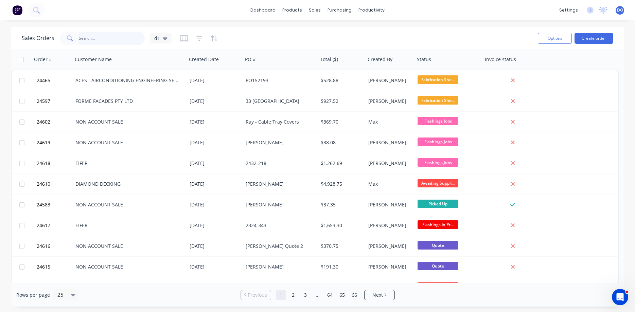
click at [108, 37] on input "text" at bounding box center [112, 39] width 66 height 14
type input "qbg"
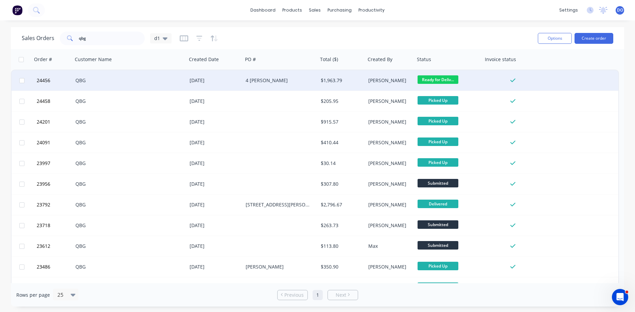
click at [254, 82] on div "4 [PERSON_NAME]" at bounding box center [279, 80] width 66 height 7
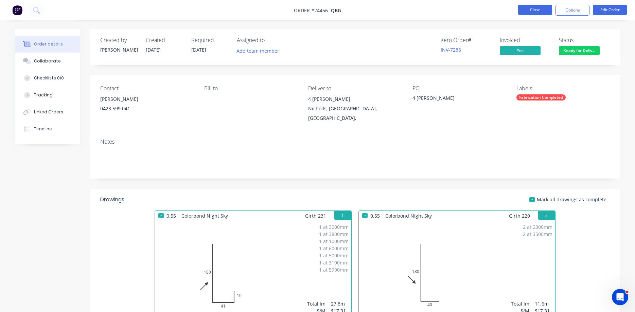
click at [535, 12] on button "Close" at bounding box center [535, 10] width 34 height 10
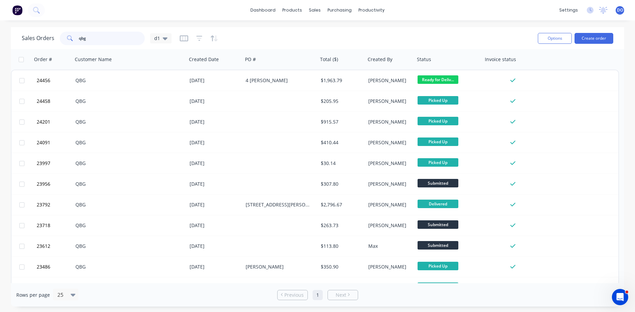
drag, startPoint x: 93, startPoint y: 42, endPoint x: 70, endPoint y: 39, distance: 23.3
click at [79, 39] on input "qbg" at bounding box center [112, 39] width 66 height 14
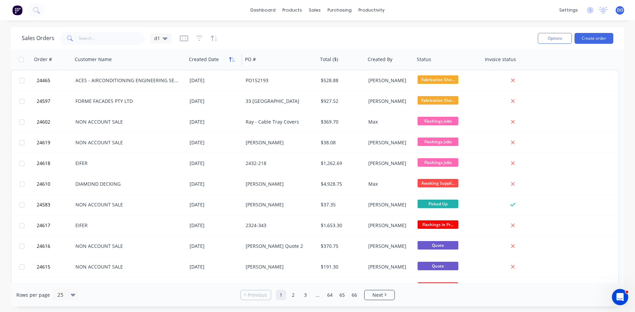
click at [230, 59] on icon "button" at bounding box center [230, 59] width 2 height 5
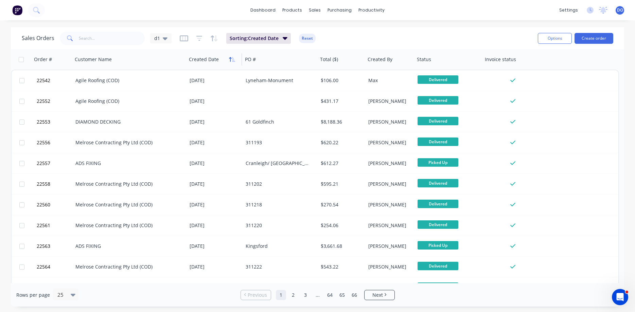
click at [231, 61] on icon "button" at bounding box center [232, 59] width 6 height 5
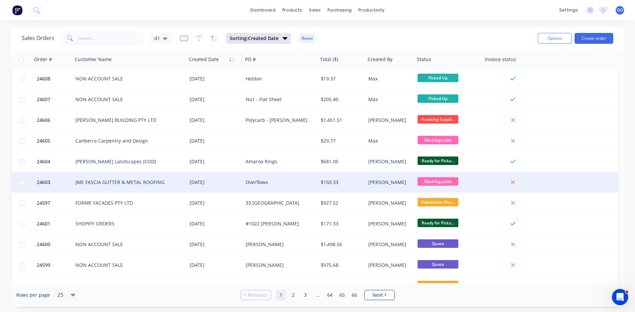
scroll to position [304, 0]
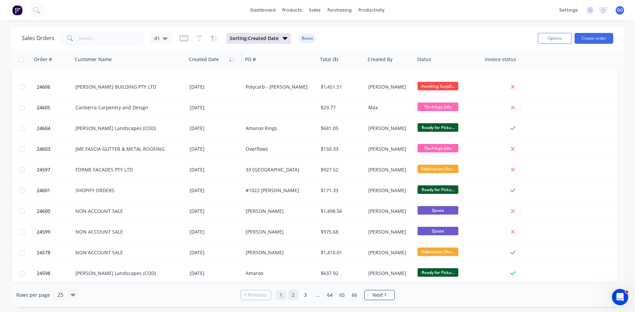
click at [291, 293] on link "2" at bounding box center [293, 295] width 10 height 10
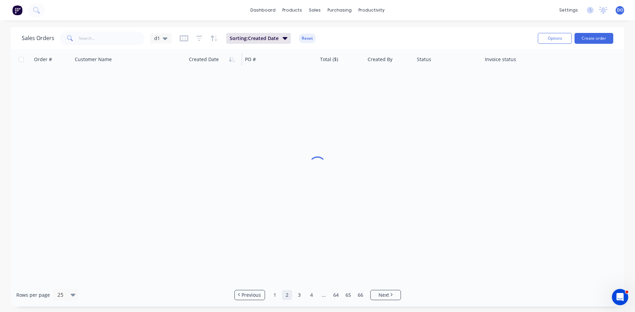
scroll to position [0, 0]
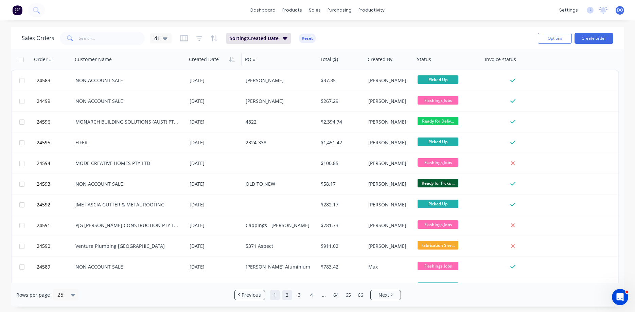
click at [274, 293] on link "1" at bounding box center [275, 295] width 10 height 10
